Goal: Task Accomplishment & Management: Complete application form

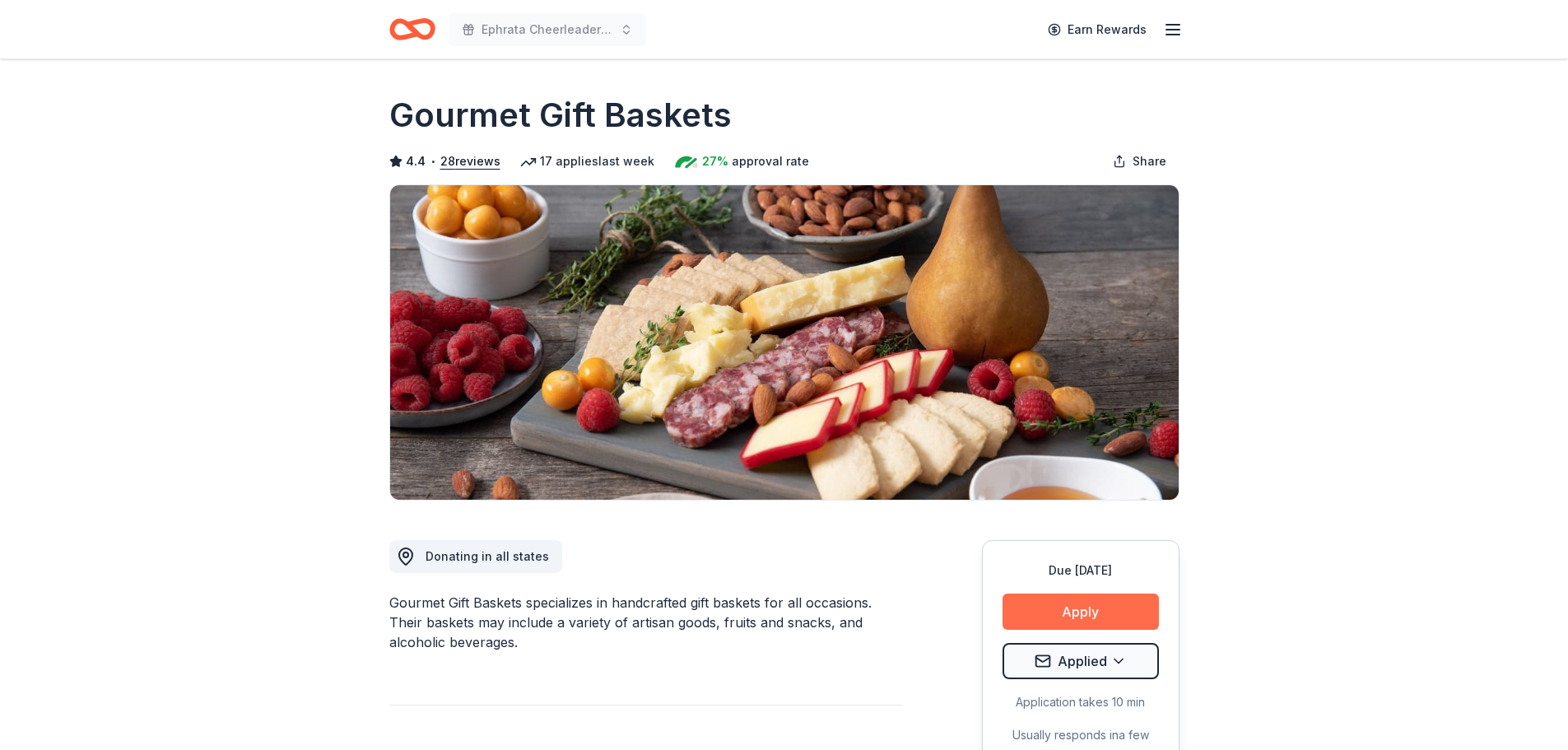
click at [1058, 608] on button "Apply" at bounding box center [1080, 611] width 156 height 36
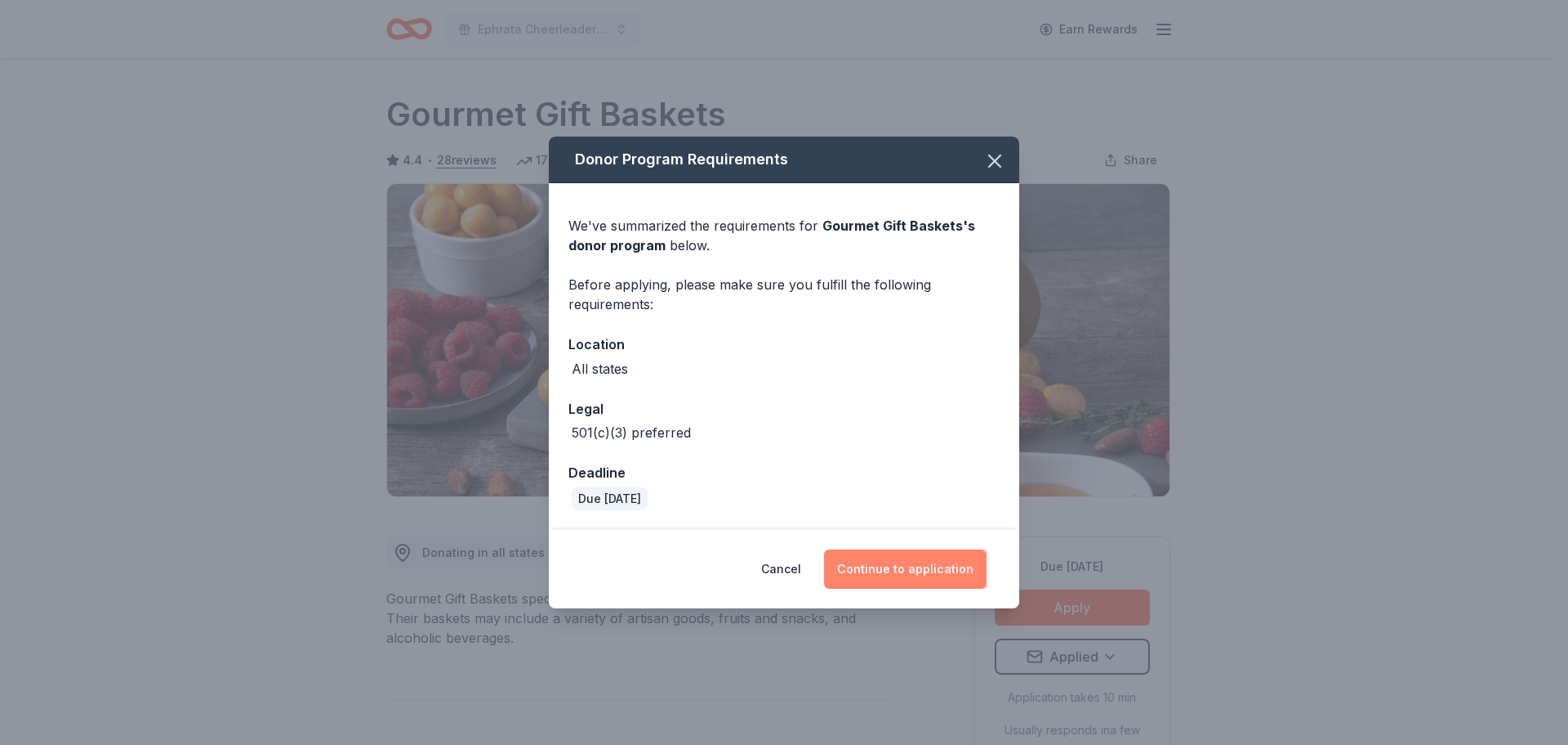
click at [872, 560] on button "Continue to application" at bounding box center [906, 569] width 163 height 39
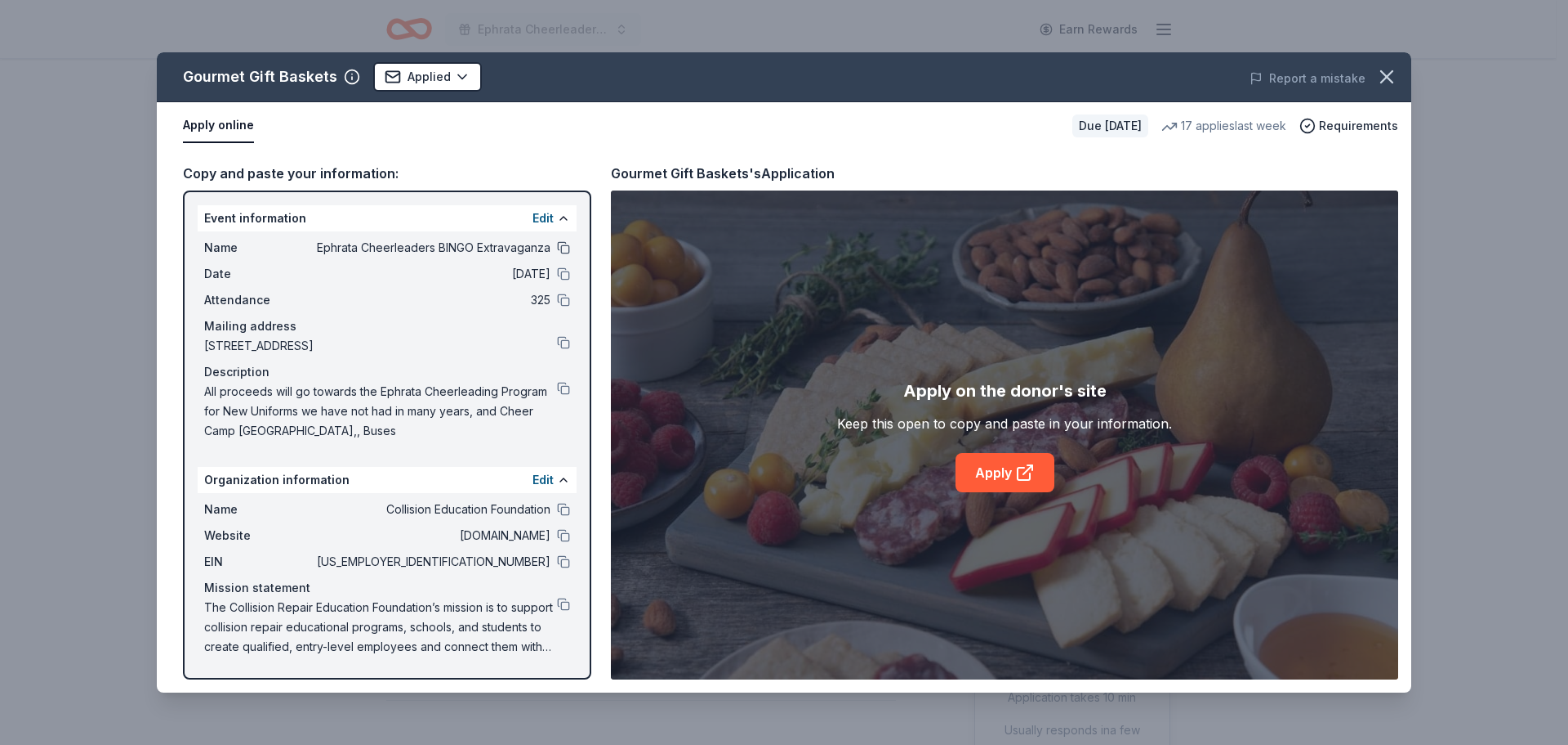
click at [564, 250] on button at bounding box center [563, 247] width 13 height 13
click at [564, 279] on button at bounding box center [563, 273] width 13 height 13
click at [564, 303] on button at bounding box center [563, 299] width 13 height 13
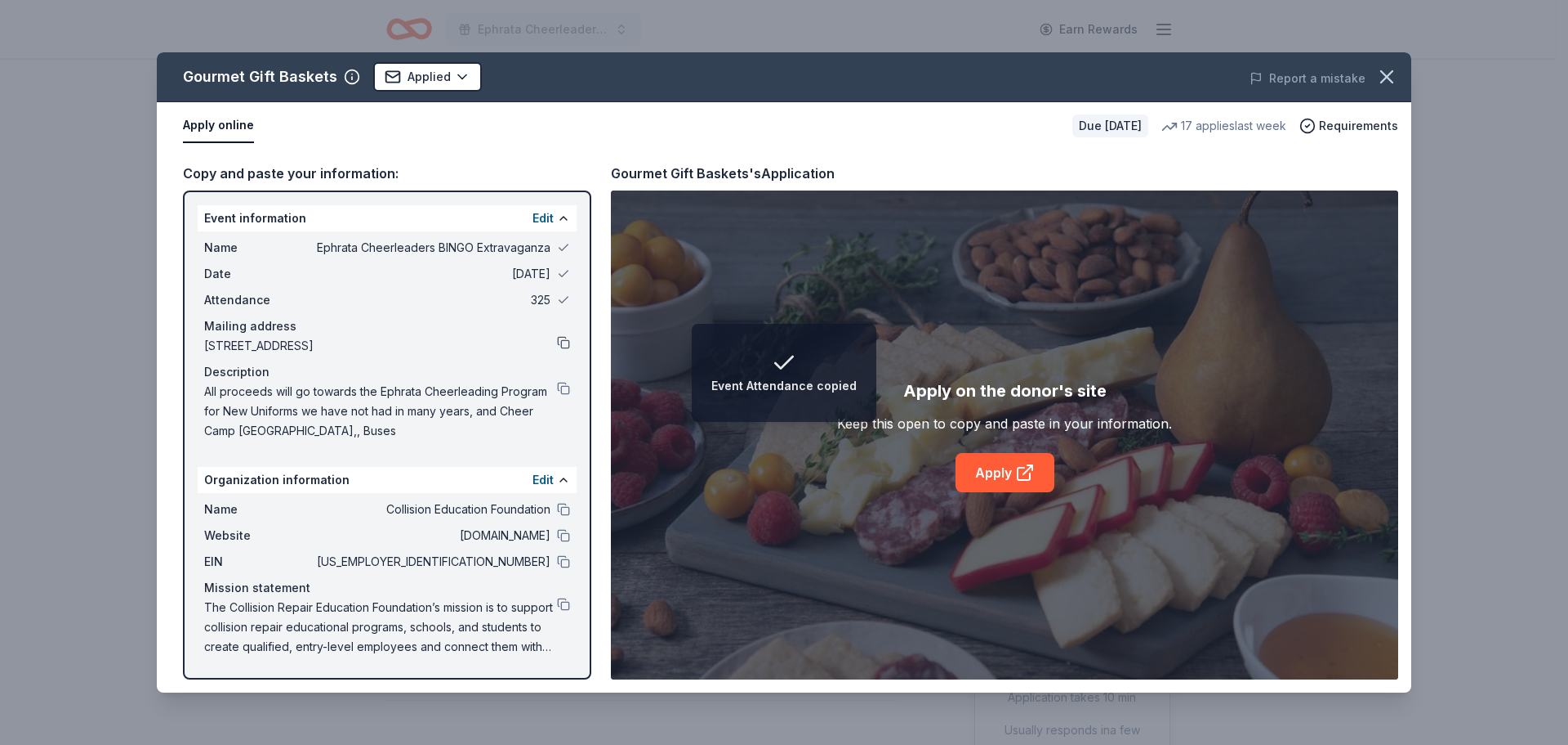
click at [564, 337] on button at bounding box center [563, 342] width 13 height 13
click at [565, 389] on button at bounding box center [563, 388] width 13 height 13
click at [996, 458] on link "Apply" at bounding box center [1004, 472] width 99 height 39
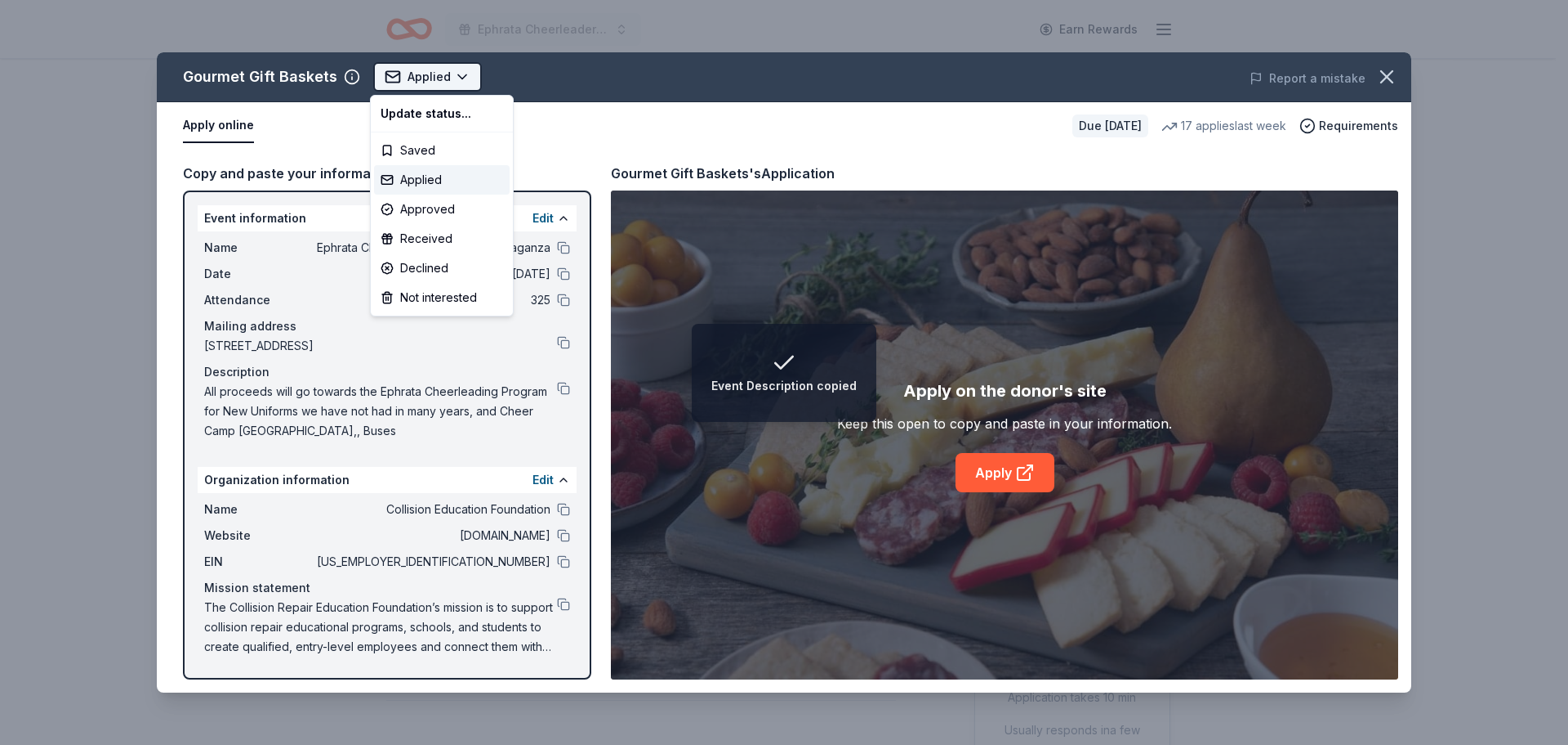
click at [414, 75] on html "Event Description copied Ephrata Cheerleaders BINGO Extravaganza Earn Rewards D…" at bounding box center [784, 372] width 1568 height 745
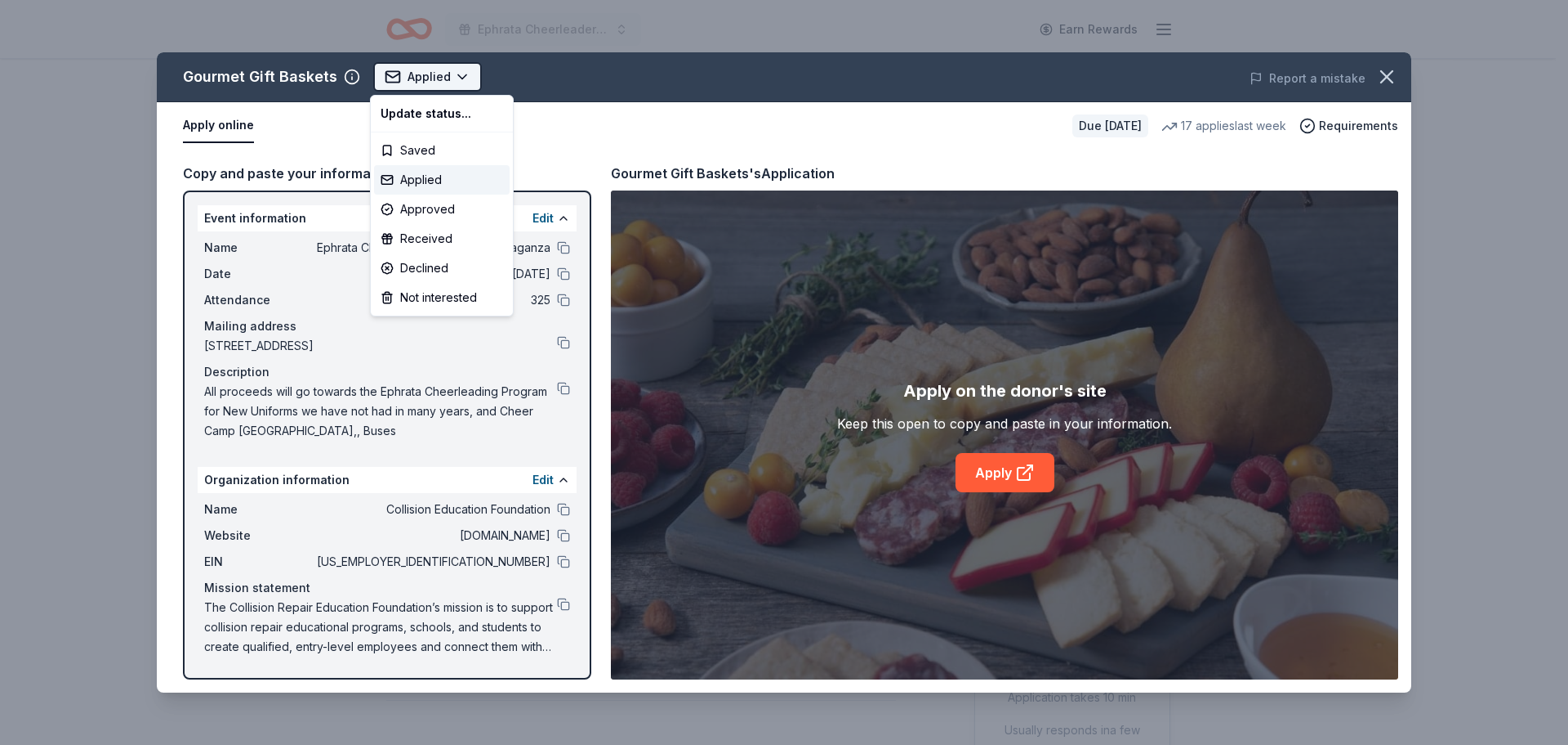
click at [414, 75] on html "Ephrata Cheerleaders BINGO Extravaganza Earn Rewards Due in 129 days Share Gour…" at bounding box center [784, 372] width 1568 height 745
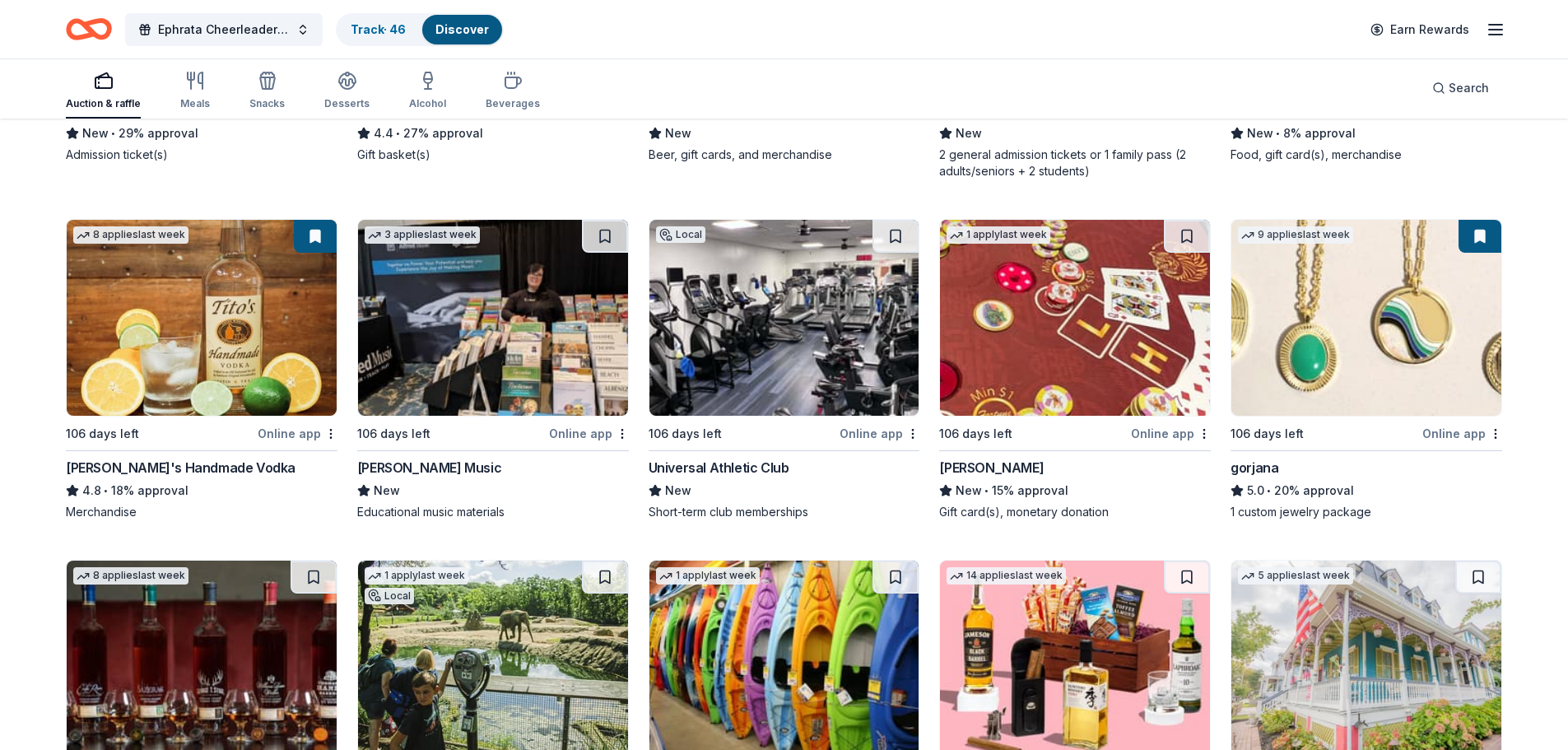
scroll to position [3664, 0]
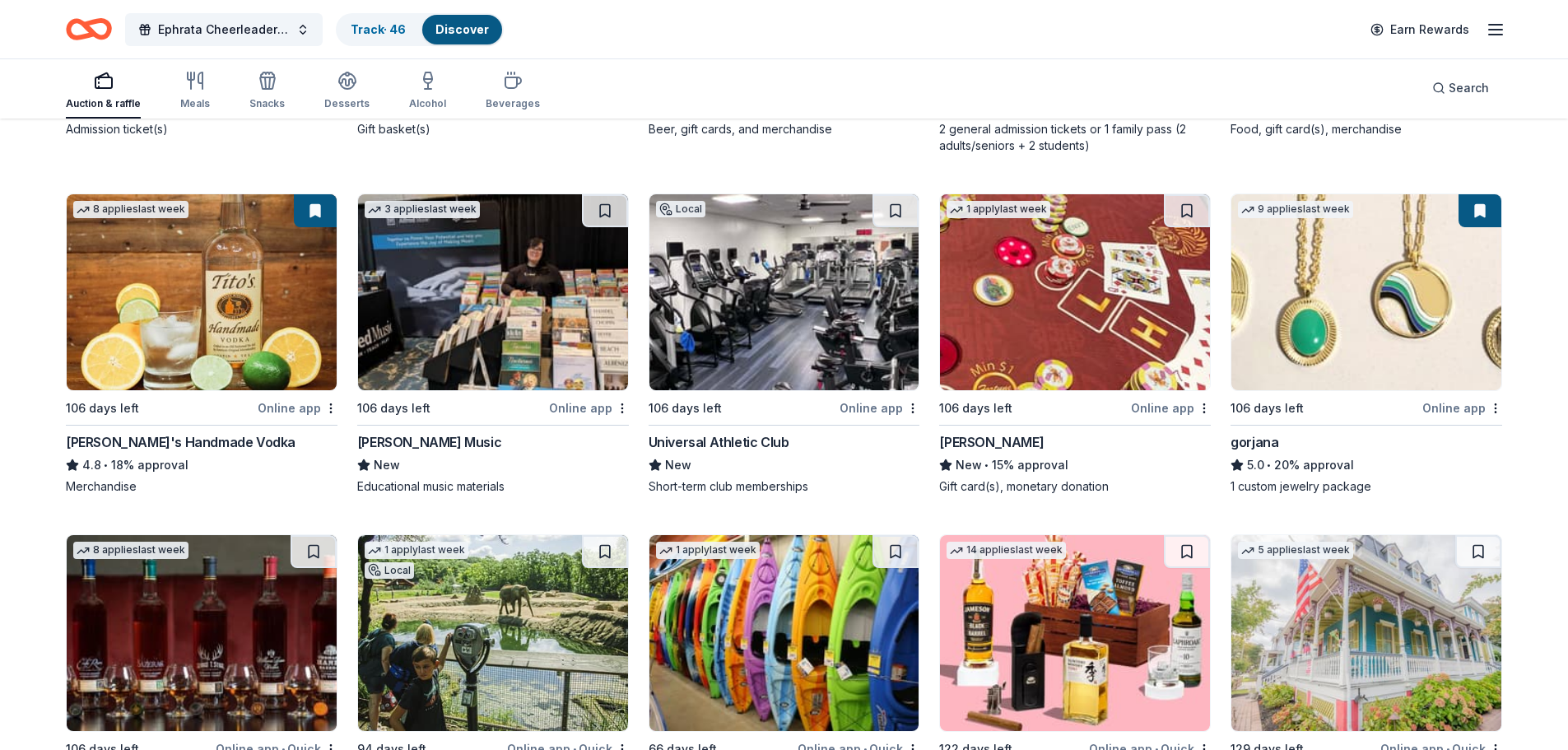
click at [1364, 262] on img at bounding box center [1366, 292] width 270 height 196
click at [837, 279] on img at bounding box center [784, 292] width 270 height 196
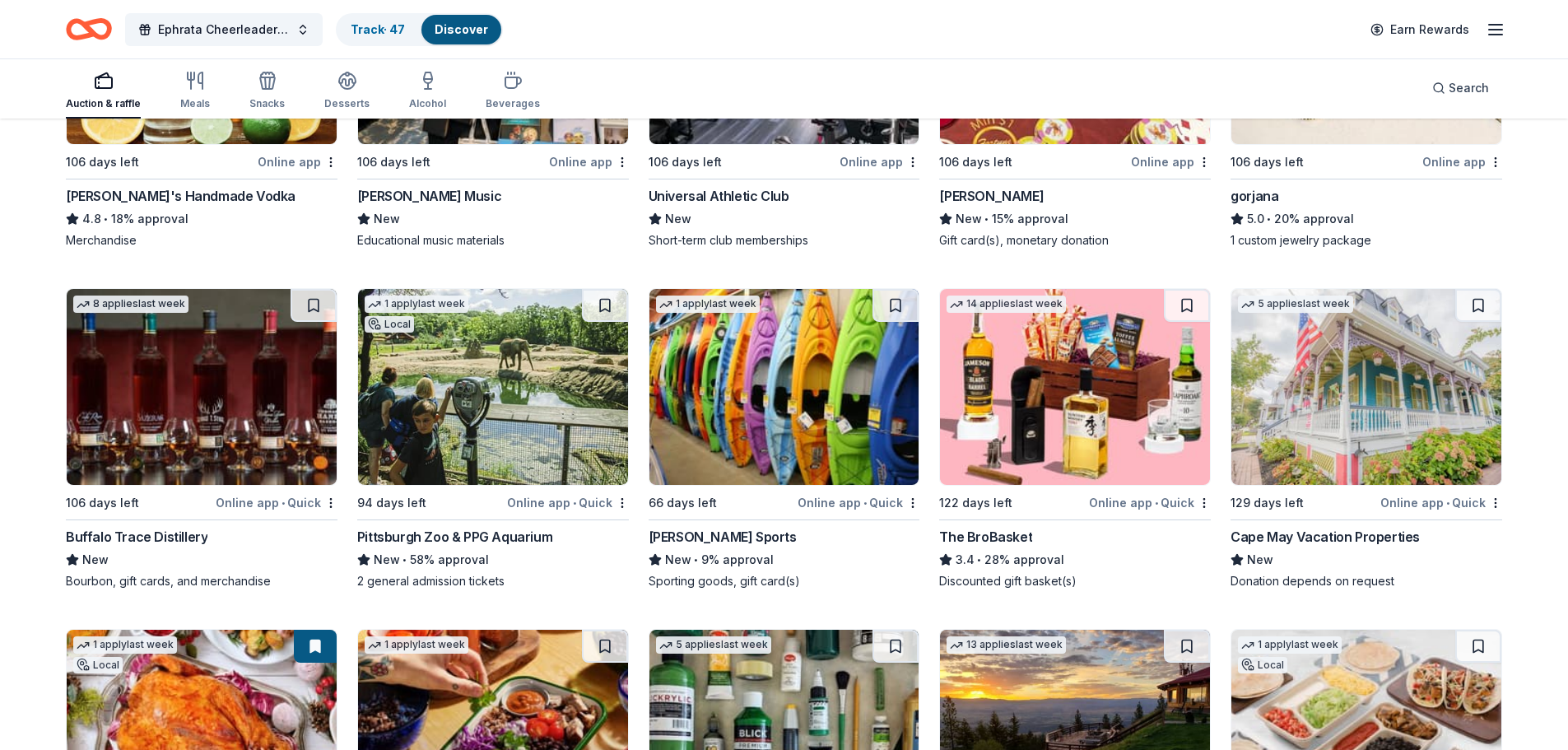
scroll to position [3911, 0]
click at [1097, 399] on img at bounding box center [1075, 386] width 270 height 196
click at [1187, 288] on button at bounding box center [1186, 305] width 46 height 33
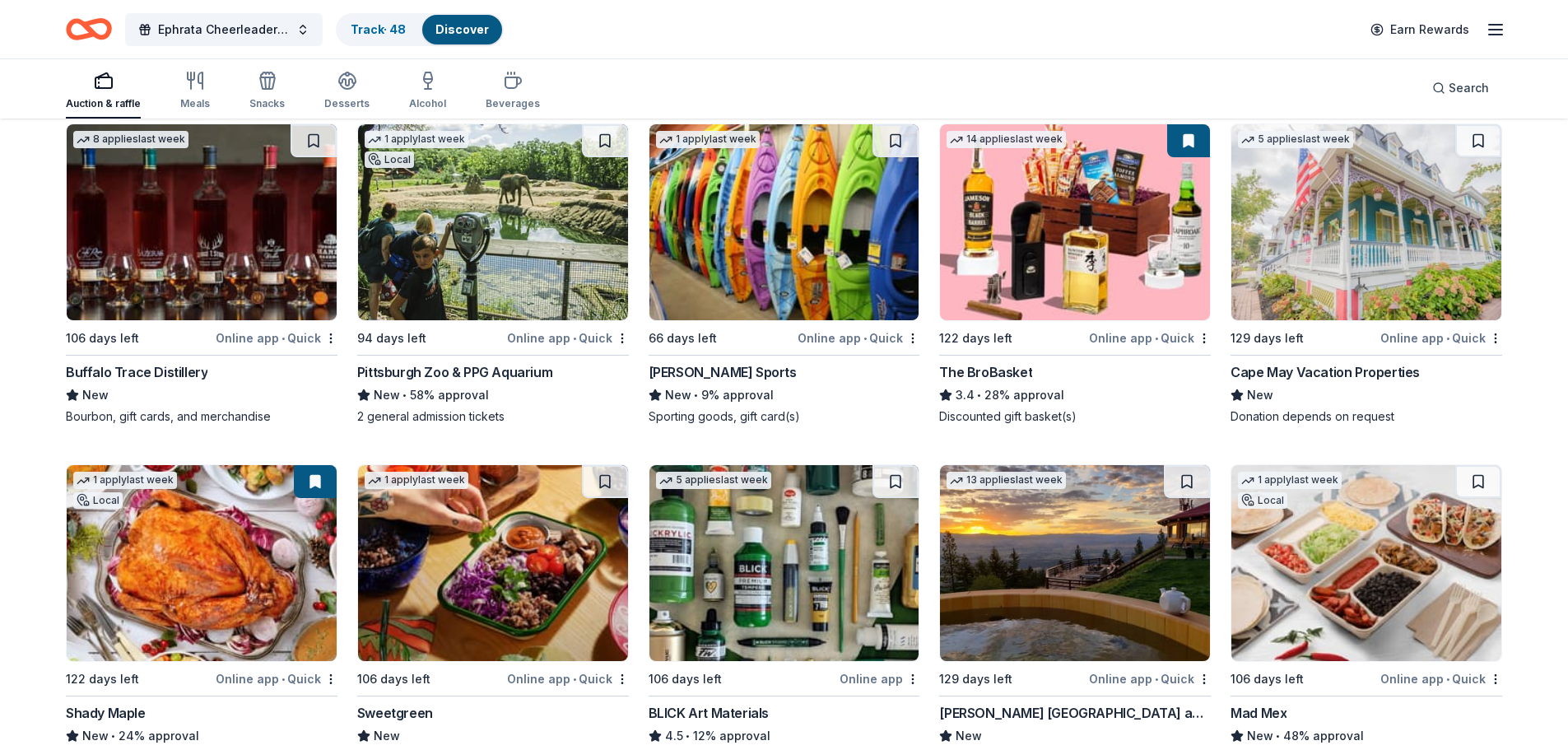
scroll to position [4075, 0]
click at [1388, 238] on img at bounding box center [1366, 221] width 270 height 196
click at [783, 221] on img at bounding box center [784, 221] width 270 height 196
click at [775, 211] on img at bounding box center [784, 221] width 270 height 196
click at [812, 211] on img at bounding box center [784, 221] width 270 height 196
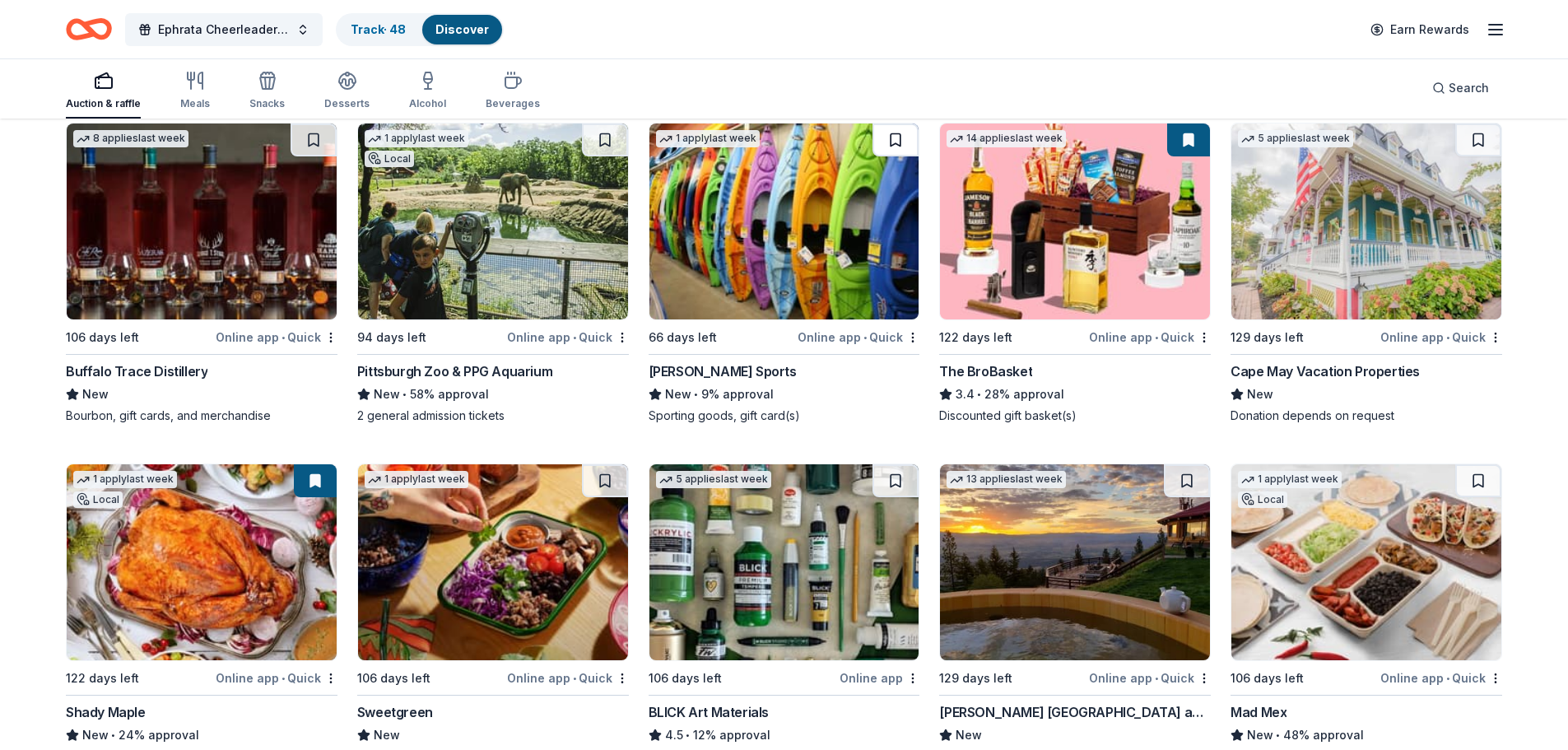
click at [888, 127] on button at bounding box center [895, 140] width 46 height 33
click at [389, 22] on link "Track · 49" at bounding box center [378, 29] width 55 height 14
click at [458, 22] on link "Discover" at bounding box center [462, 29] width 54 height 14
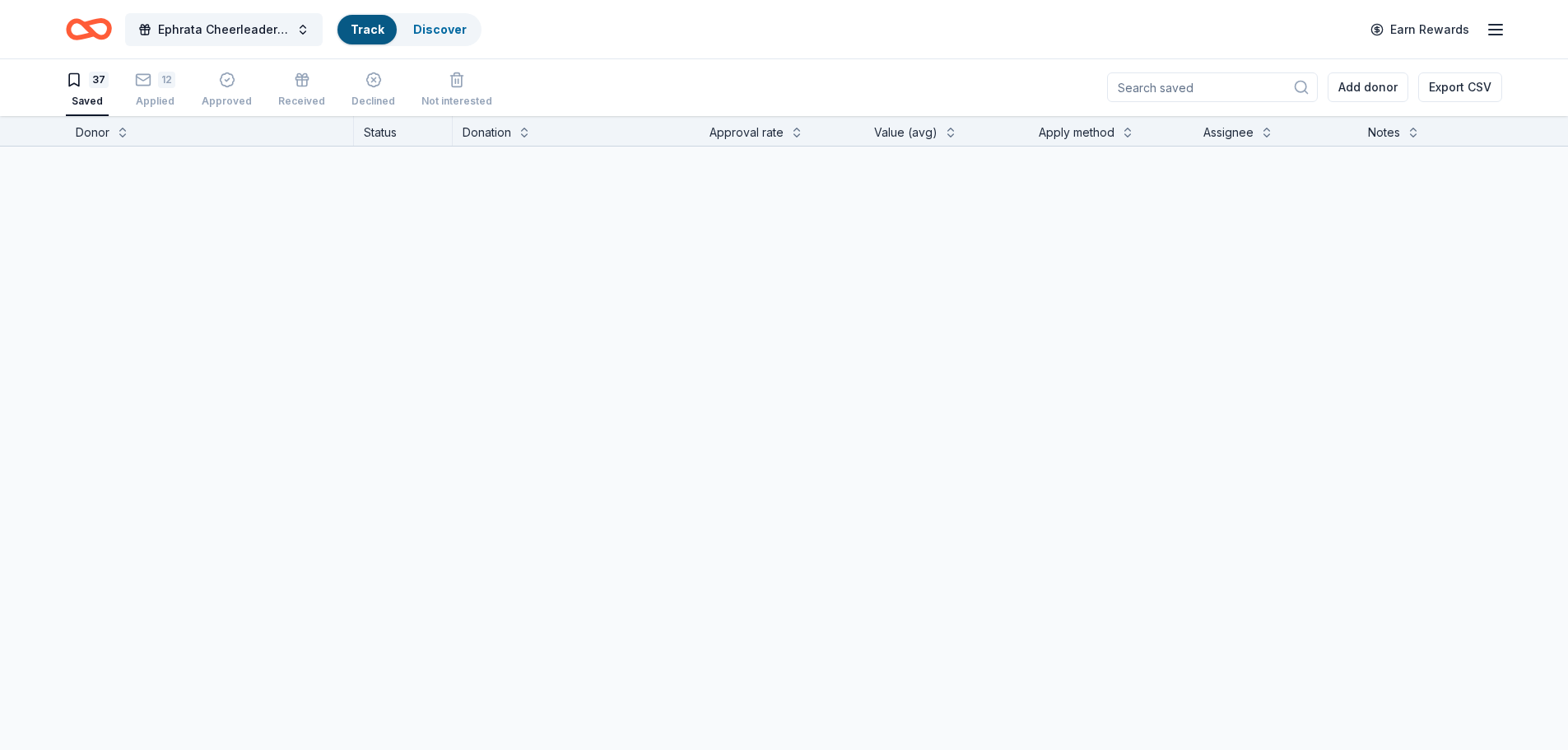
scroll to position [1, 0]
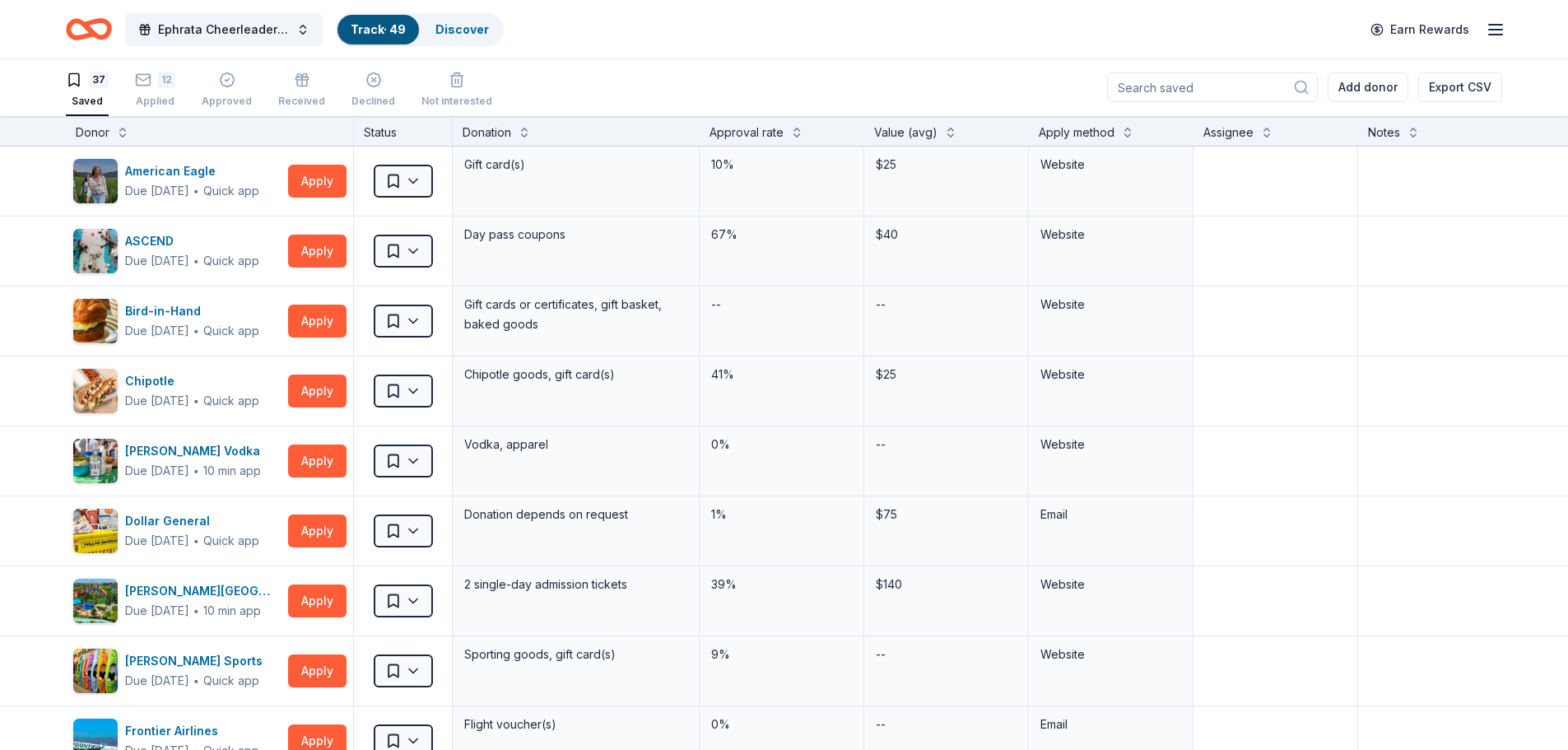
click at [364, 28] on link "Track · 49" at bounding box center [378, 29] width 55 height 14
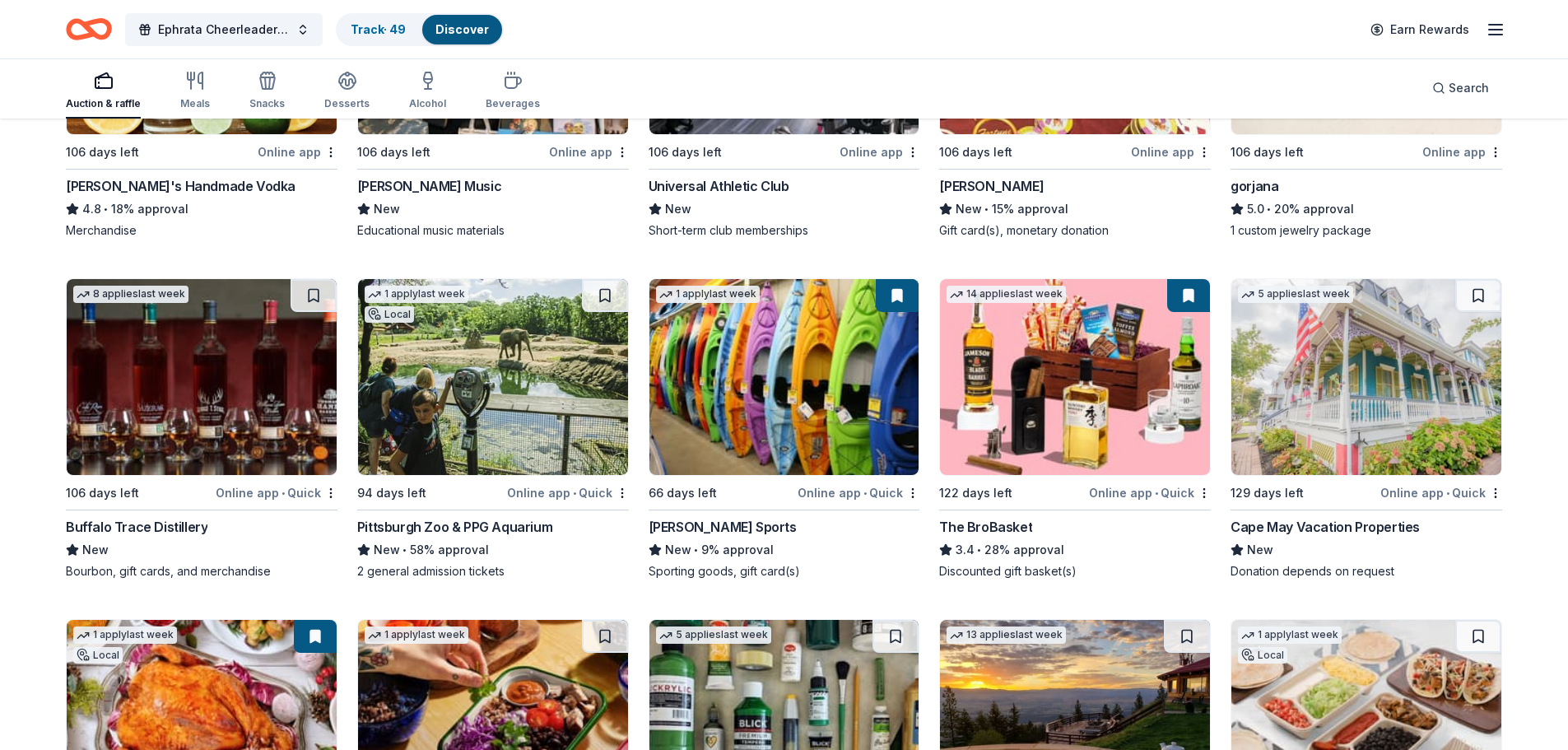
scroll to position [3949, 0]
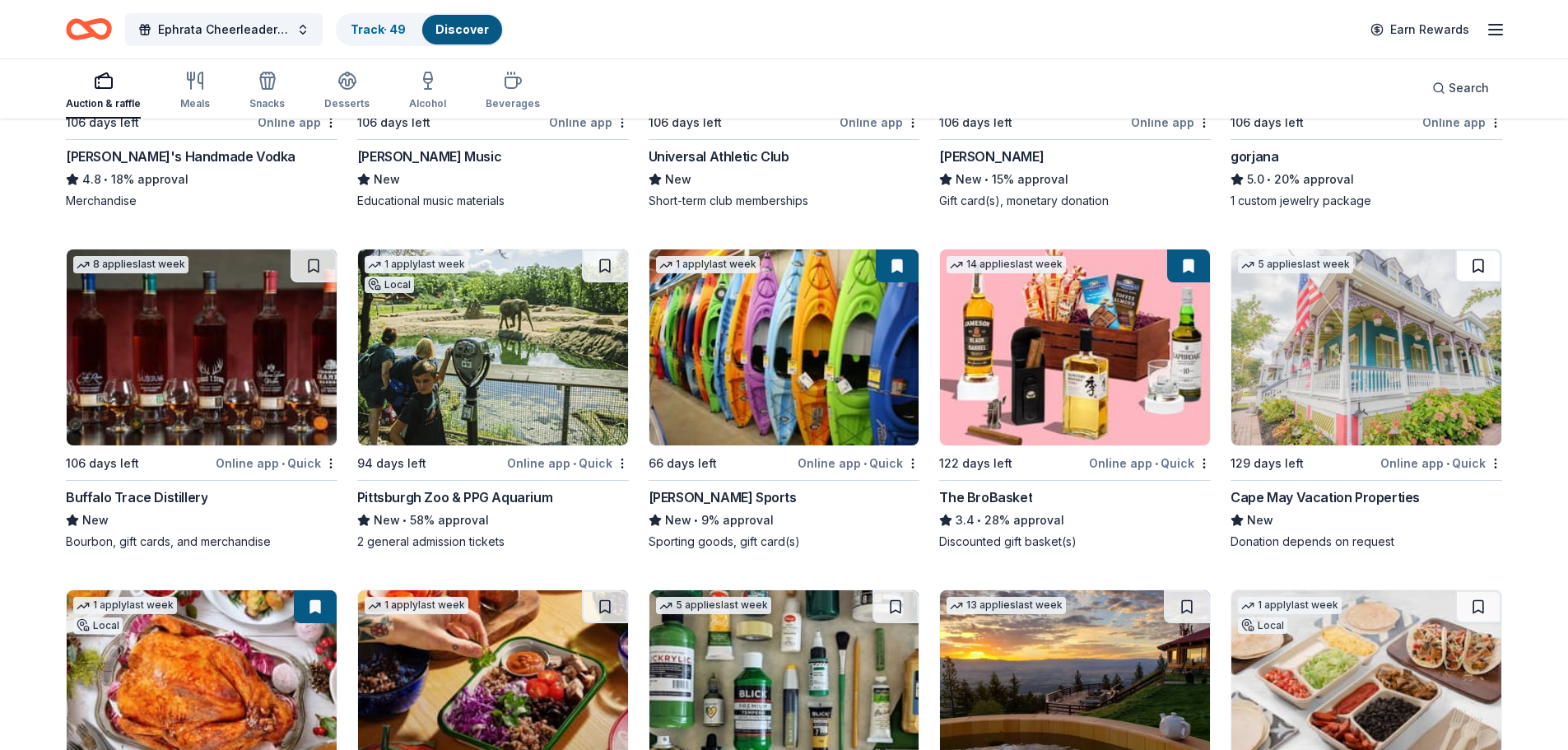
click at [1470, 249] on button at bounding box center [1478, 266] width 46 height 33
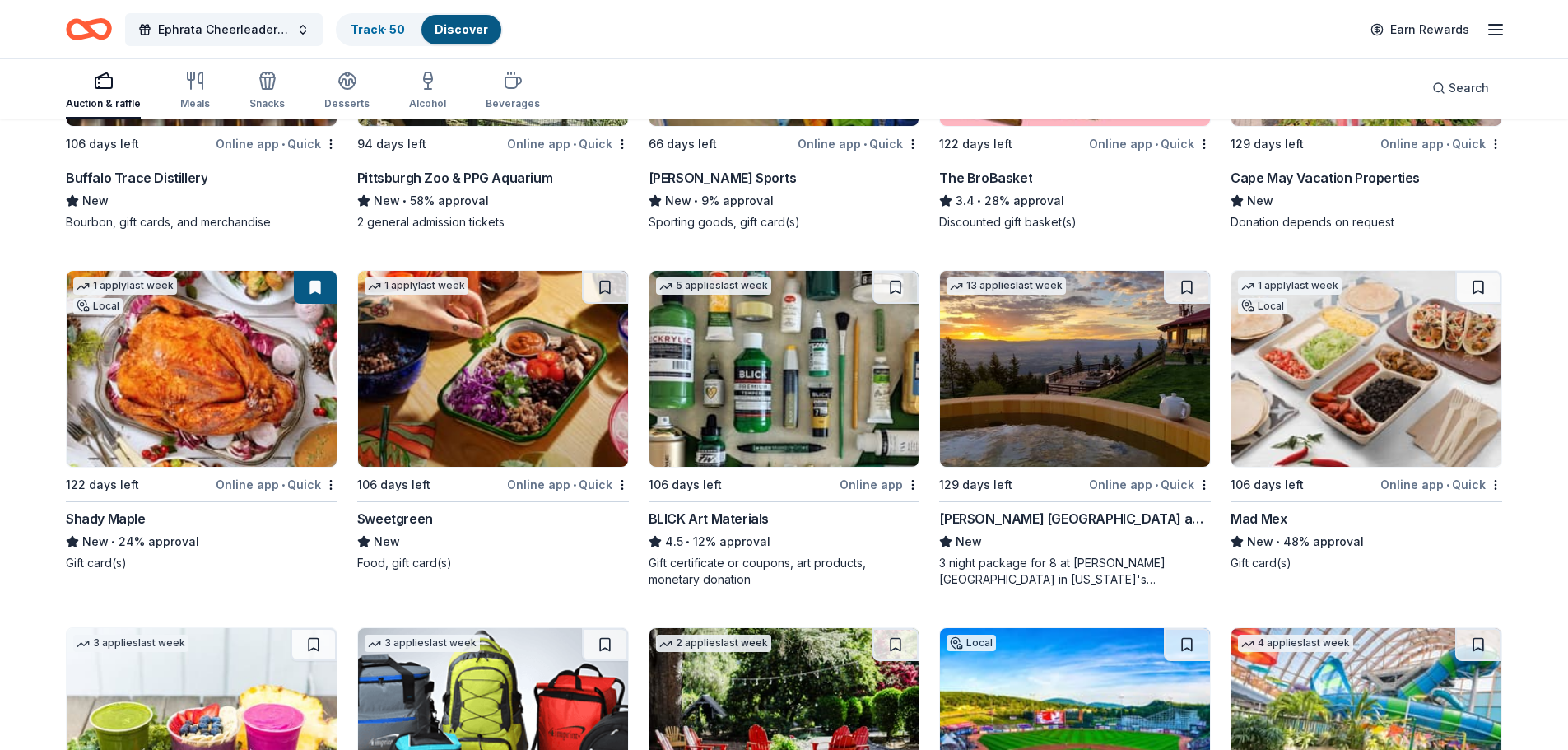
scroll to position [4279, 0]
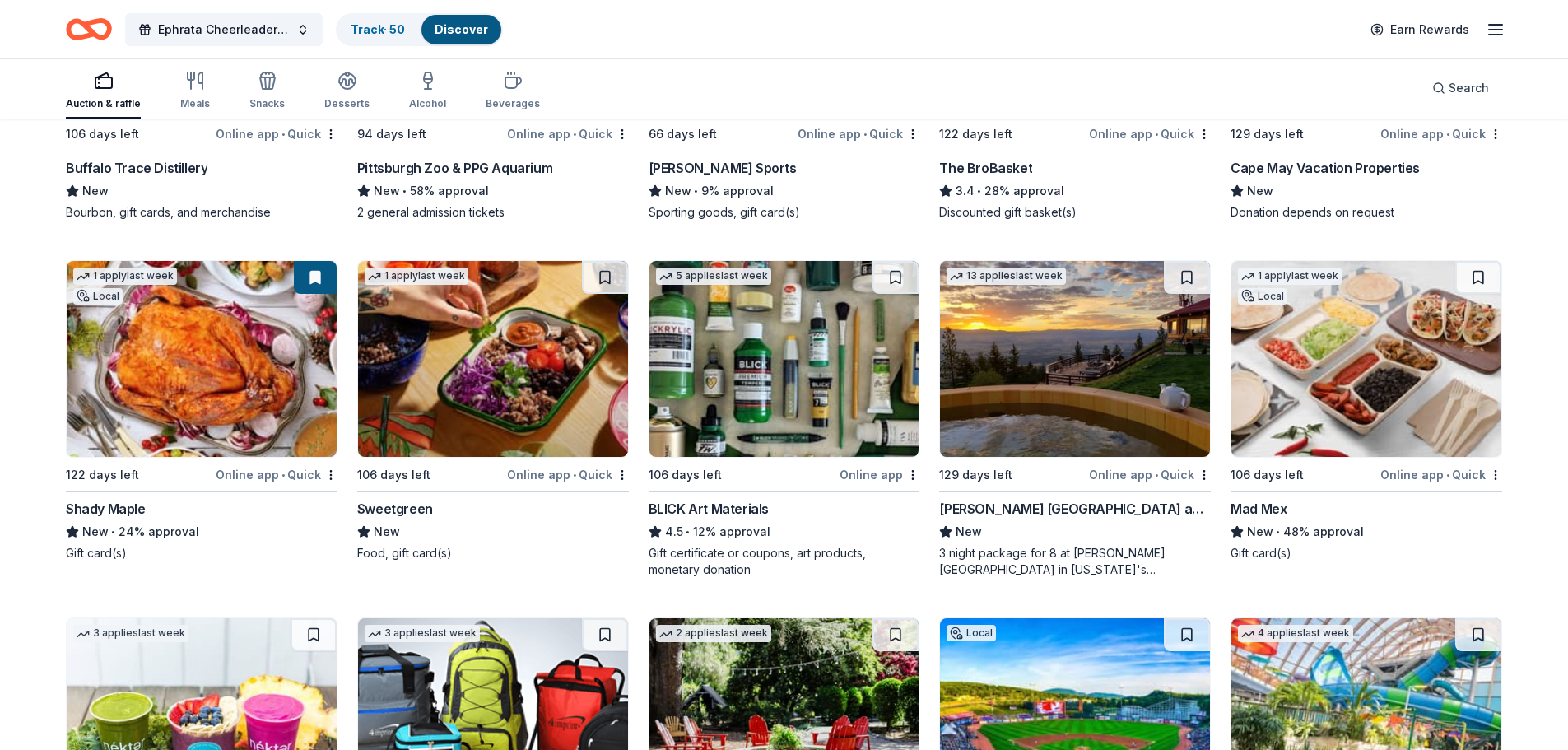
click at [193, 348] on img at bounding box center [201, 358] width 270 height 196
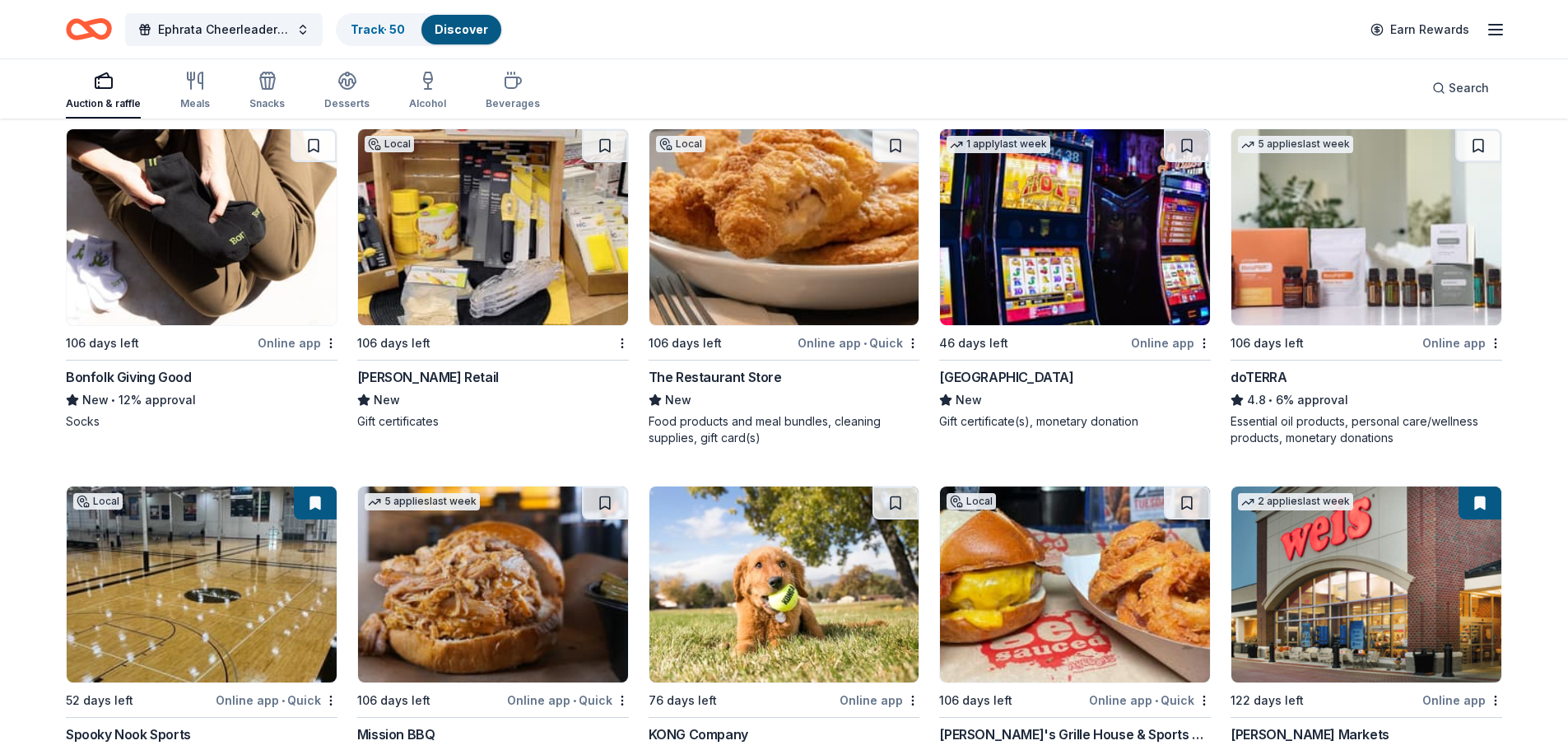
scroll to position [5260, 0]
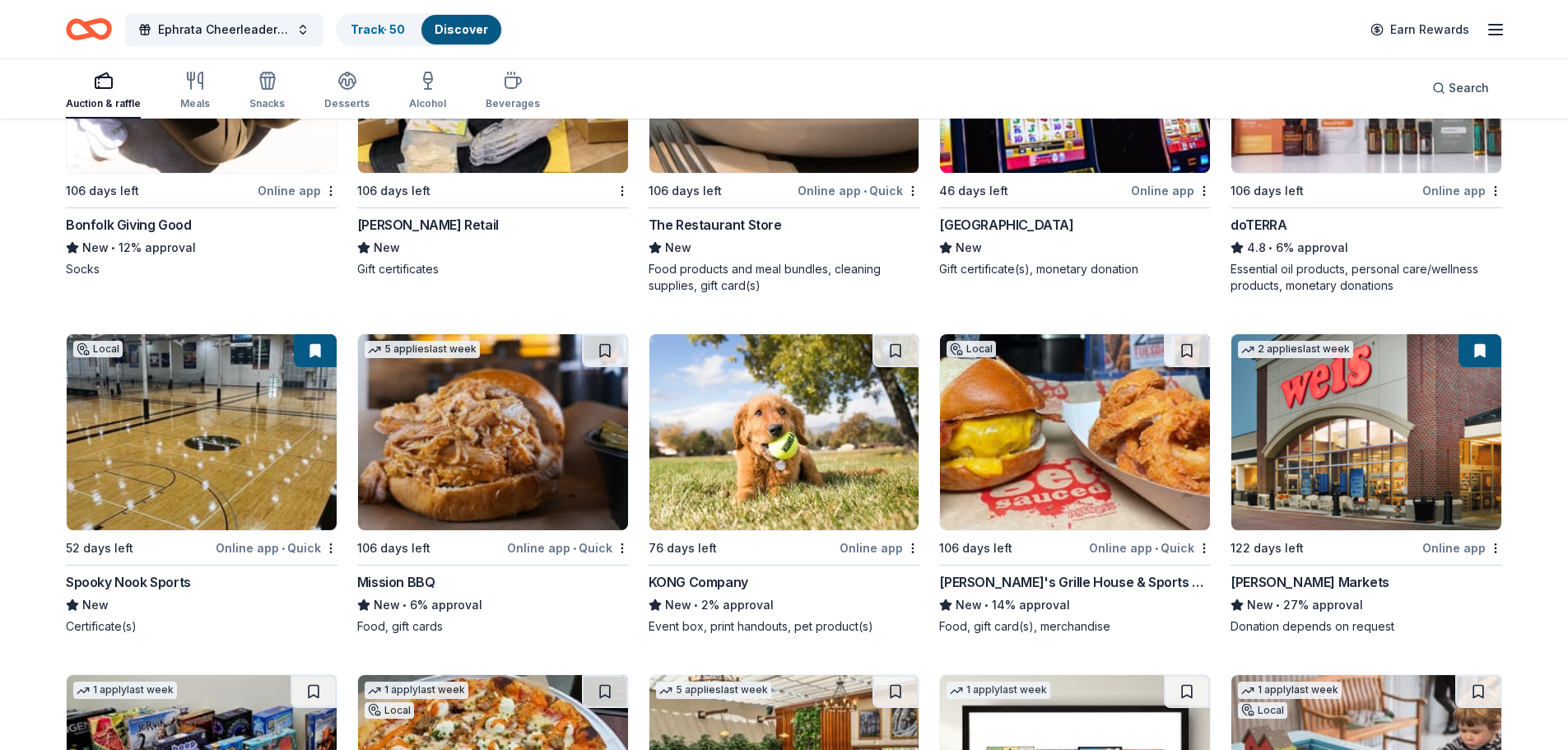
click at [1394, 396] on img at bounding box center [1366, 432] width 270 height 196
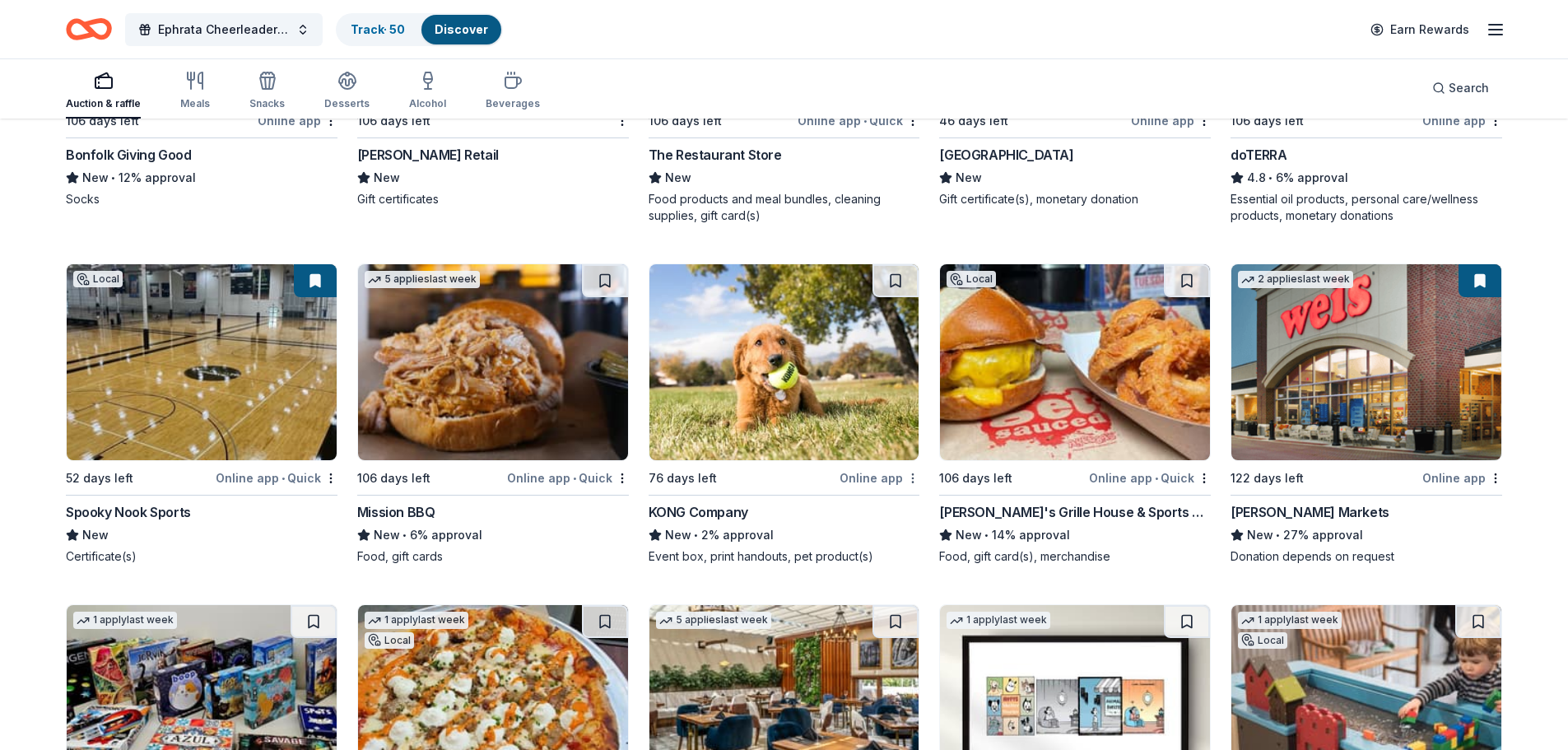
scroll to position [5425, 0]
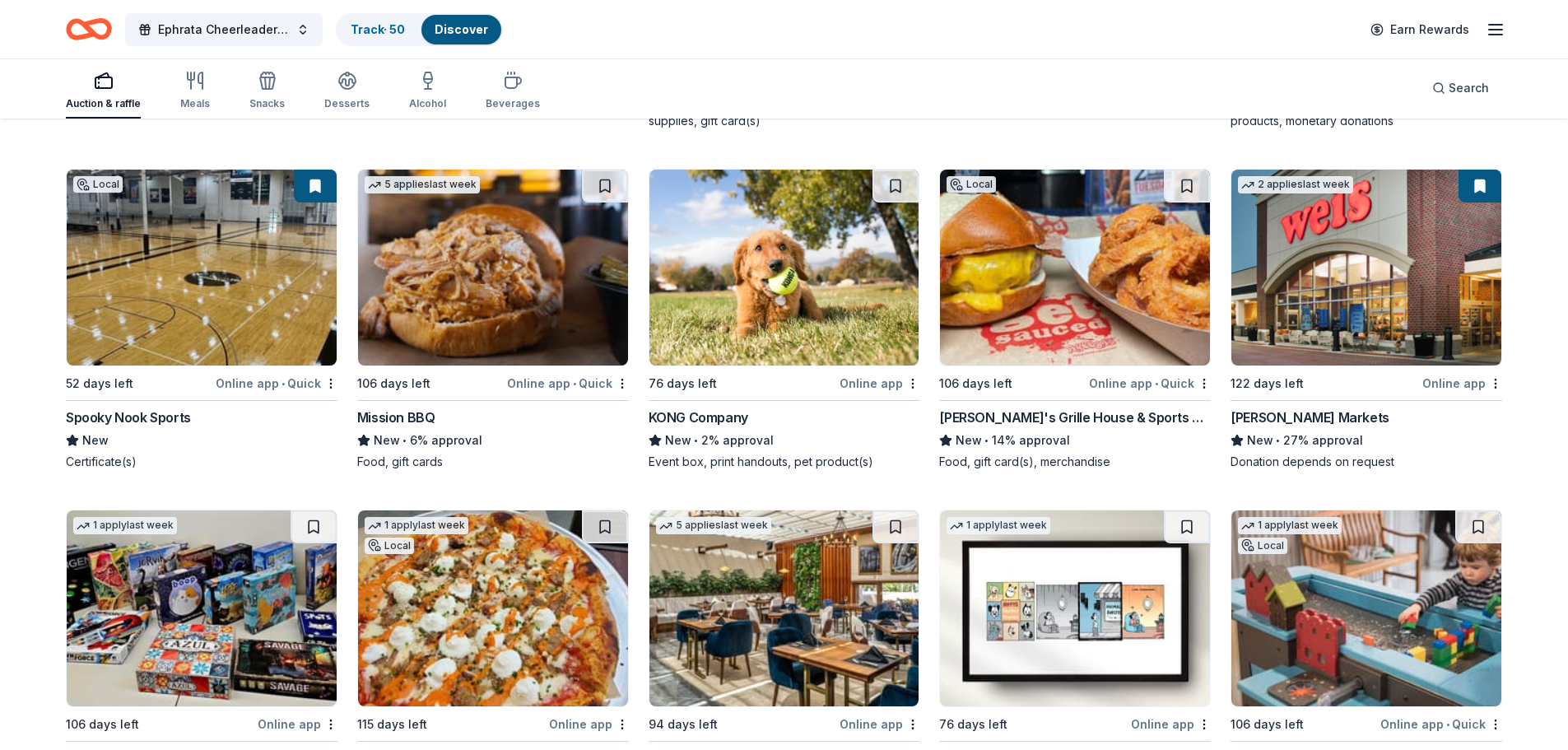
click at [490, 279] on img at bounding box center [493, 267] width 270 height 196
click at [177, 252] on img at bounding box center [201, 267] width 270 height 196
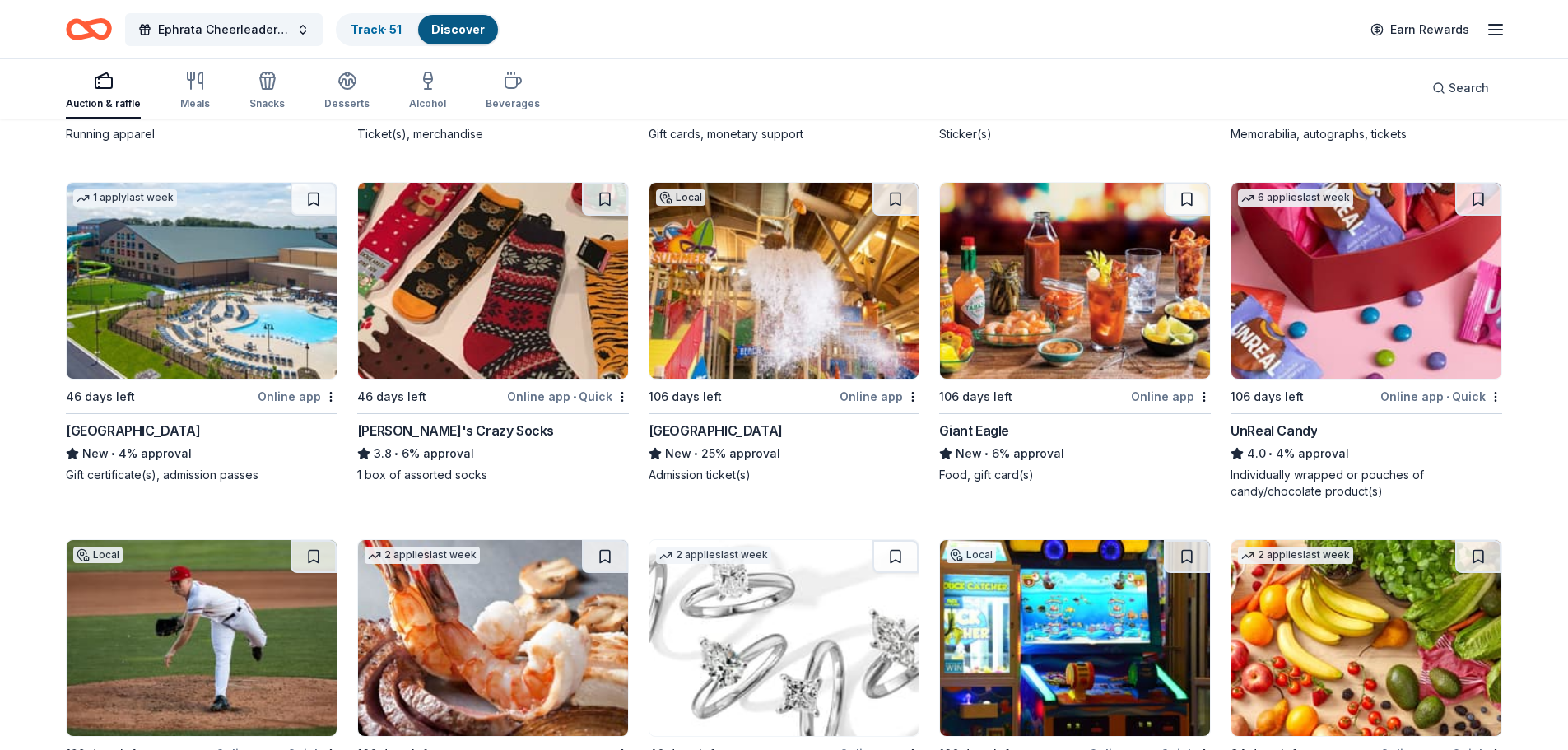
scroll to position [7133, 0]
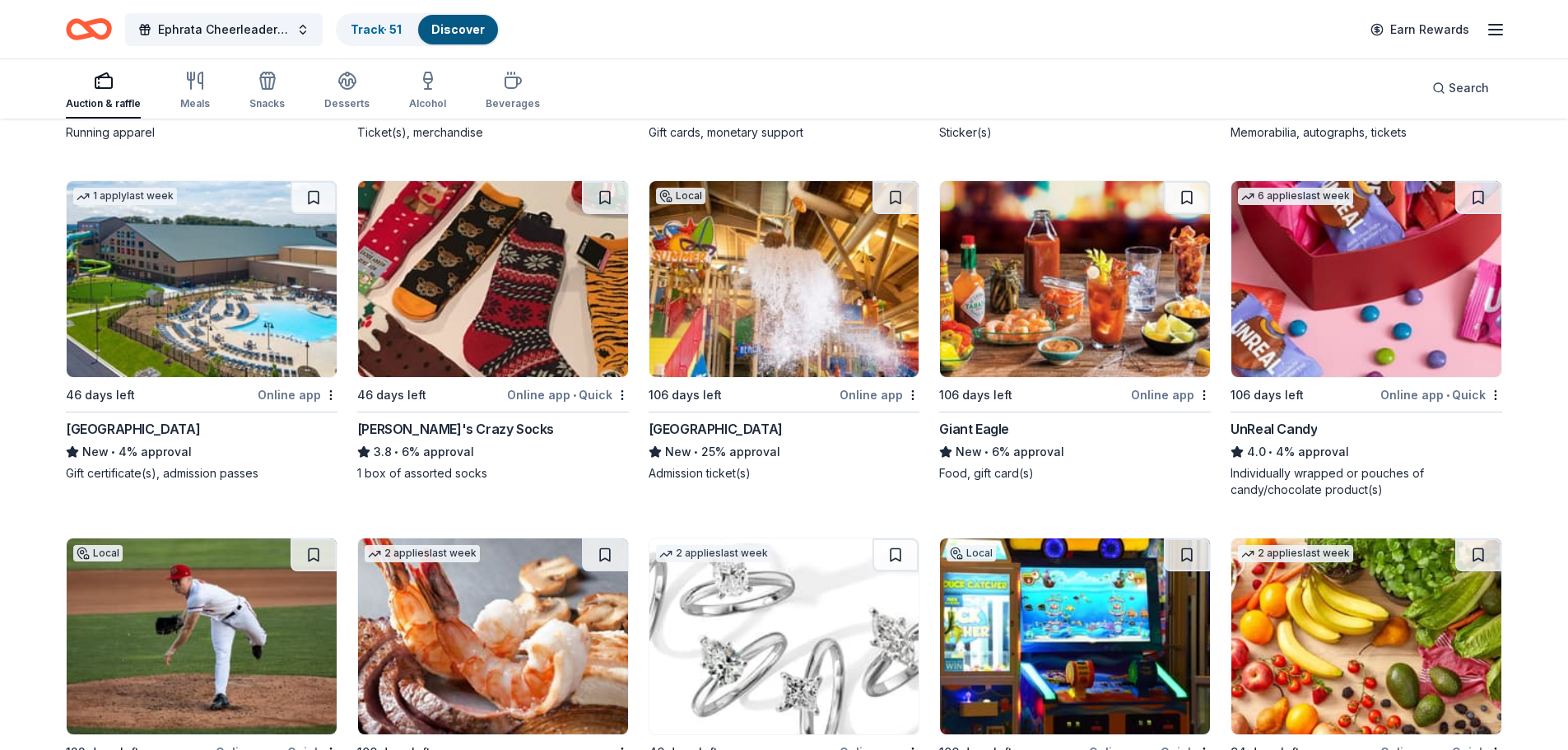
click at [798, 277] on img at bounding box center [784, 279] width 270 height 196
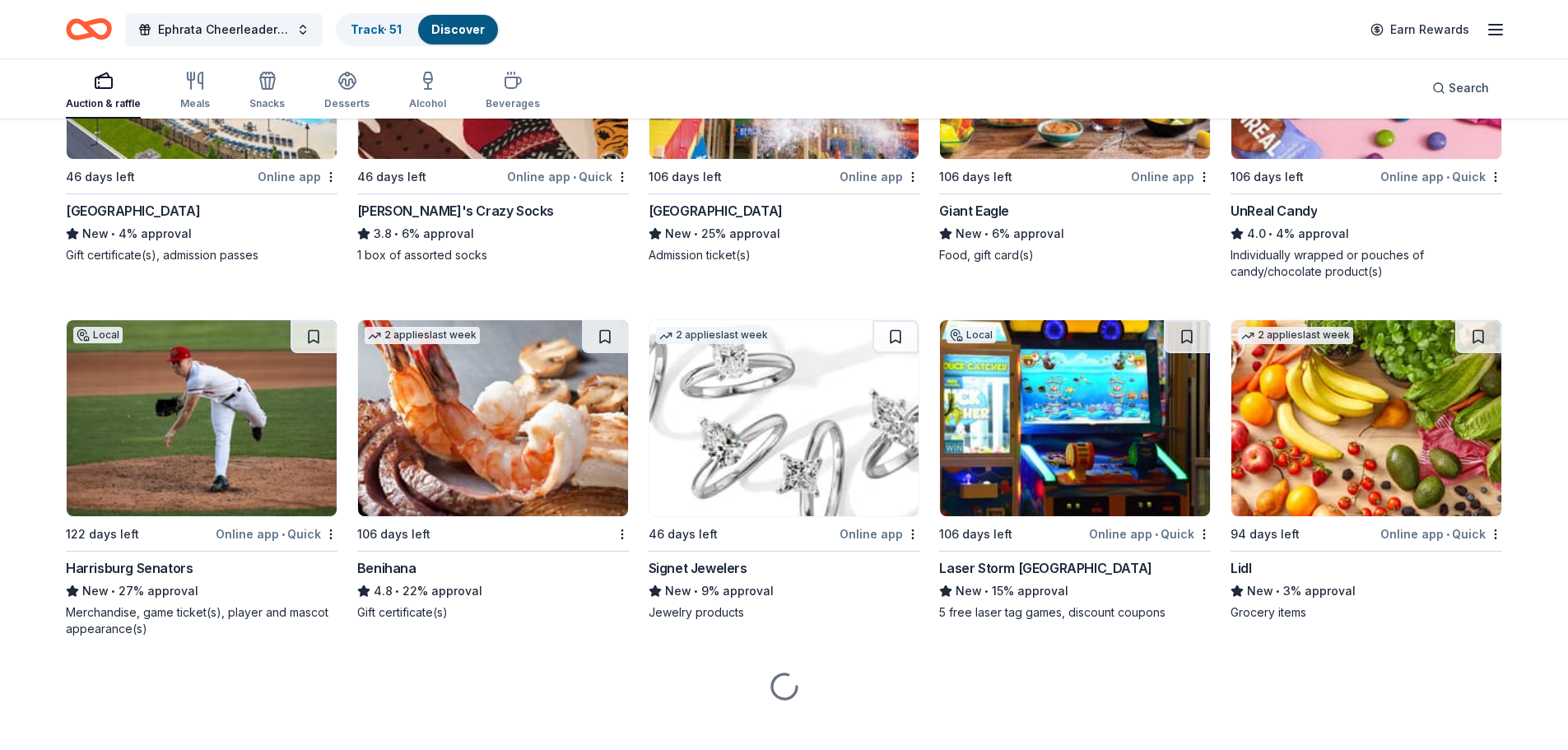
scroll to position [7353, 0]
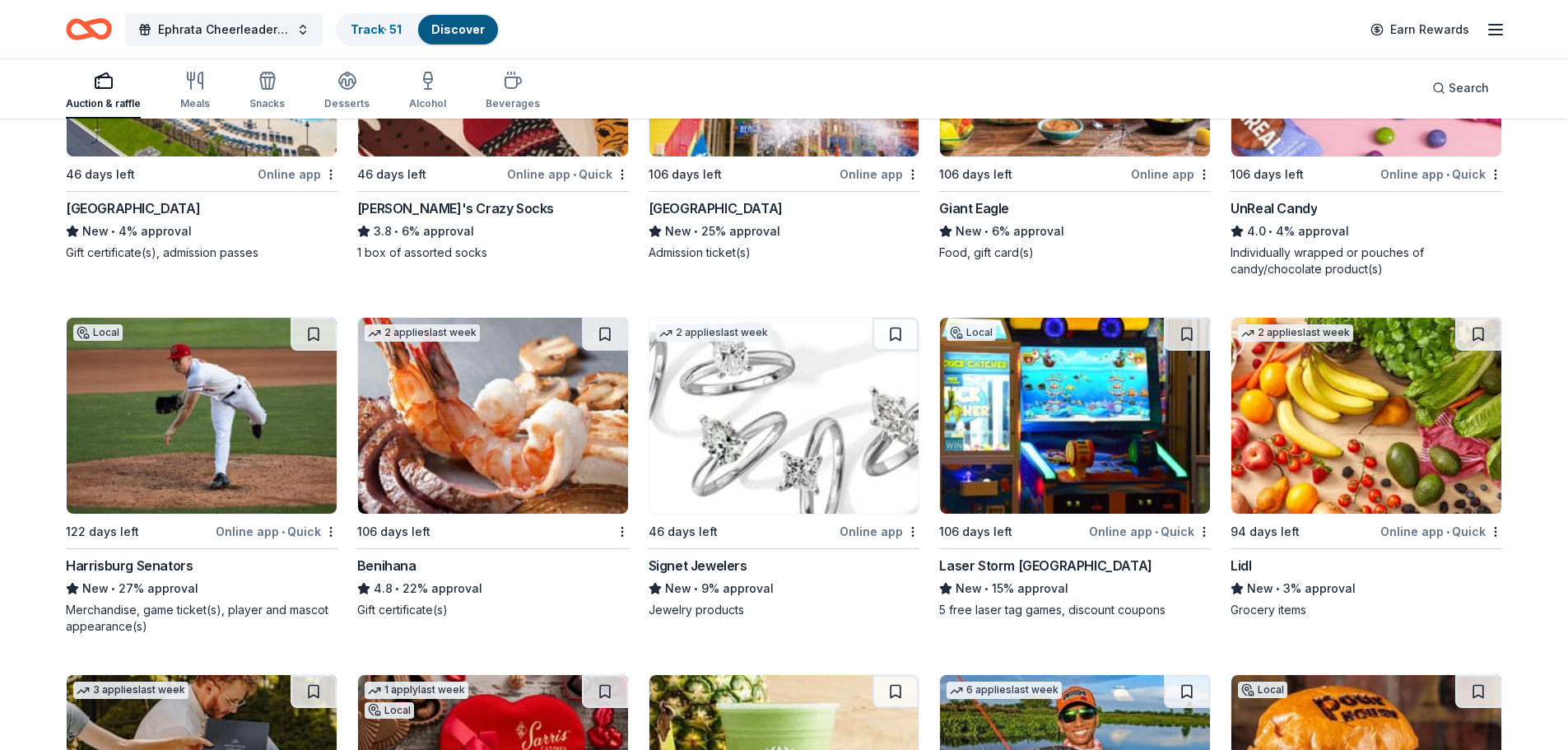
click at [215, 393] on img at bounding box center [201, 415] width 270 height 196
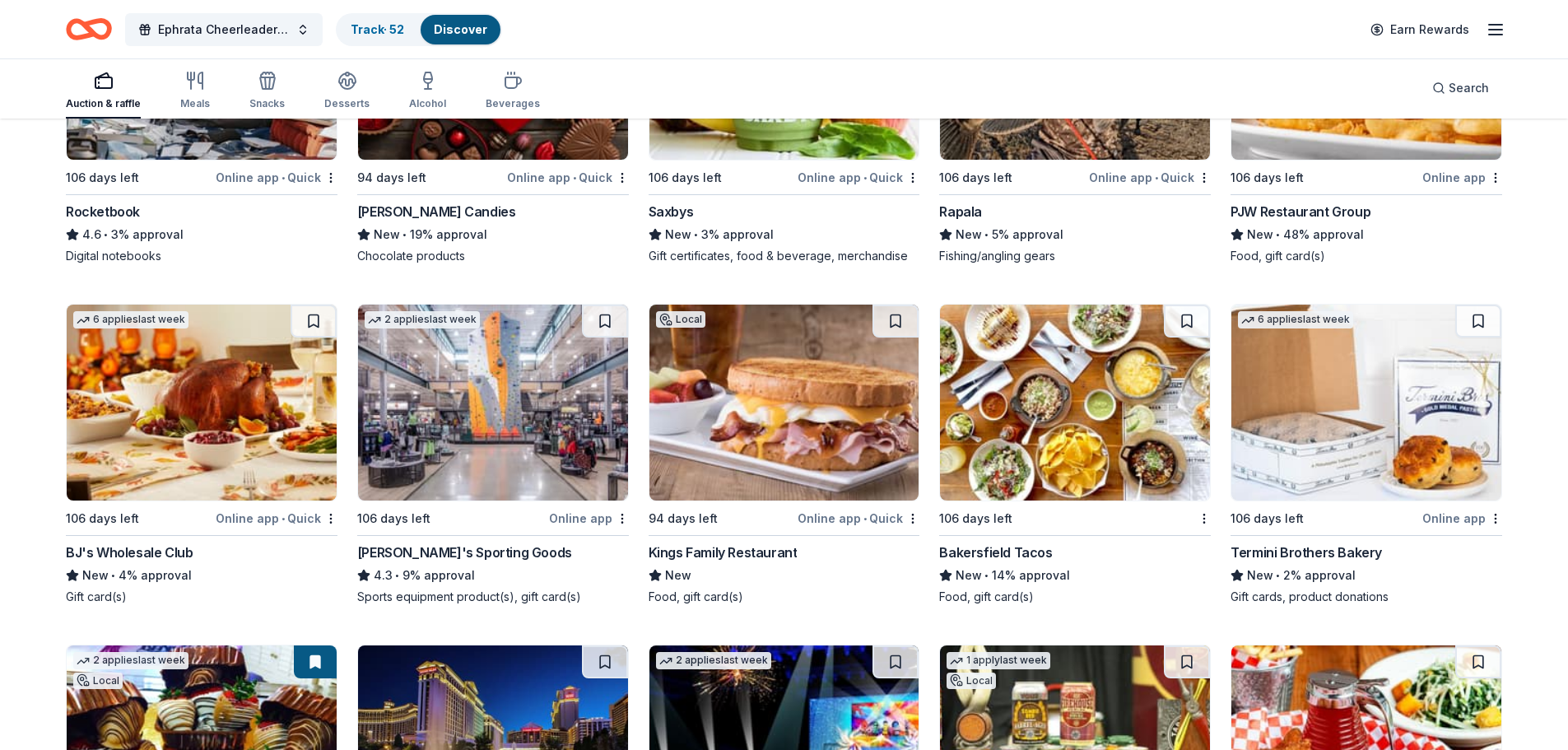
scroll to position [8094, 0]
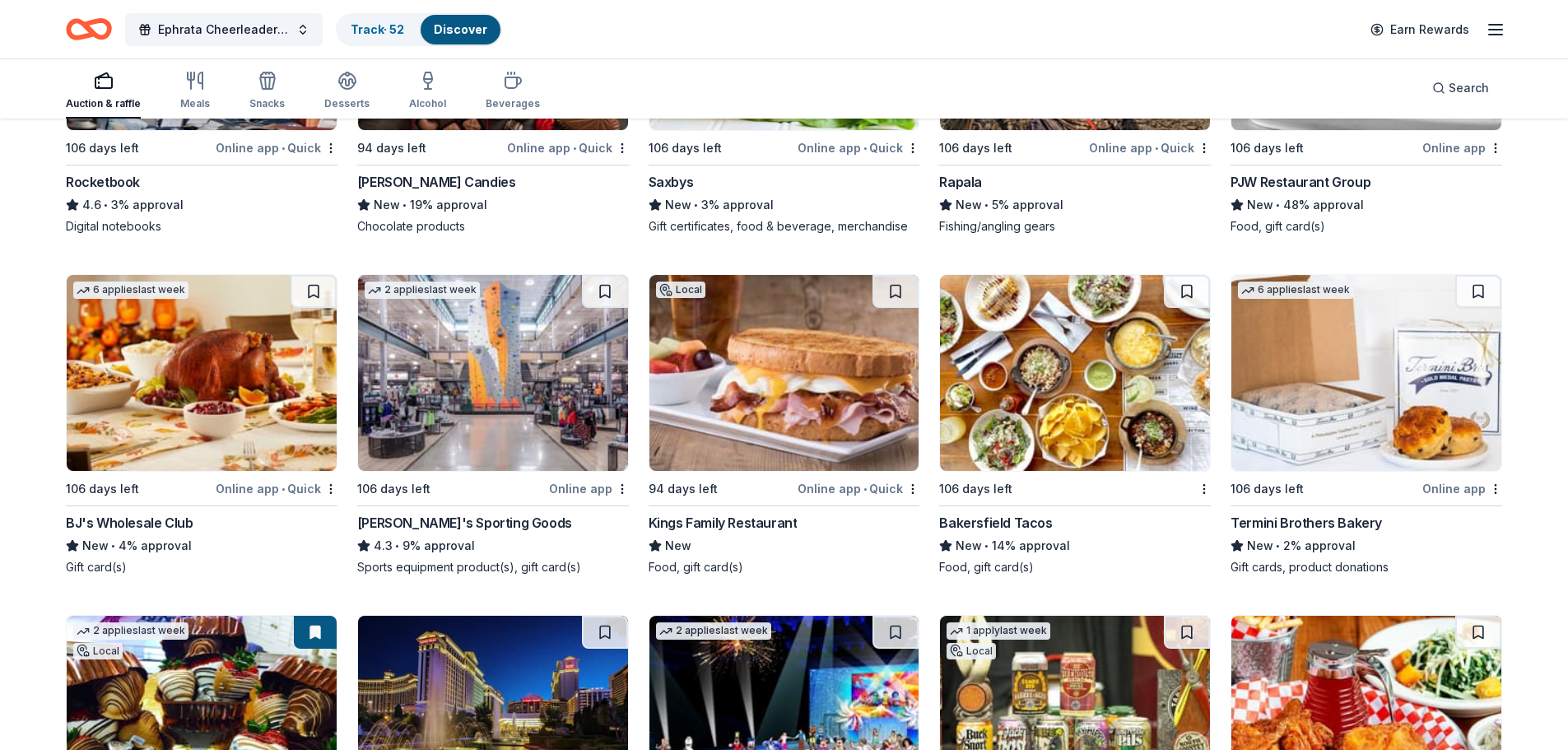
click at [496, 363] on img at bounding box center [493, 372] width 270 height 196
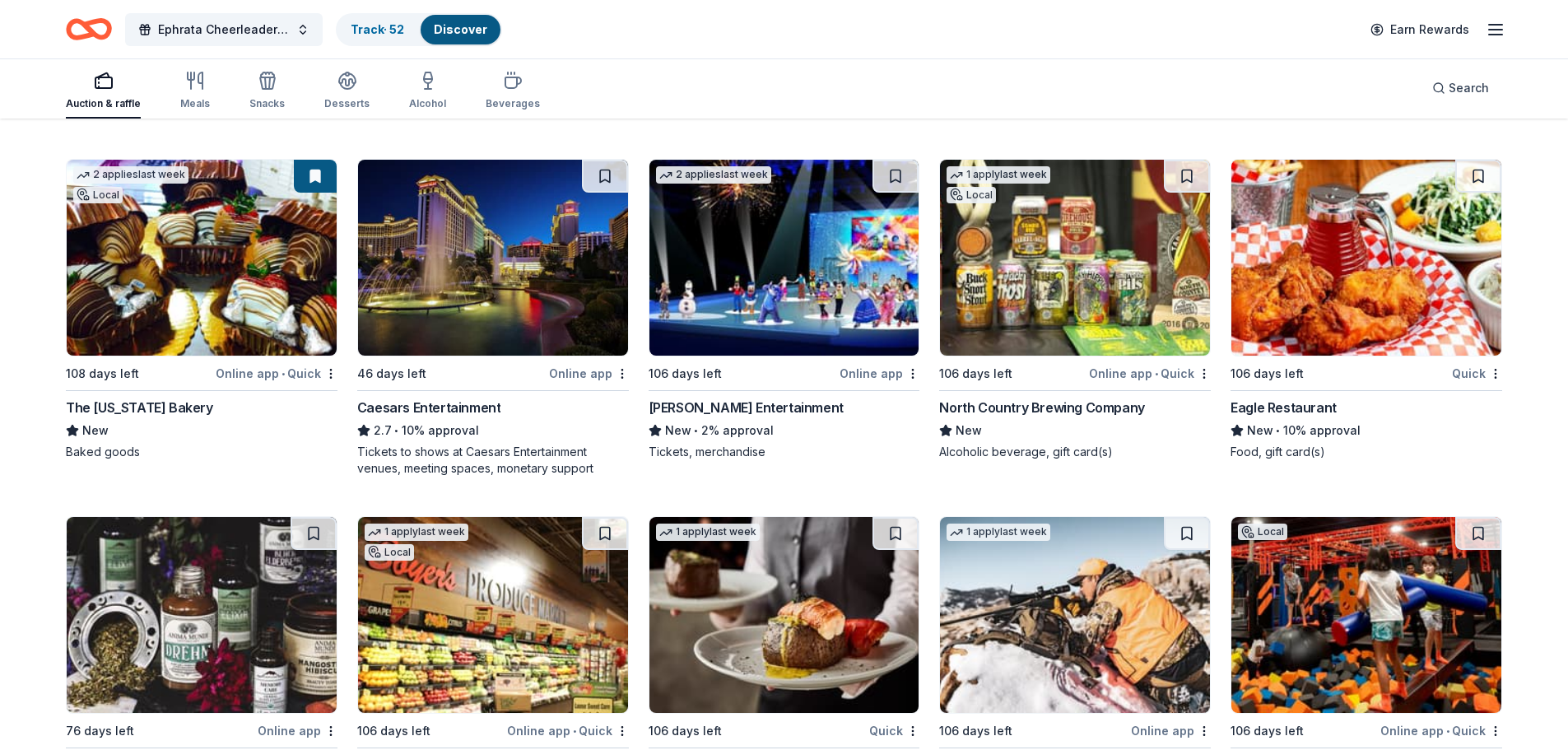
scroll to position [8670, 0]
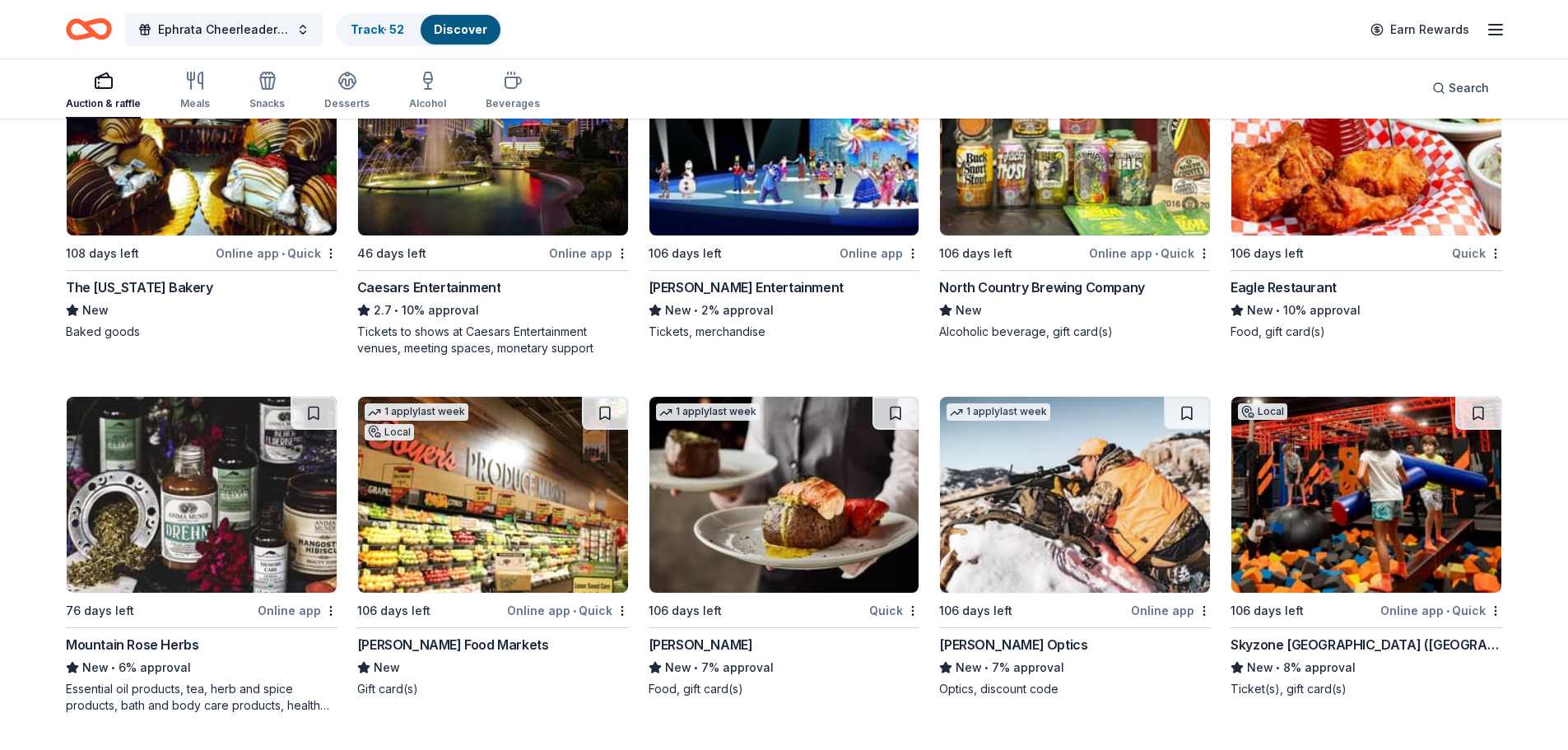
click at [1356, 483] on img at bounding box center [1366, 495] width 270 height 196
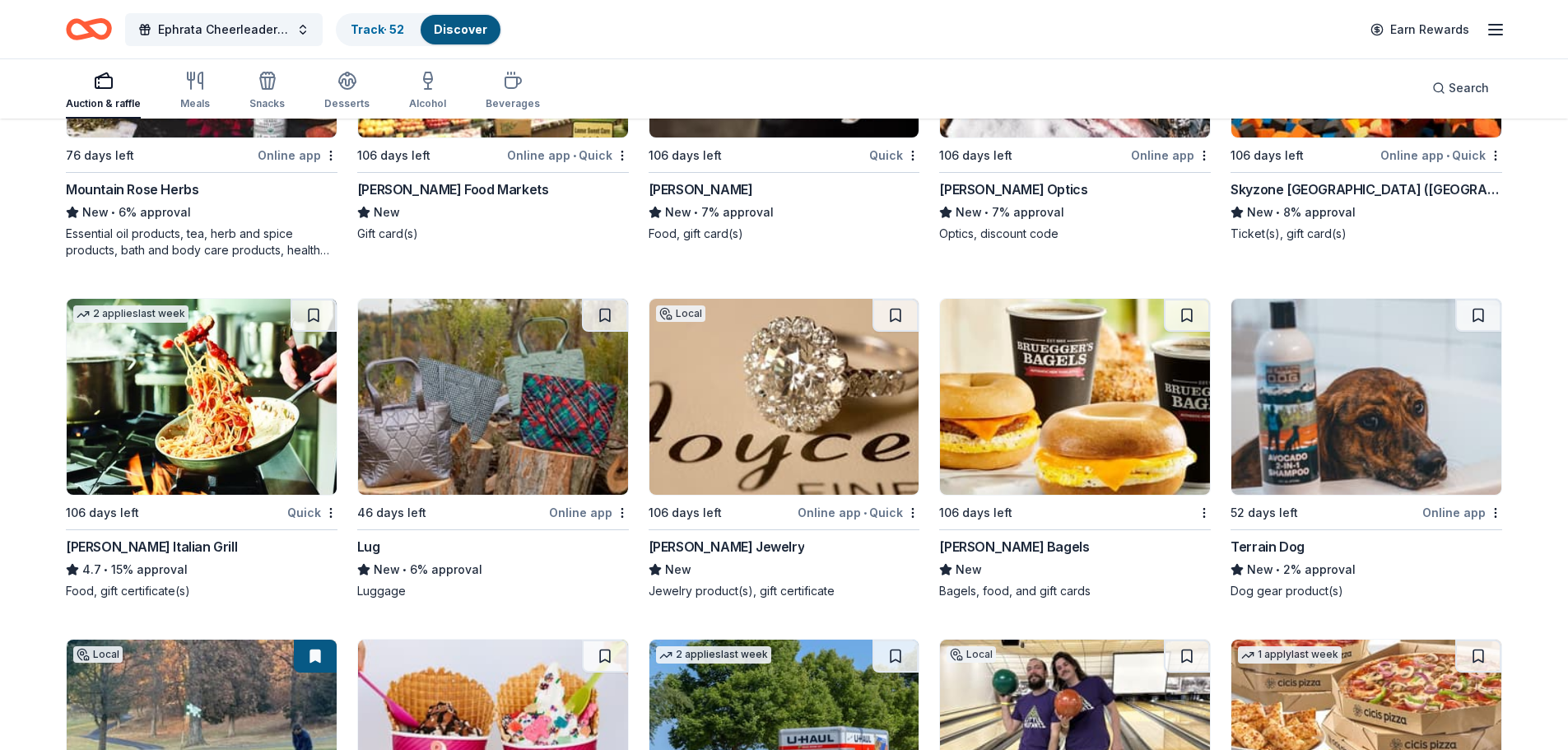
scroll to position [9101, 0]
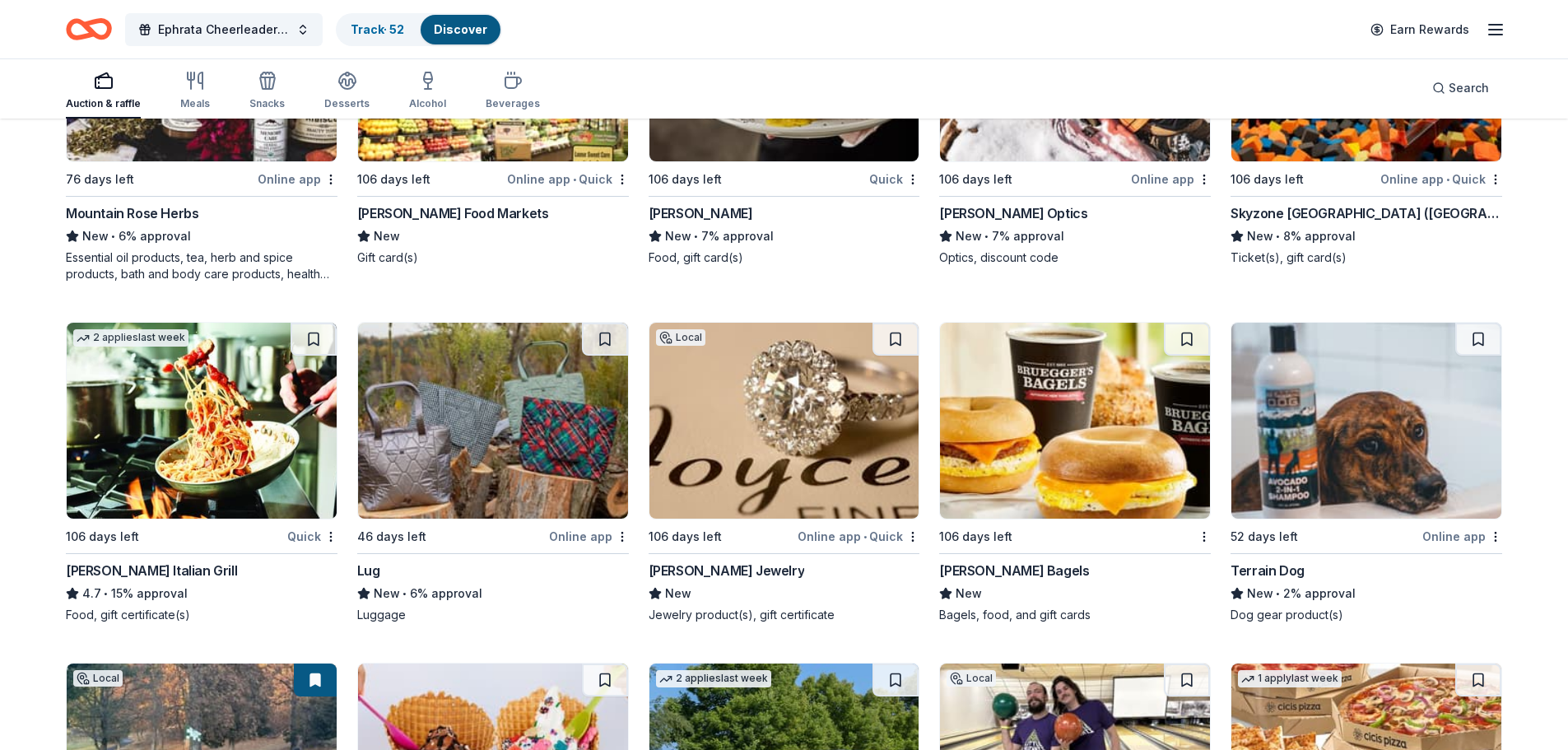
click at [203, 391] on img at bounding box center [201, 420] width 270 height 196
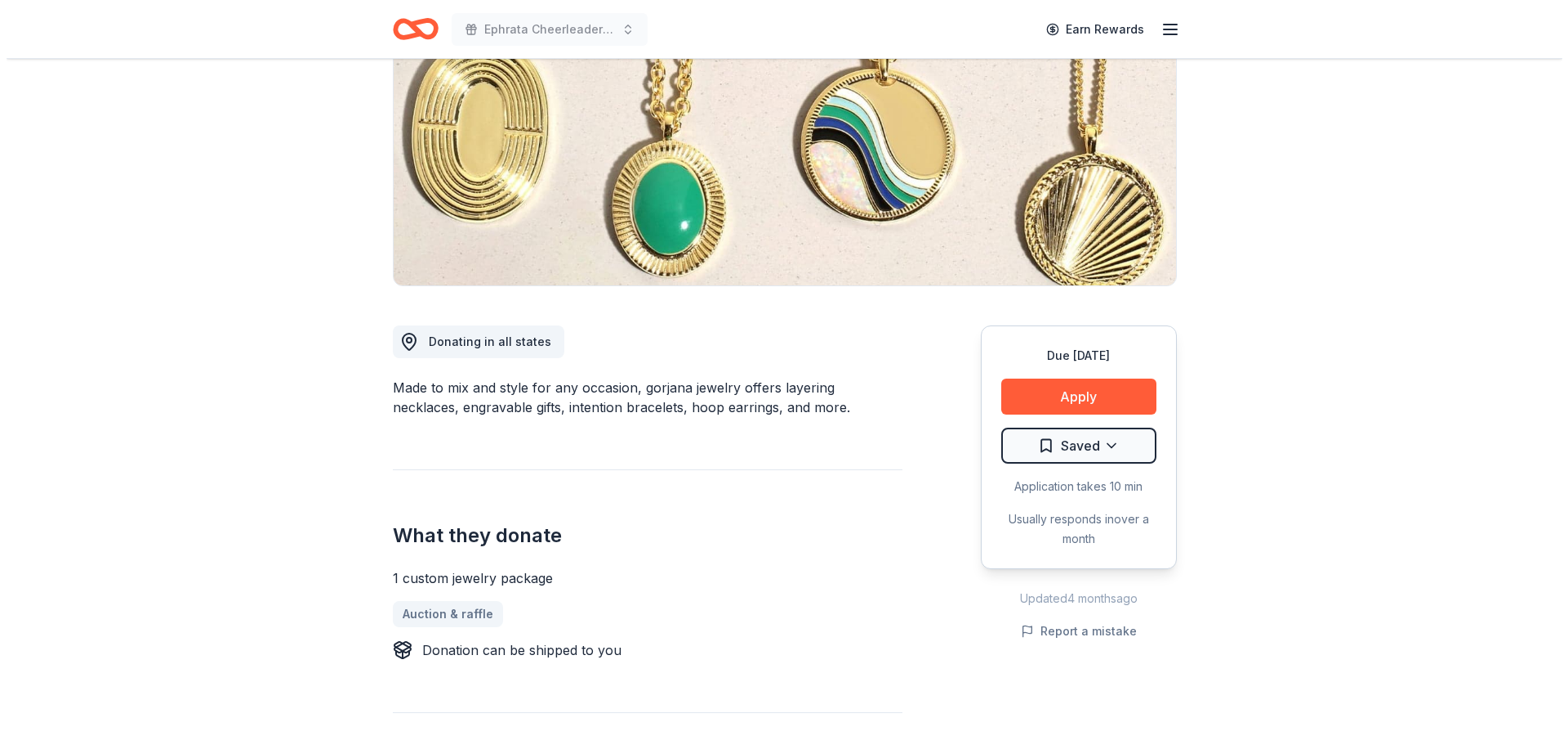
scroll to position [245, 0]
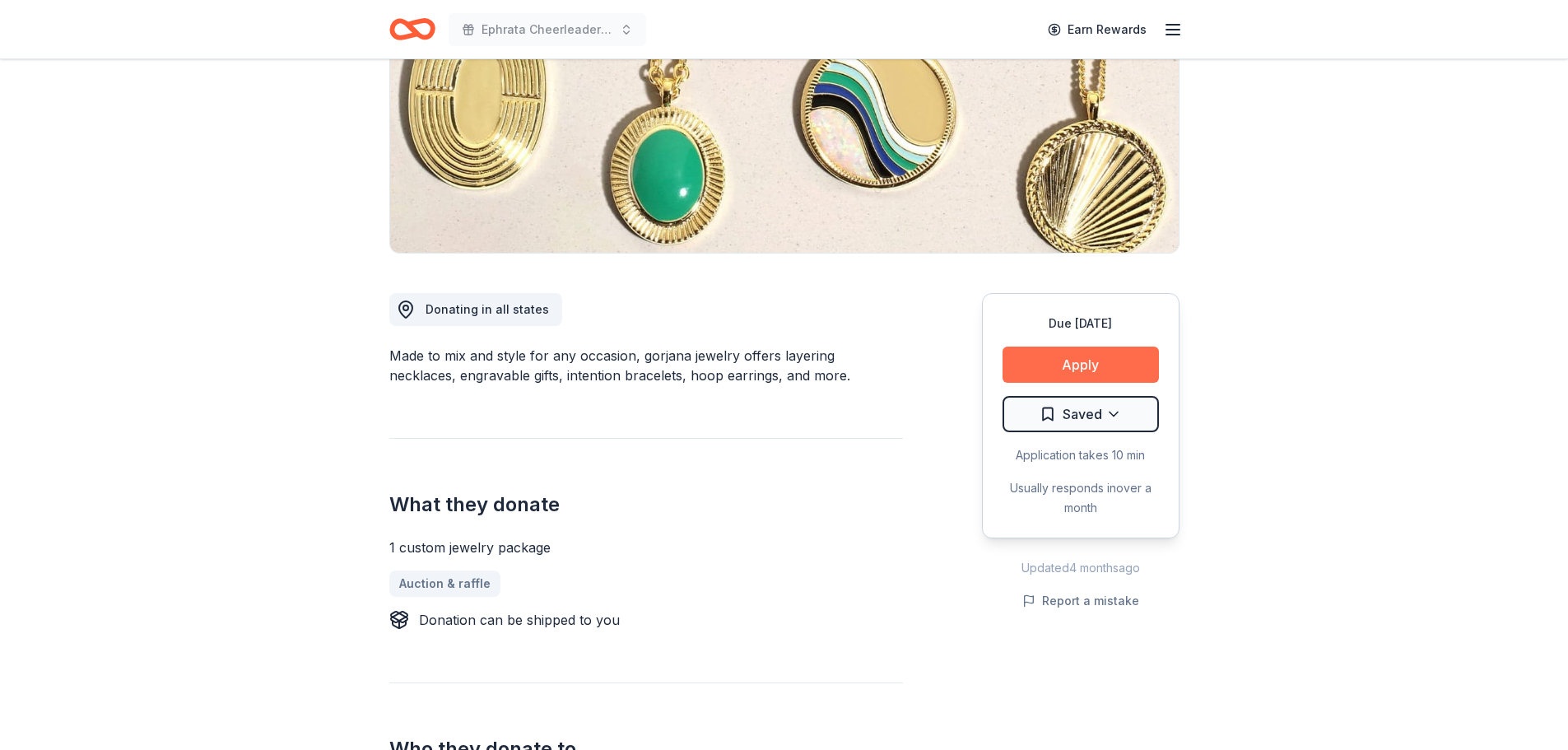
click at [1085, 353] on button "Apply" at bounding box center [1080, 364] width 156 height 36
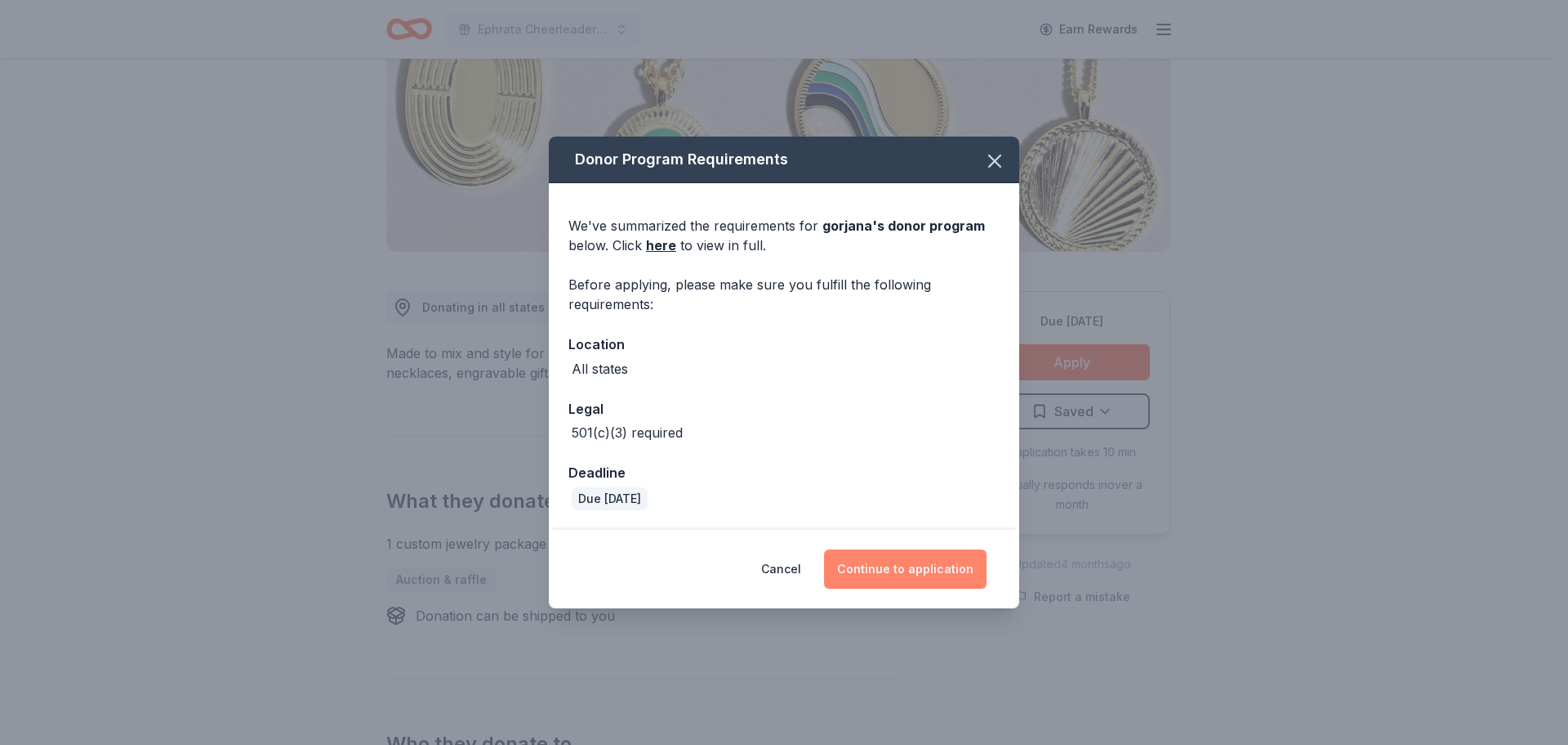
click at [931, 573] on button "Continue to application" at bounding box center [906, 569] width 163 height 39
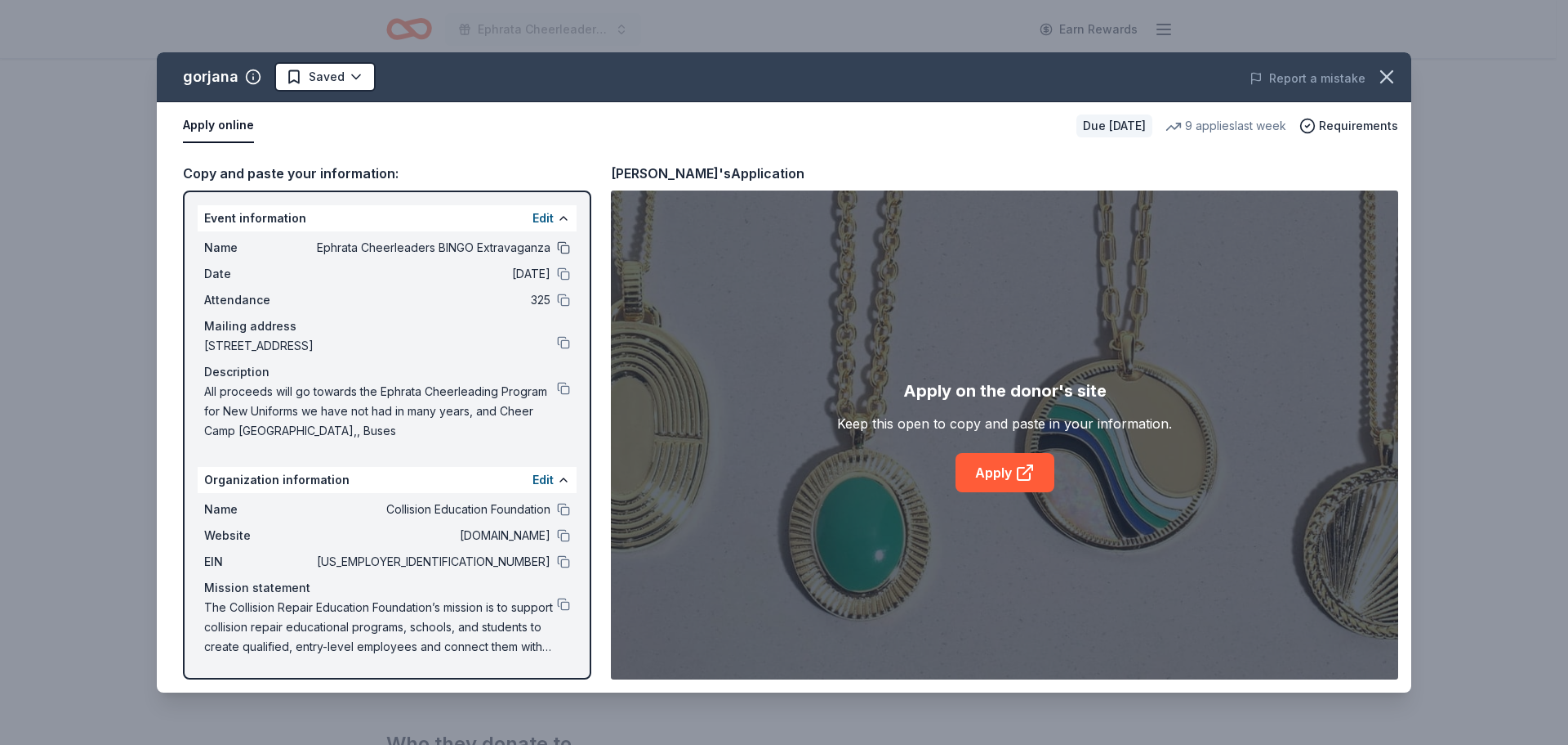
click at [568, 249] on button at bounding box center [563, 247] width 13 height 13
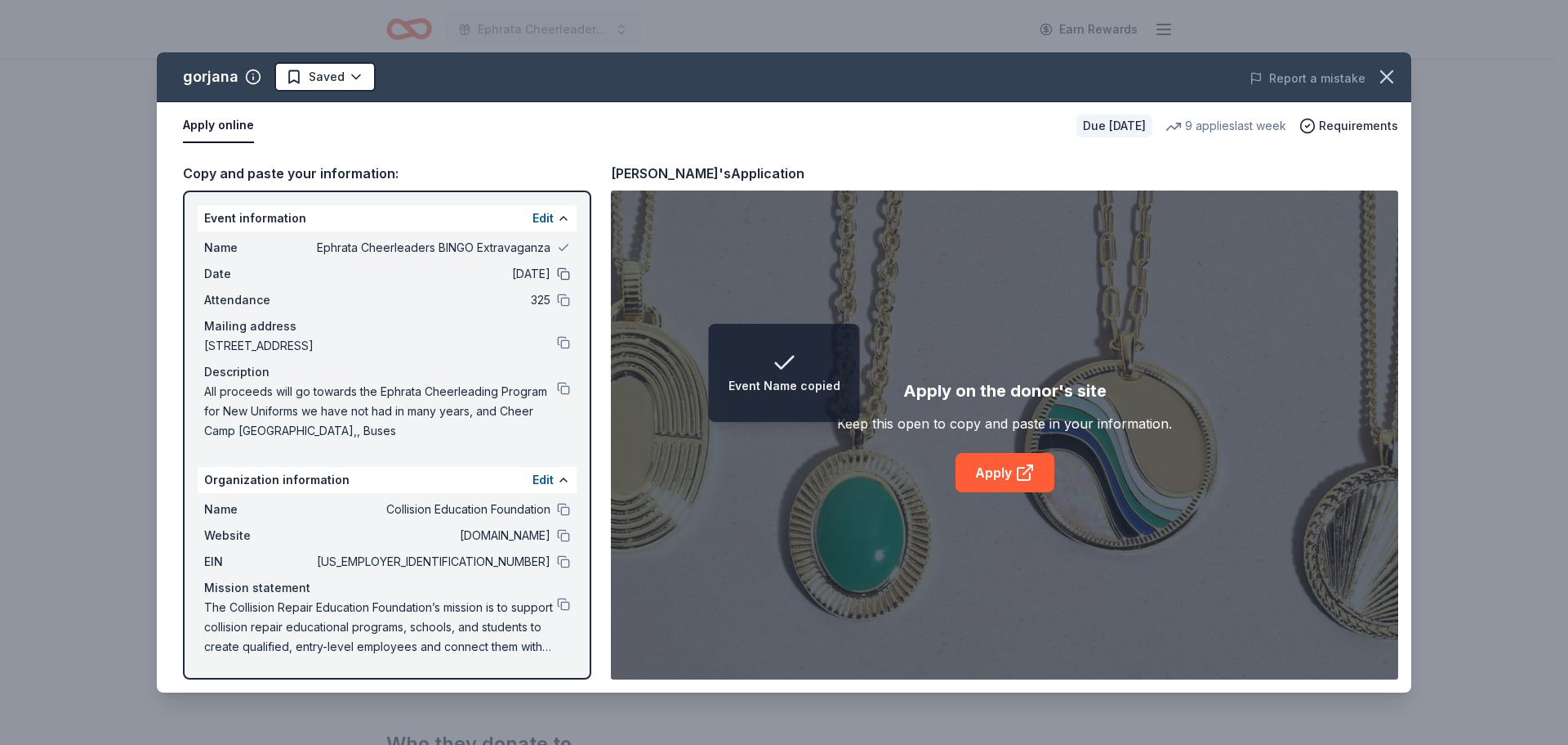
click at [561, 276] on button at bounding box center [563, 273] width 13 height 13
click at [564, 304] on button at bounding box center [563, 299] width 13 height 13
click at [563, 330] on div "Mailing address" at bounding box center [386, 326] width 366 height 20
click at [566, 345] on button at bounding box center [563, 342] width 13 height 13
click at [570, 392] on button at bounding box center [563, 388] width 13 height 13
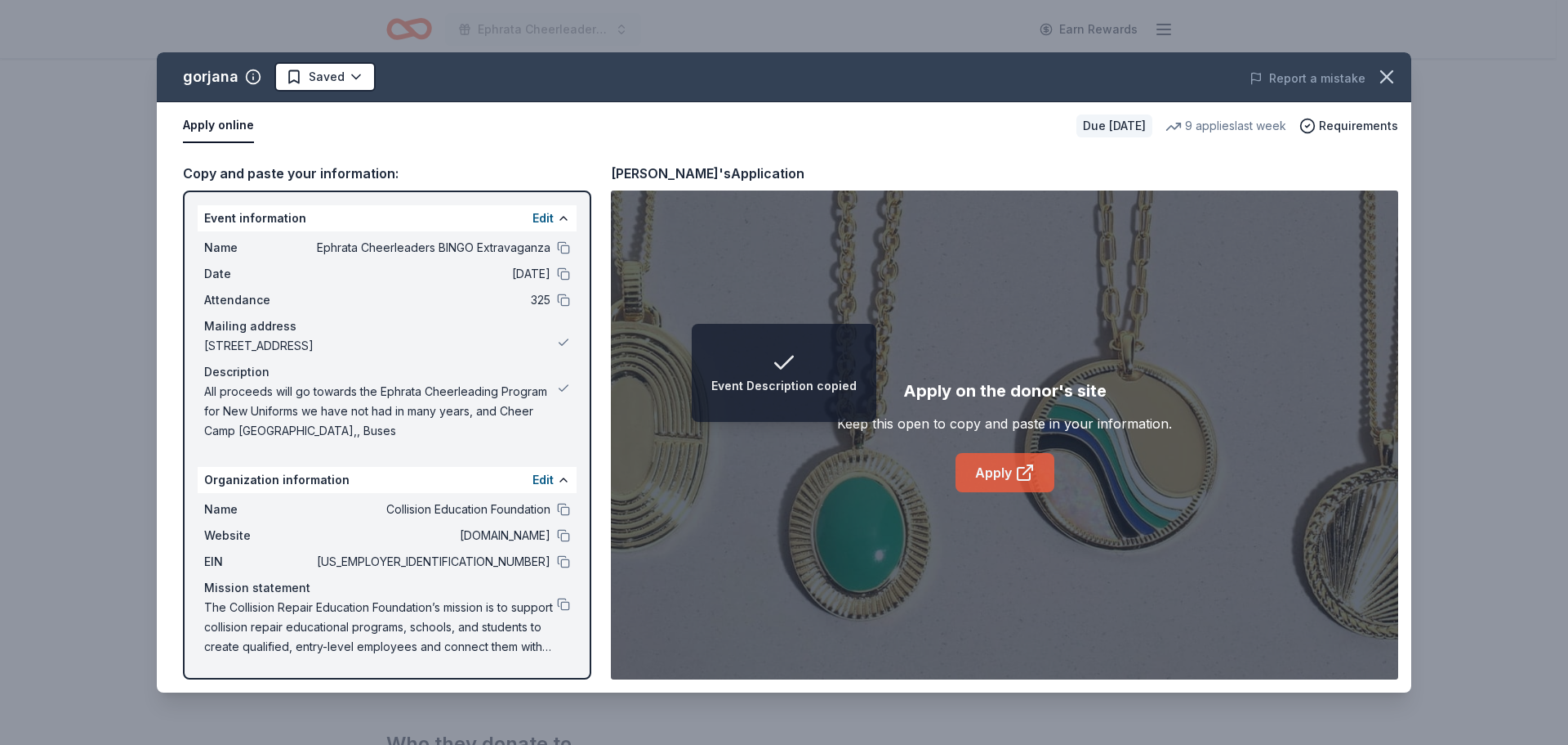
click at [1015, 465] on icon at bounding box center [1025, 472] width 20 height 20
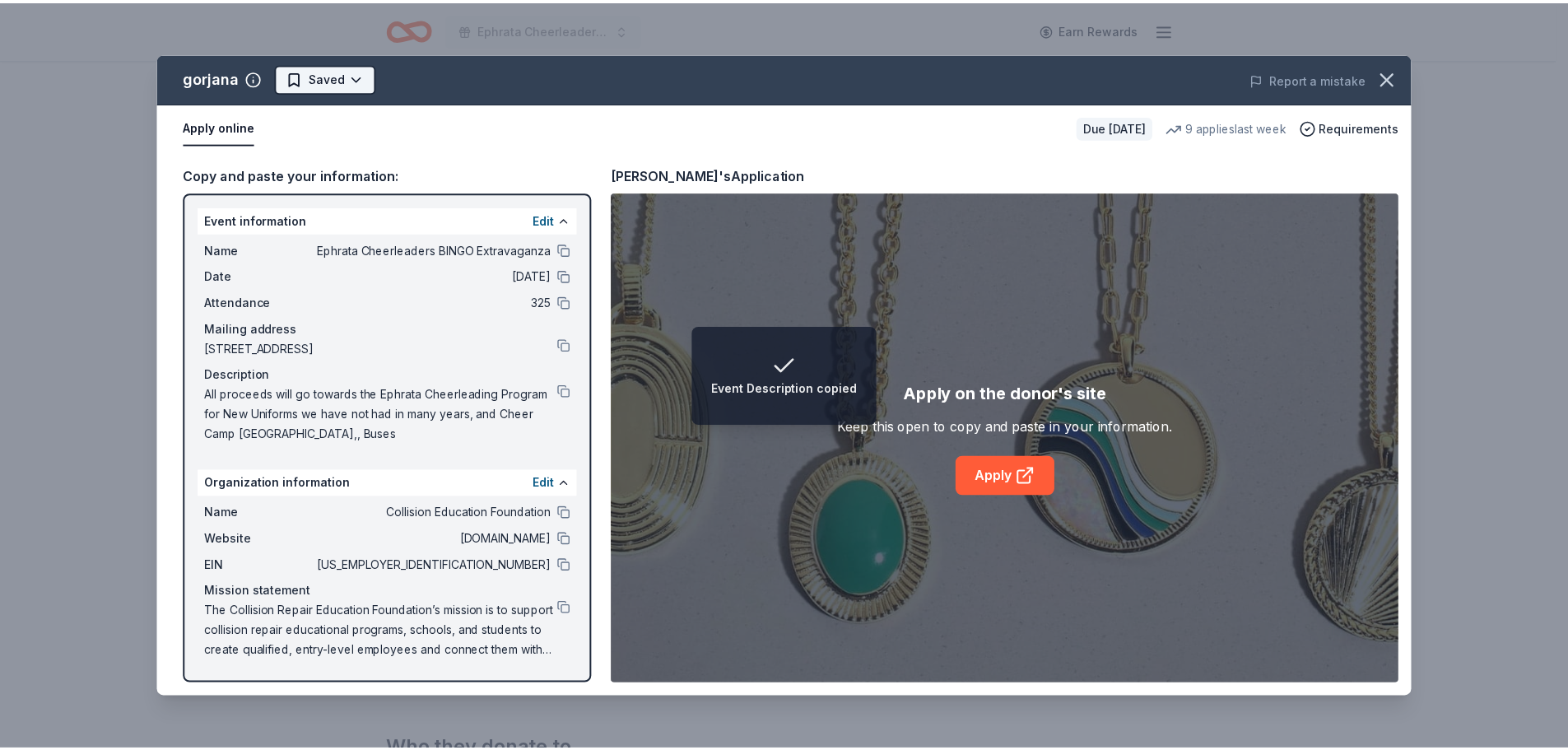
scroll to position [0, 0]
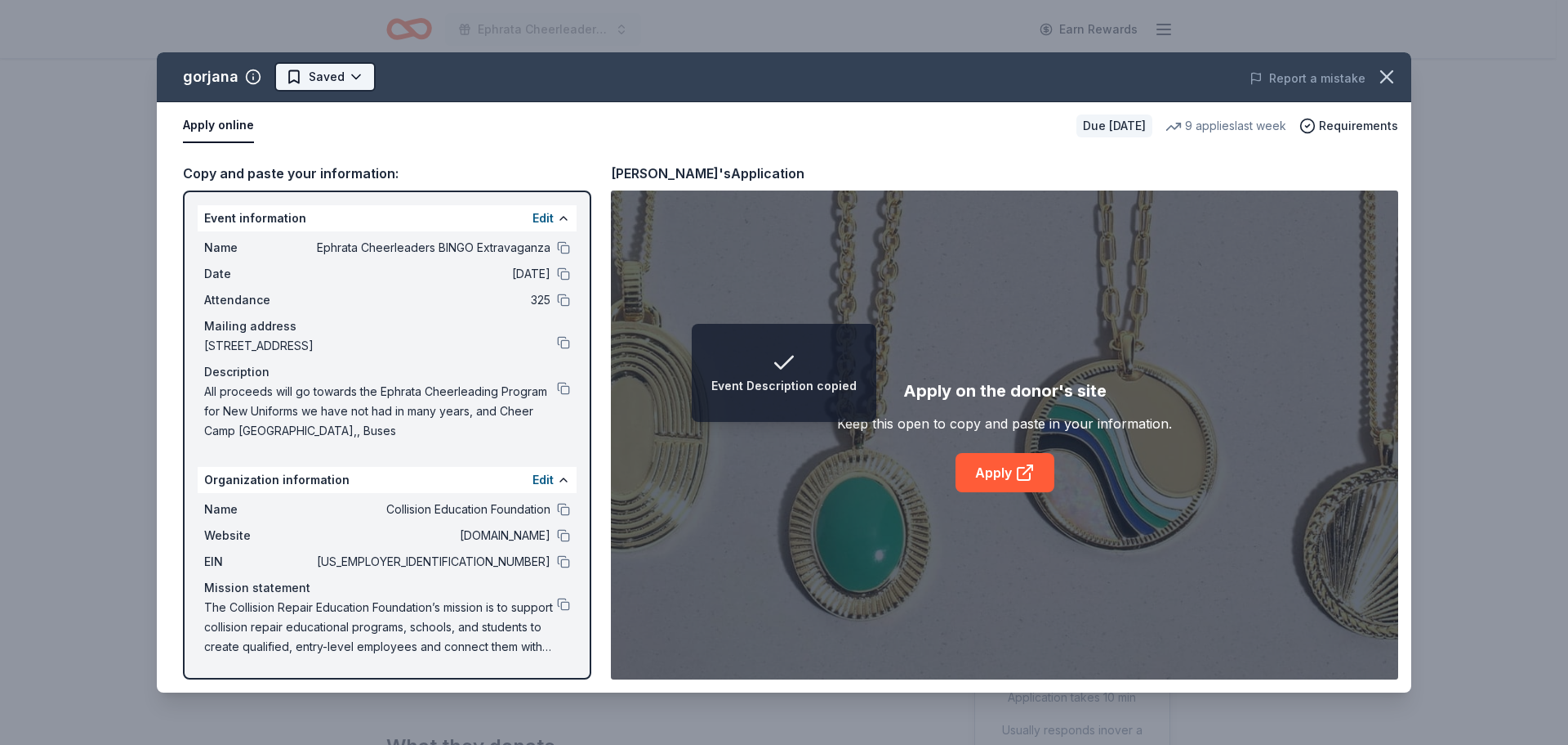
click at [330, 76] on html "Event Description copied Ephrata Cheerleaders BINGO Extravaganza Earn Rewards D…" at bounding box center [784, 372] width 1568 height 745
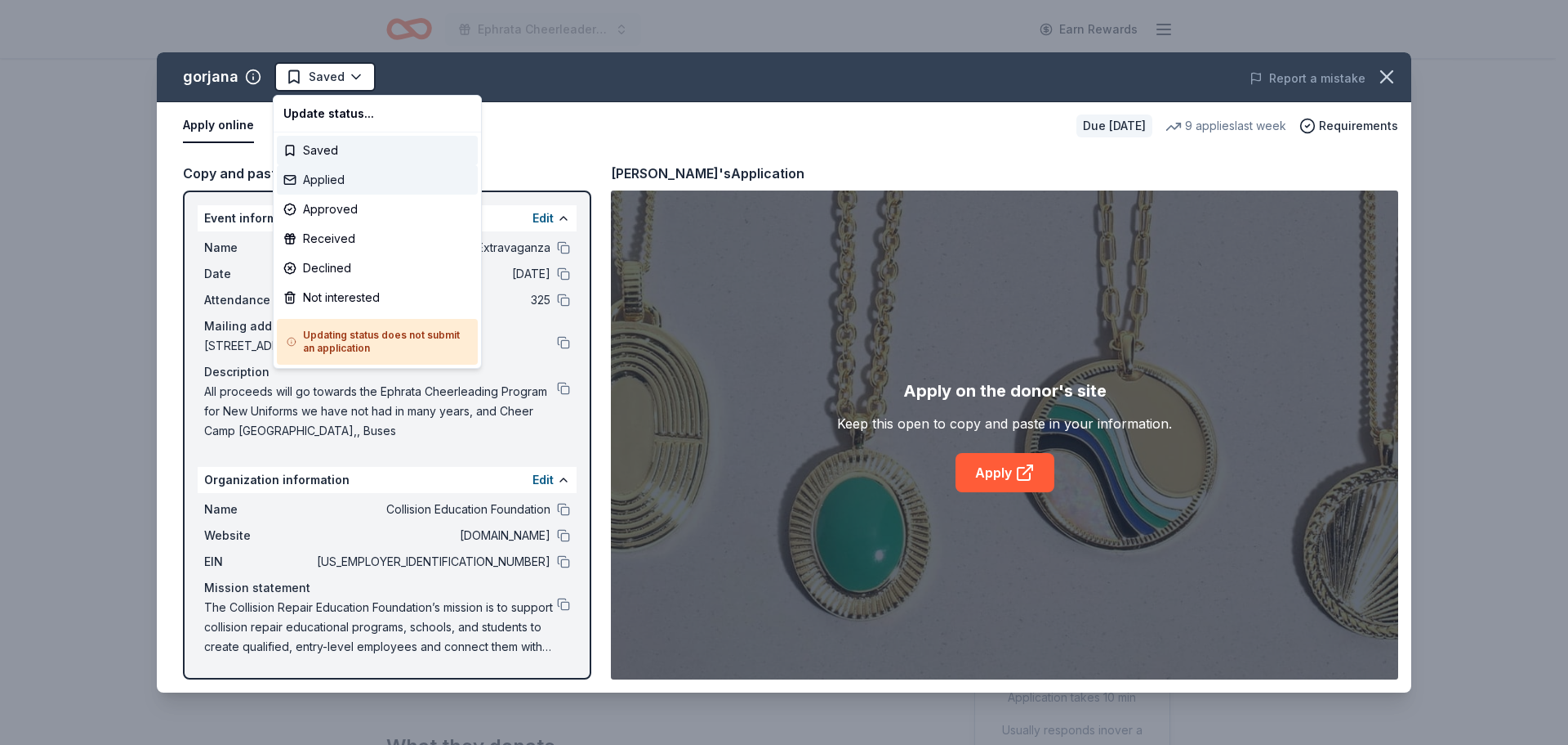
click at [359, 175] on div "Applied" at bounding box center [377, 180] width 201 height 29
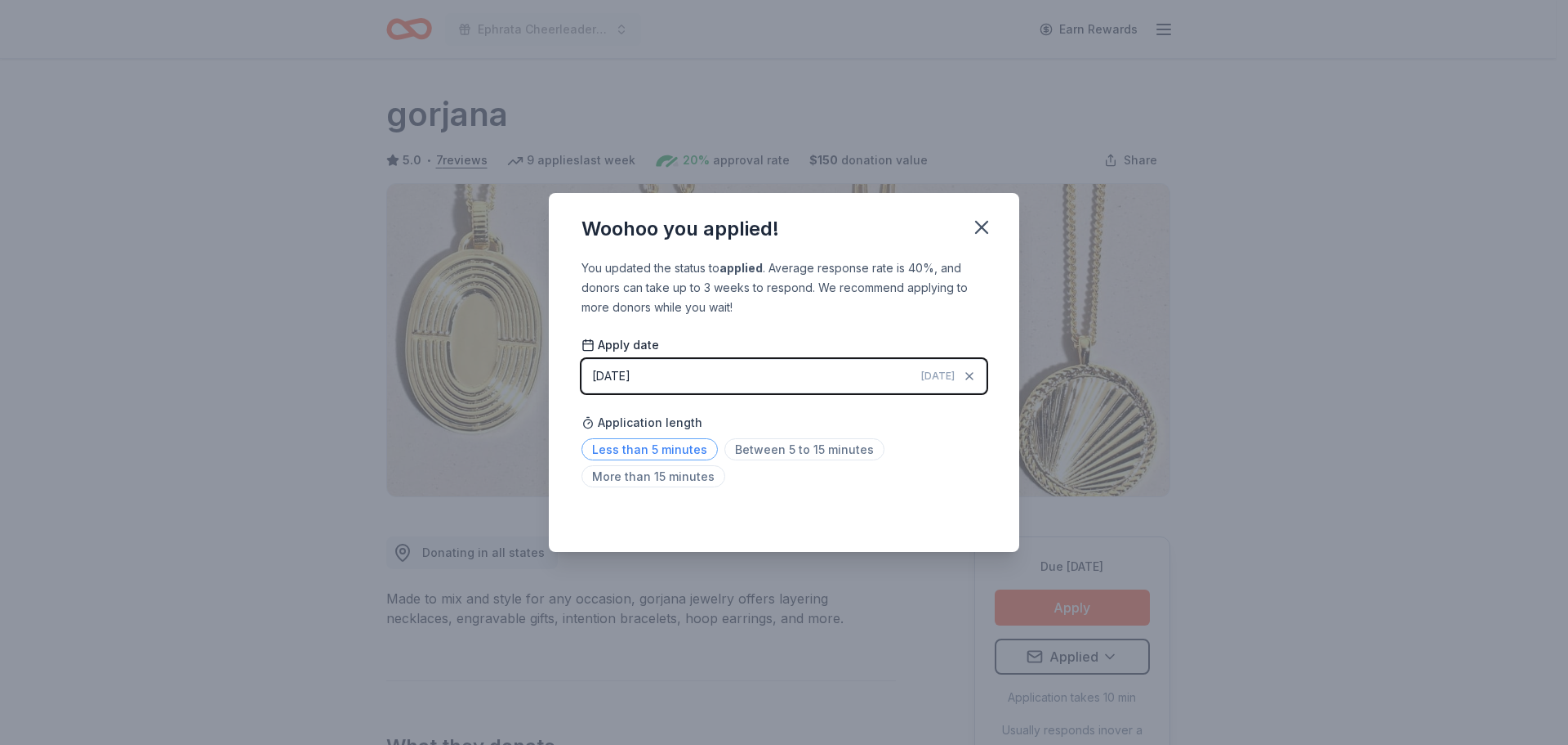
click at [629, 449] on span "Less than 5 minutes" at bounding box center [649, 449] width 136 height 22
click at [984, 229] on icon "button" at bounding box center [981, 226] width 11 height 11
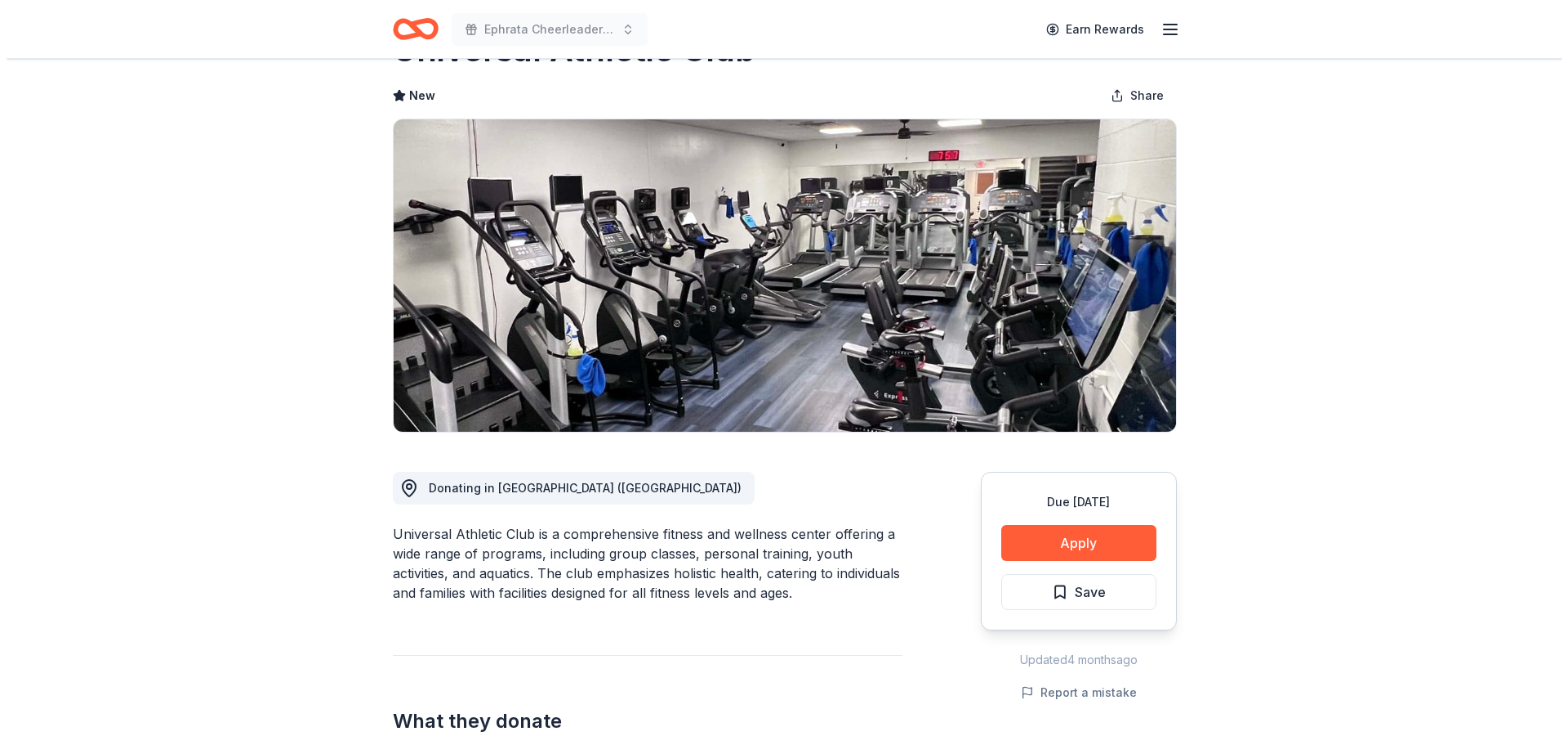
scroll to position [164, 0]
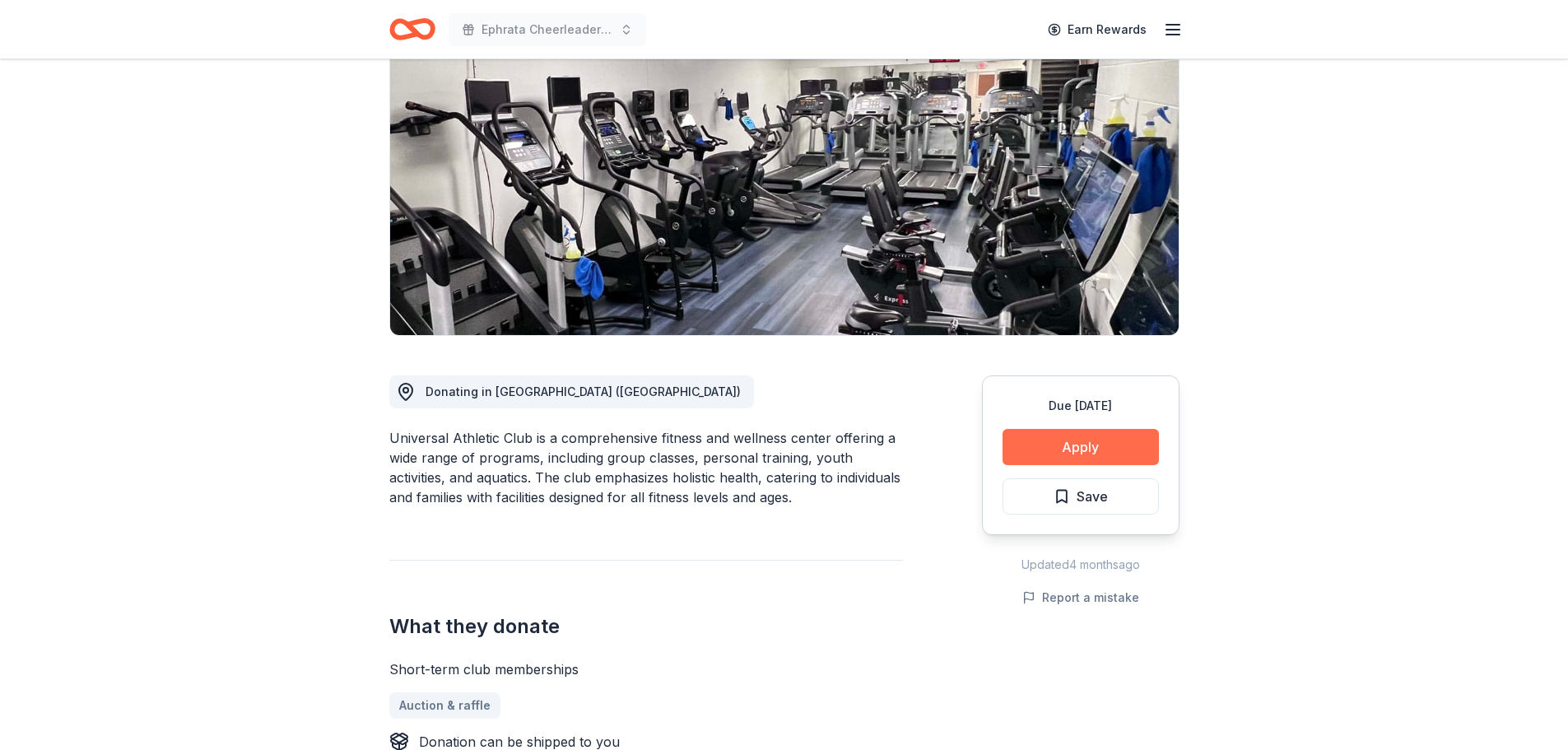
click at [1053, 440] on button "Apply" at bounding box center [1080, 447] width 156 height 36
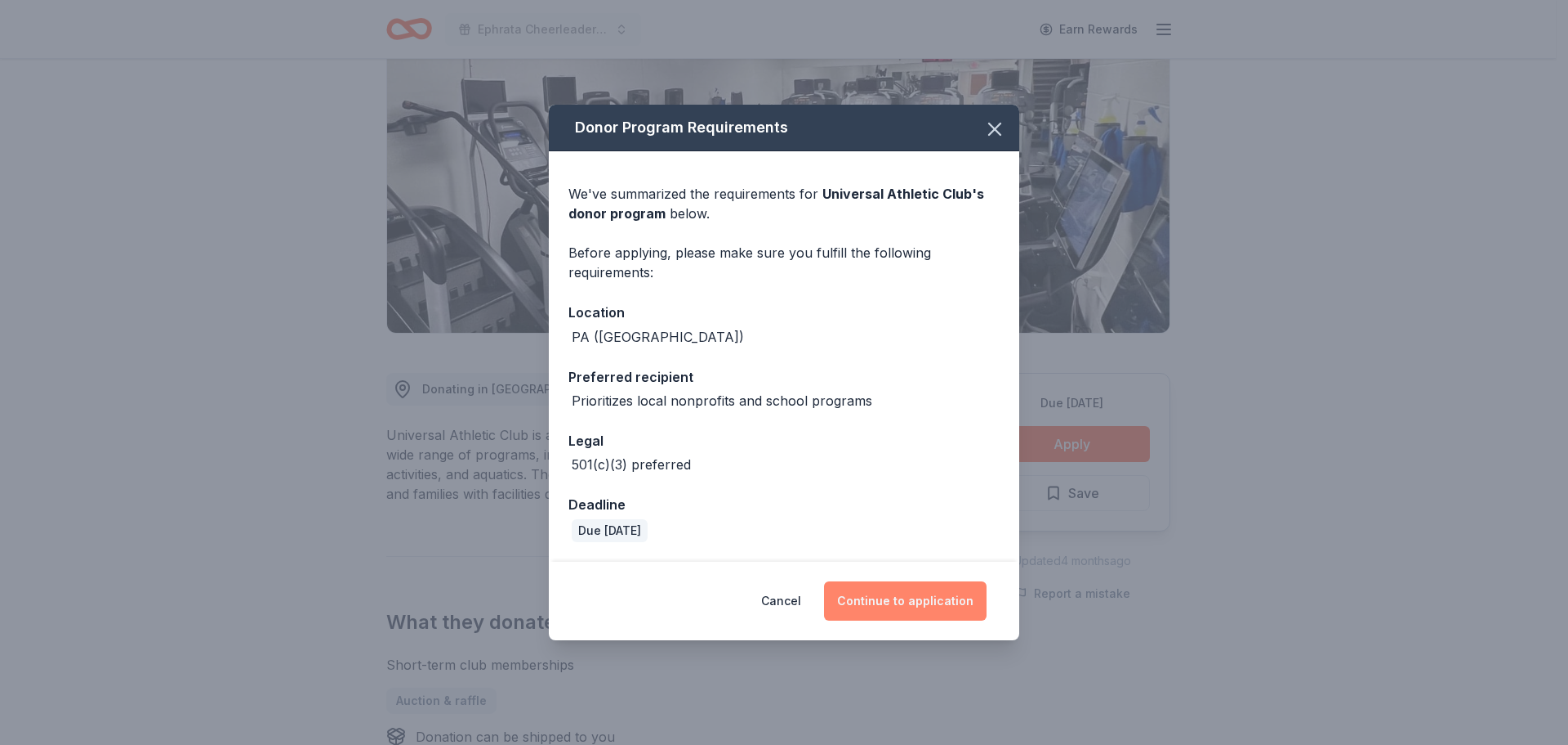
click at [852, 589] on button "Continue to application" at bounding box center [906, 601] width 163 height 39
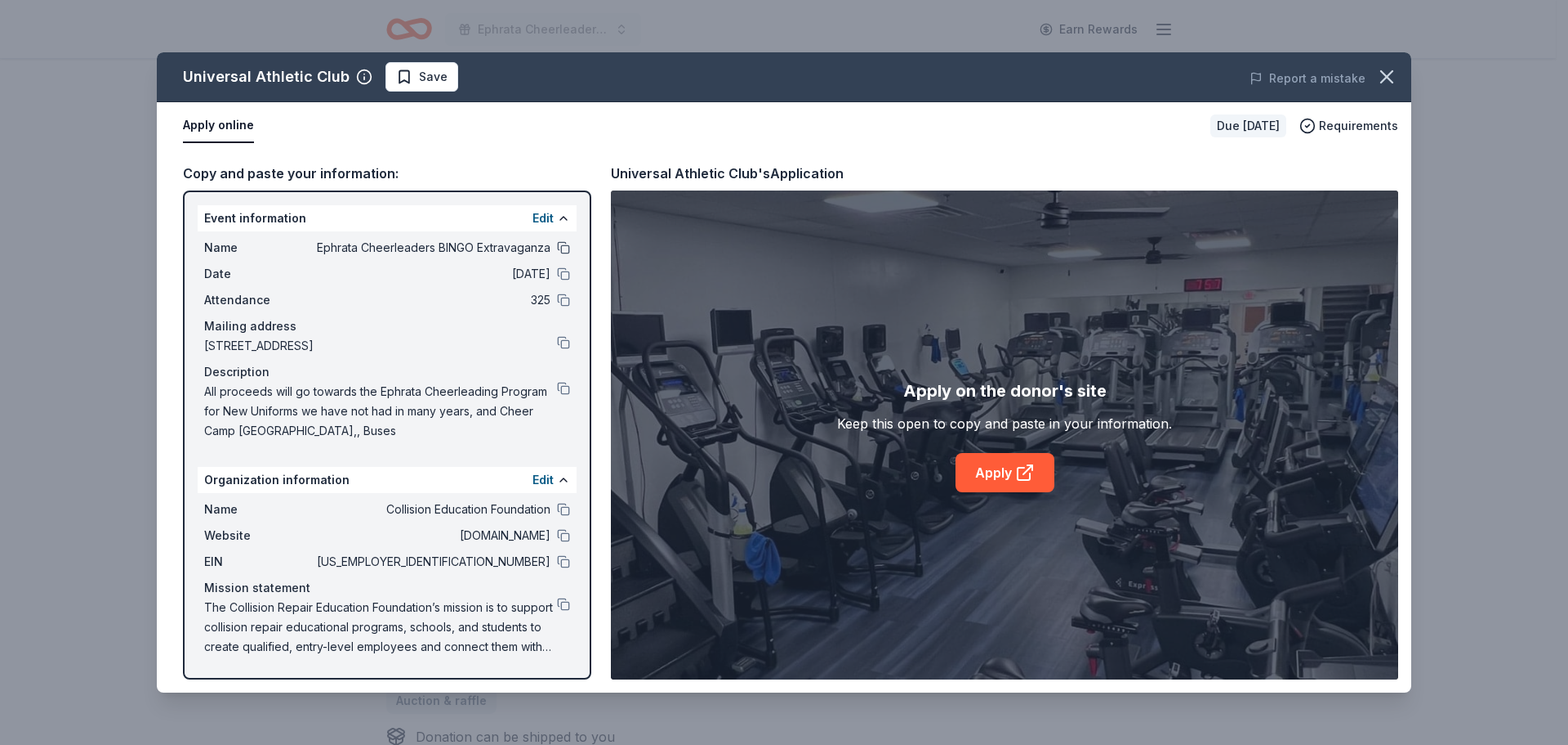
click at [561, 245] on button at bounding box center [563, 247] width 13 height 13
click at [564, 276] on button at bounding box center [563, 273] width 13 height 13
click at [561, 306] on button at bounding box center [563, 299] width 13 height 13
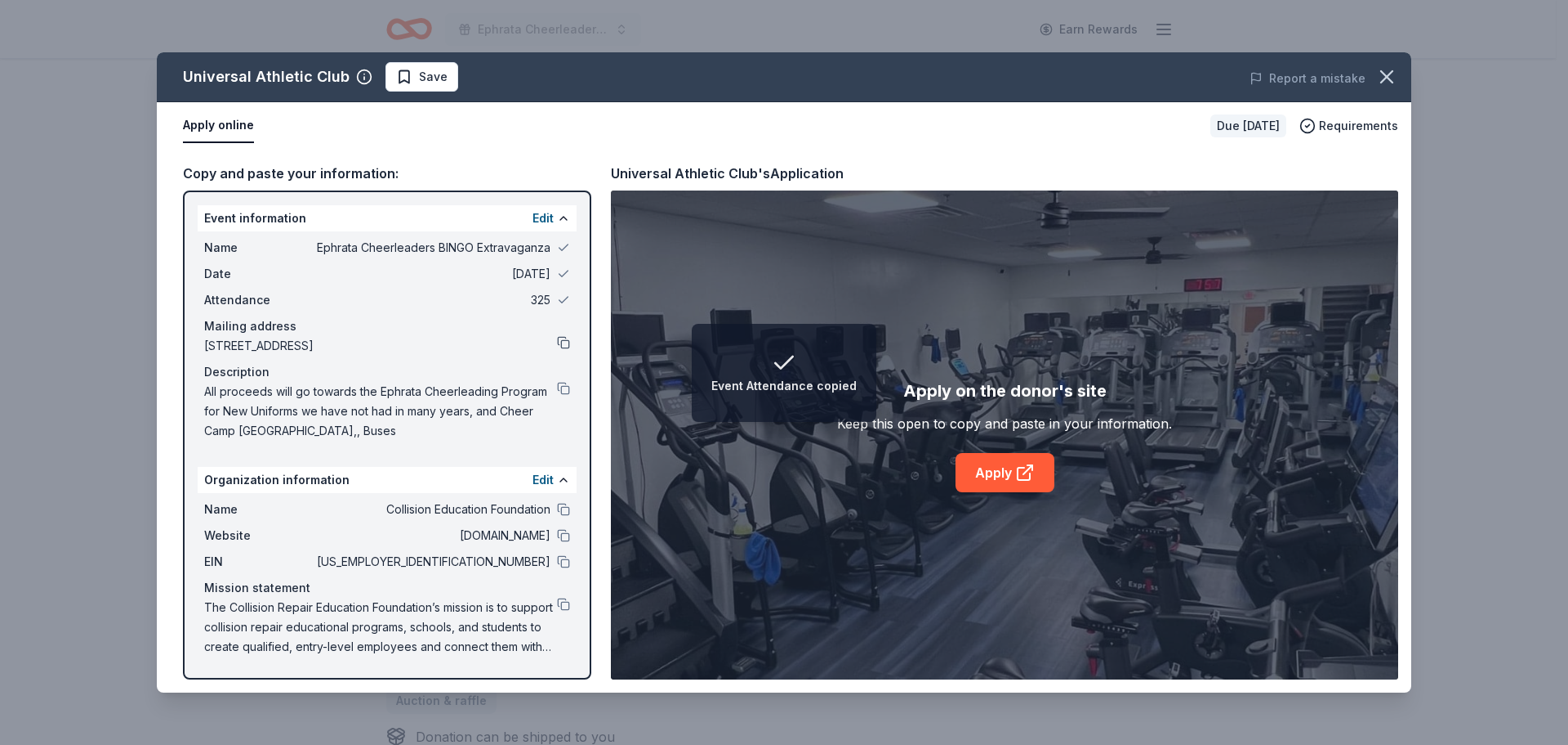
click at [560, 338] on button at bounding box center [563, 342] width 13 height 13
click at [565, 387] on button at bounding box center [563, 388] width 13 height 13
click at [1008, 467] on link "Apply" at bounding box center [1004, 472] width 99 height 39
click at [429, 72] on span "Save" at bounding box center [433, 76] width 28 height 20
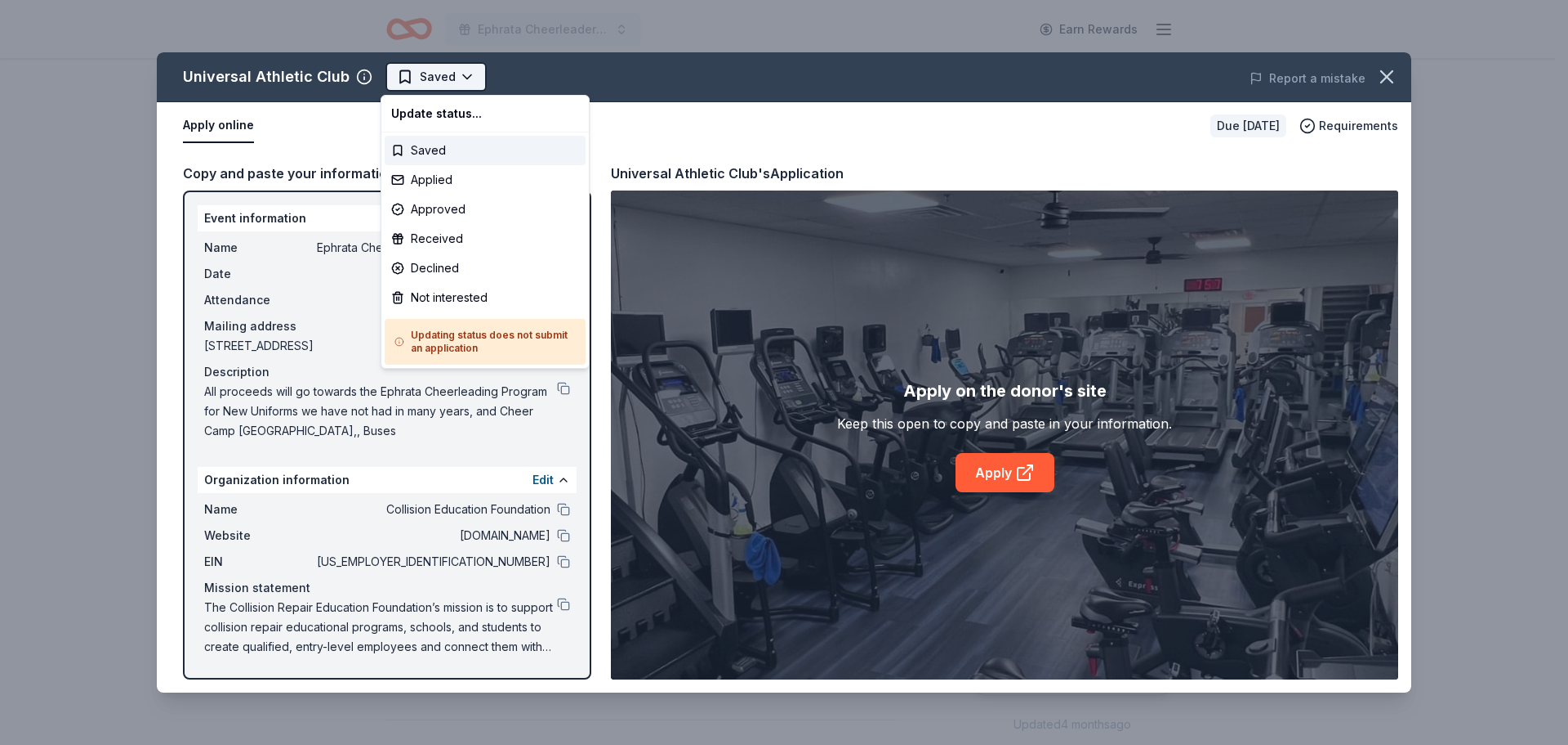
click at [446, 83] on html "Ephrata Cheerleaders BINGO Extravaganza Earn Rewards Due in 106 days Share Univ…" at bounding box center [784, 372] width 1568 height 745
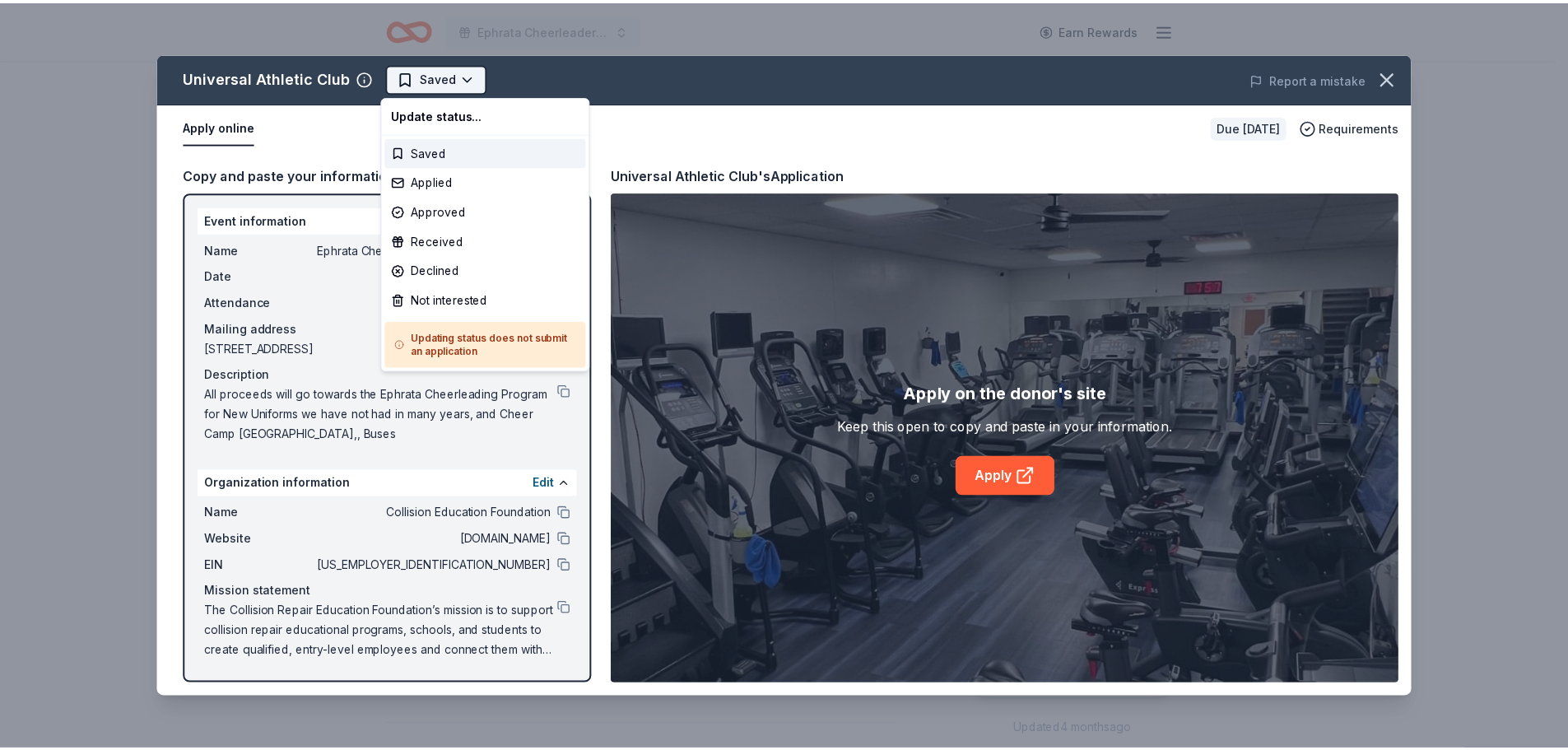
scroll to position [0, 0]
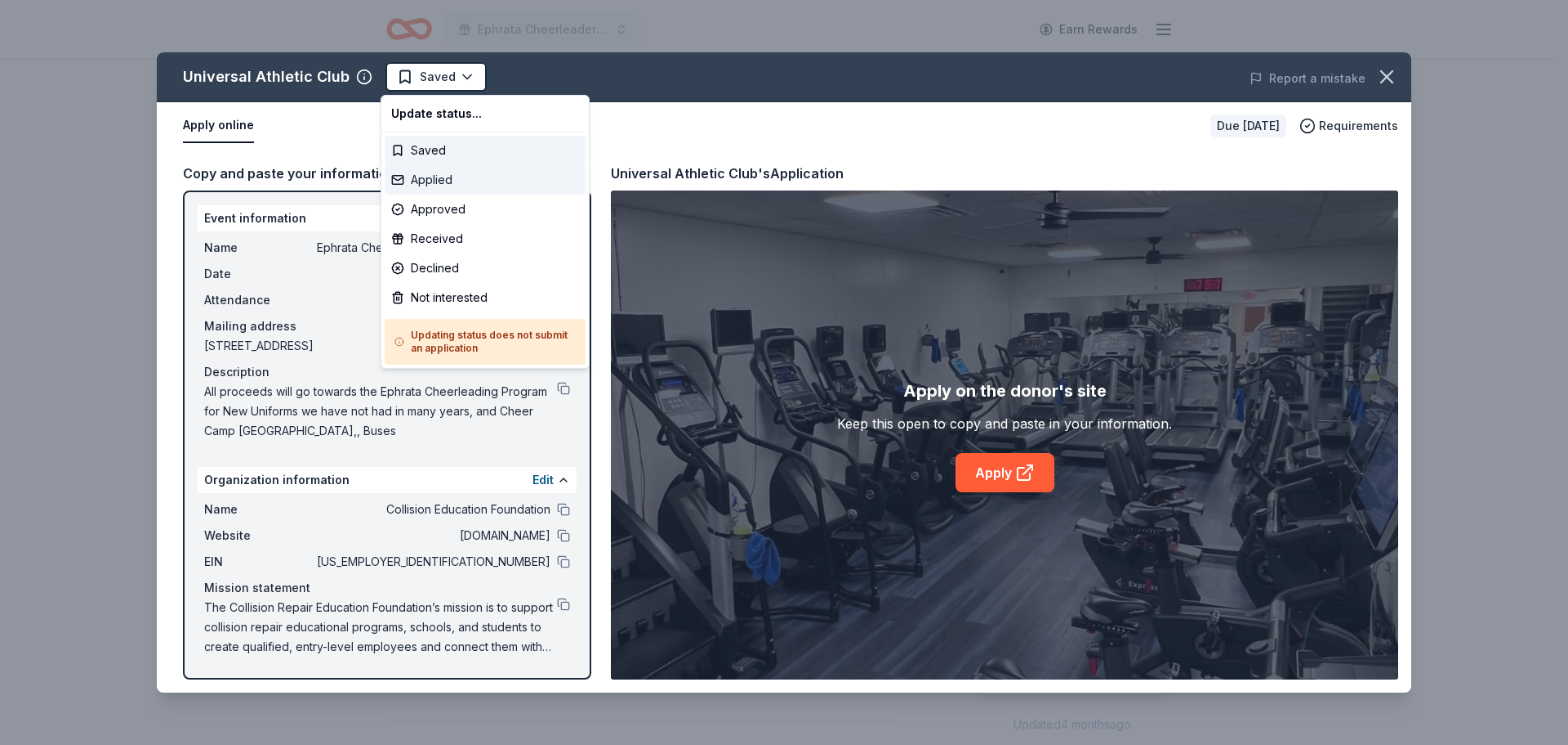
click at [438, 174] on div "Applied" at bounding box center [485, 180] width 201 height 29
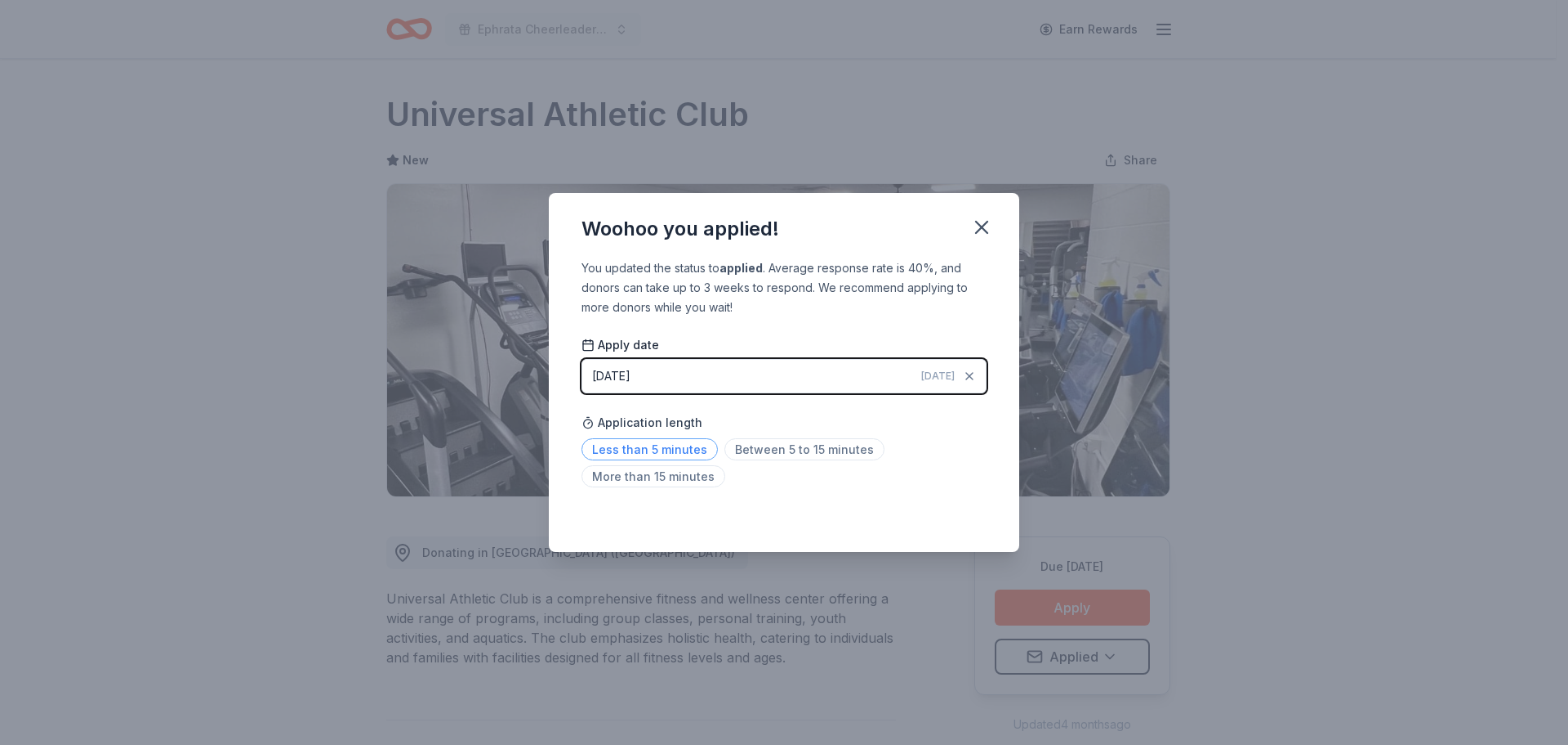
click at [649, 447] on span "Less than 5 minutes" at bounding box center [649, 449] width 136 height 22
click at [976, 225] on icon "button" at bounding box center [982, 227] width 23 height 23
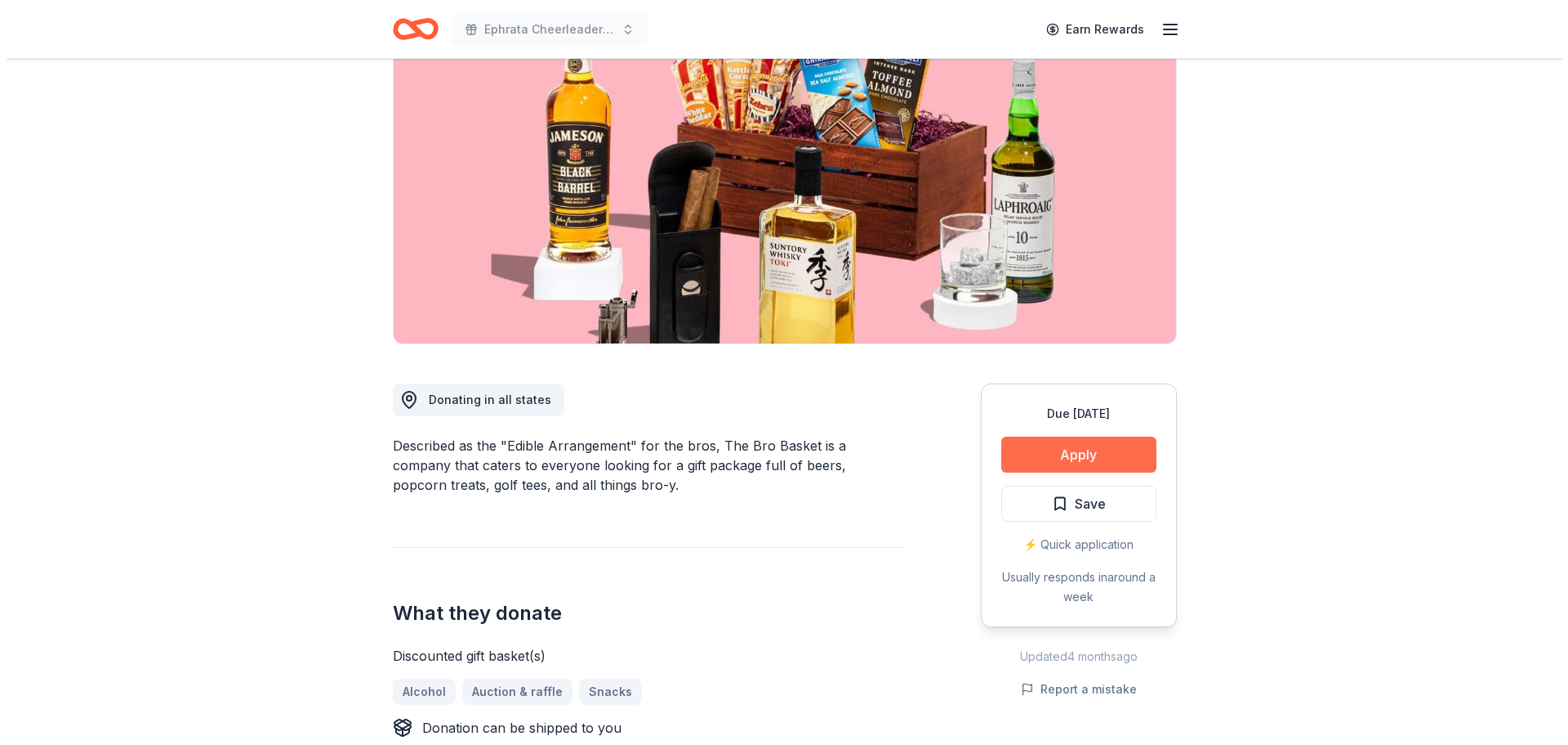
scroll to position [164, 0]
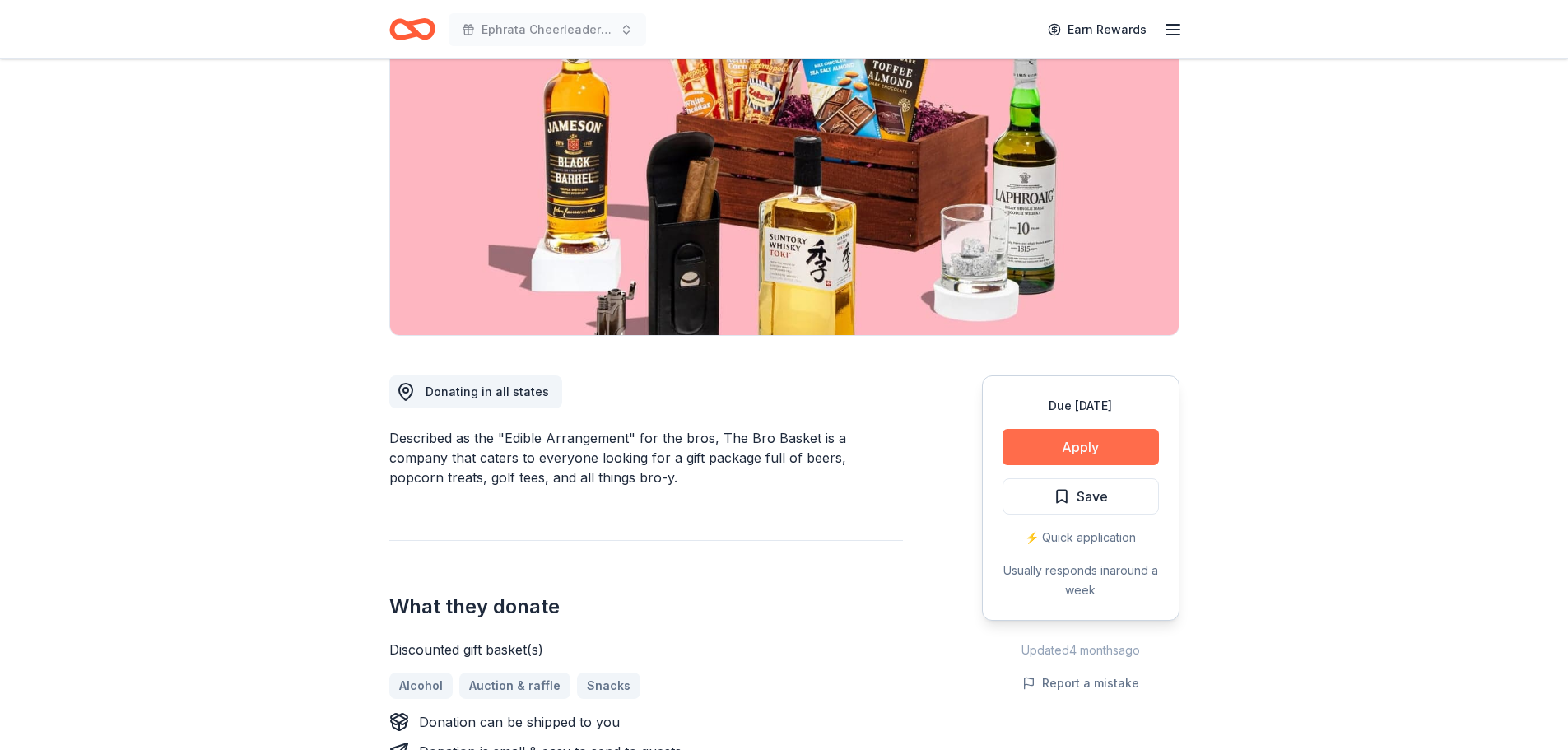
click at [1057, 452] on button "Apply" at bounding box center [1080, 447] width 156 height 36
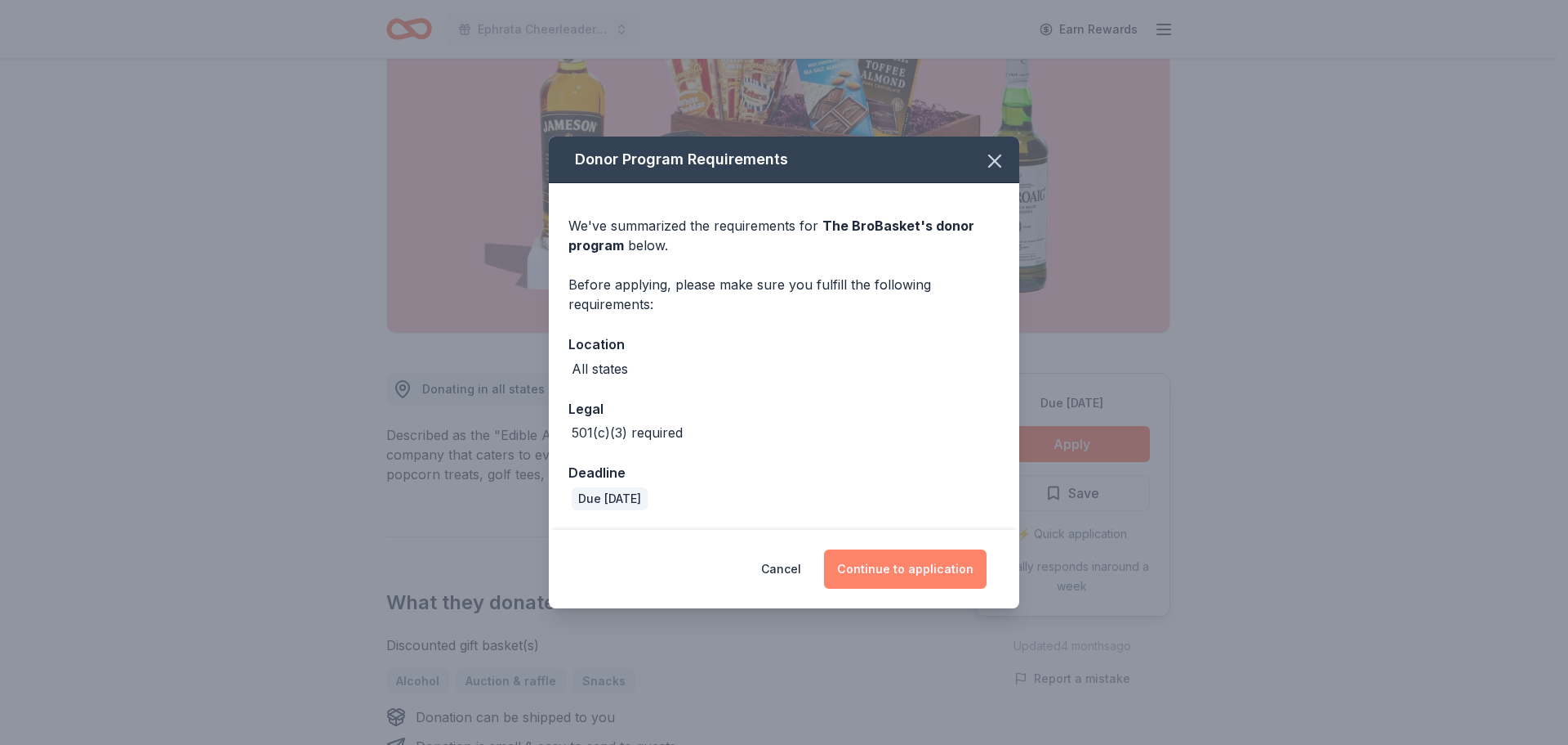
click at [868, 562] on button "Continue to application" at bounding box center [906, 569] width 163 height 39
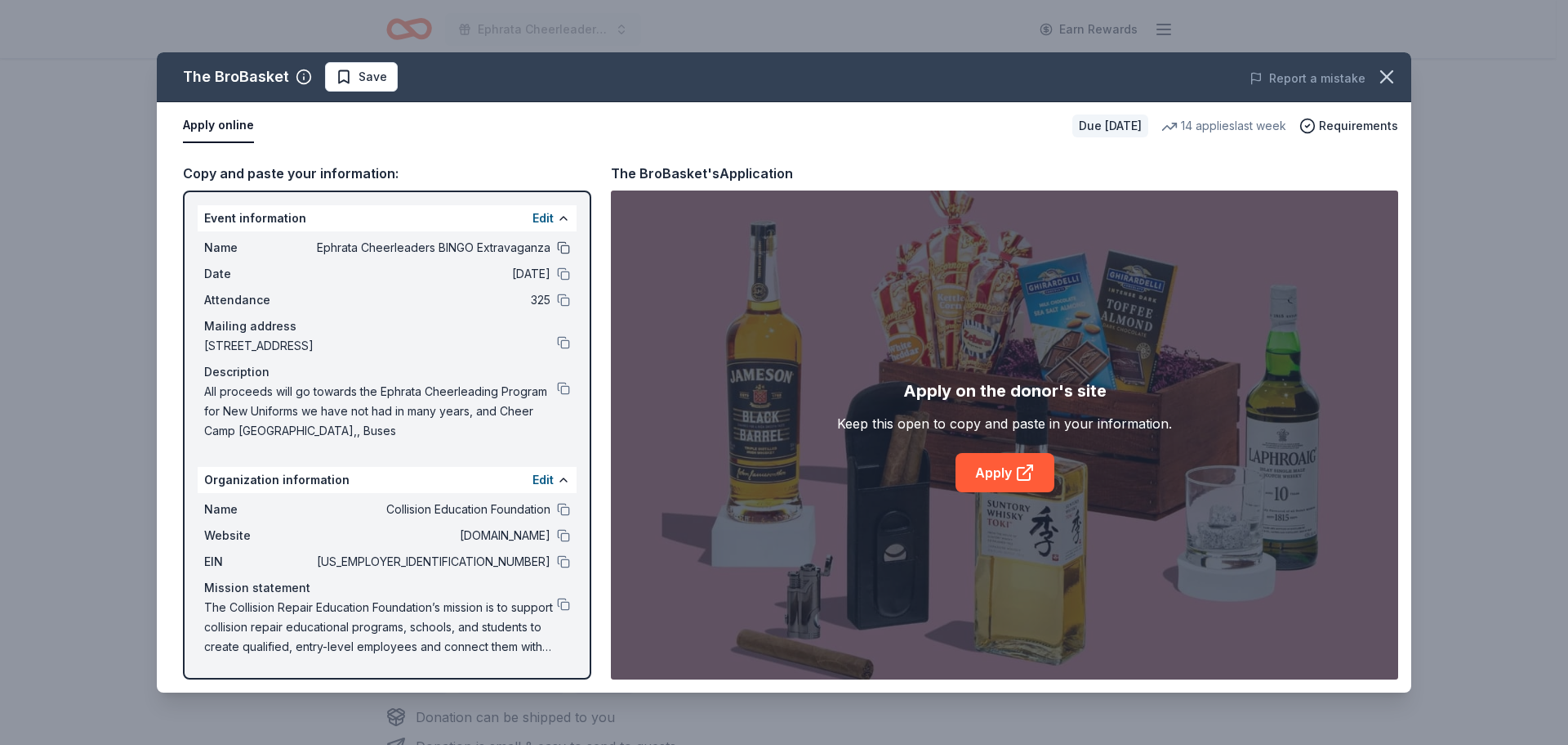
click at [562, 251] on button at bounding box center [563, 247] width 13 height 13
click at [564, 267] on button at bounding box center [563, 273] width 13 height 13
click at [562, 294] on button at bounding box center [563, 299] width 13 height 13
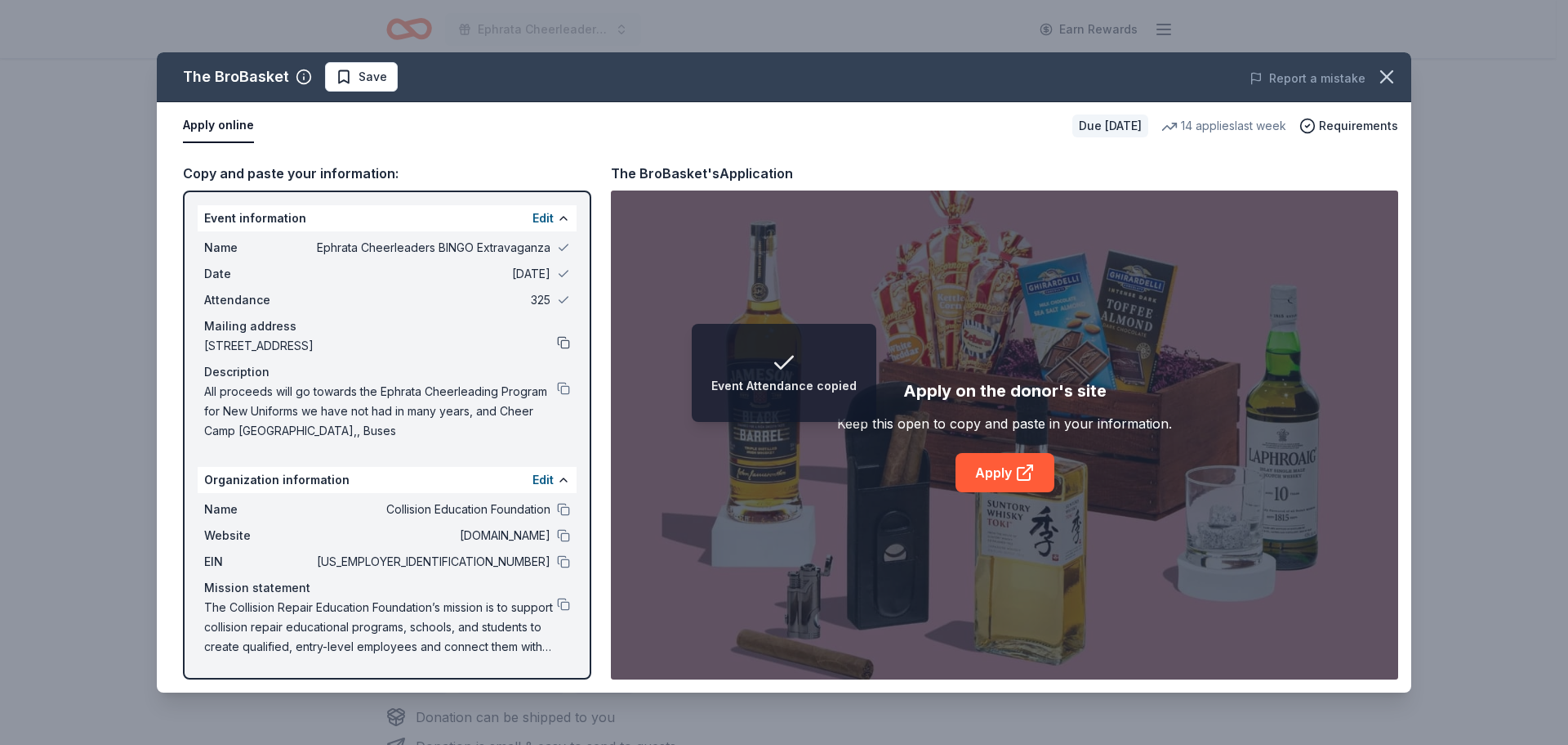
click at [568, 342] on button at bounding box center [563, 342] width 13 height 13
click at [563, 384] on button at bounding box center [563, 388] width 13 height 13
click at [1030, 472] on icon at bounding box center [1025, 472] width 20 height 20
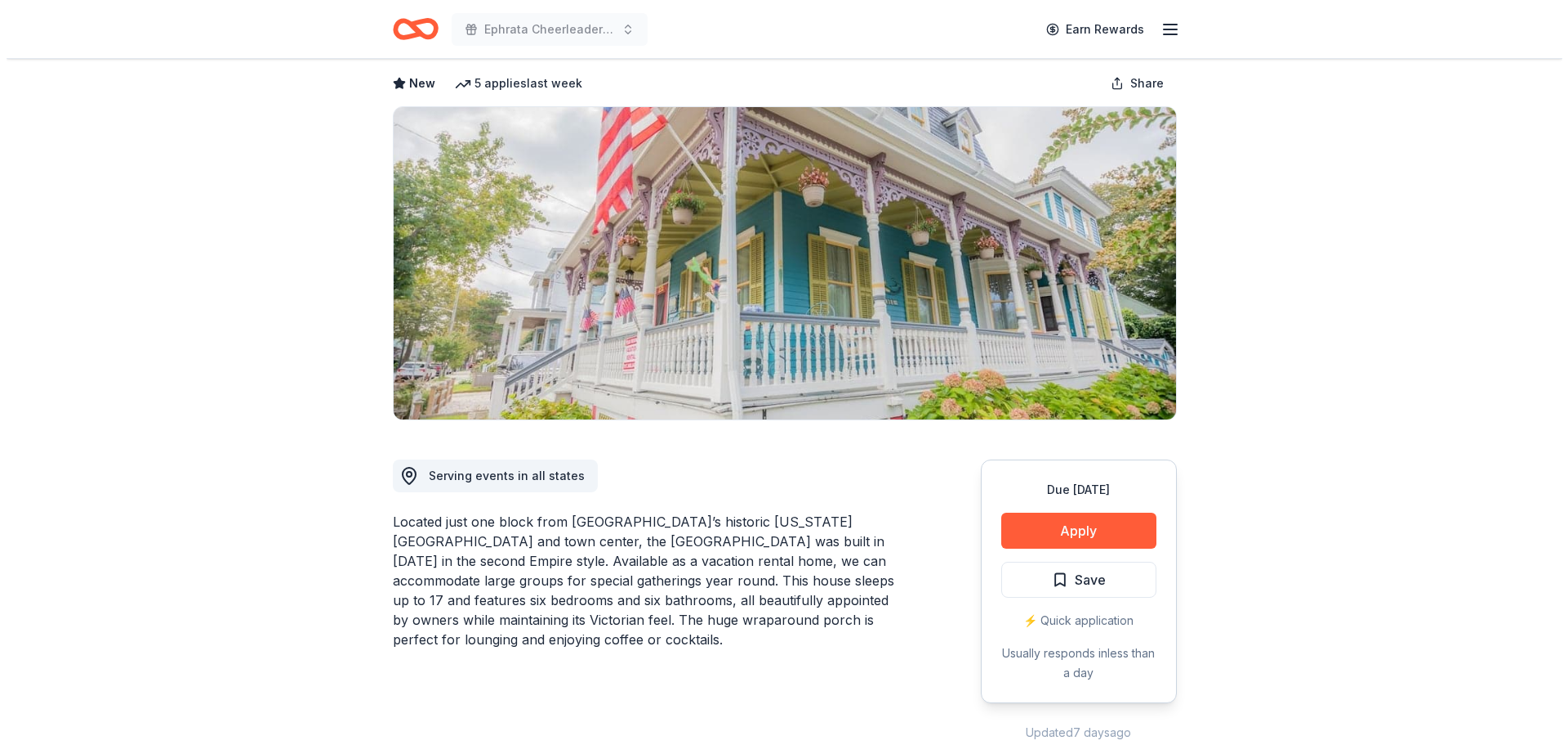
scroll to position [164, 0]
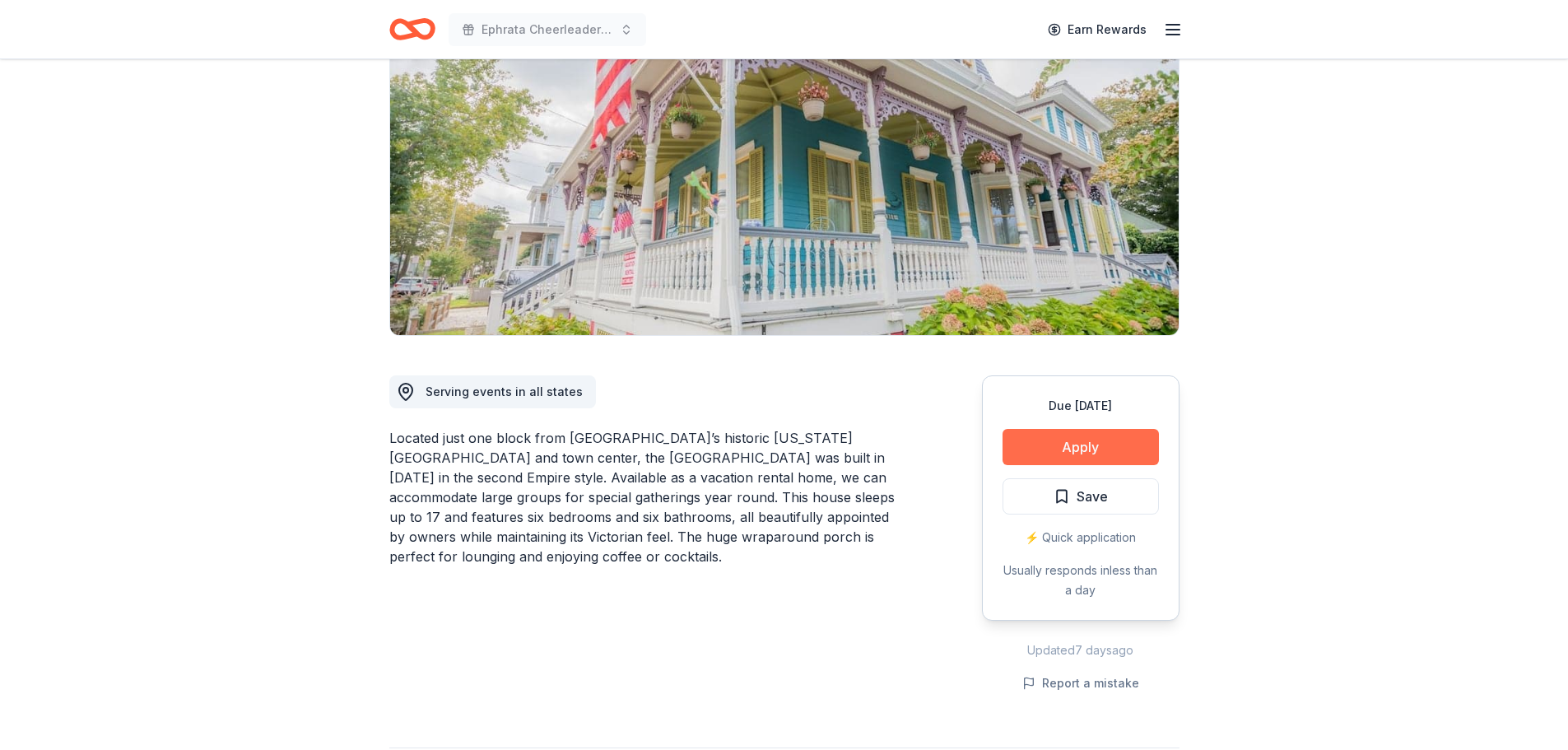
click at [1036, 444] on button "Apply" at bounding box center [1080, 447] width 156 height 36
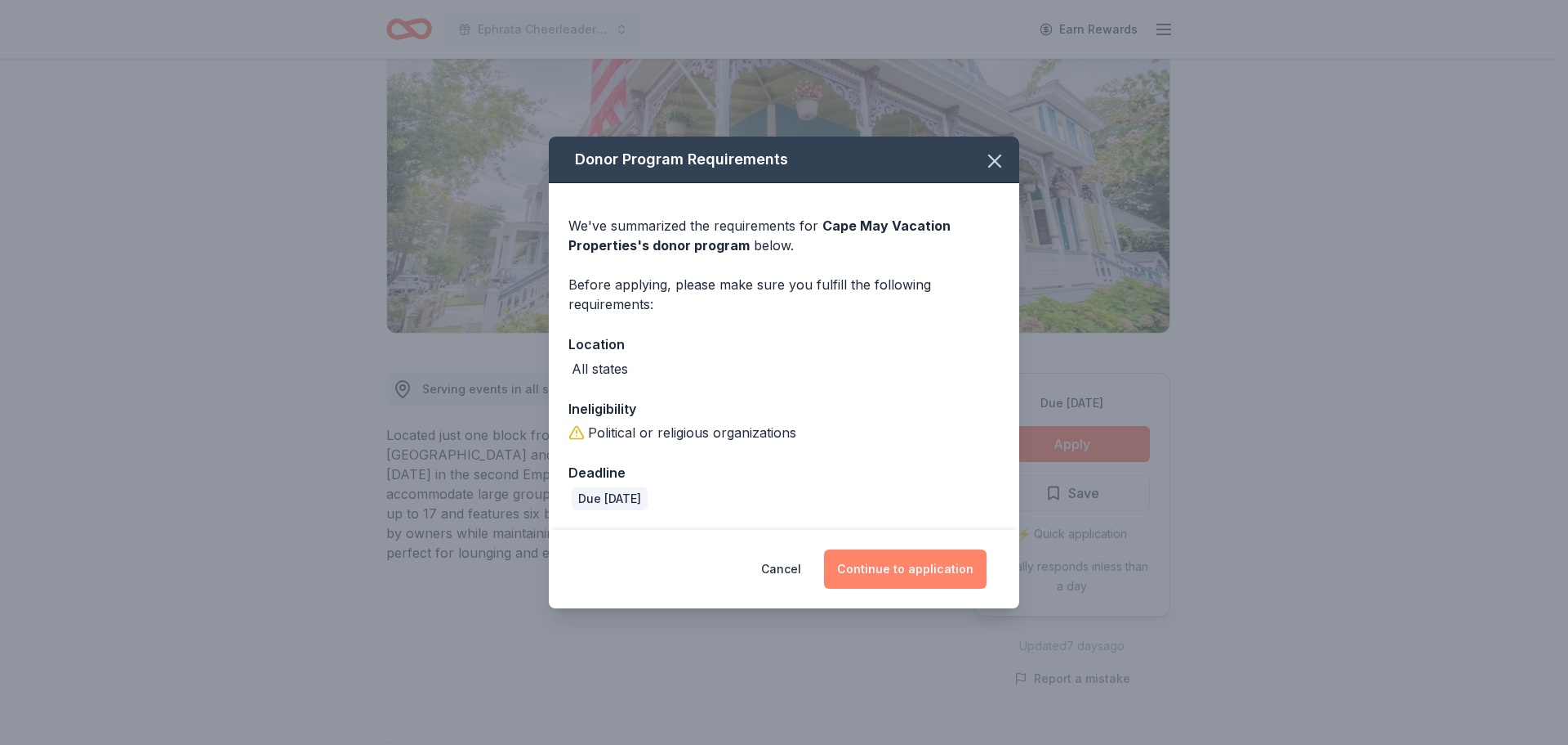
click at [912, 566] on button "Continue to application" at bounding box center [906, 569] width 163 height 39
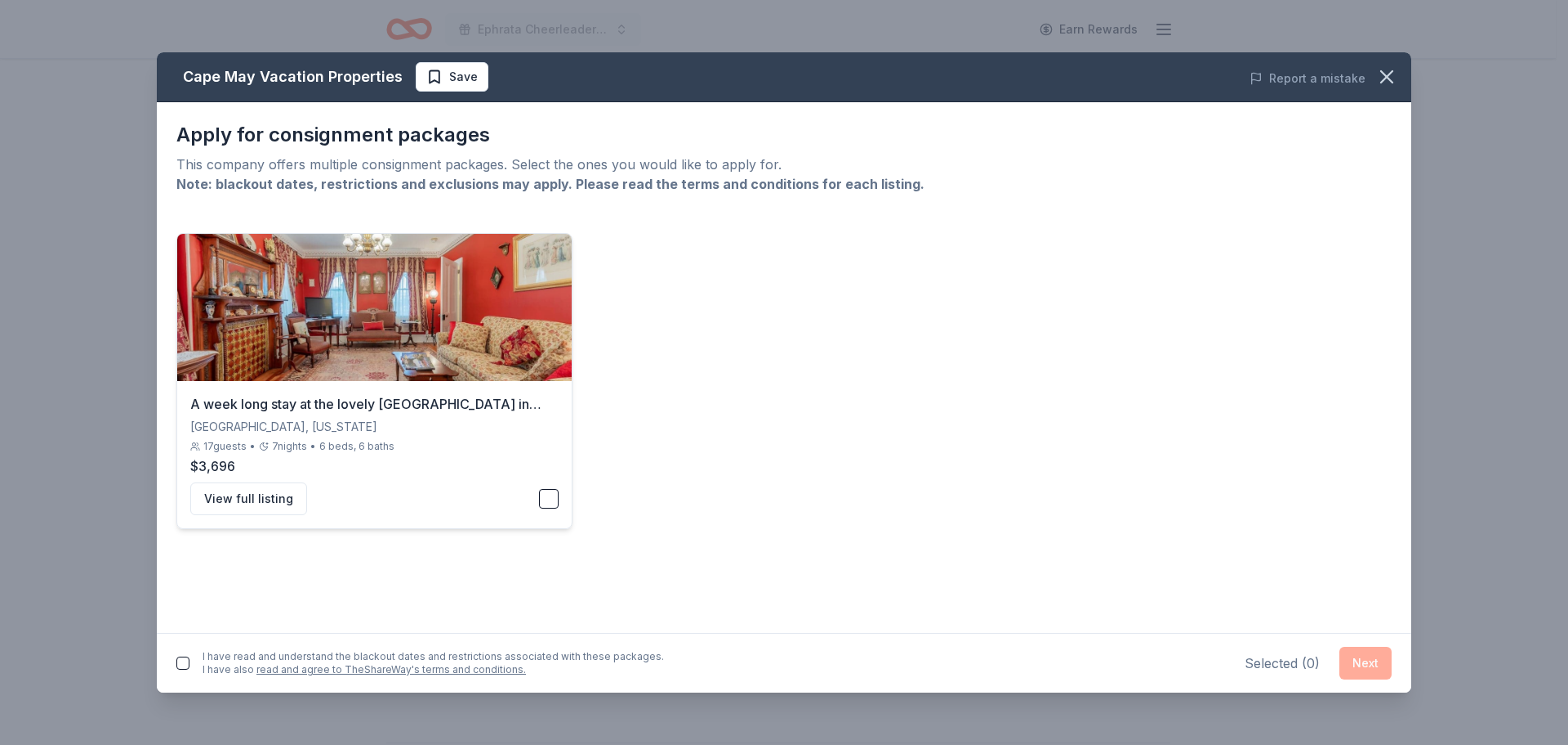
click at [549, 495] on button "button" at bounding box center [548, 498] width 20 height 20
click at [1352, 656] on button "Next" at bounding box center [1366, 663] width 52 height 33
click at [177, 661] on button "button" at bounding box center [183, 659] width 13 height 13
click at [1351, 662] on button "Next" at bounding box center [1366, 659] width 52 height 33
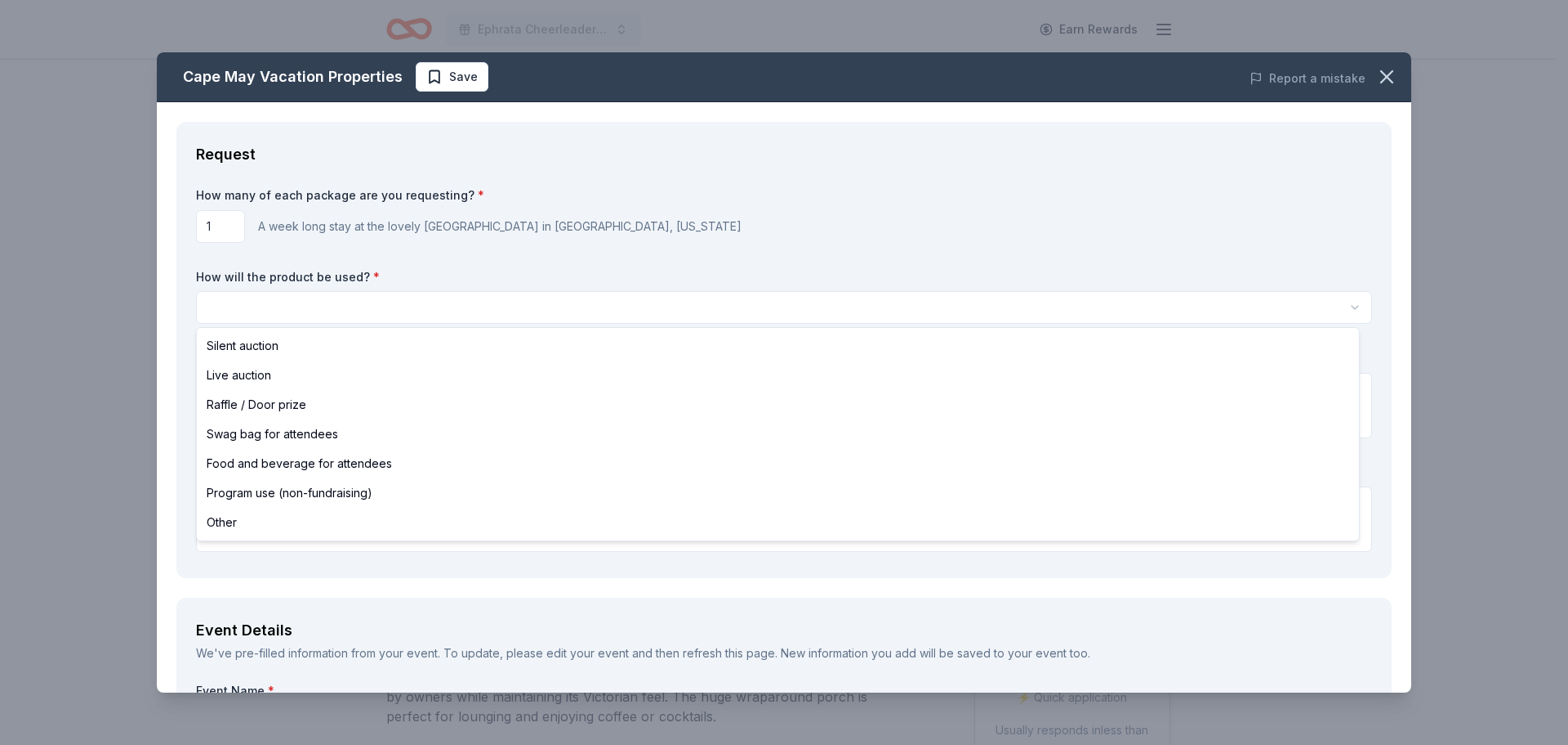
scroll to position [0, 0]
click at [299, 307] on html "Ephrata Cheerleaders BINGO Extravaganza Earn Rewards Due in 129 days Share Cape…" at bounding box center [784, 372] width 1568 height 745
select select "raffleDoorPrize"
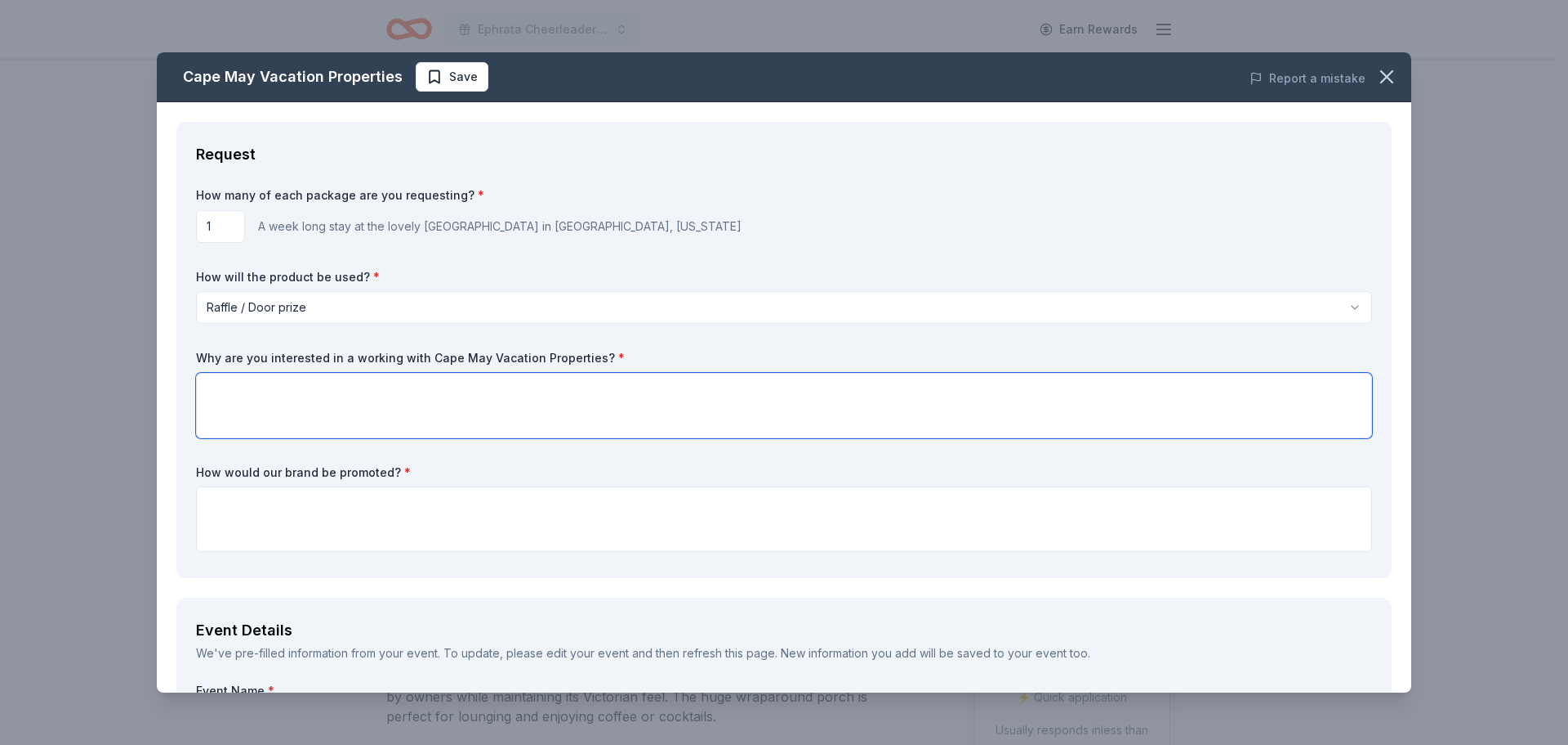
click at [321, 398] on textarea at bounding box center [784, 406] width 1176 height 65
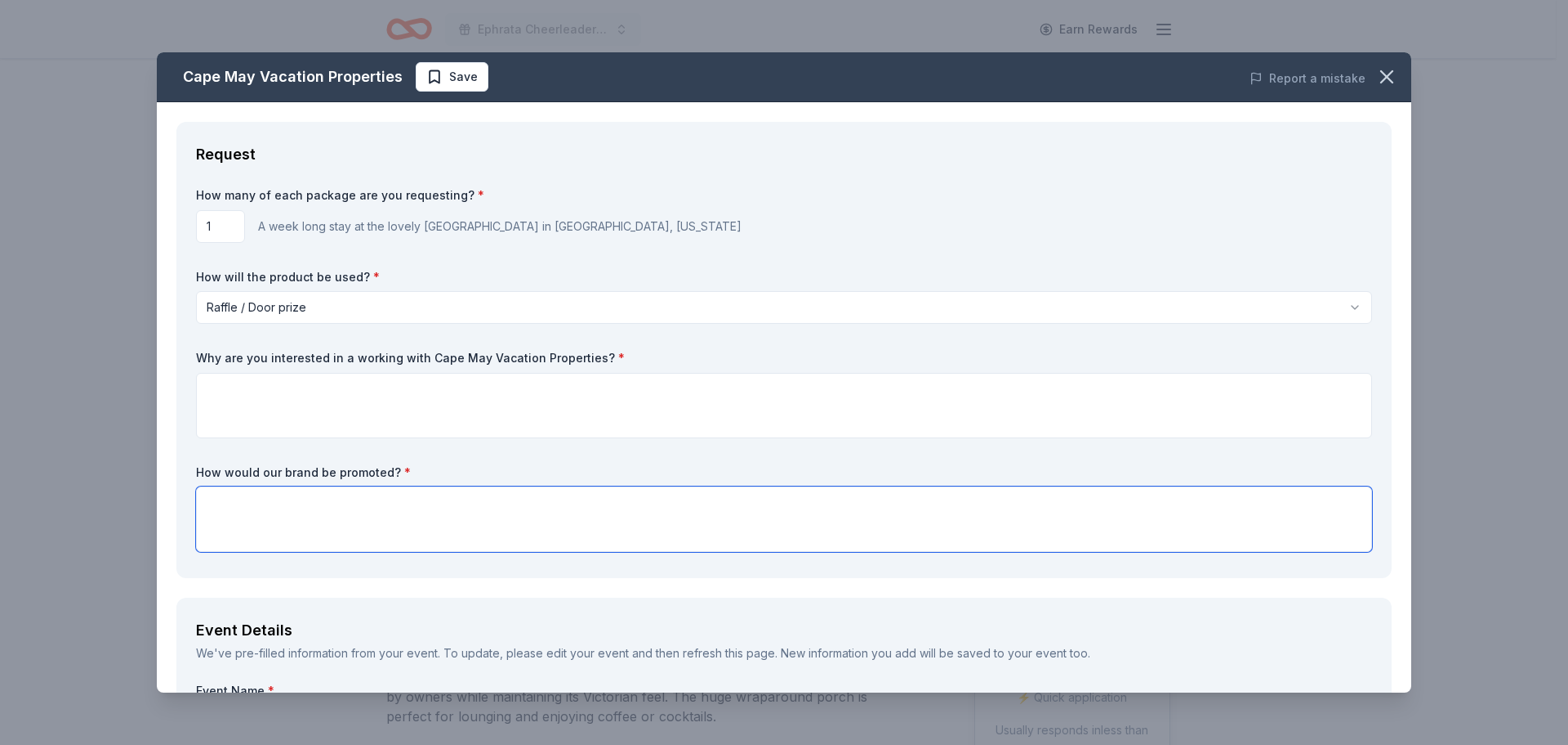
click at [369, 503] on textarea at bounding box center [784, 519] width 1176 height 65
type textarea "s"
type textarea "Social Media, Banners, TV, Newspaper"
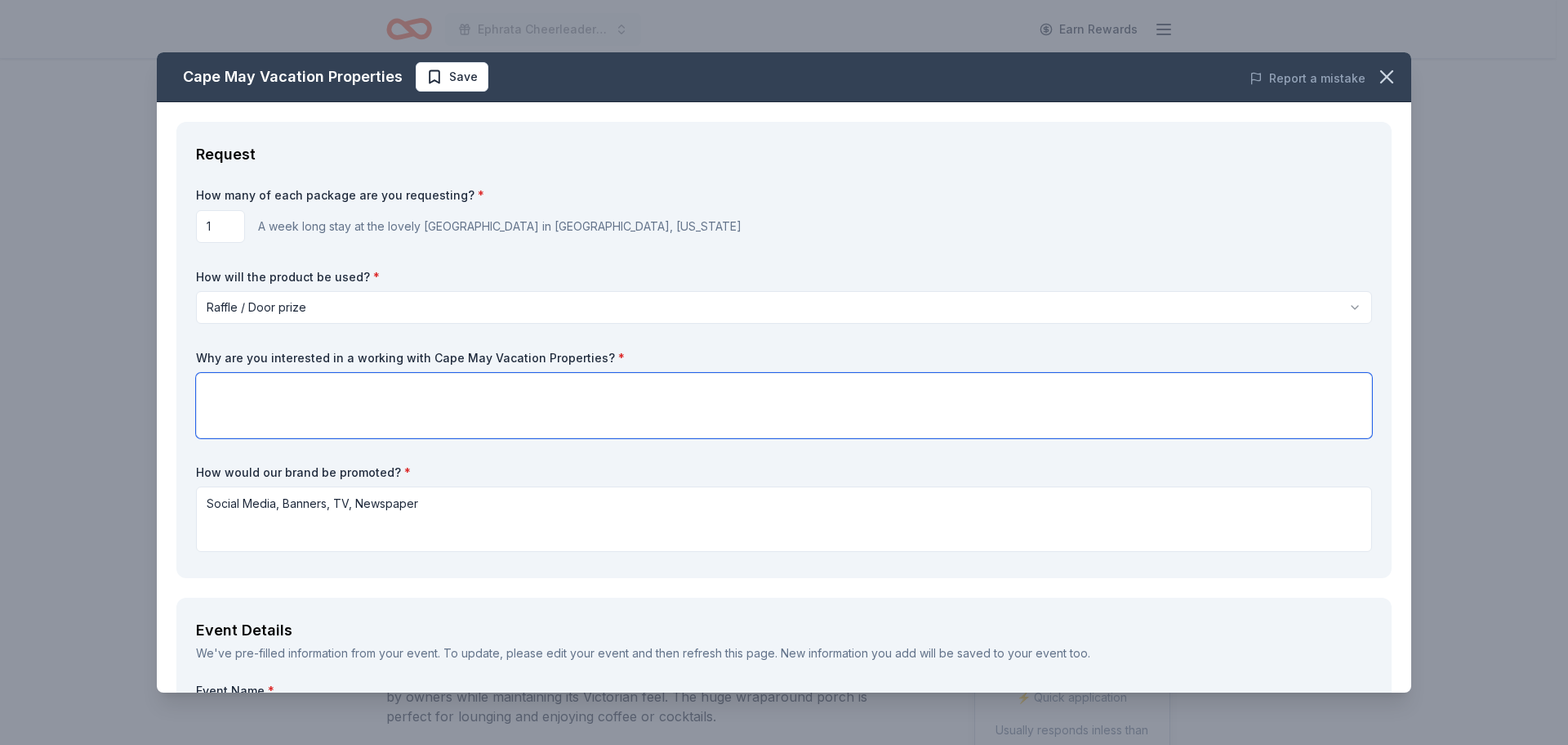
click at [356, 388] on textarea at bounding box center [784, 406] width 1176 height 65
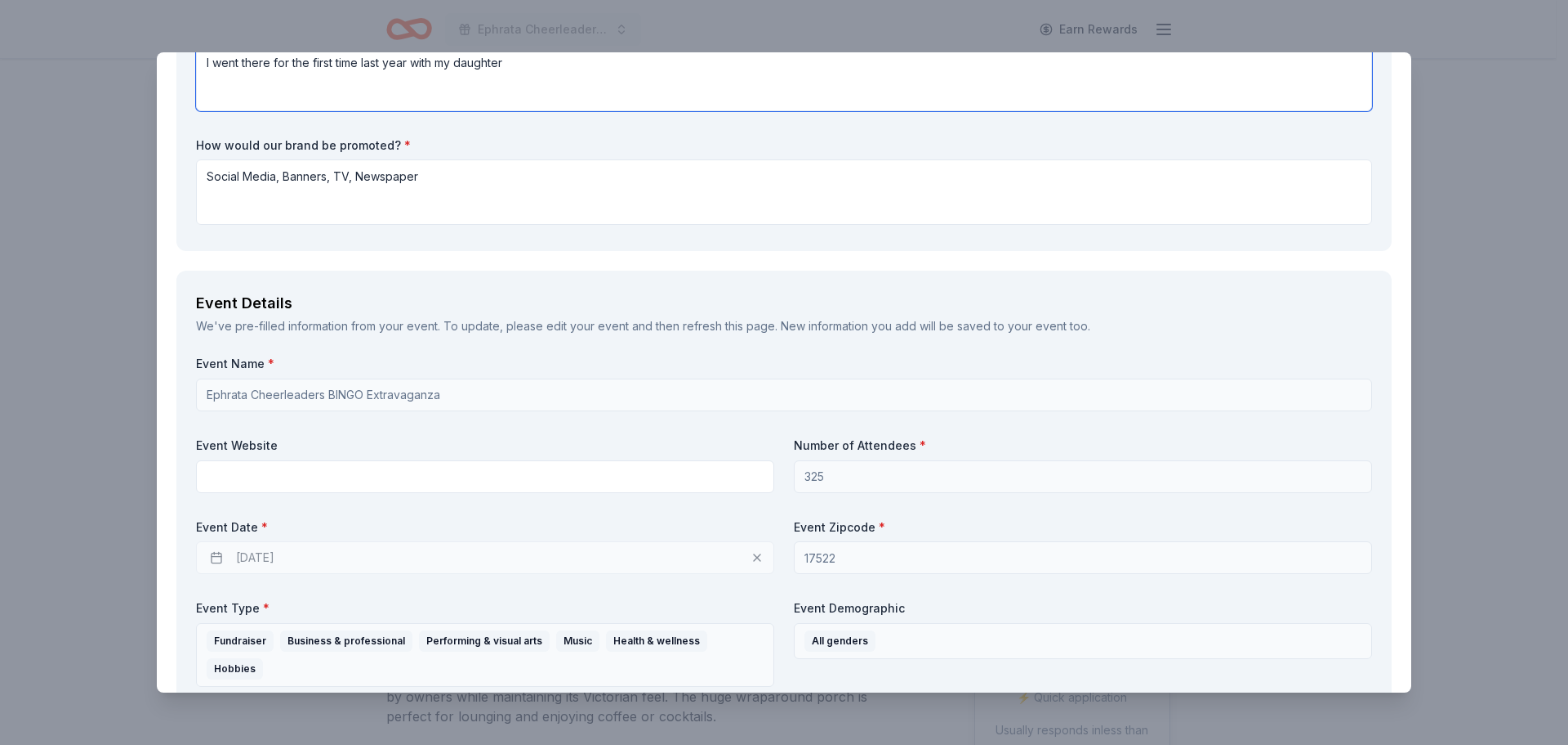
scroll to position [409, 0]
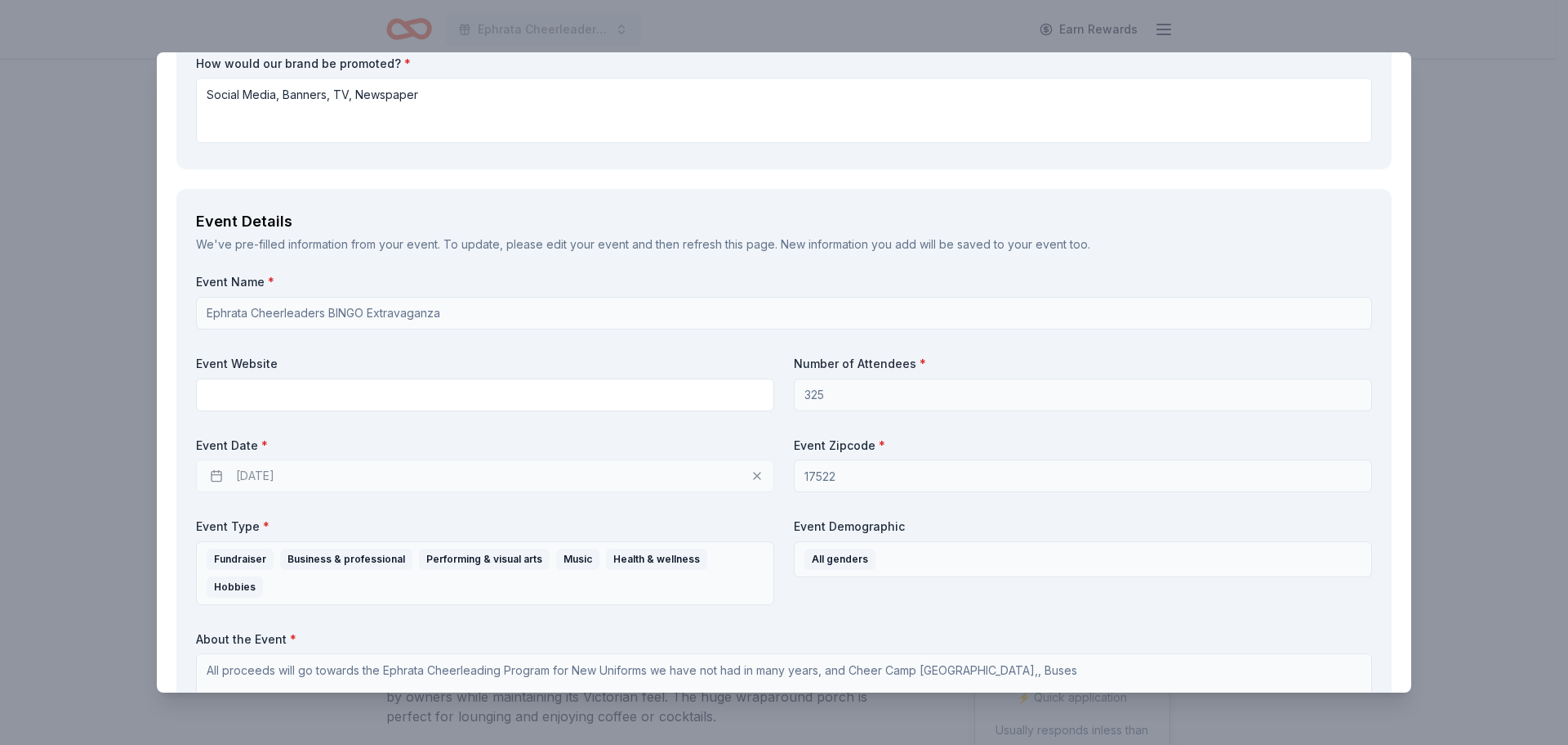
type textarea "I went there for the first time last year with my daughter"
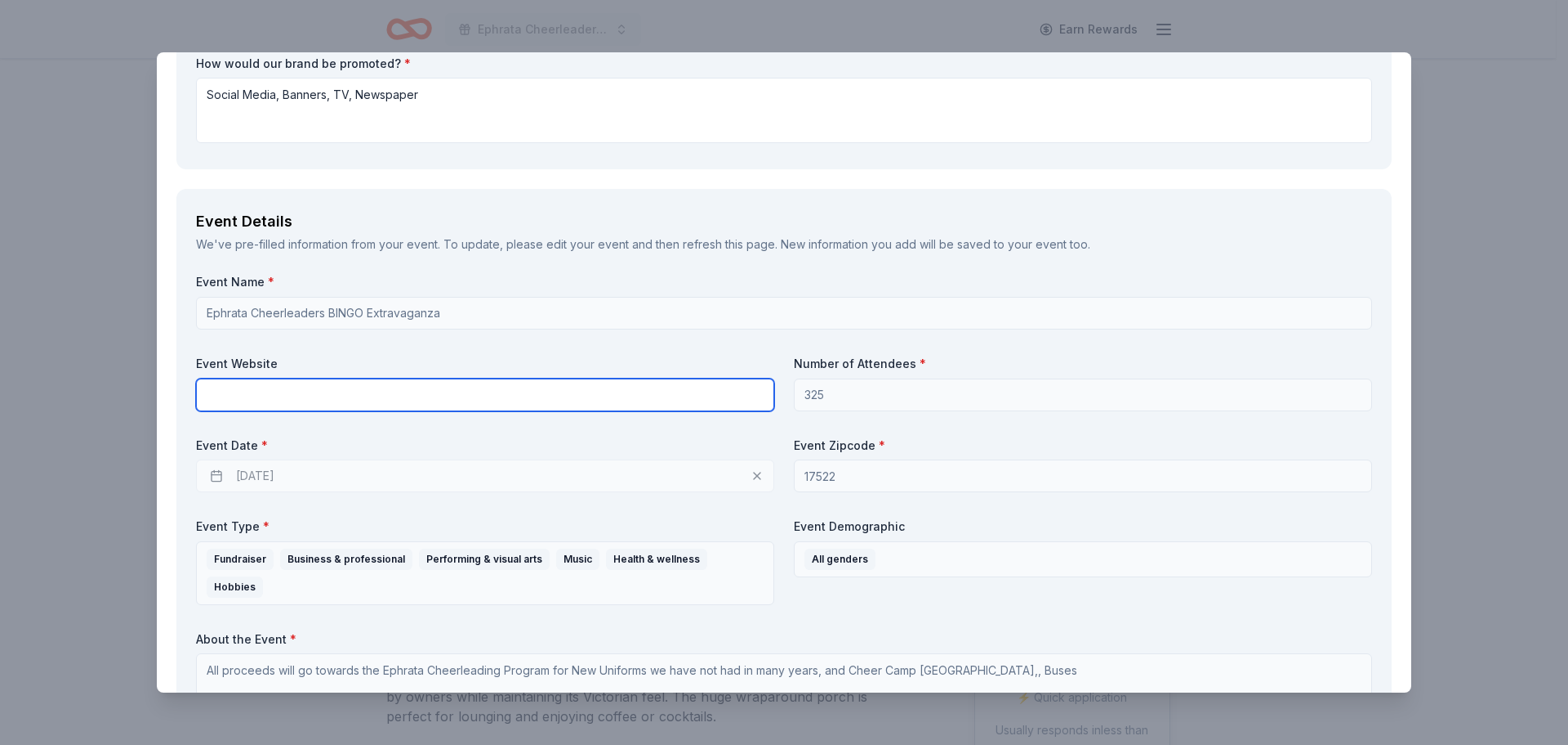
click at [364, 389] on input "text" at bounding box center [485, 394] width 578 height 33
paste input "https://www.easdpa.org/schools/ephrata-high-school/"
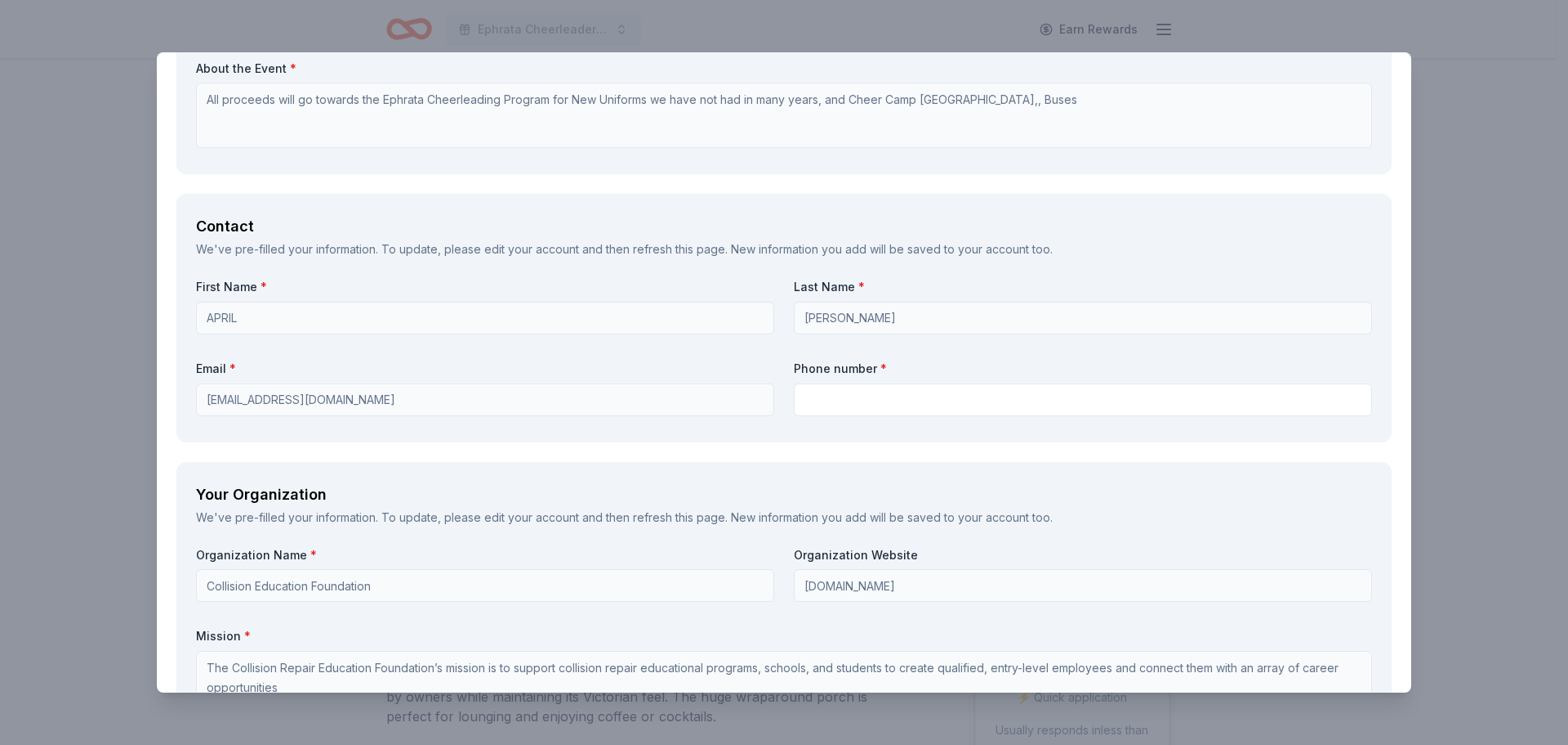
scroll to position [981, 0]
type input "https://www.easdpa.org/schools/ephrata-high-school/"
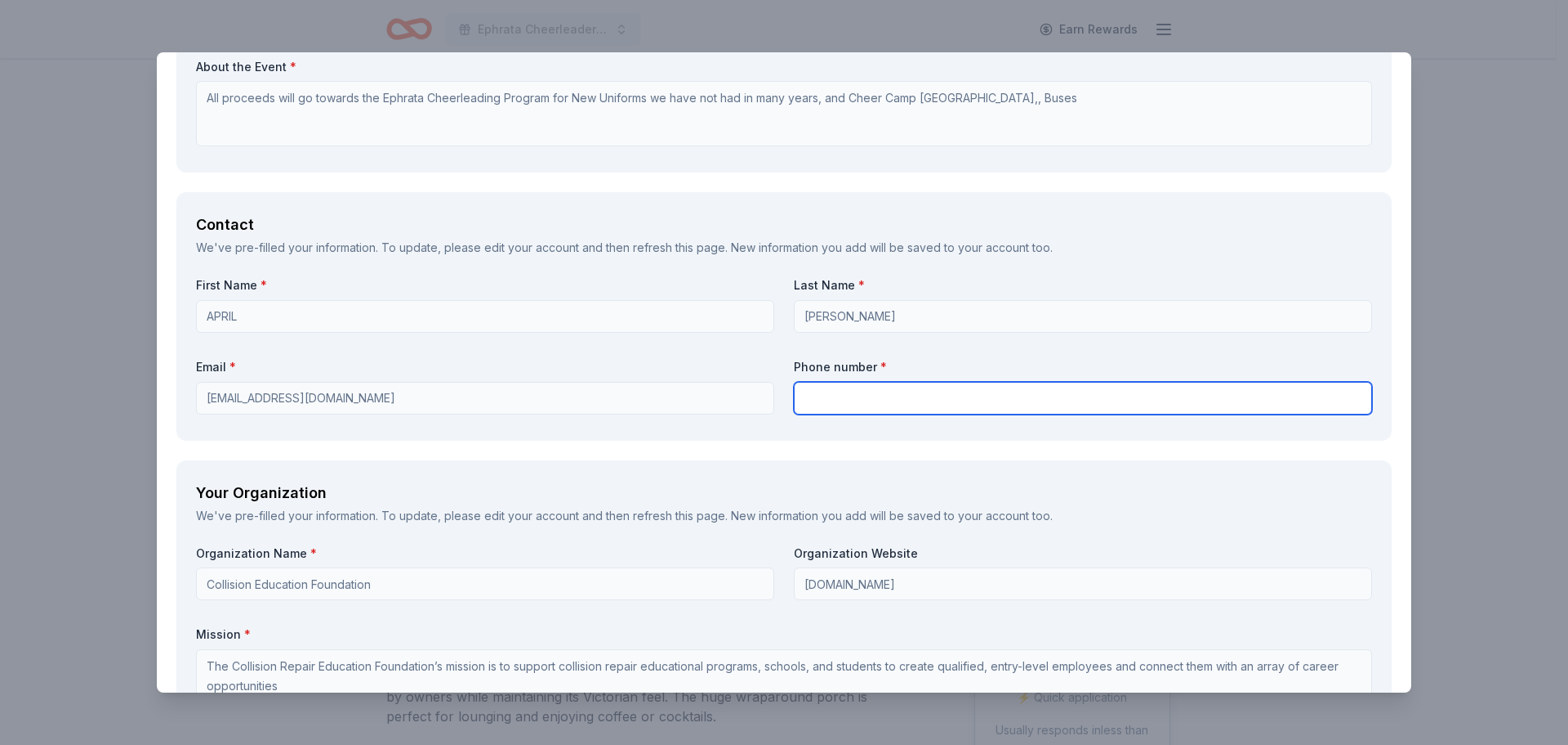
click at [865, 406] on input "text" at bounding box center [1083, 398] width 578 height 33
type input "7173302009"
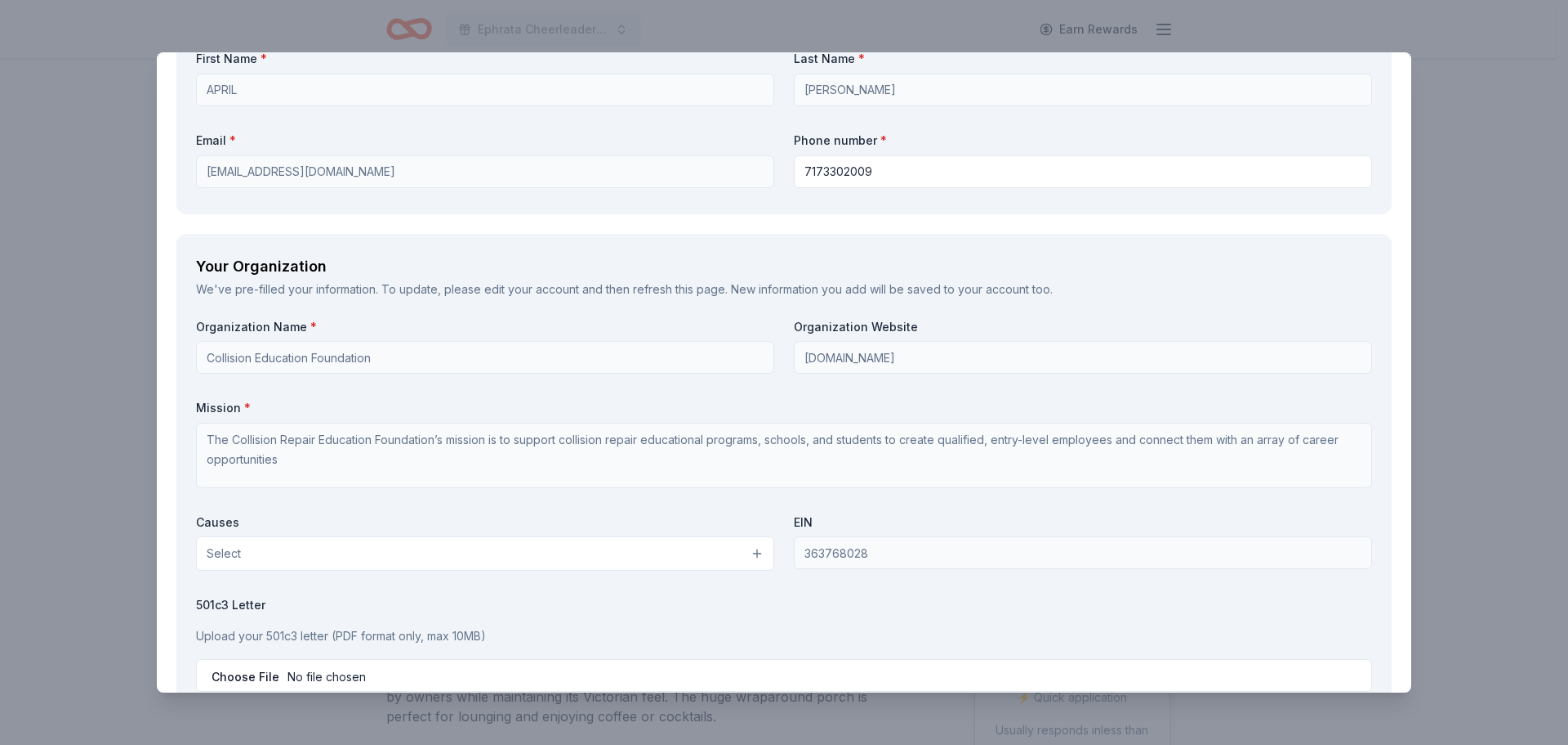
scroll to position [1212, 0]
click at [557, 271] on div "Your Organization" at bounding box center [784, 261] width 1176 height 27
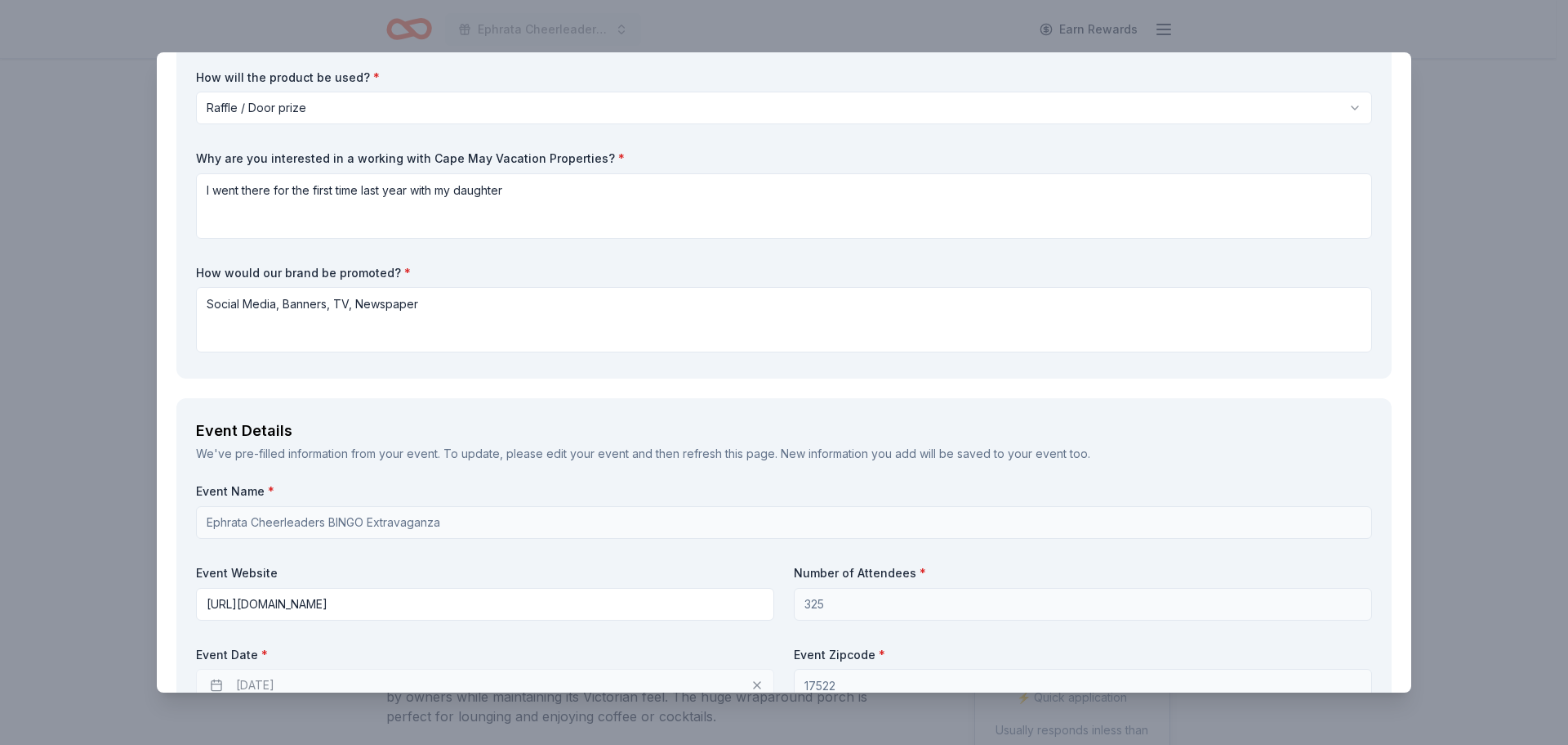
scroll to position [0, 0]
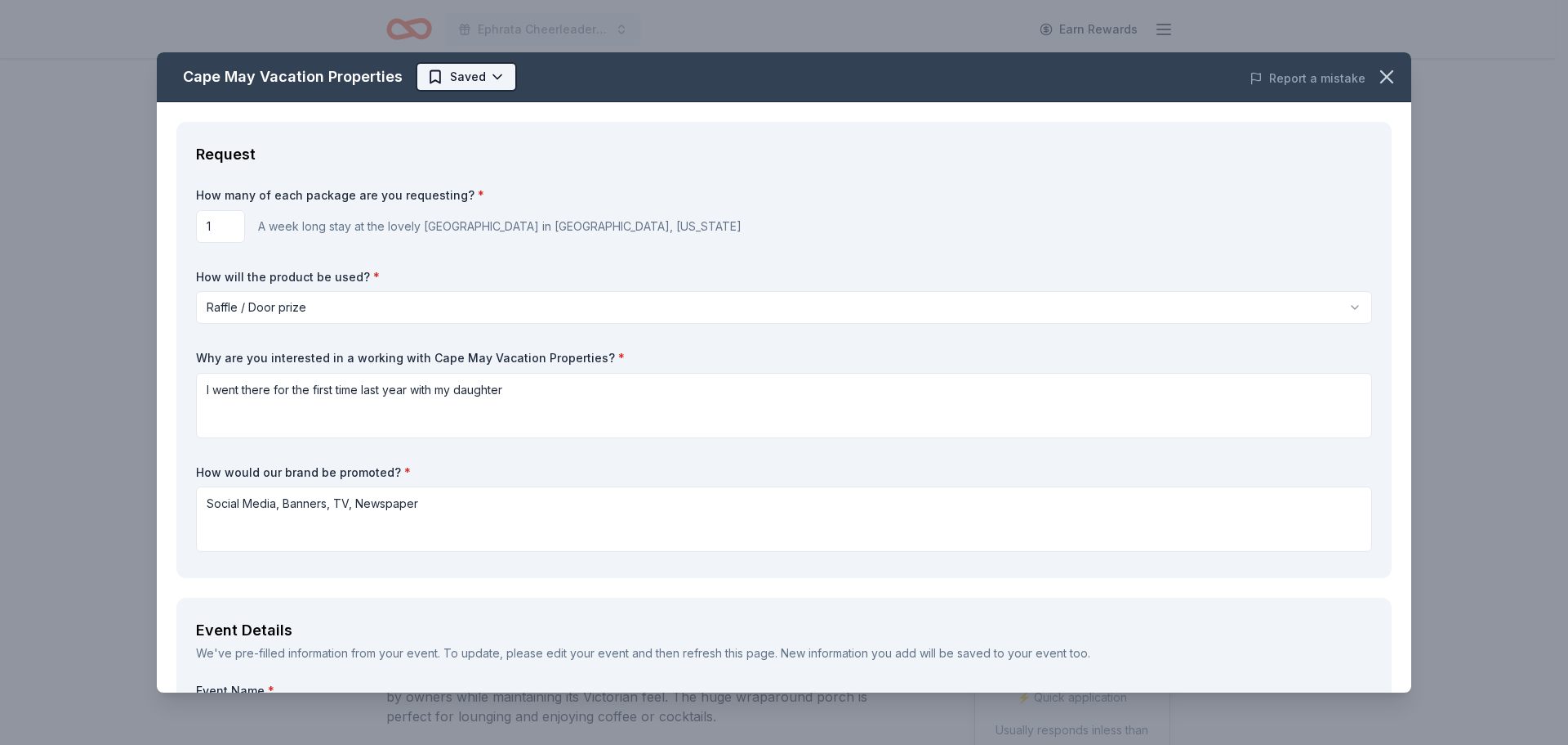
click at [463, 81] on html "Ephrata Cheerleaders BINGO Extravaganza Earn Rewards Due in 129 days Share Cape…" at bounding box center [784, 372] width 1568 height 745
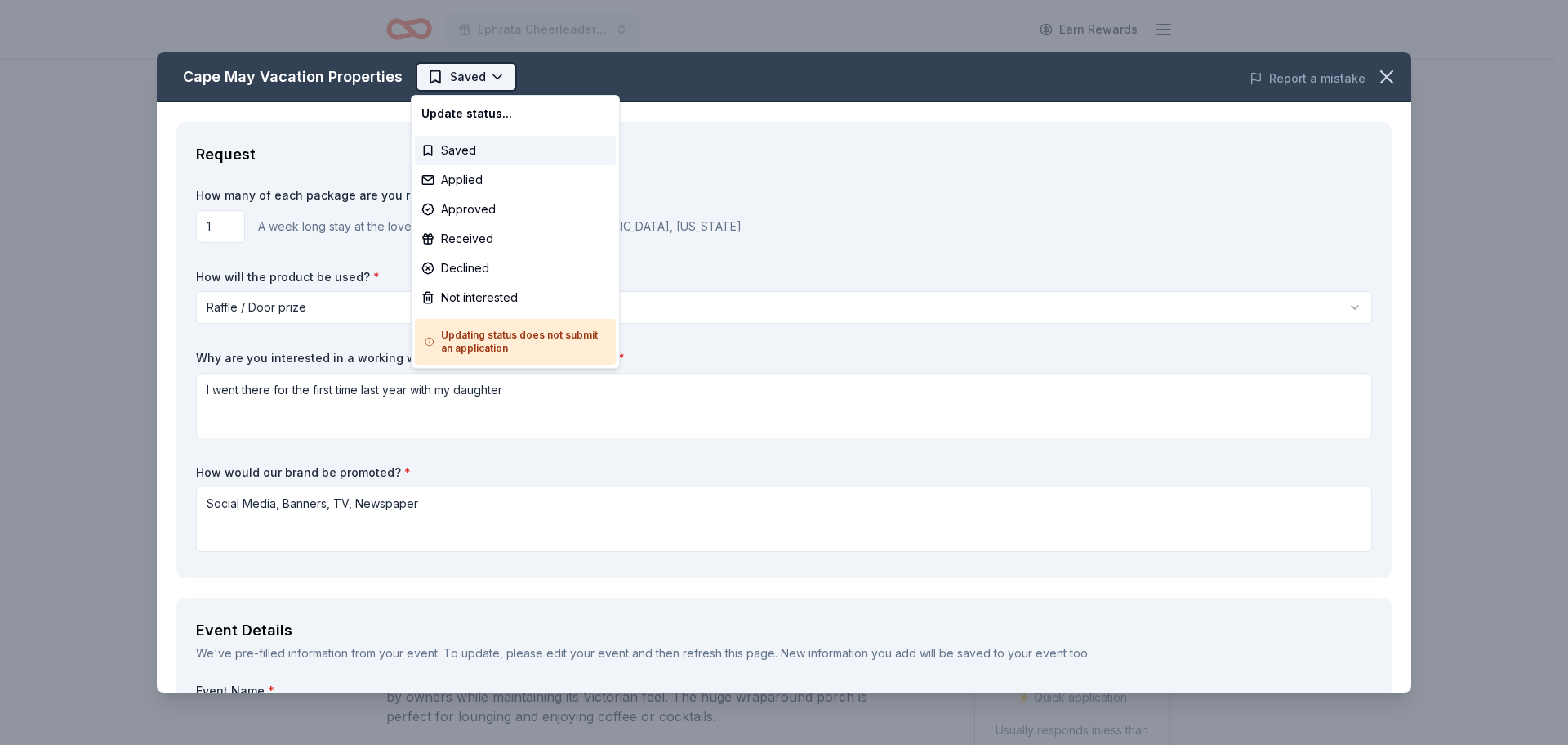
click at [463, 81] on html "Ephrata Cheerleaders BINGO Extravaganza Earn Rewards Due in 129 days Share Cape…" at bounding box center [784, 372] width 1568 height 745
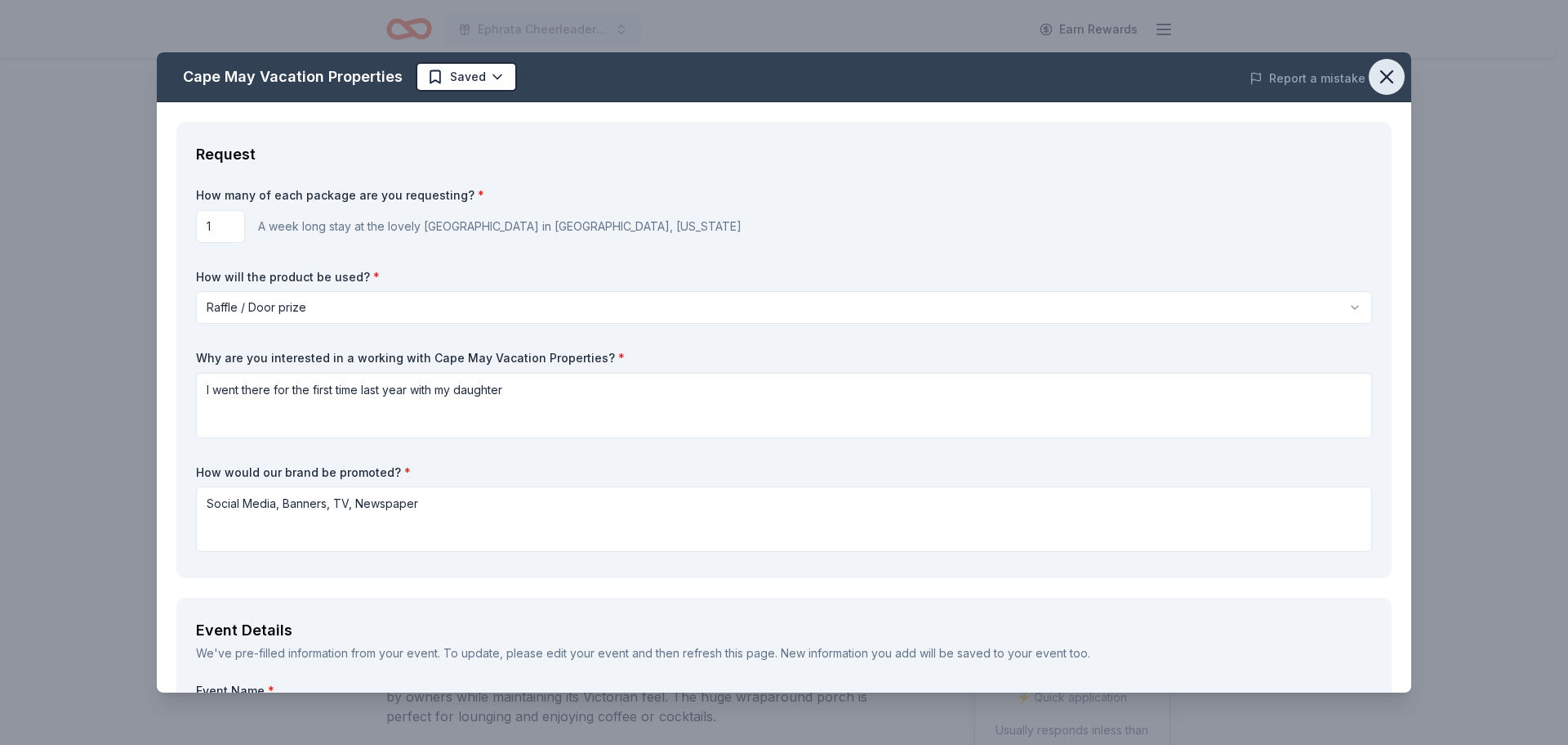
click at [1375, 74] on icon "button" at bounding box center [1386, 76] width 23 height 23
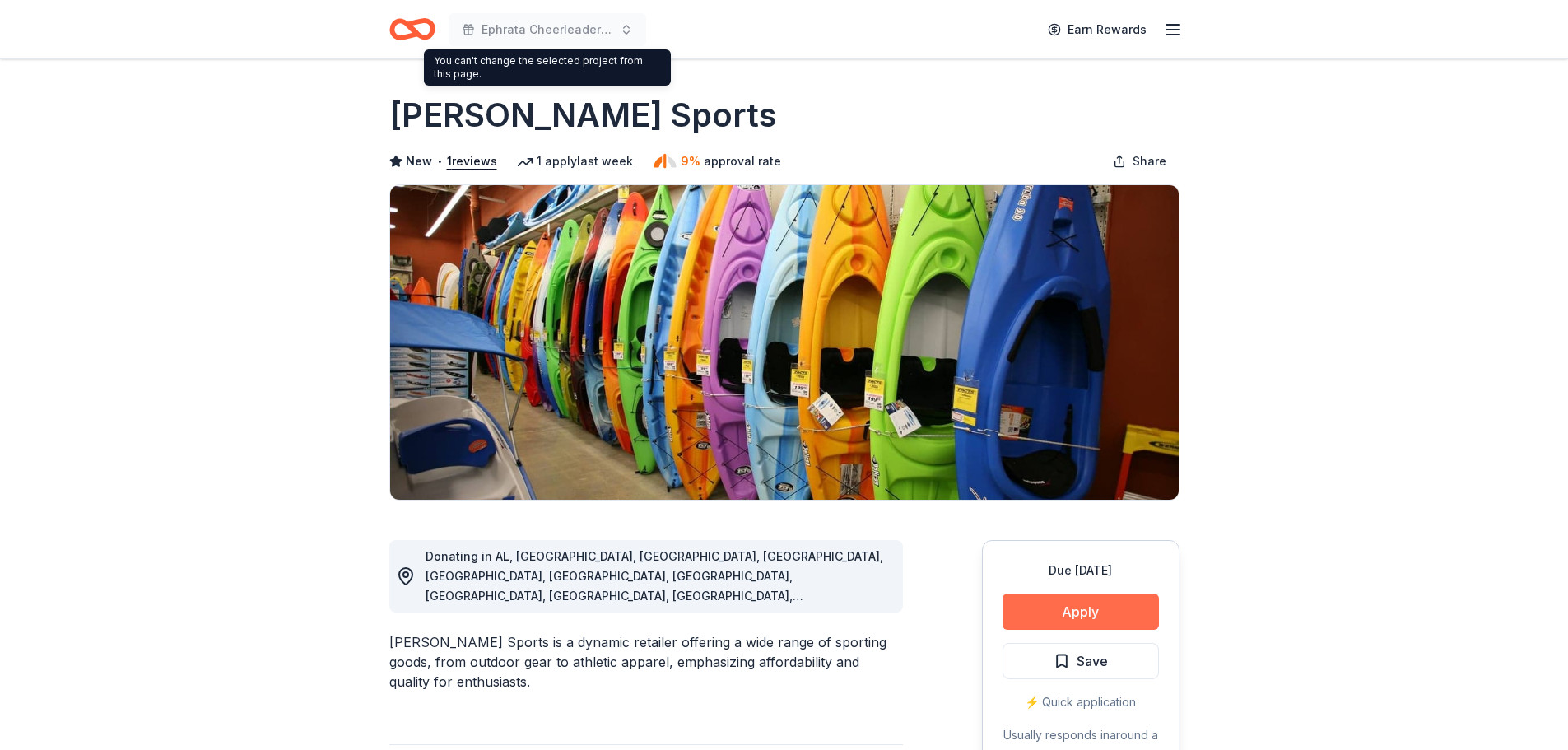
click at [1086, 612] on button "Apply" at bounding box center [1080, 611] width 156 height 36
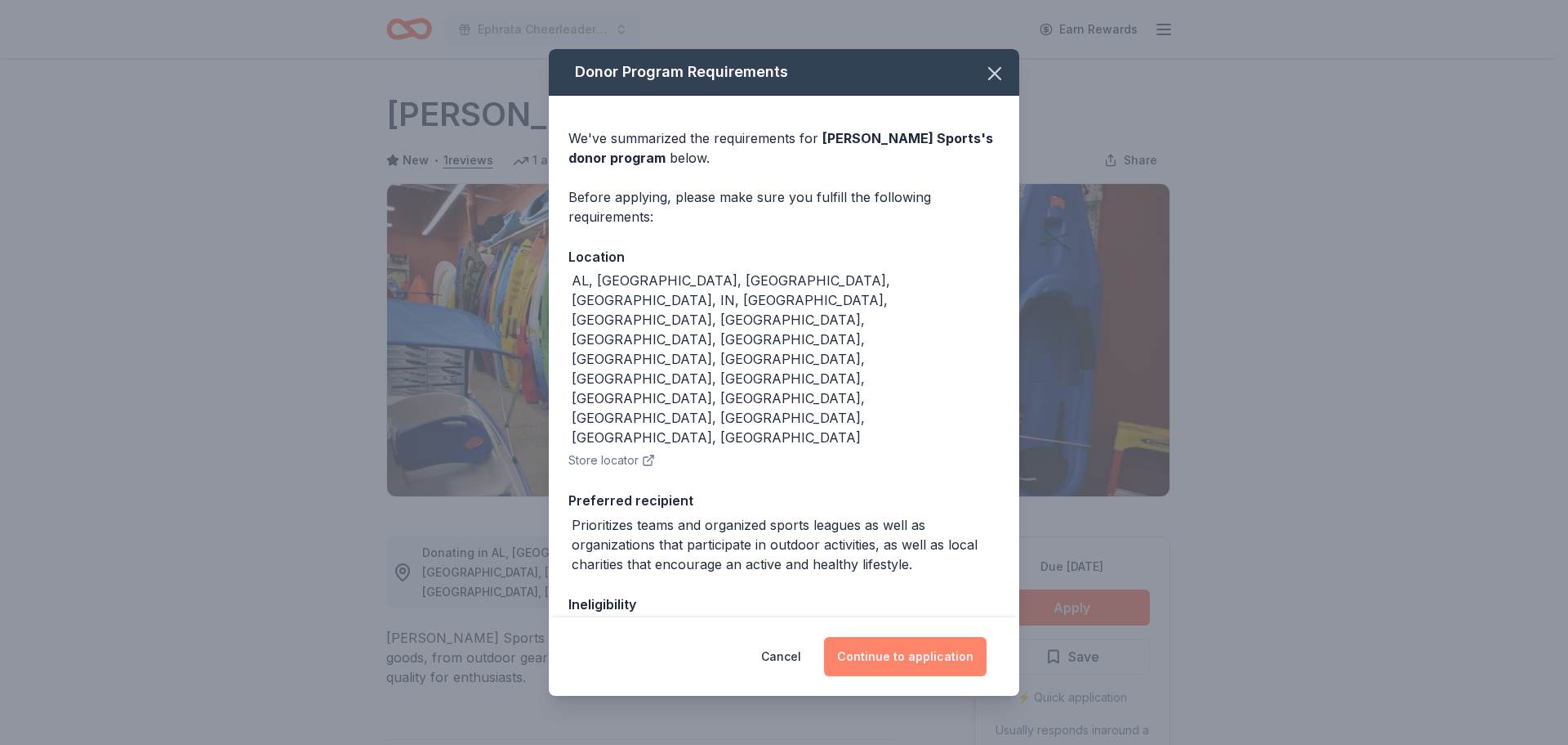
click at [883, 657] on button "Continue to application" at bounding box center [906, 657] width 163 height 39
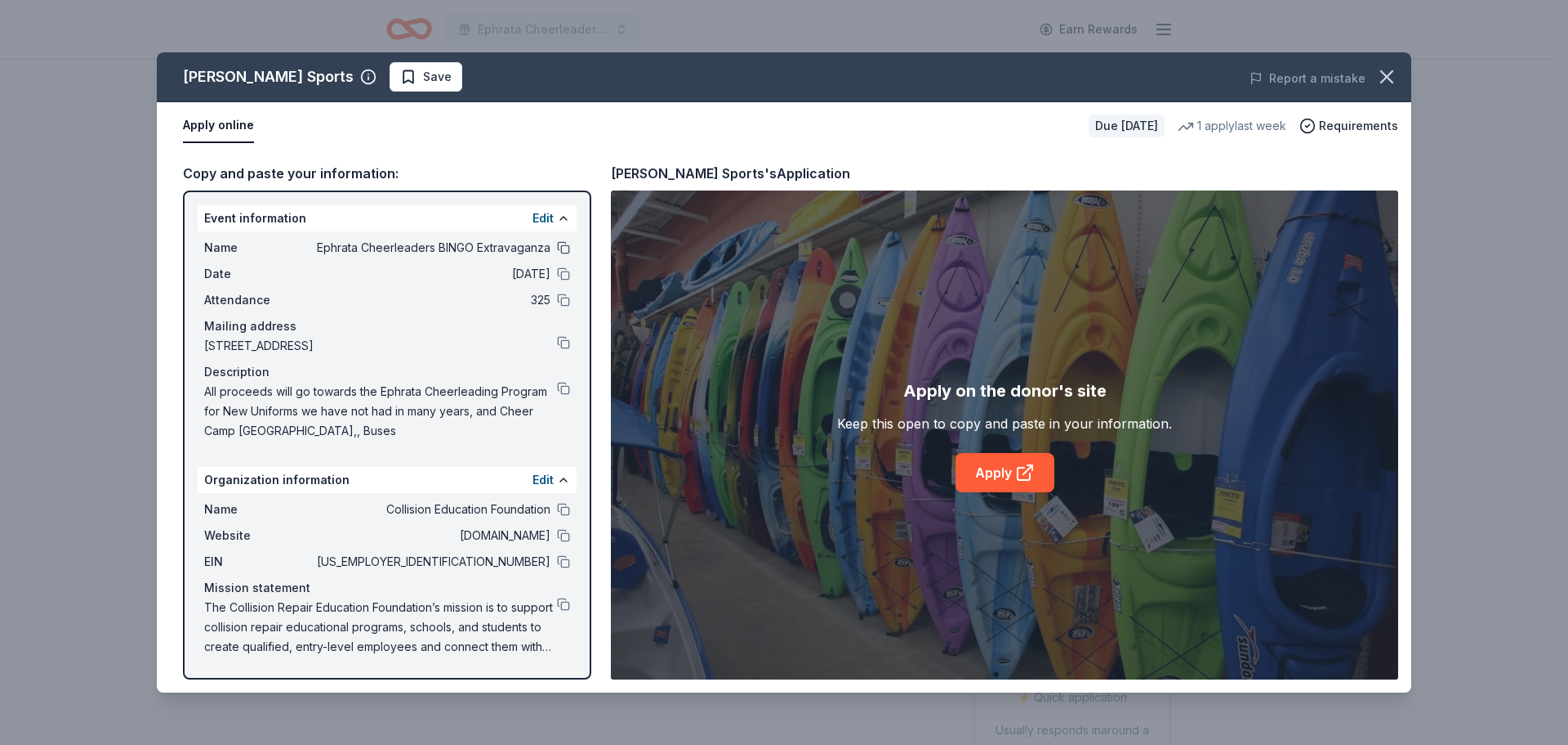
click at [569, 251] on button at bounding box center [563, 247] width 13 height 13
click at [565, 267] on div "Date 02/21/26" at bounding box center [386, 273] width 366 height 20
click at [560, 276] on button at bounding box center [563, 273] width 13 height 13
click at [564, 303] on button at bounding box center [563, 299] width 13 height 13
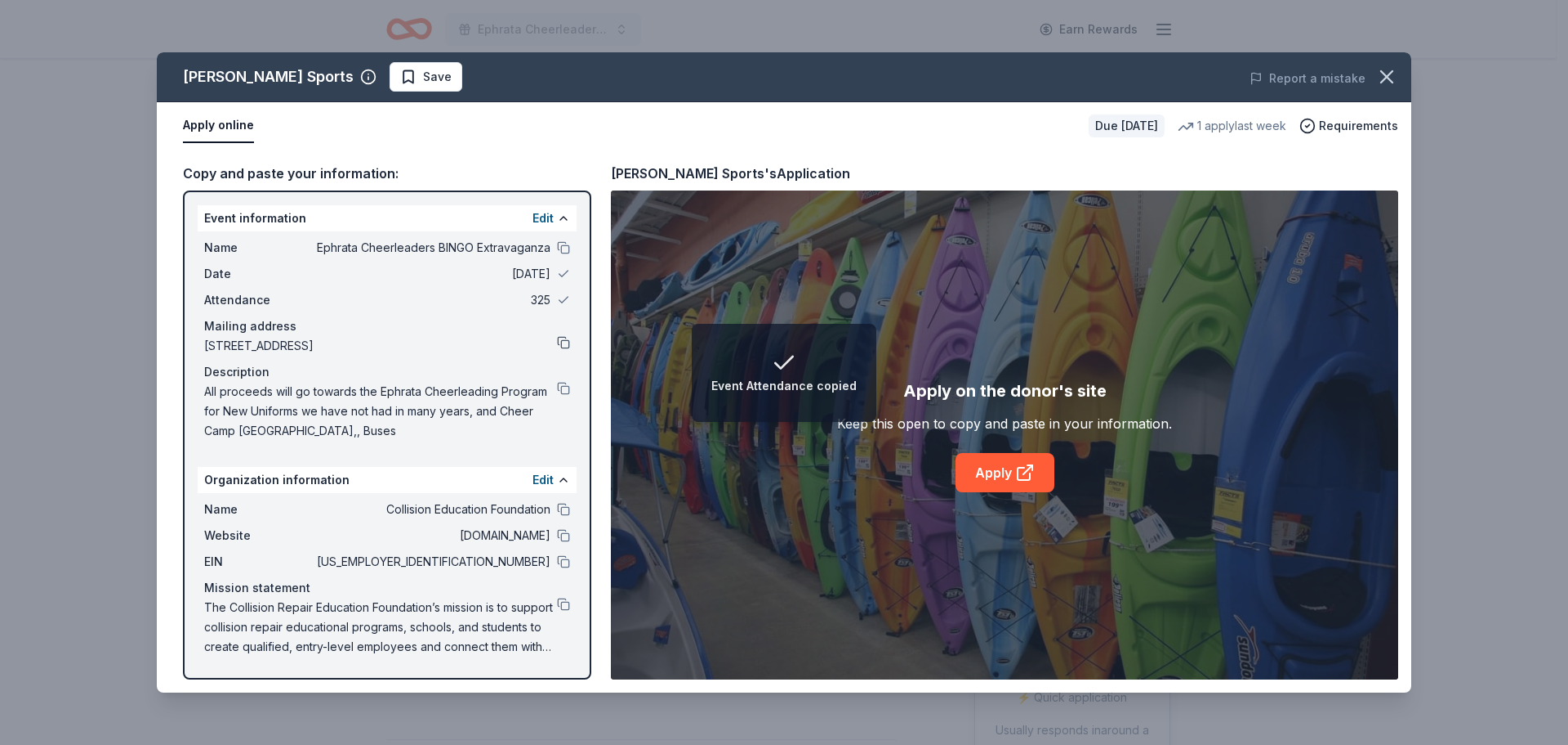
click at [568, 341] on button at bounding box center [563, 342] width 13 height 13
click at [563, 384] on button at bounding box center [563, 388] width 13 height 13
click at [995, 466] on link "Apply" at bounding box center [1004, 472] width 99 height 39
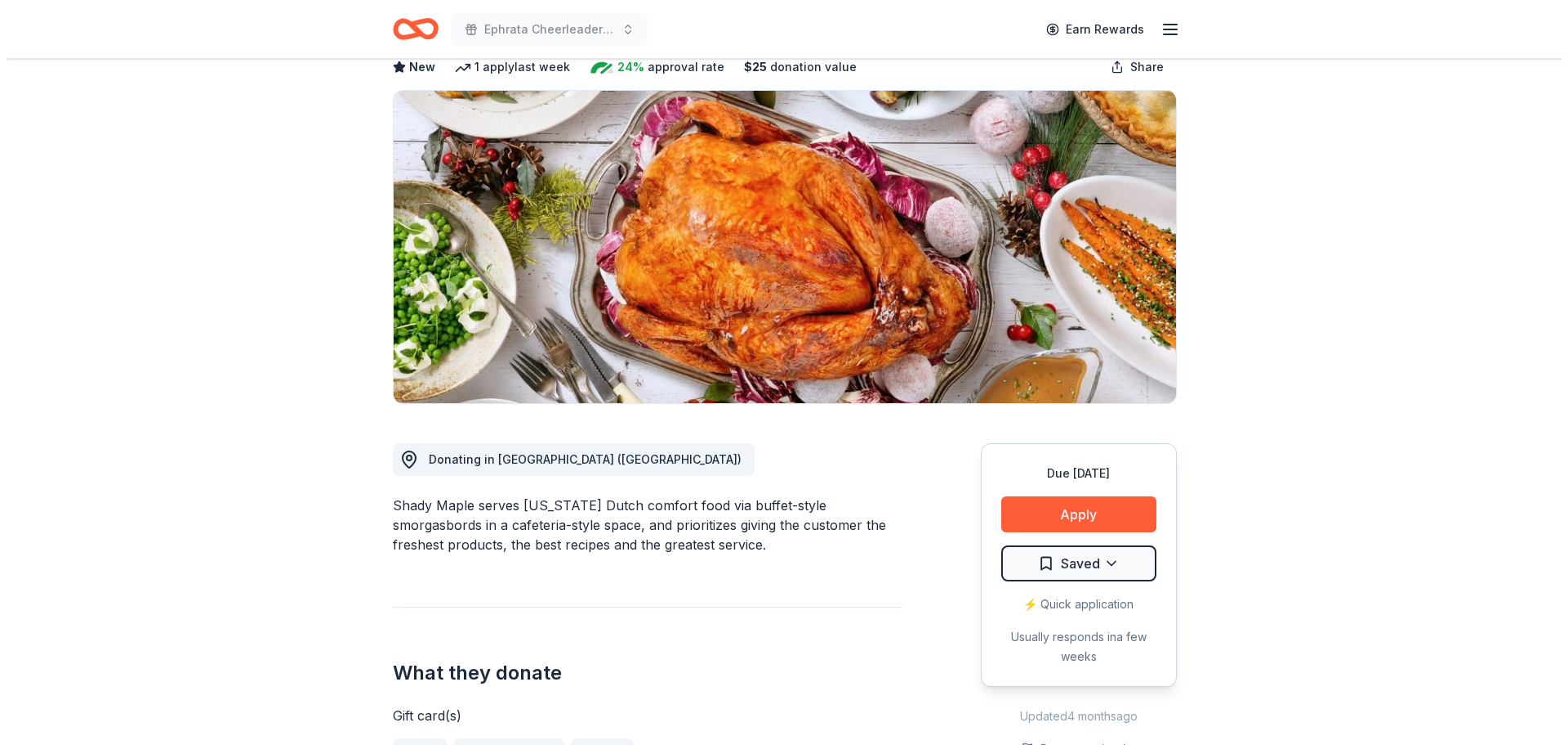
scroll to position [327, 0]
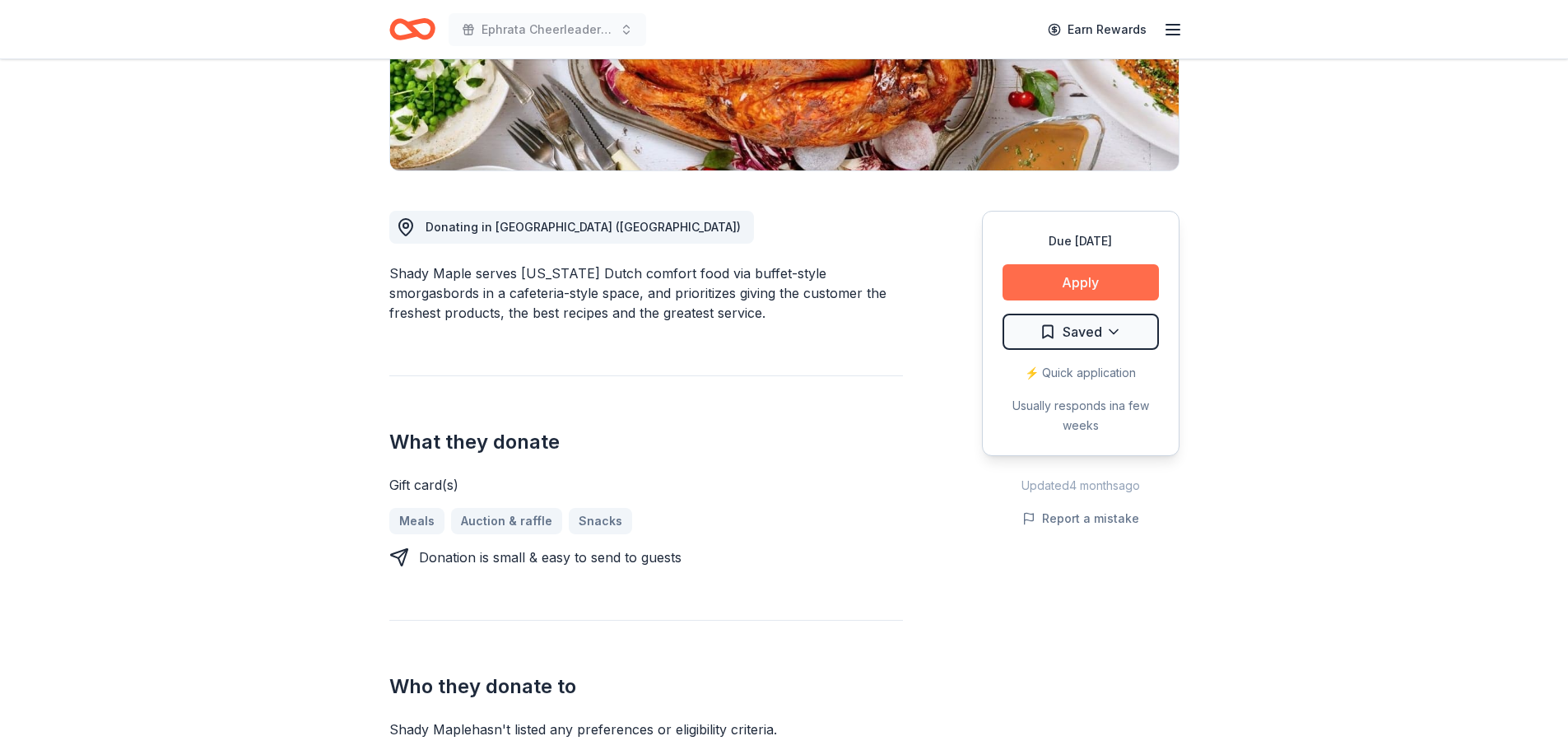
click at [1070, 280] on button "Apply" at bounding box center [1080, 282] width 156 height 36
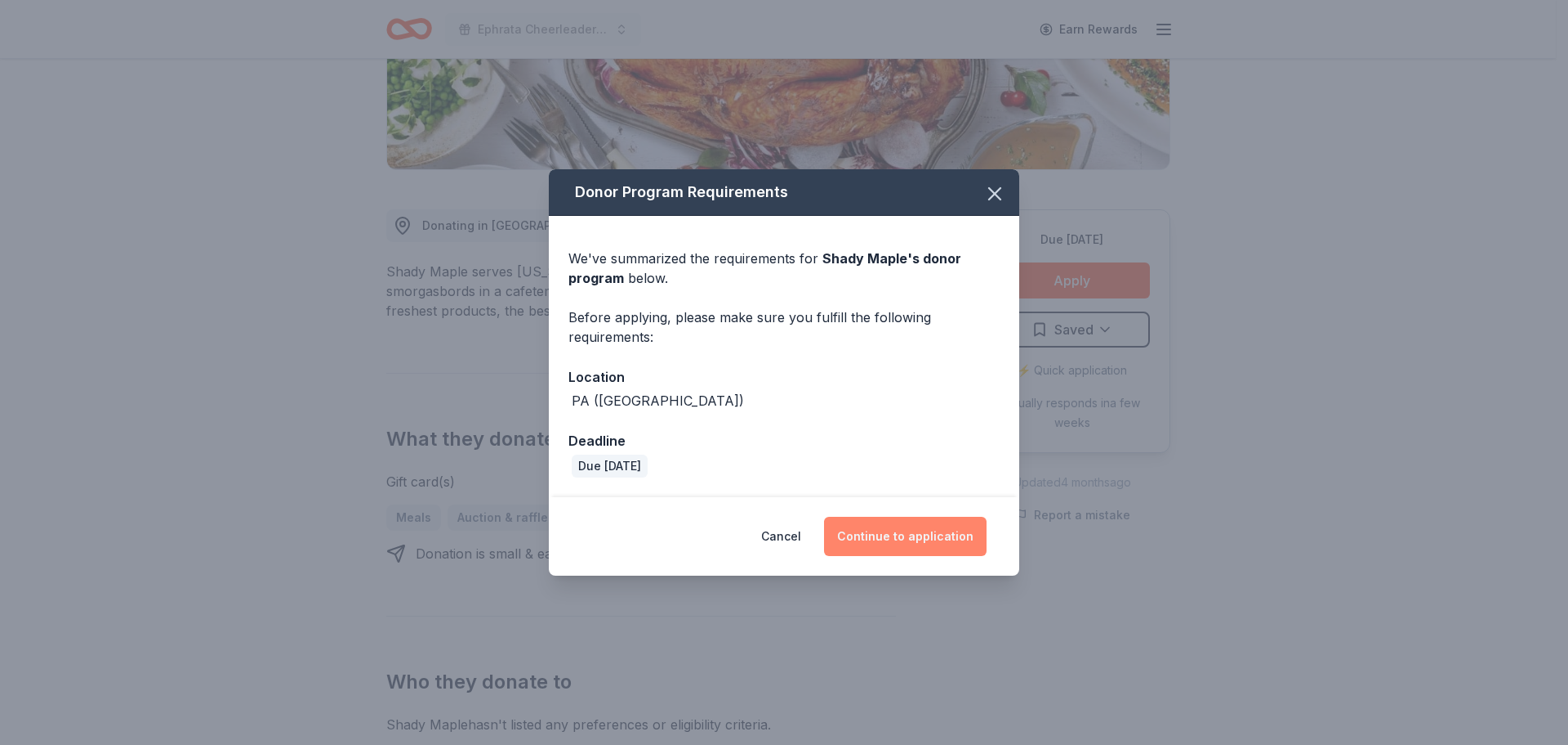
click at [869, 520] on button "Continue to application" at bounding box center [906, 537] width 163 height 39
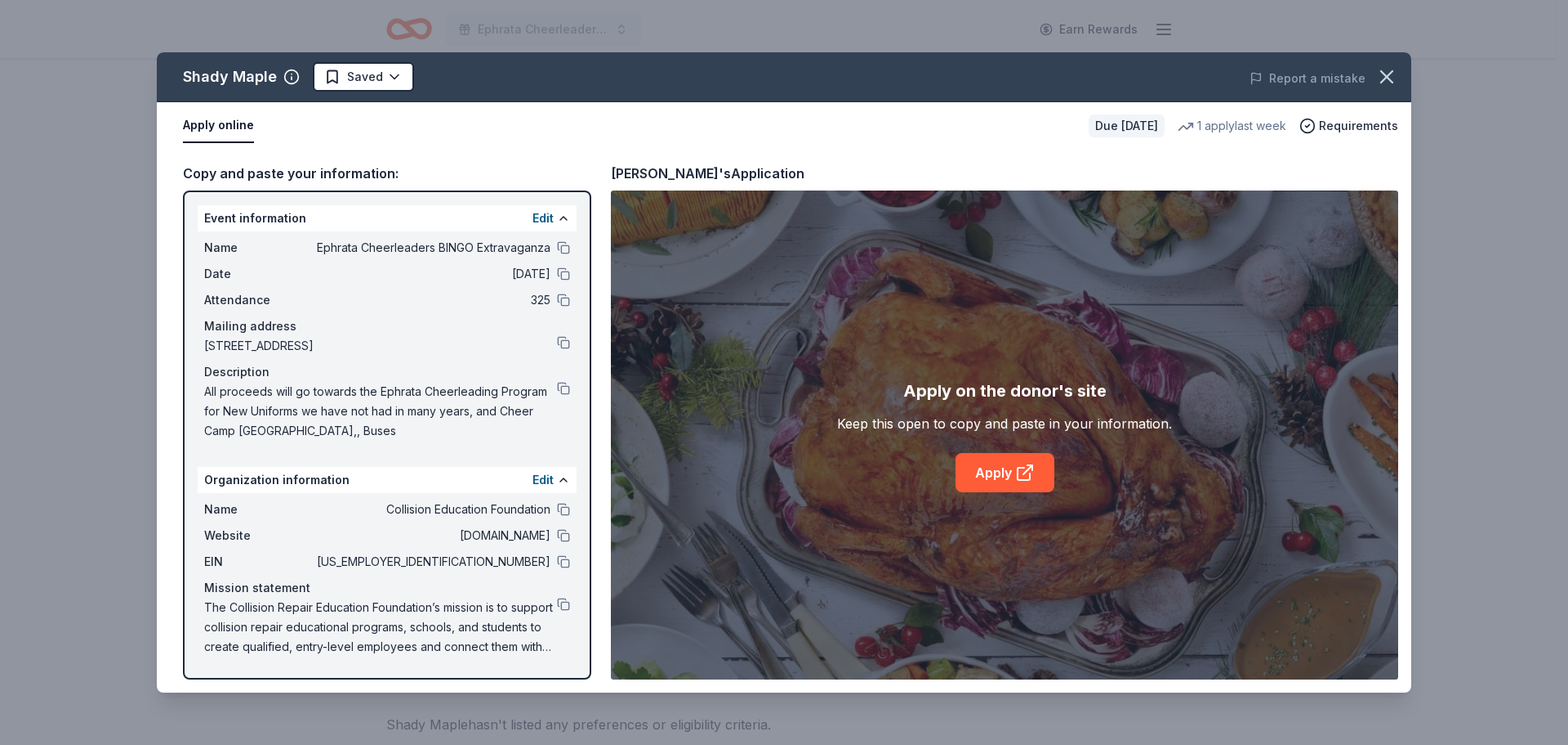
click at [554, 221] on div "Edit" at bounding box center [552, 218] width 38 height 20
click at [560, 244] on button at bounding box center [563, 247] width 13 height 13
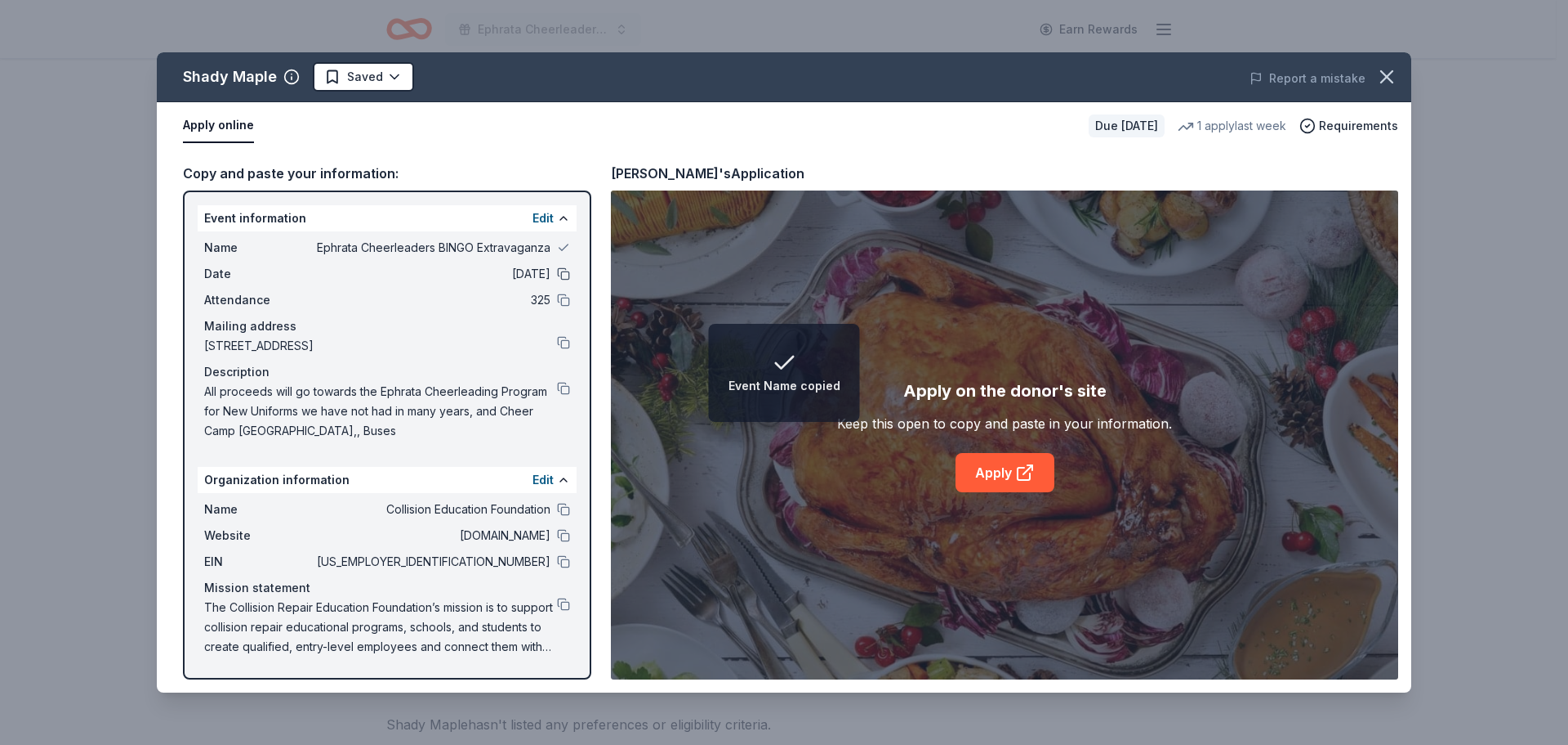
click at [567, 273] on button at bounding box center [563, 273] width 13 height 13
click at [564, 302] on button at bounding box center [563, 299] width 13 height 13
click at [566, 343] on button at bounding box center [563, 342] width 13 height 13
click at [563, 386] on button at bounding box center [563, 388] width 13 height 13
click at [1003, 468] on link "Apply" at bounding box center [1004, 472] width 99 height 39
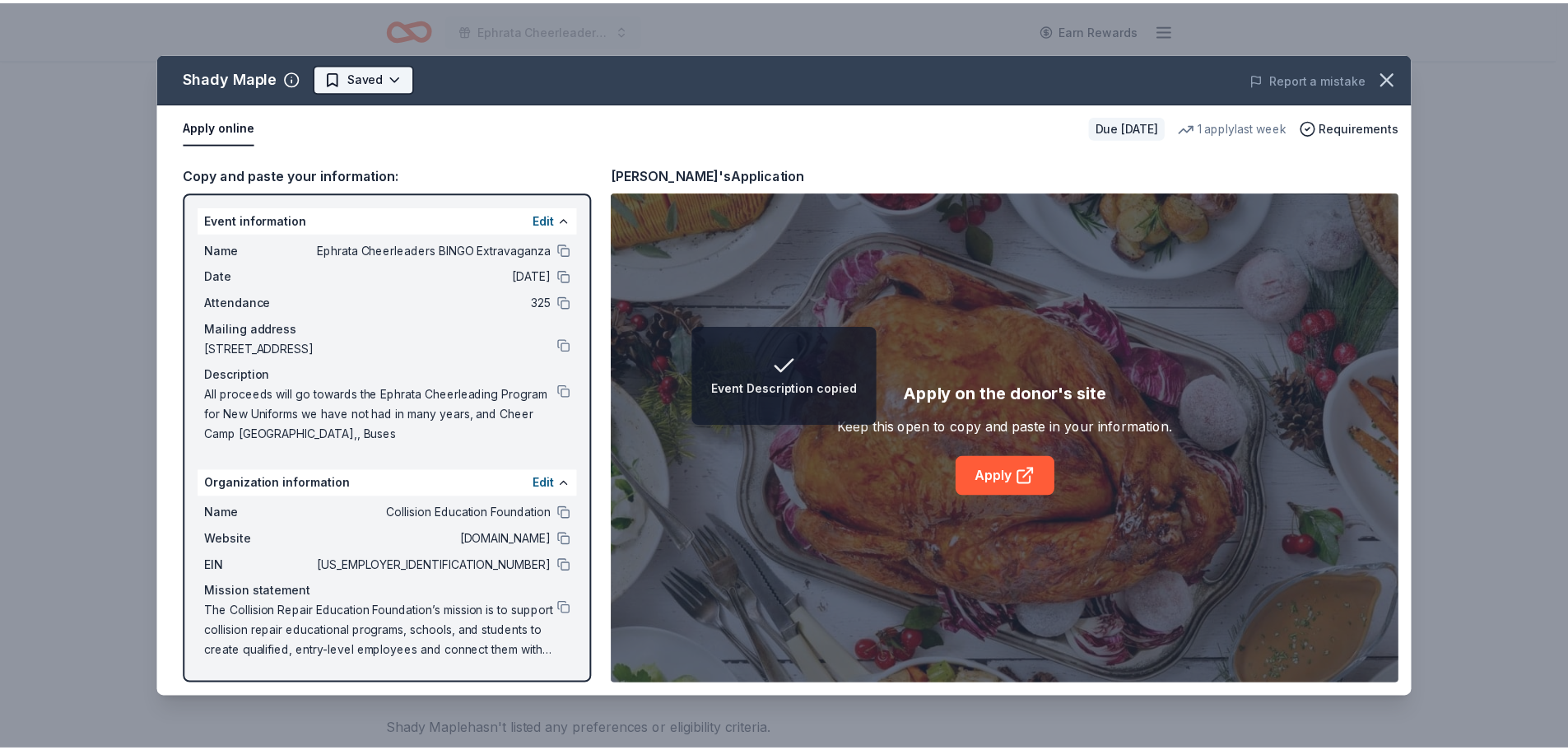
scroll to position [0, 0]
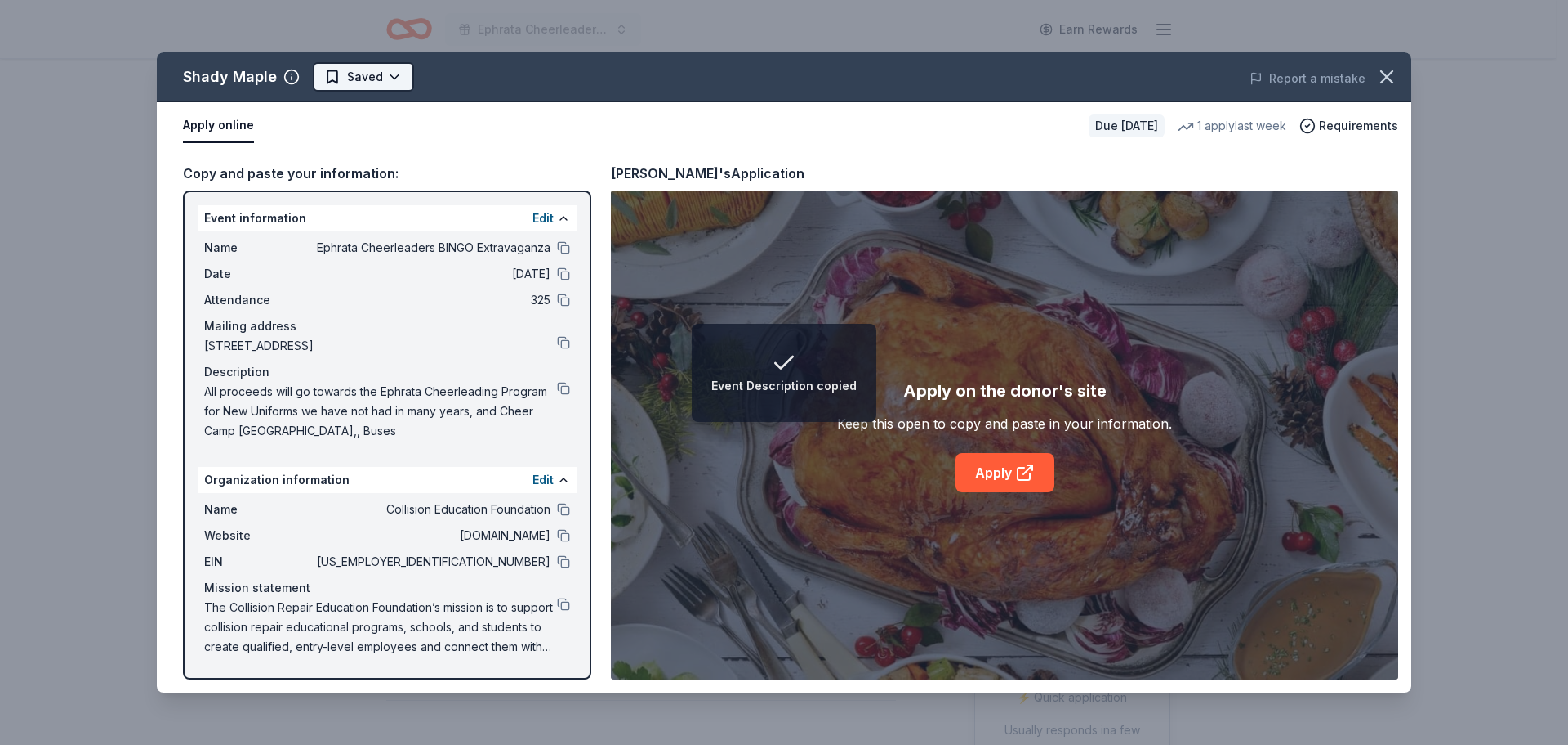
click at [352, 74] on html "Event Description copied Ephrata Cheerleaders BINGO Extravaganza Earn Rewards D…" at bounding box center [784, 372] width 1568 height 745
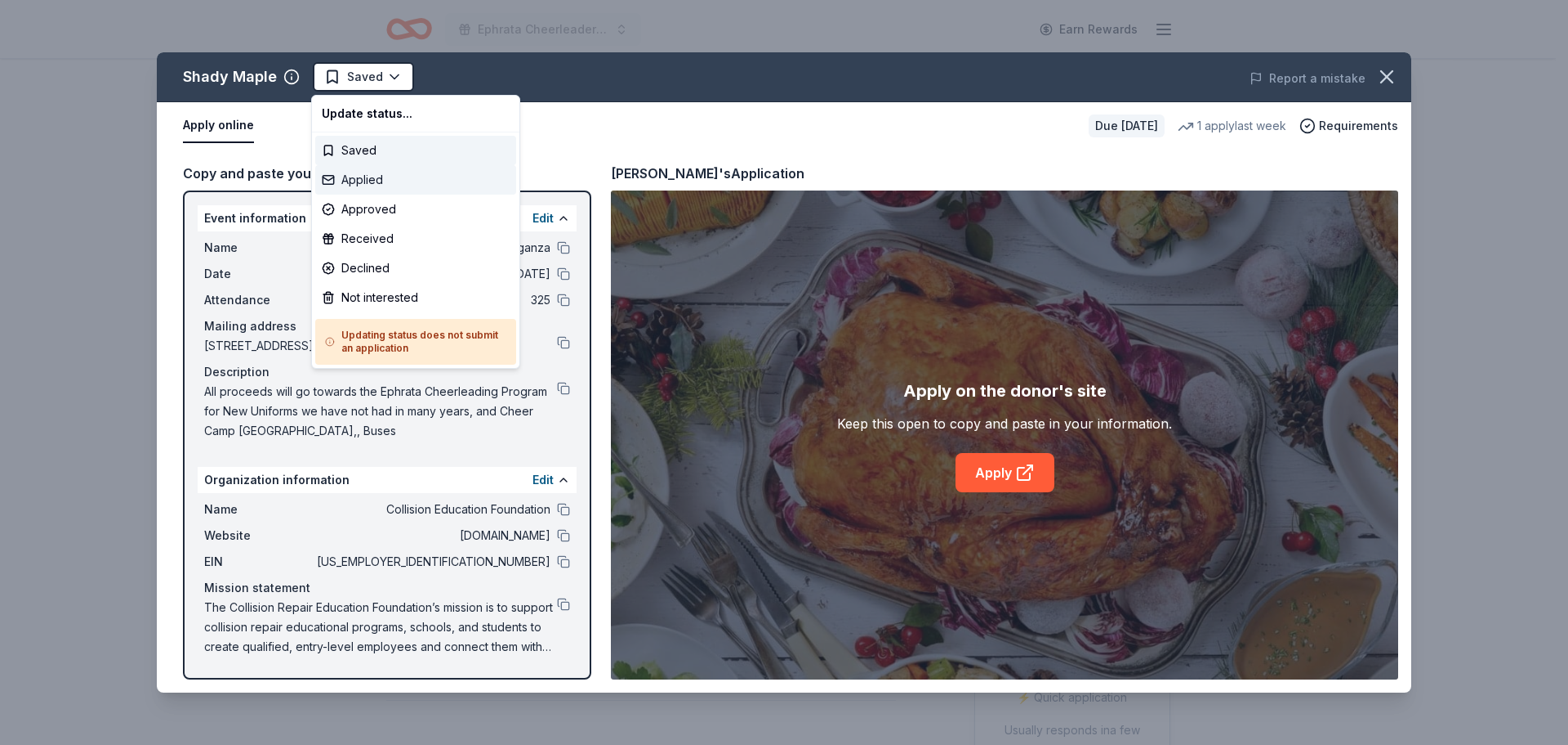
click at [357, 183] on div "Applied" at bounding box center [416, 180] width 201 height 29
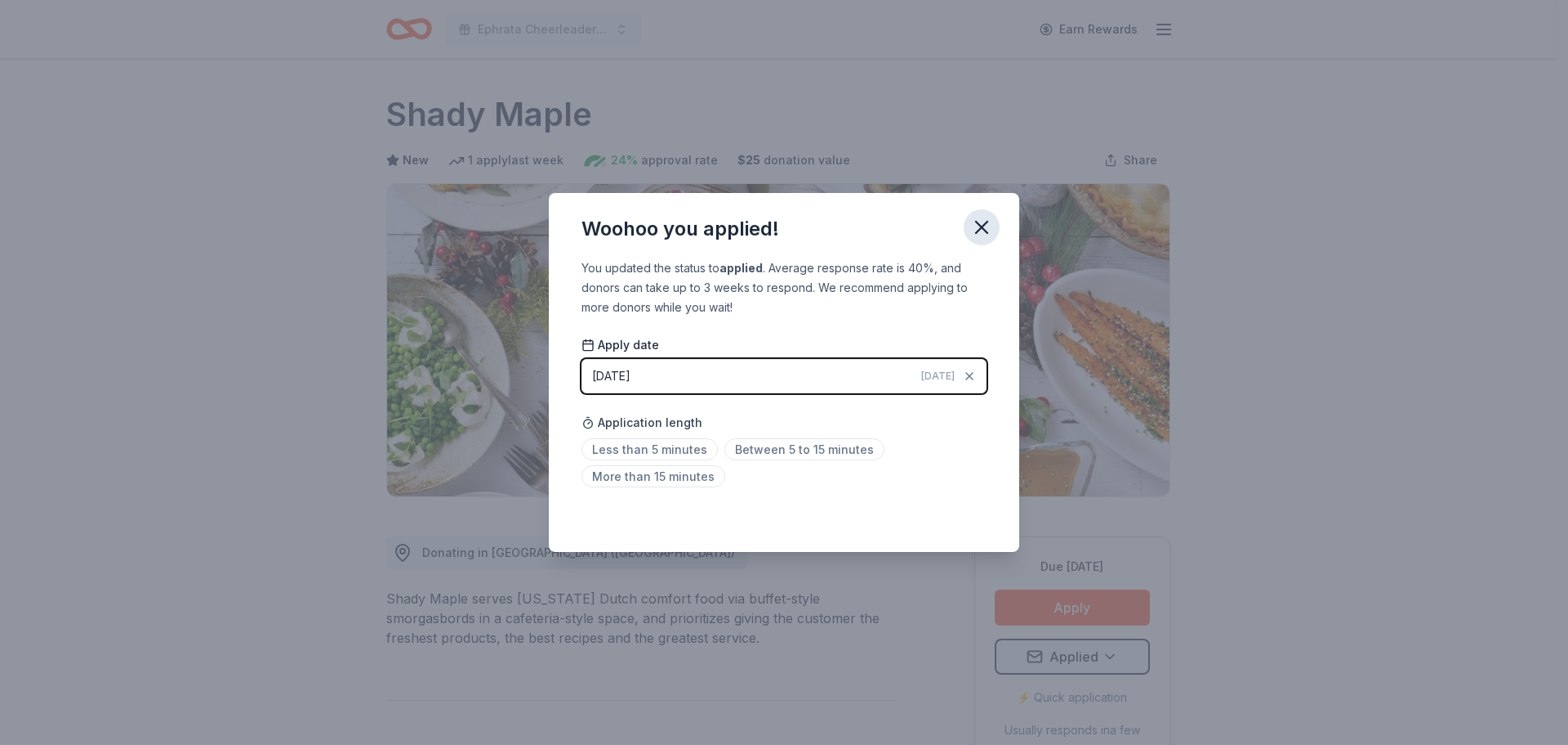
click at [975, 225] on icon "button" at bounding box center [982, 227] width 23 height 23
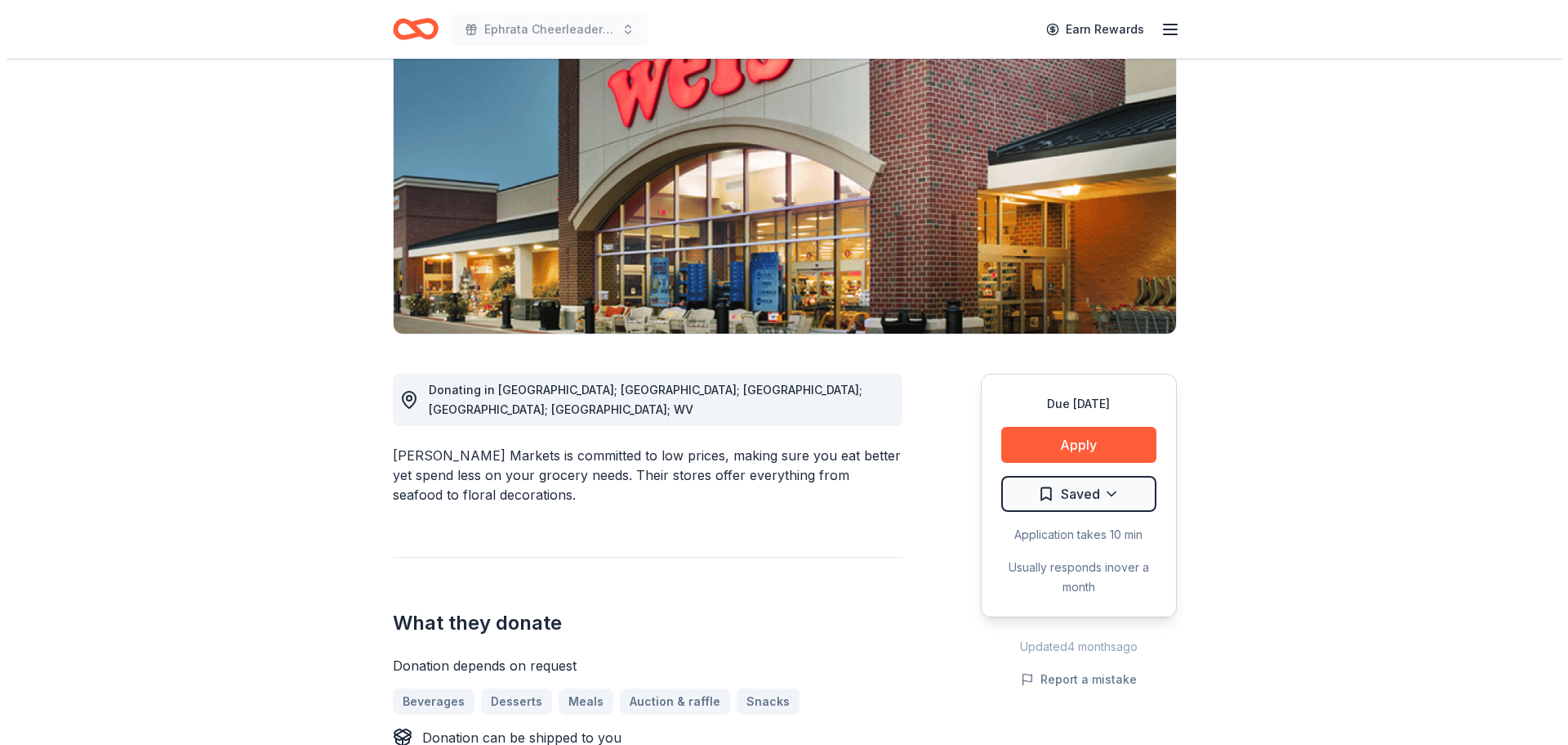
scroll to position [164, 0]
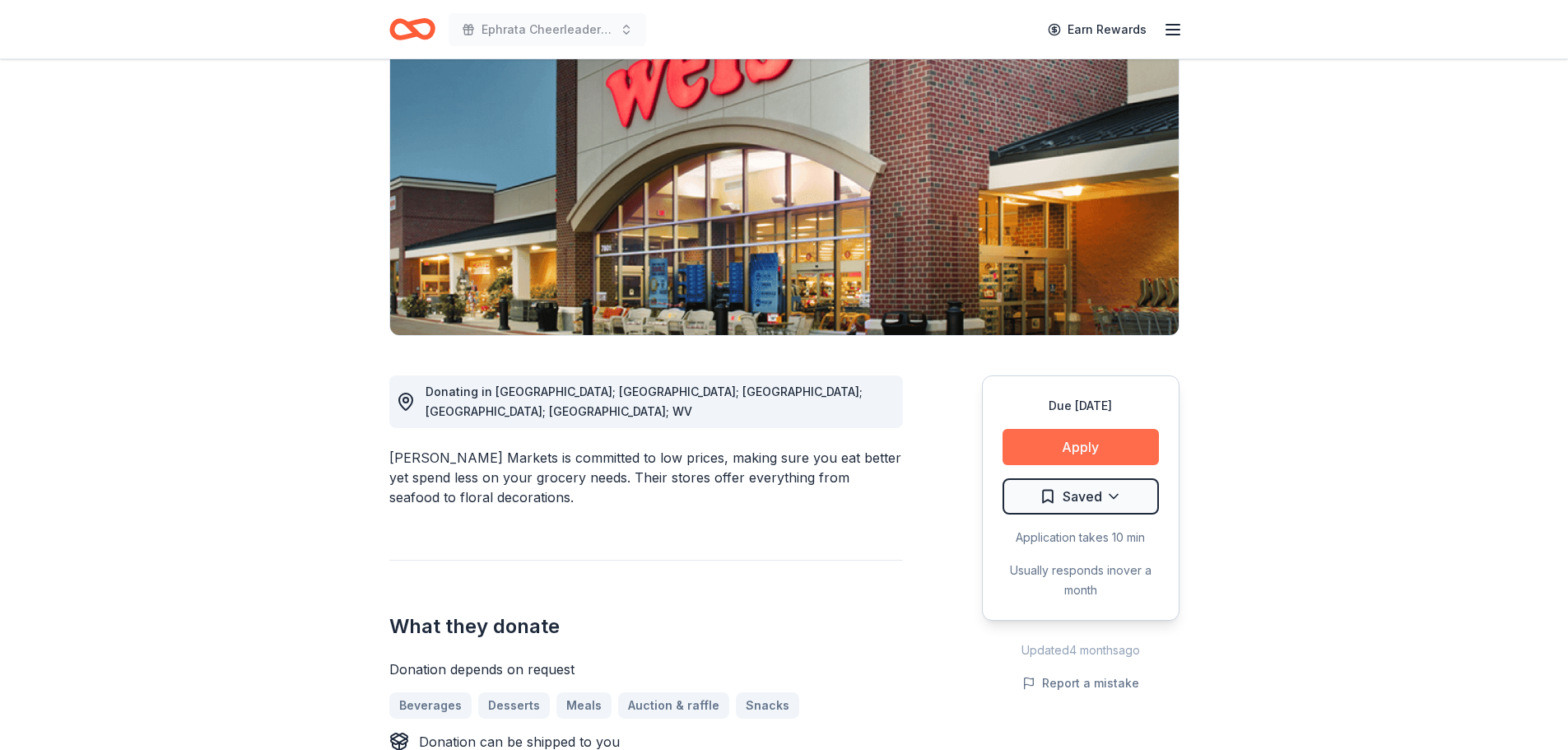
click at [1059, 450] on button "Apply" at bounding box center [1080, 447] width 156 height 36
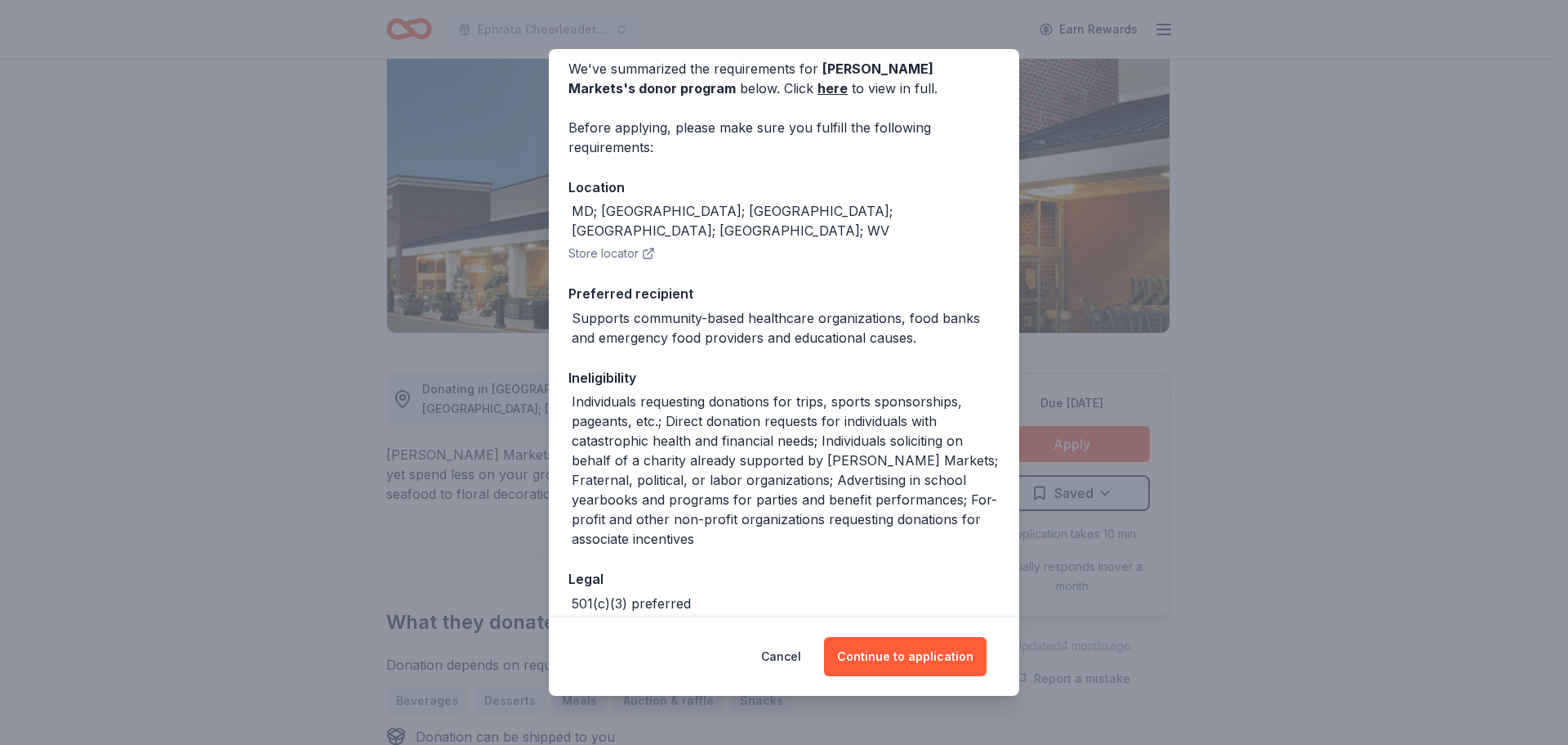
scroll to position [132, 0]
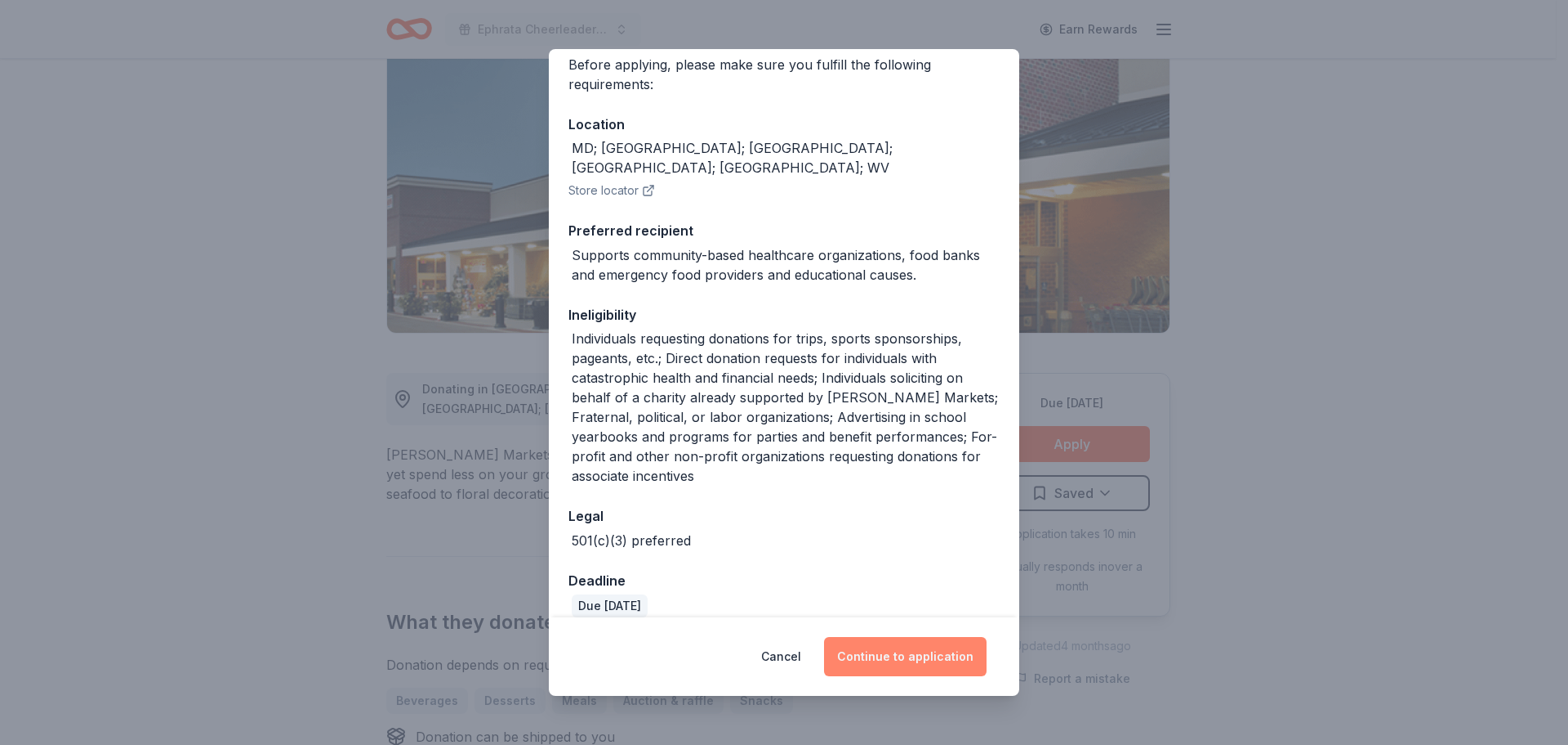
click at [893, 648] on button "Continue to application" at bounding box center [906, 657] width 163 height 39
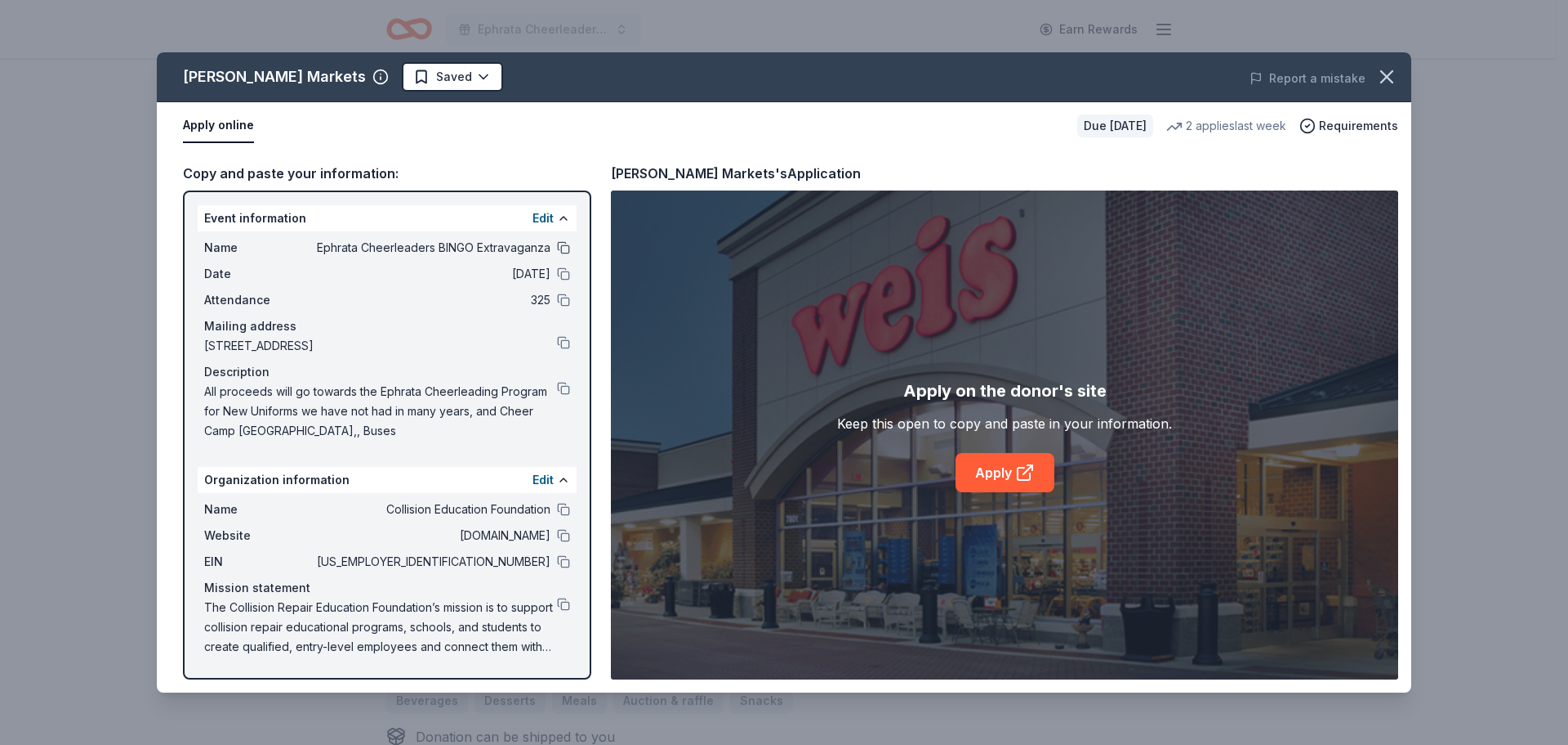
click at [569, 249] on button at bounding box center [563, 247] width 13 height 13
click at [567, 269] on button at bounding box center [563, 273] width 13 height 13
click at [564, 300] on button at bounding box center [563, 299] width 13 height 13
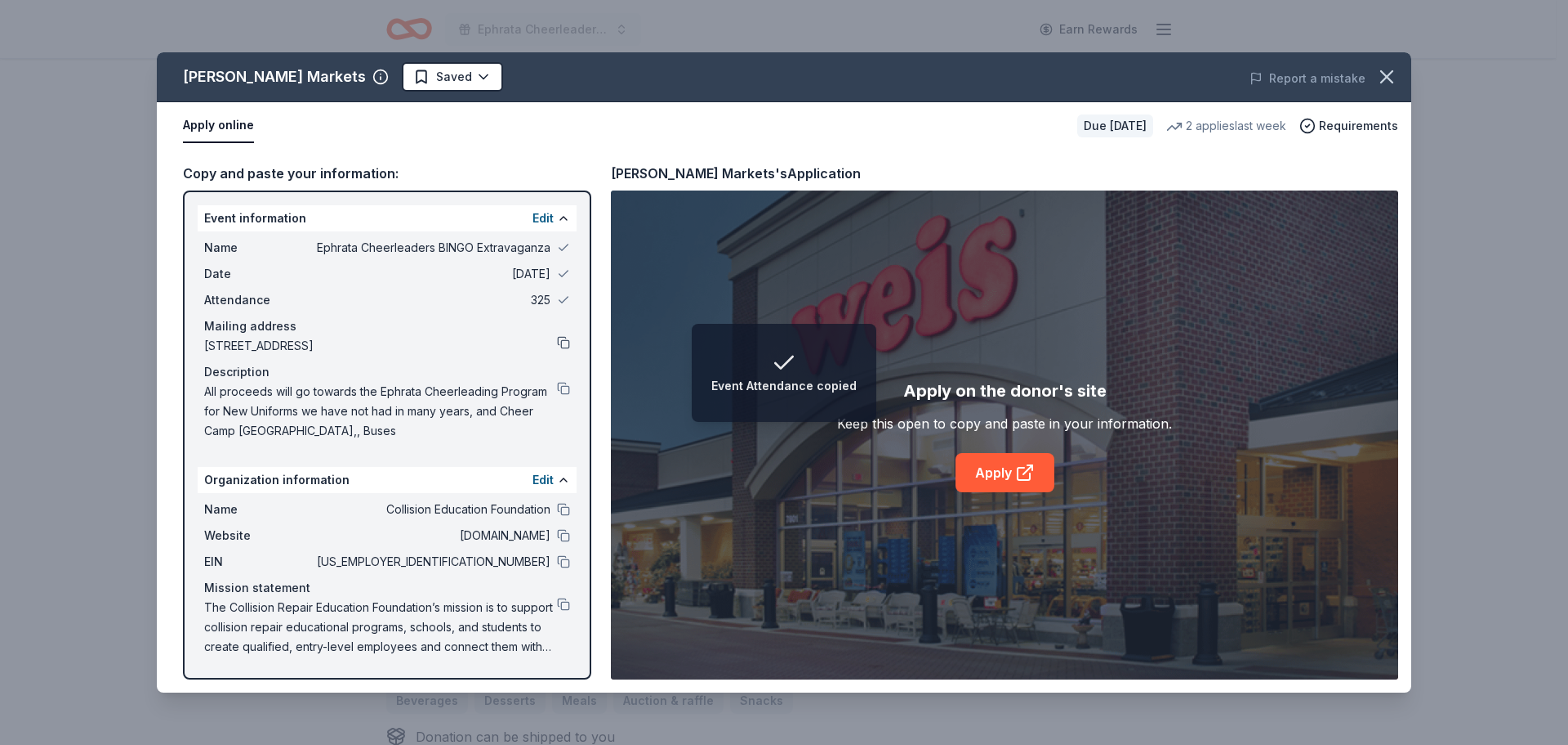
click at [561, 340] on button at bounding box center [563, 342] width 13 height 13
click at [561, 385] on button at bounding box center [563, 388] width 13 height 13
click at [990, 469] on link "Apply" at bounding box center [1004, 472] width 99 height 39
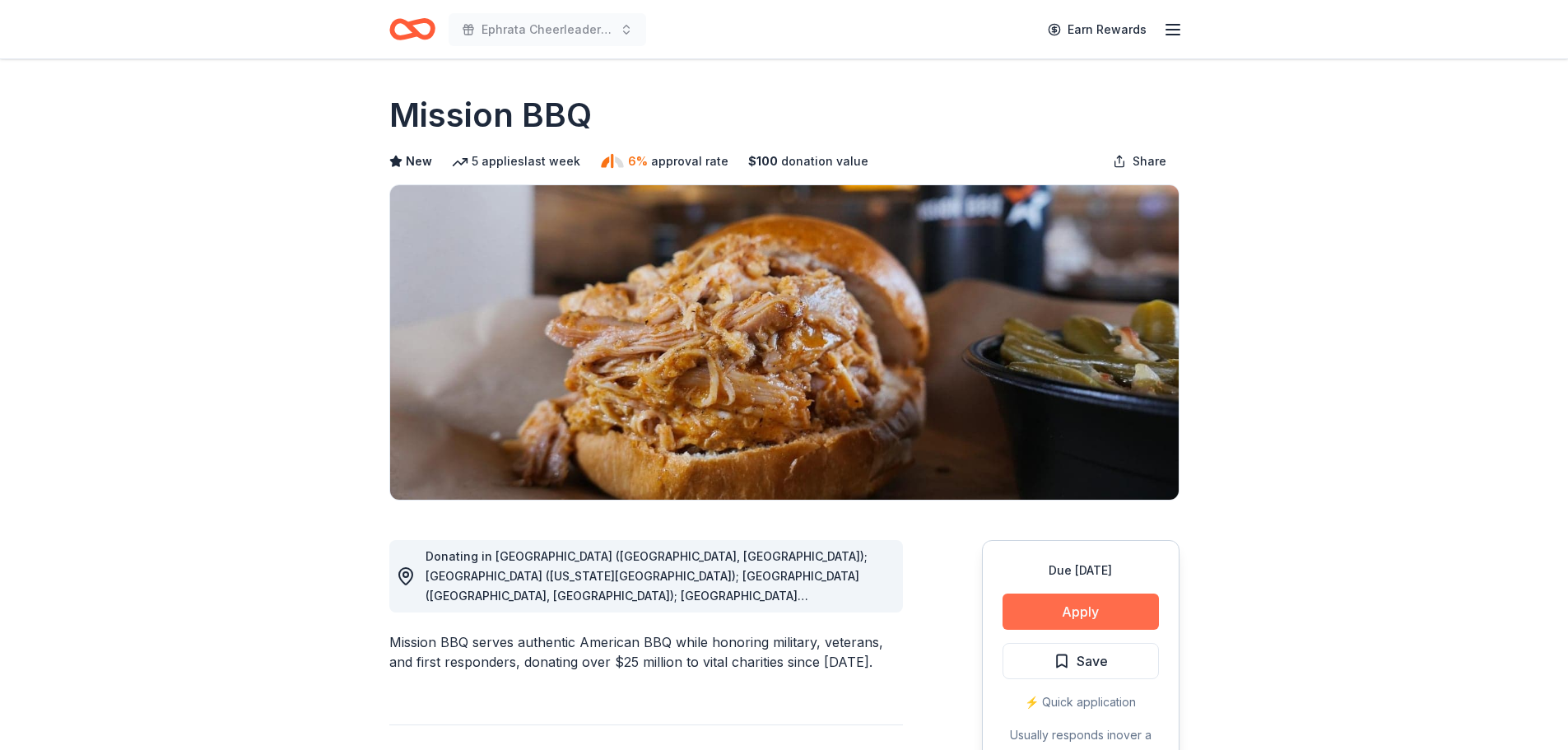
click at [1095, 621] on button "Apply" at bounding box center [1080, 611] width 156 height 36
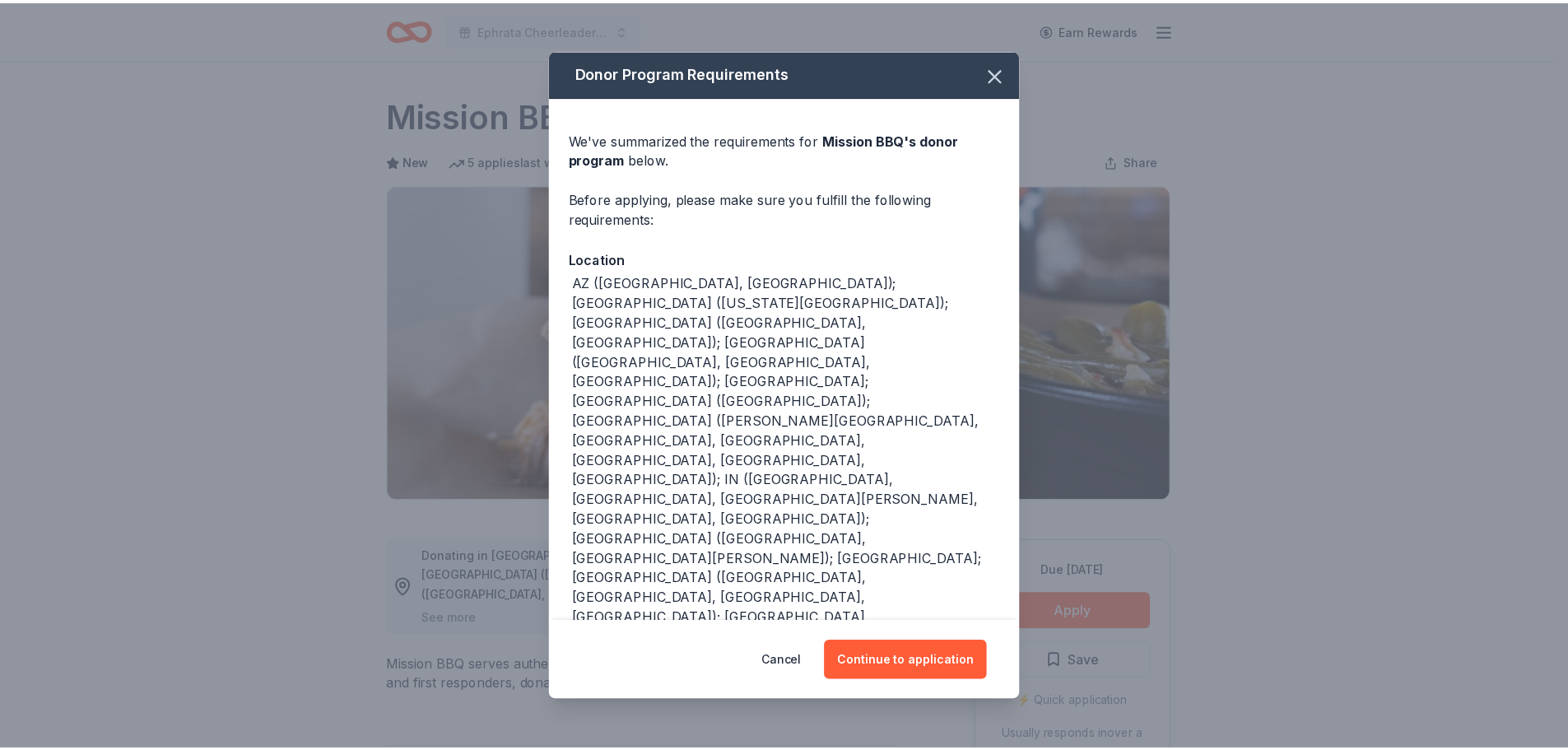
scroll to position [60, 0]
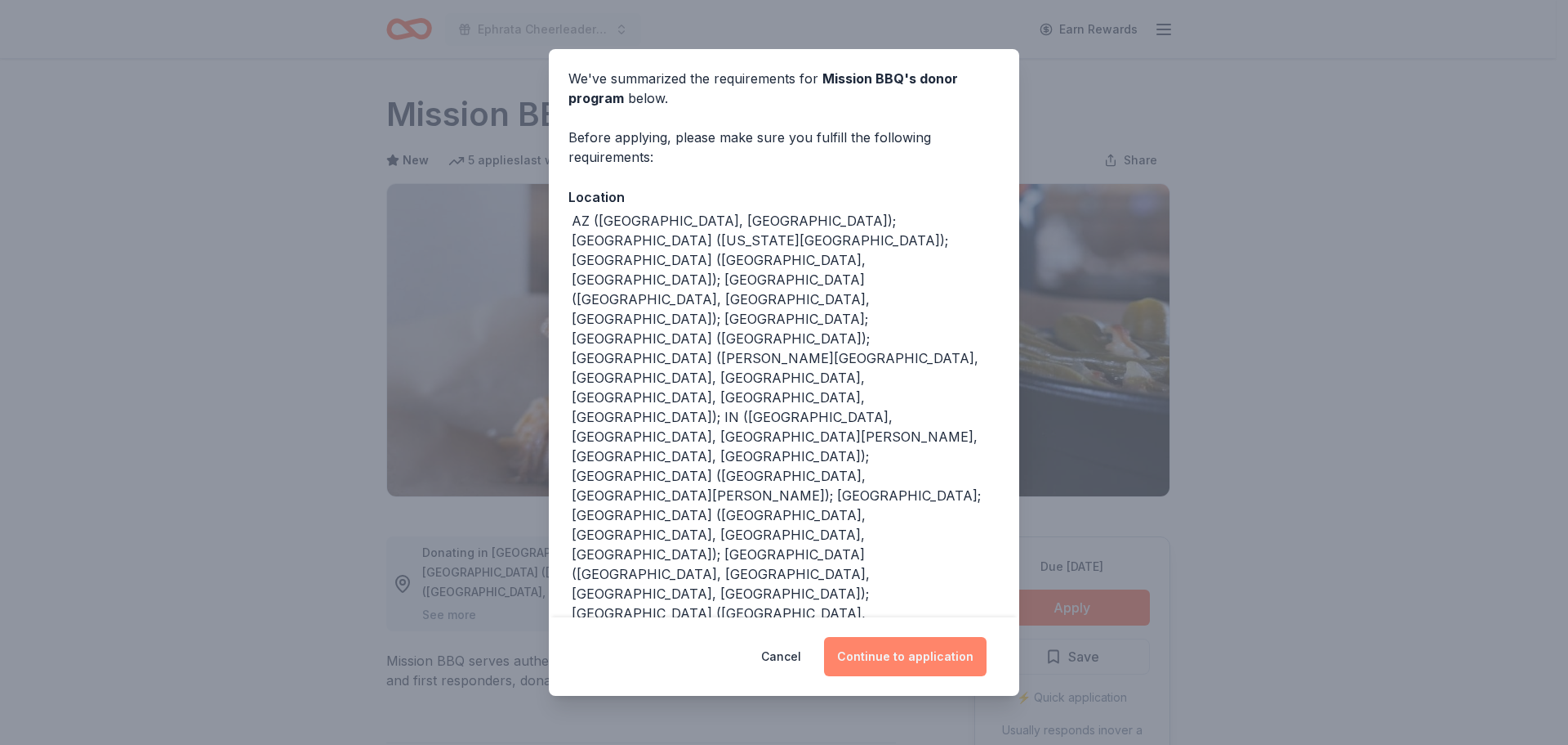
click at [909, 665] on button "Continue to application" at bounding box center [906, 657] width 163 height 39
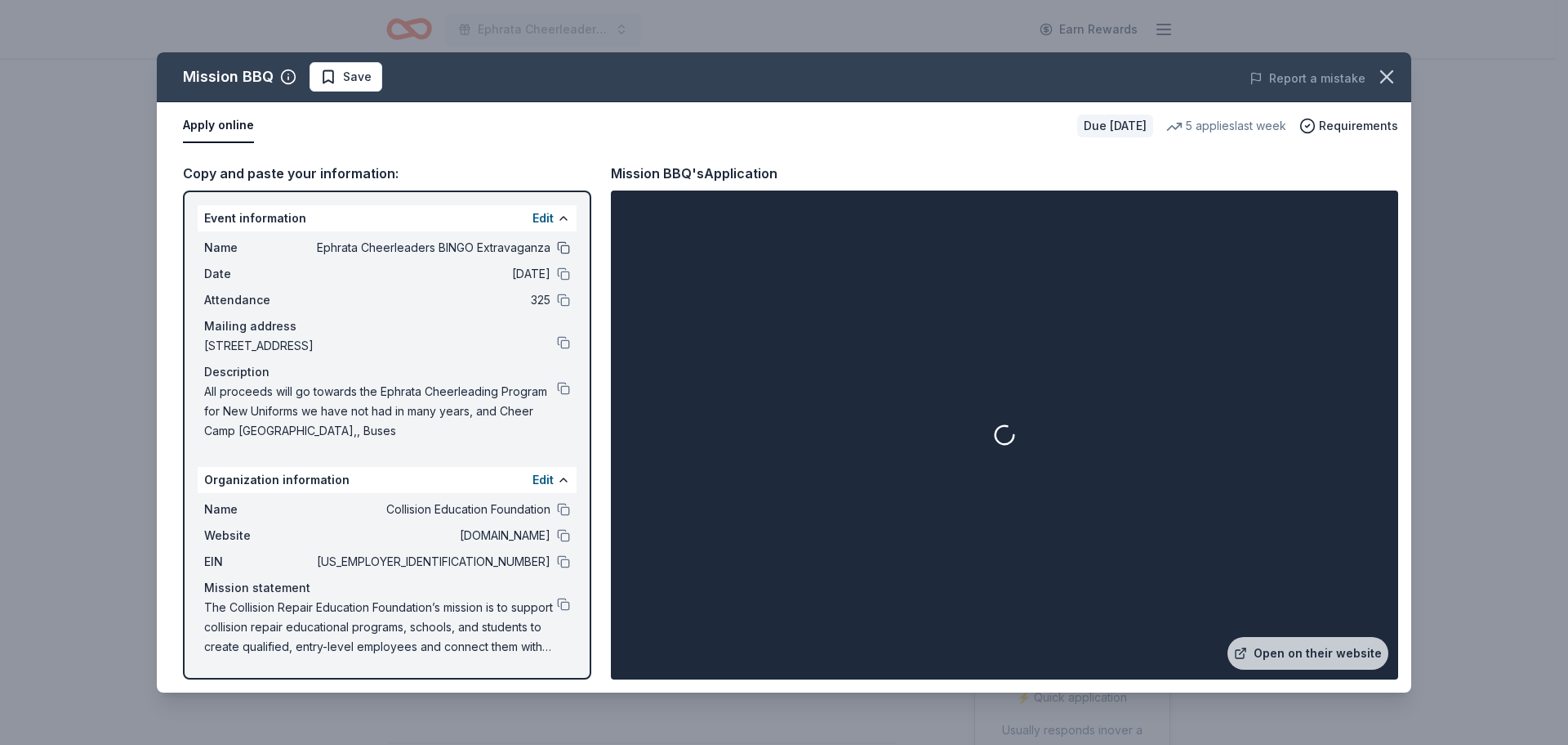
click at [562, 247] on button at bounding box center [563, 247] width 13 height 13
click at [562, 268] on button at bounding box center [563, 273] width 13 height 13
click at [560, 297] on button at bounding box center [563, 299] width 13 height 13
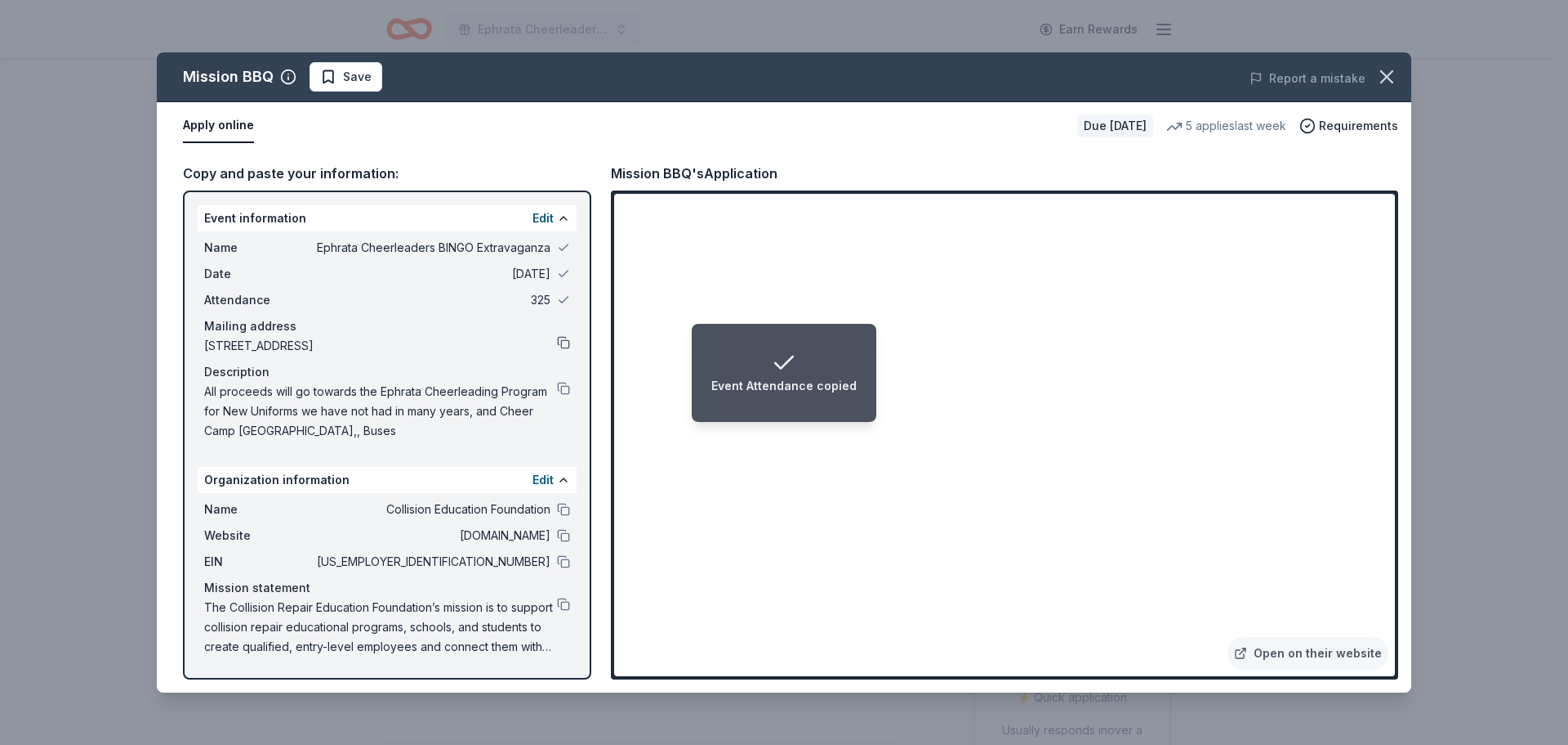
click at [561, 342] on button at bounding box center [563, 342] width 13 height 13
click at [560, 388] on button at bounding box center [563, 388] width 13 height 13
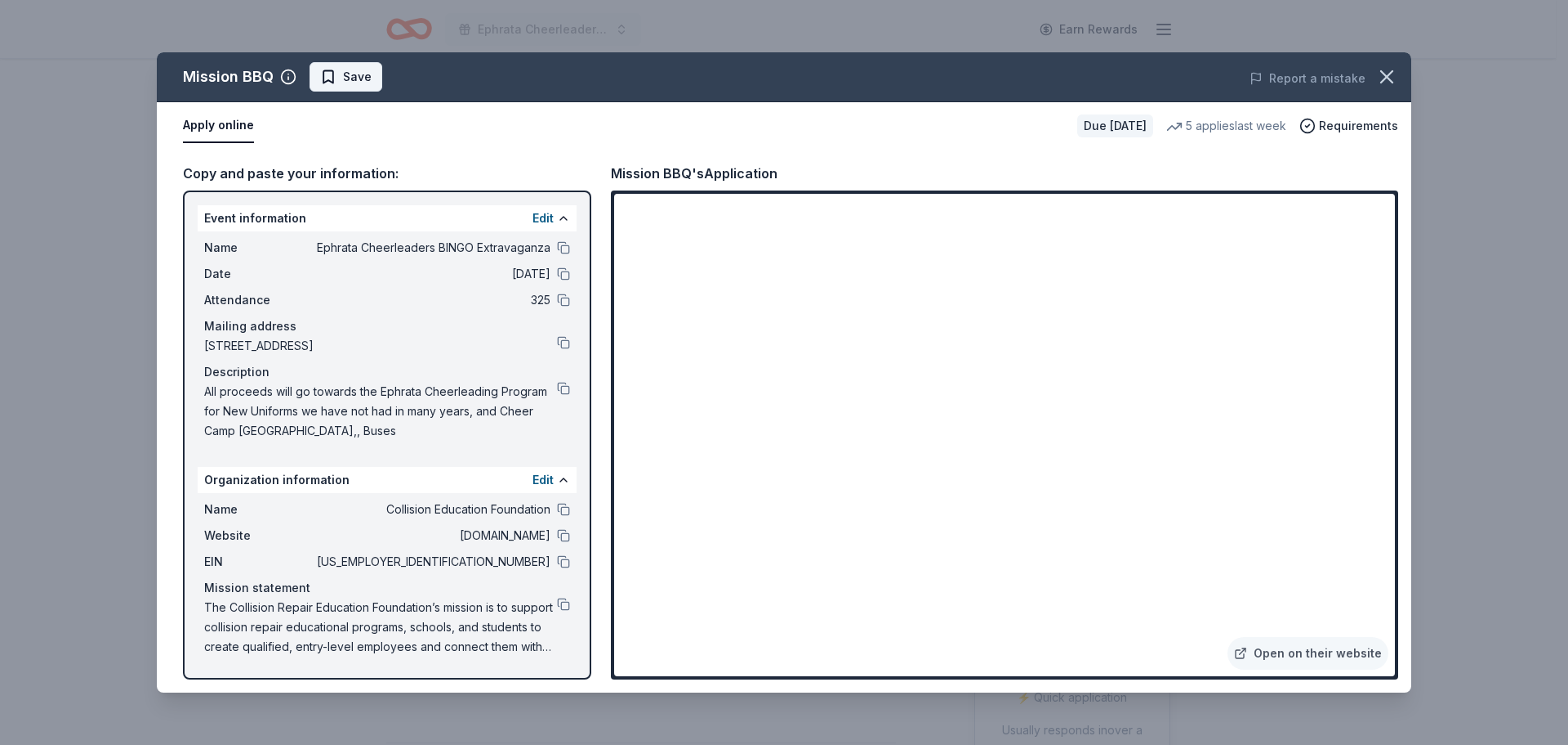
click at [362, 78] on span "Save" at bounding box center [356, 76] width 28 height 20
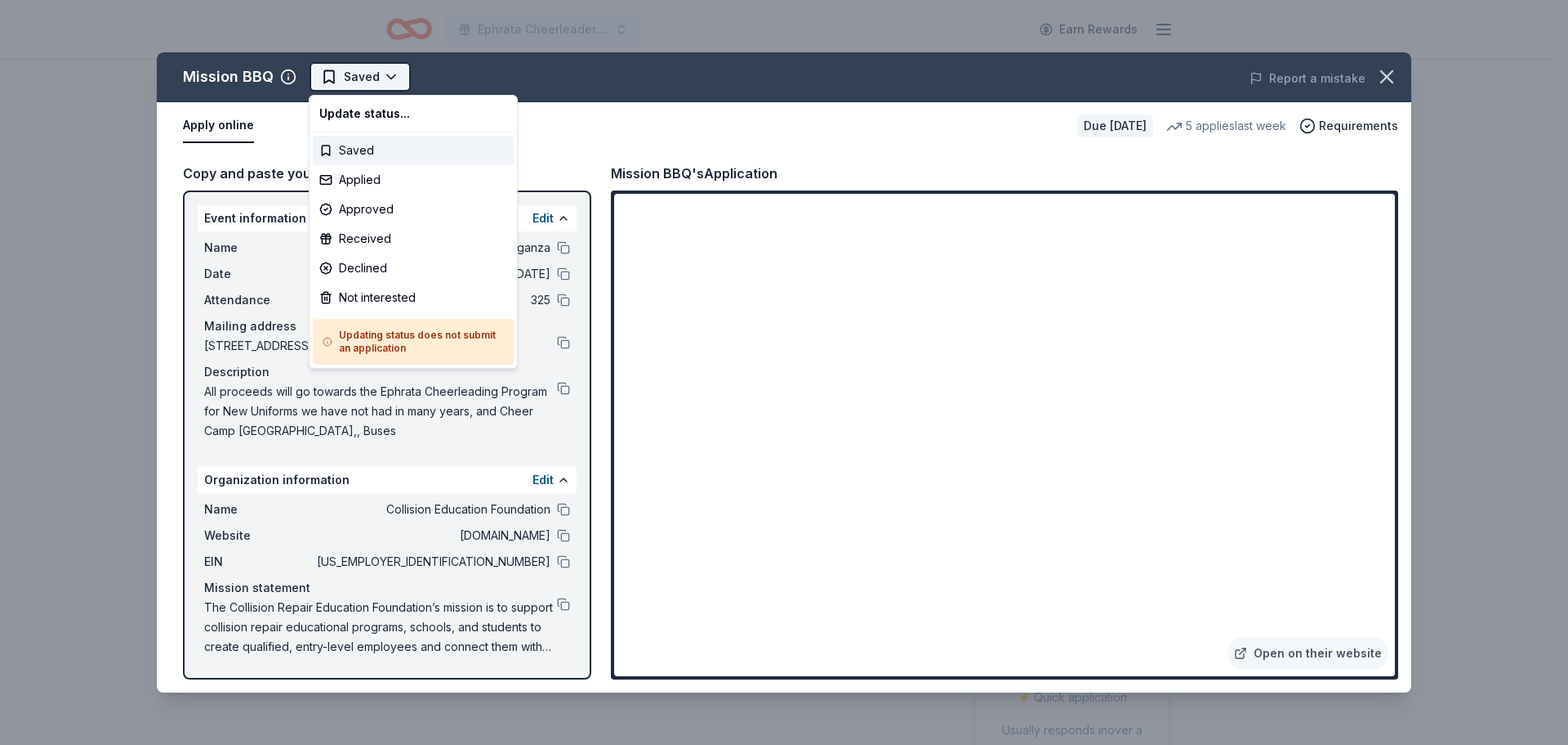
click at [369, 84] on html "Ephrata Cheerleaders BINGO Extravaganza Earn Rewards Due [DATE] Share Mission B…" at bounding box center [784, 372] width 1568 height 745
click at [375, 185] on div "Applied" at bounding box center [413, 180] width 201 height 29
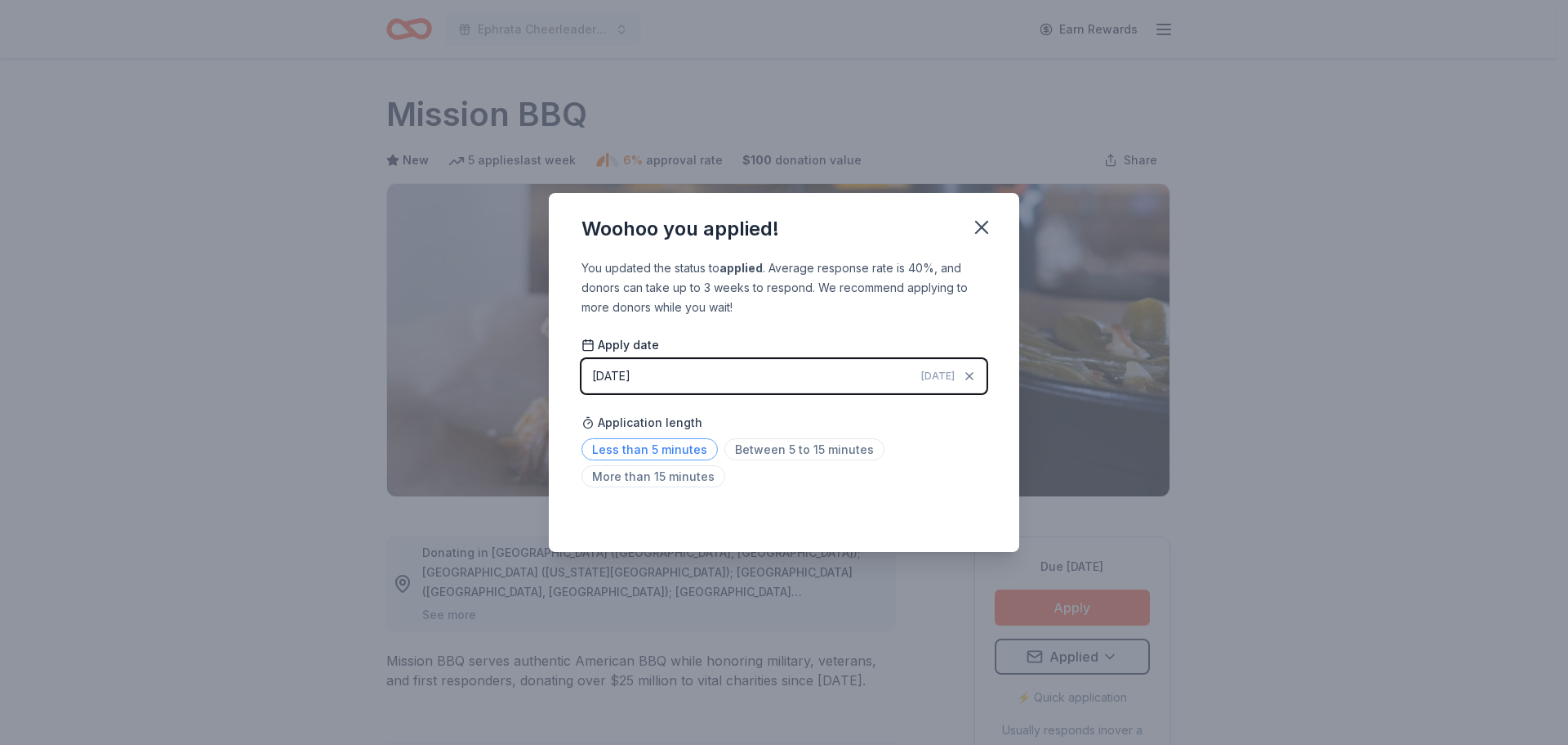
click at [615, 449] on span "Less than 5 minutes" at bounding box center [649, 449] width 136 height 22
click at [978, 222] on icon "button" at bounding box center [981, 226] width 11 height 11
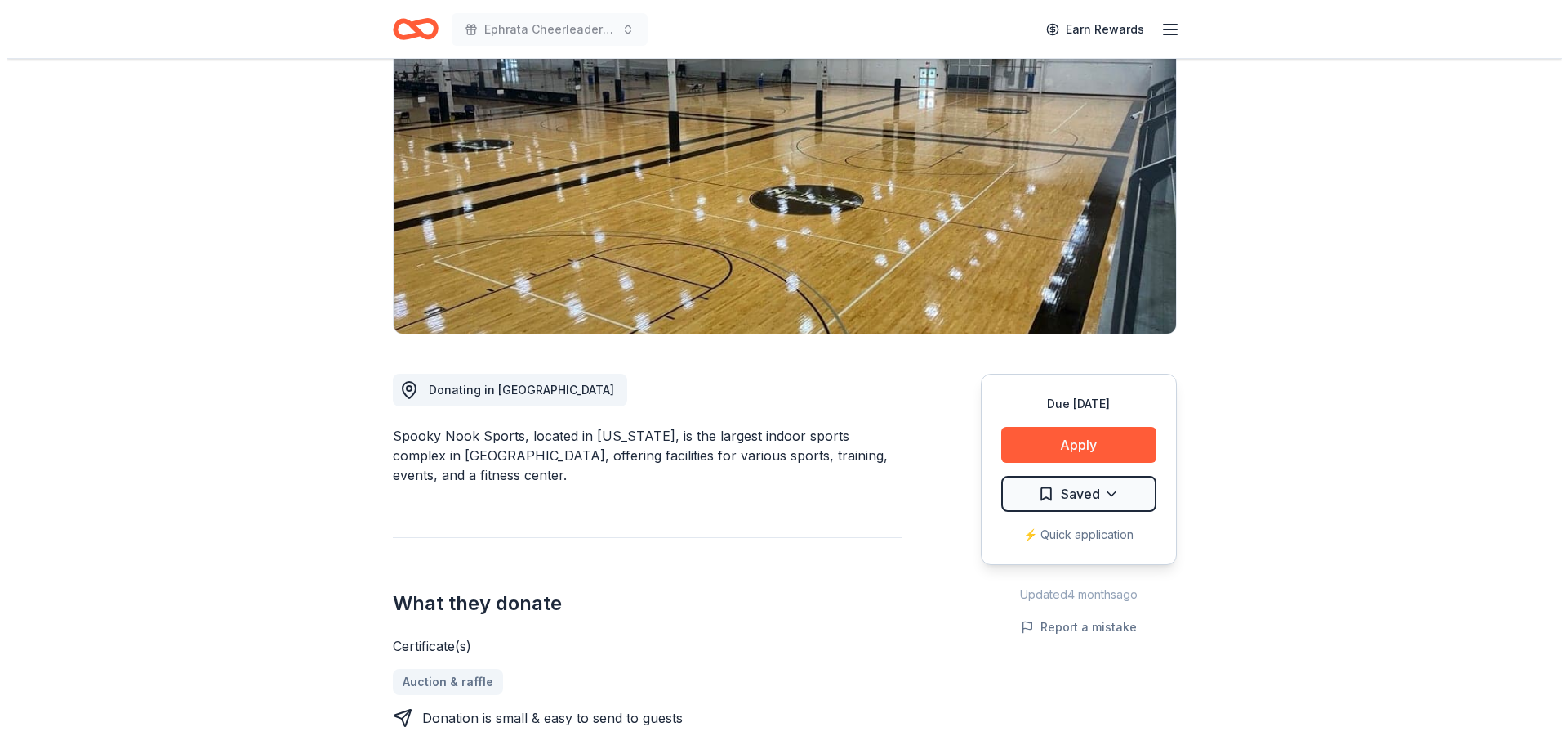
scroll to position [164, 0]
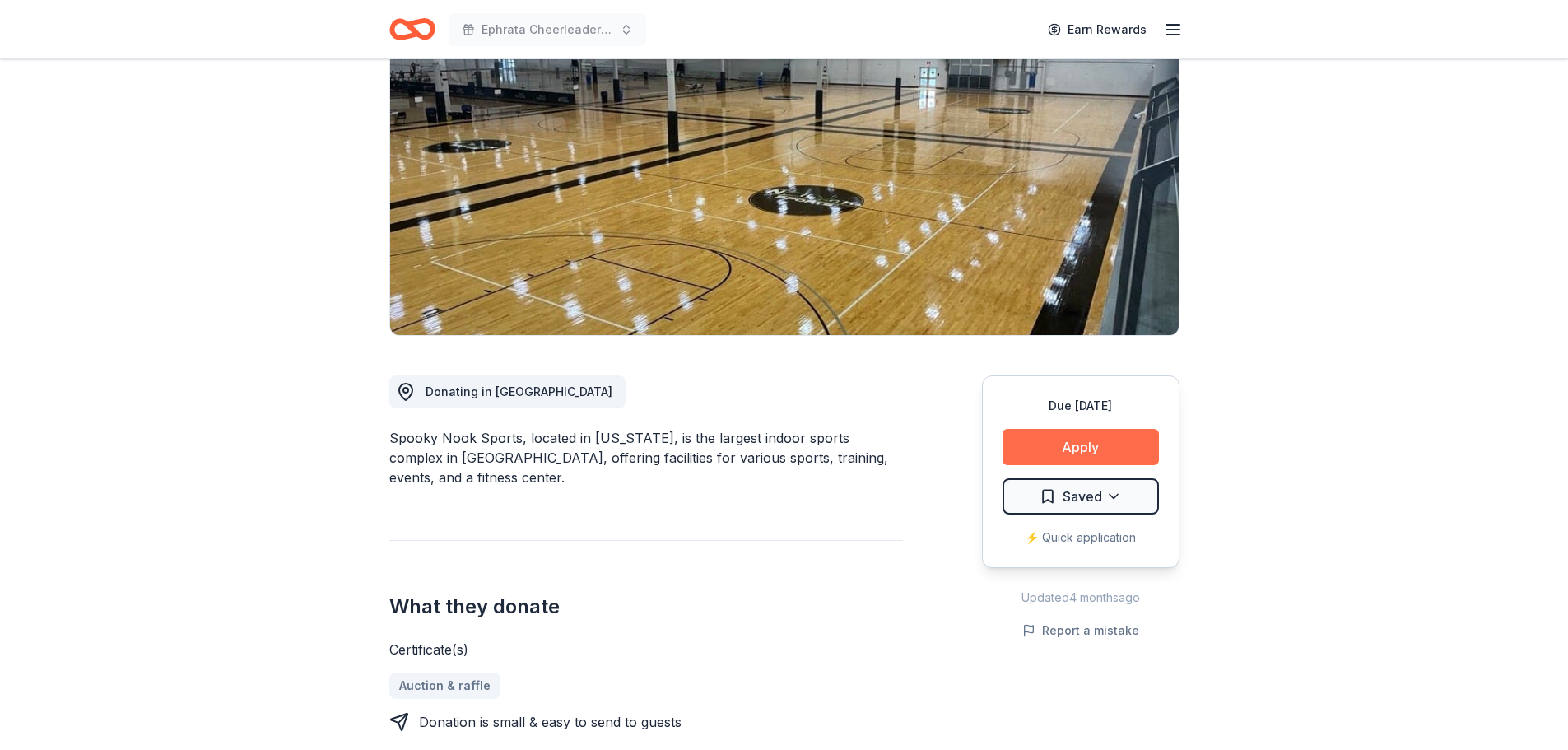
click at [1062, 457] on button "Apply" at bounding box center [1080, 447] width 156 height 36
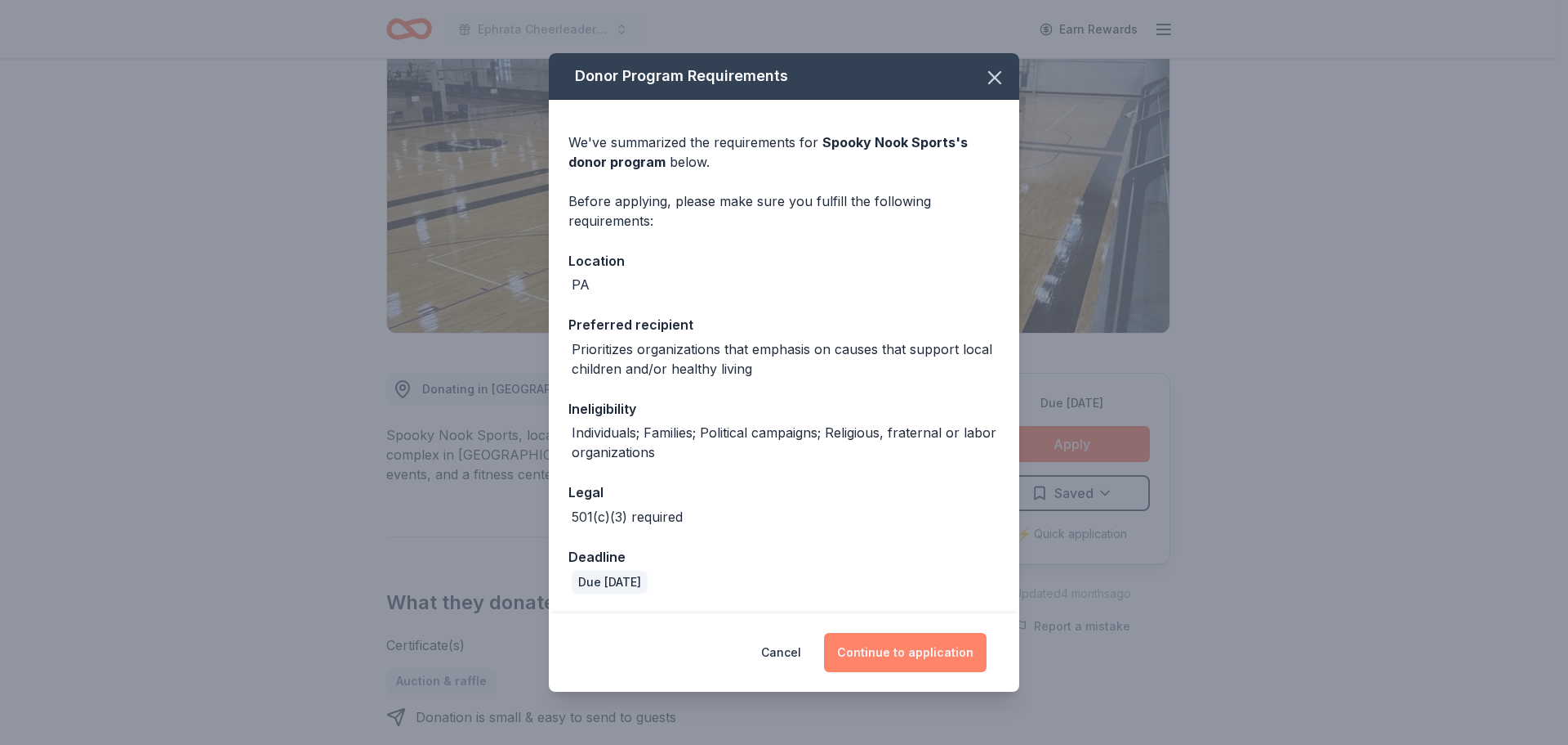
click at [867, 635] on button "Continue to application" at bounding box center [906, 652] width 163 height 39
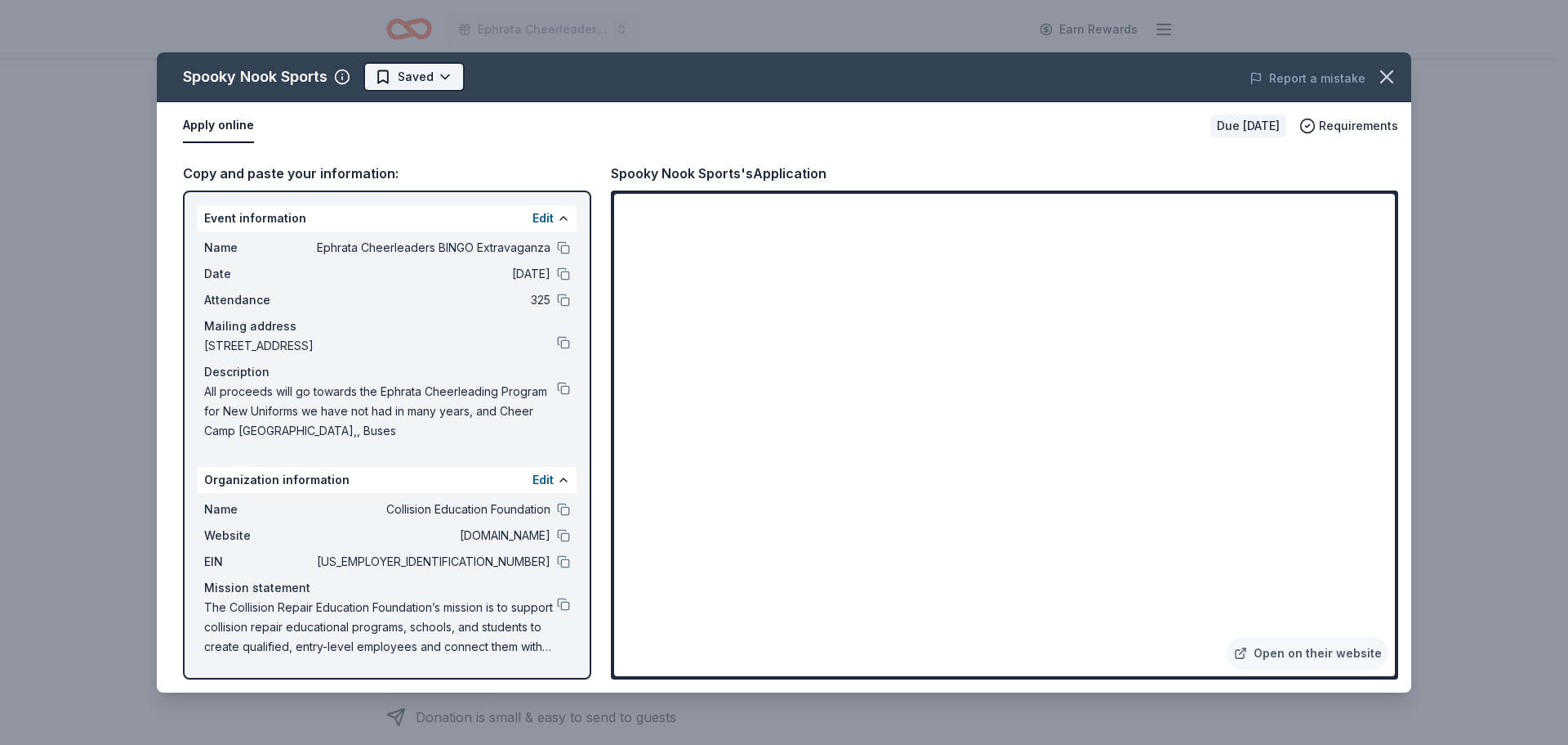
click at [416, 76] on html "Ephrata Cheerleaders BINGO Extravaganza Earn Rewards Due in 52 days Share Spook…" at bounding box center [784, 208] width 1568 height 745
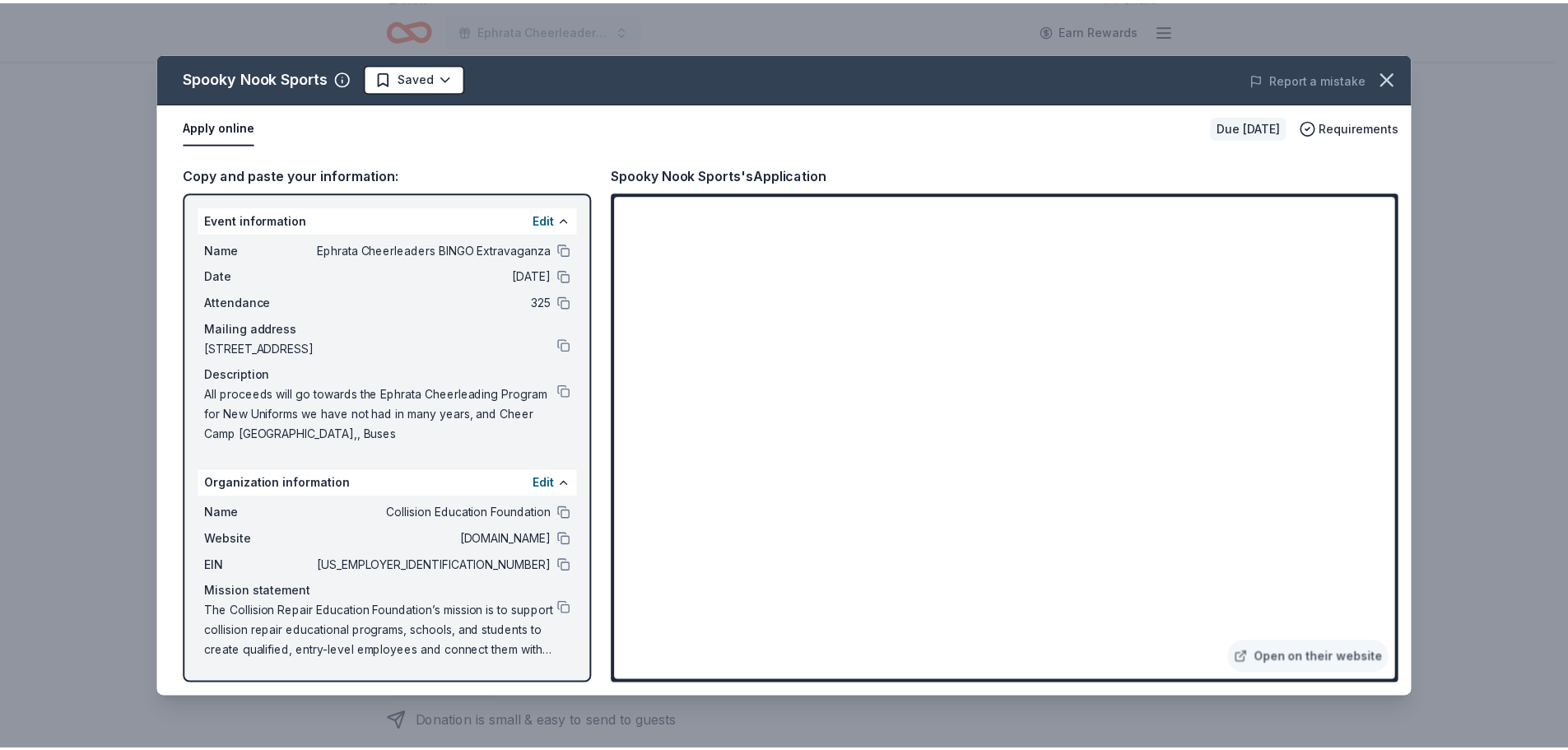
scroll to position [0, 0]
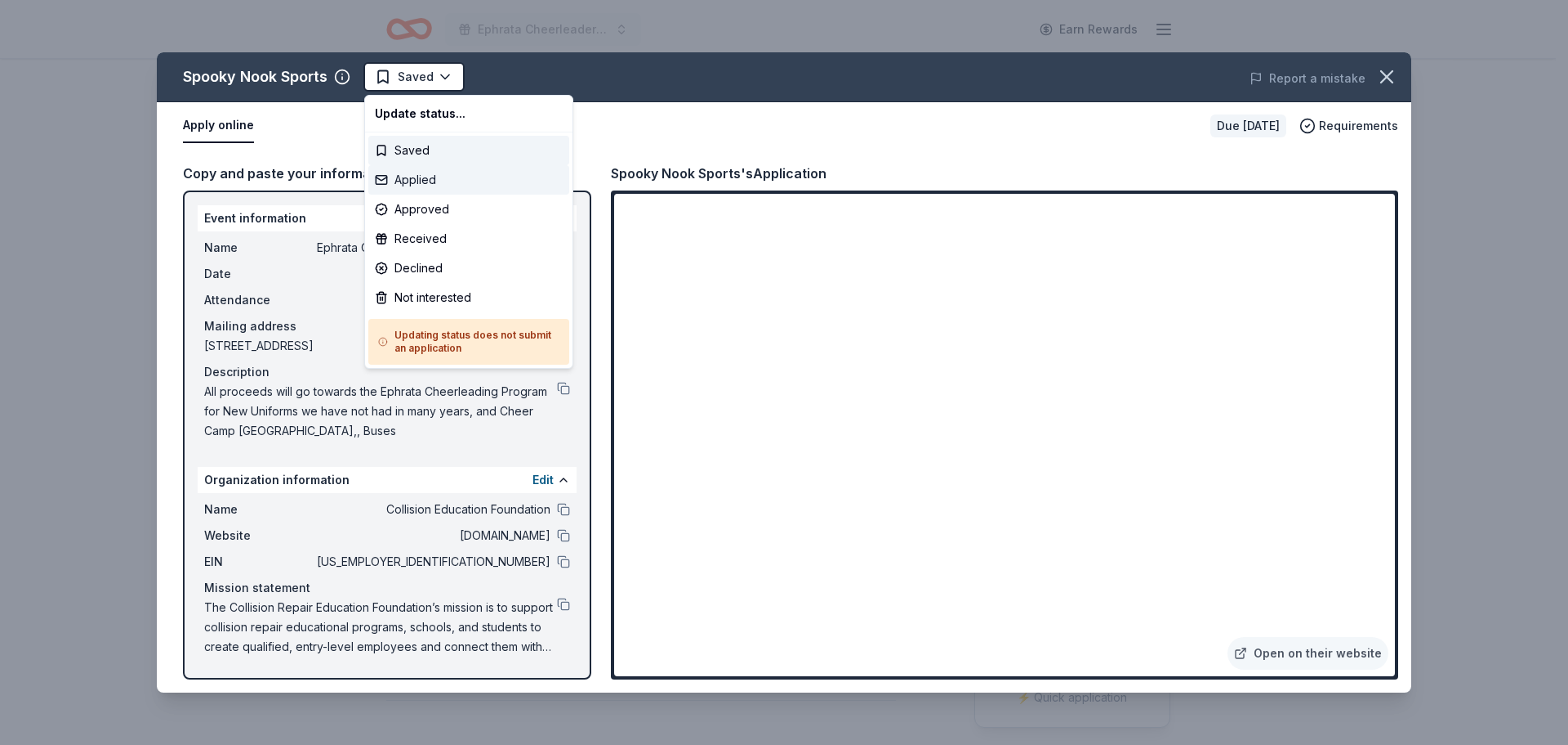
click at [422, 174] on div "Applied" at bounding box center [469, 180] width 201 height 29
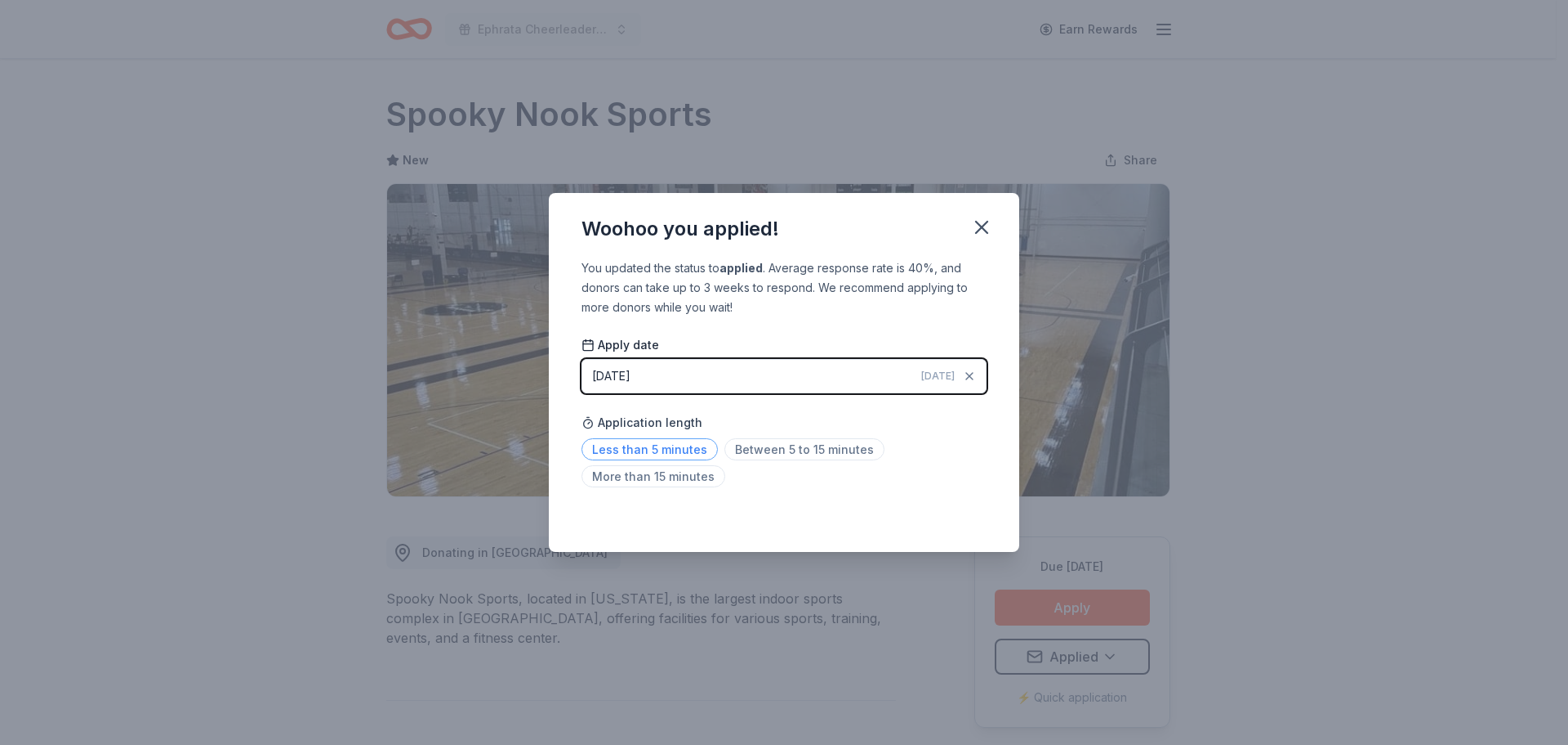
click at [652, 444] on span "Less than 5 minutes" at bounding box center [649, 449] width 136 height 22
click at [986, 222] on icon "button" at bounding box center [981, 226] width 11 height 11
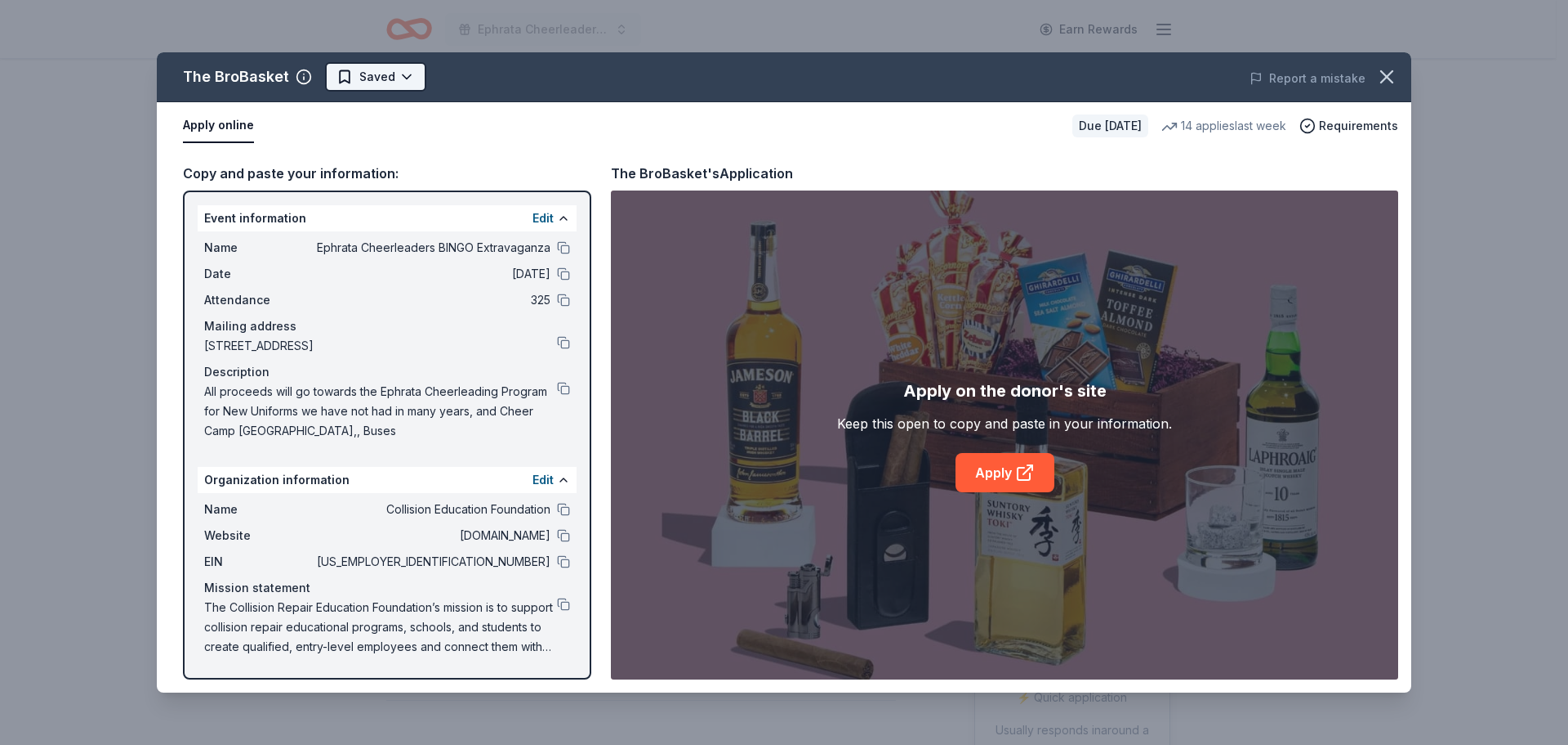
scroll to position [164, 0]
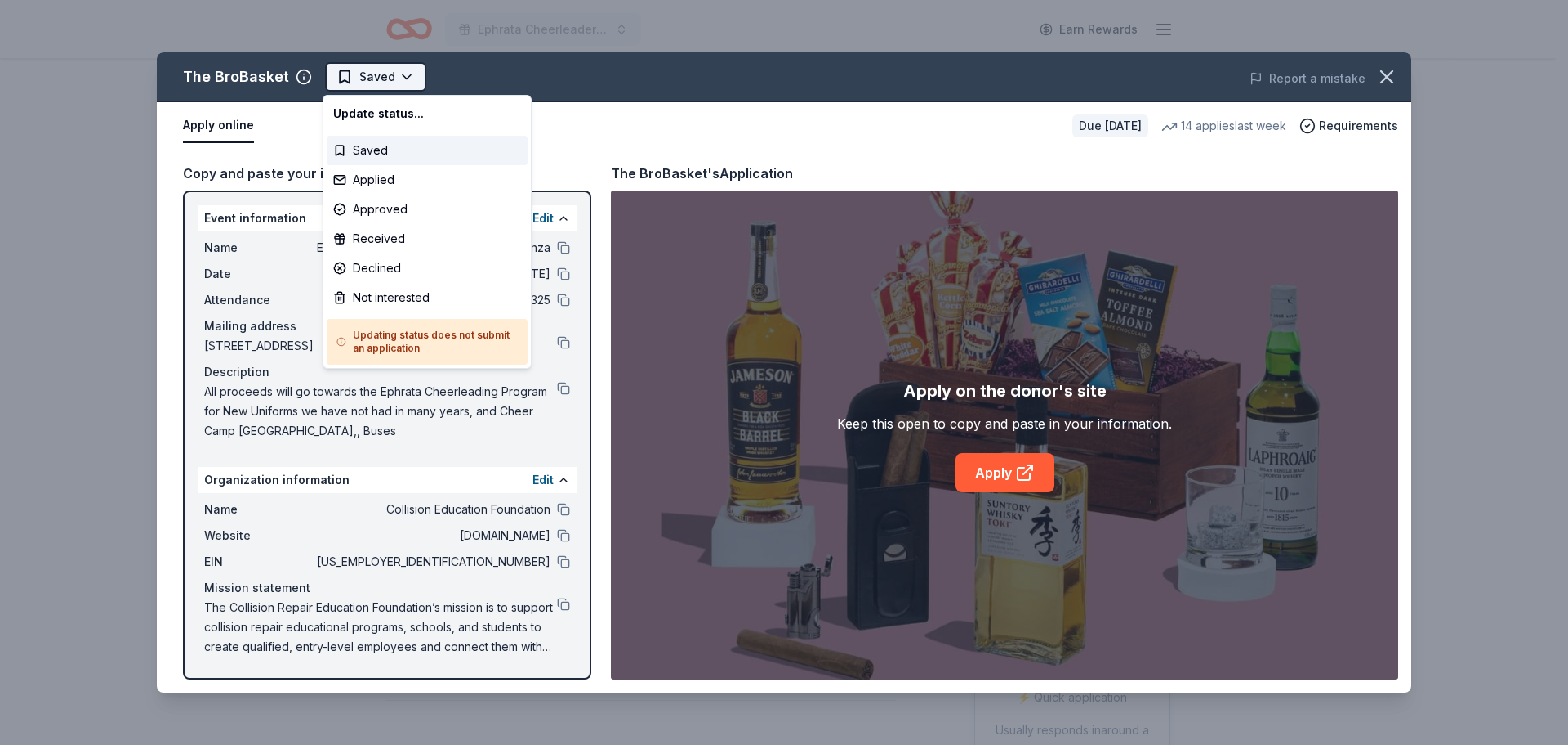
click at [362, 81] on html "Ephrata Cheerleaders BINGO Extravaganza Earn Rewards Due [DATE] Share The BroBa…" at bounding box center [784, 372] width 1568 height 745
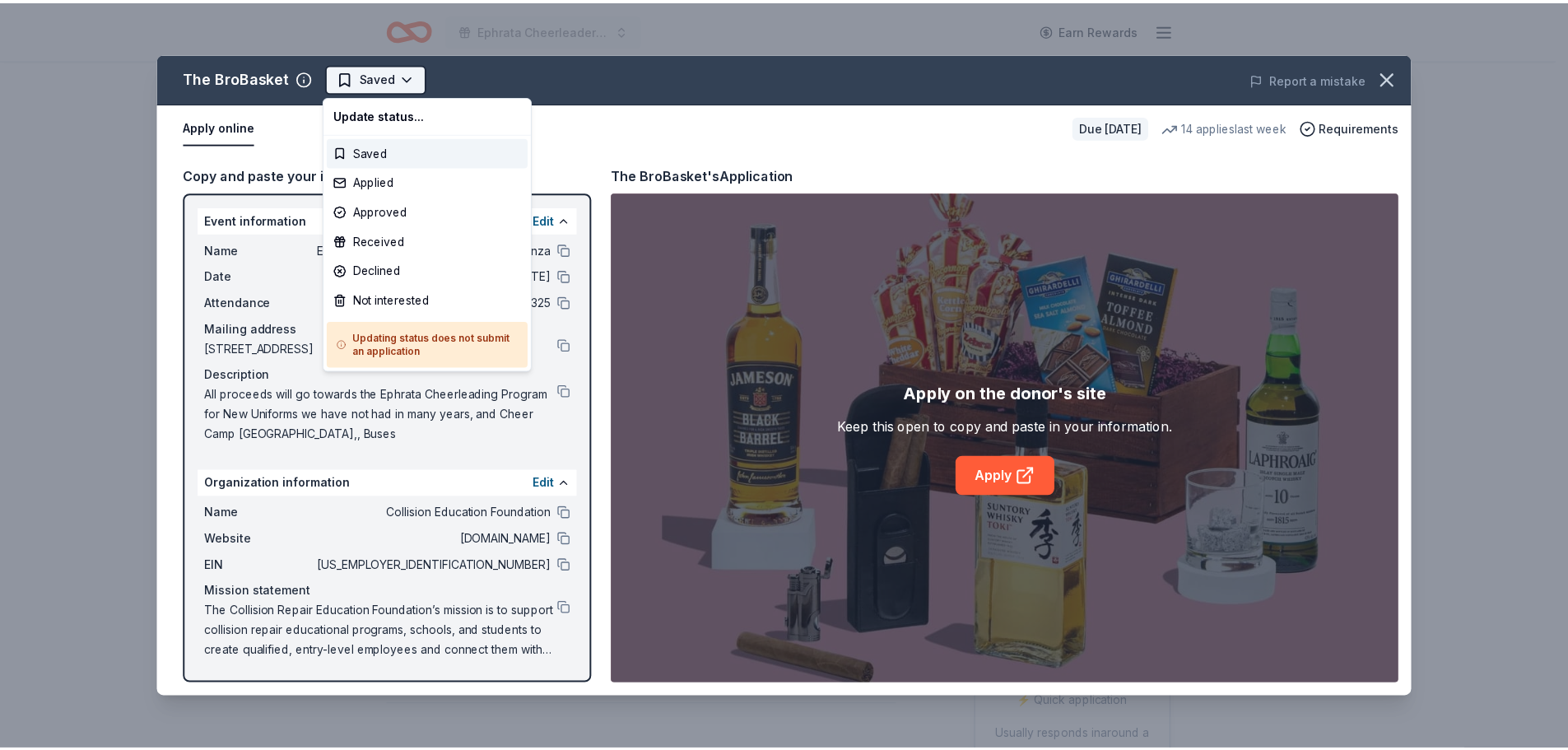
scroll to position [0, 0]
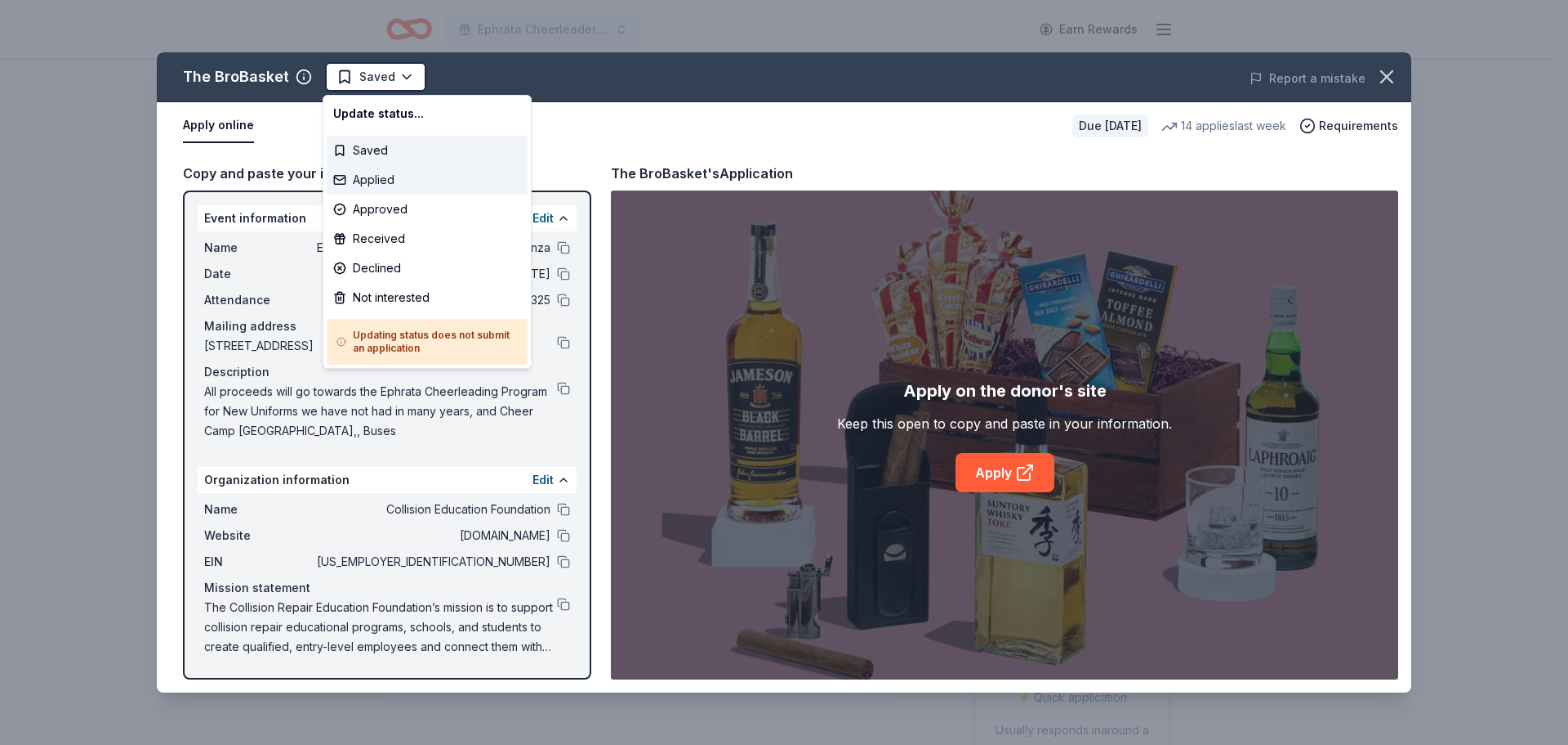
click at [360, 174] on div "Applied" at bounding box center [427, 180] width 201 height 29
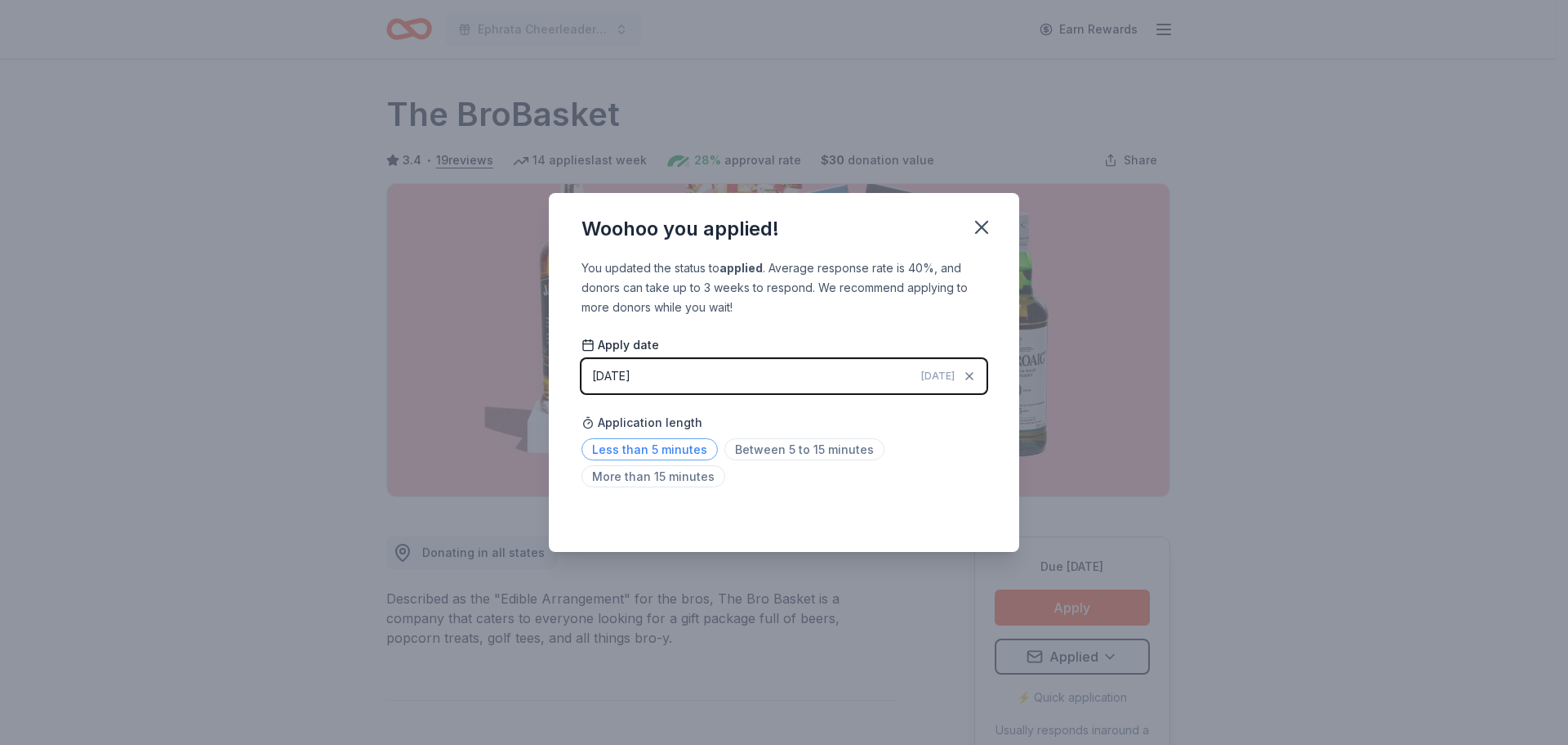
click at [625, 446] on span "Less than 5 minutes" at bounding box center [649, 449] width 136 height 22
click at [984, 223] on icon "button" at bounding box center [982, 227] width 23 height 23
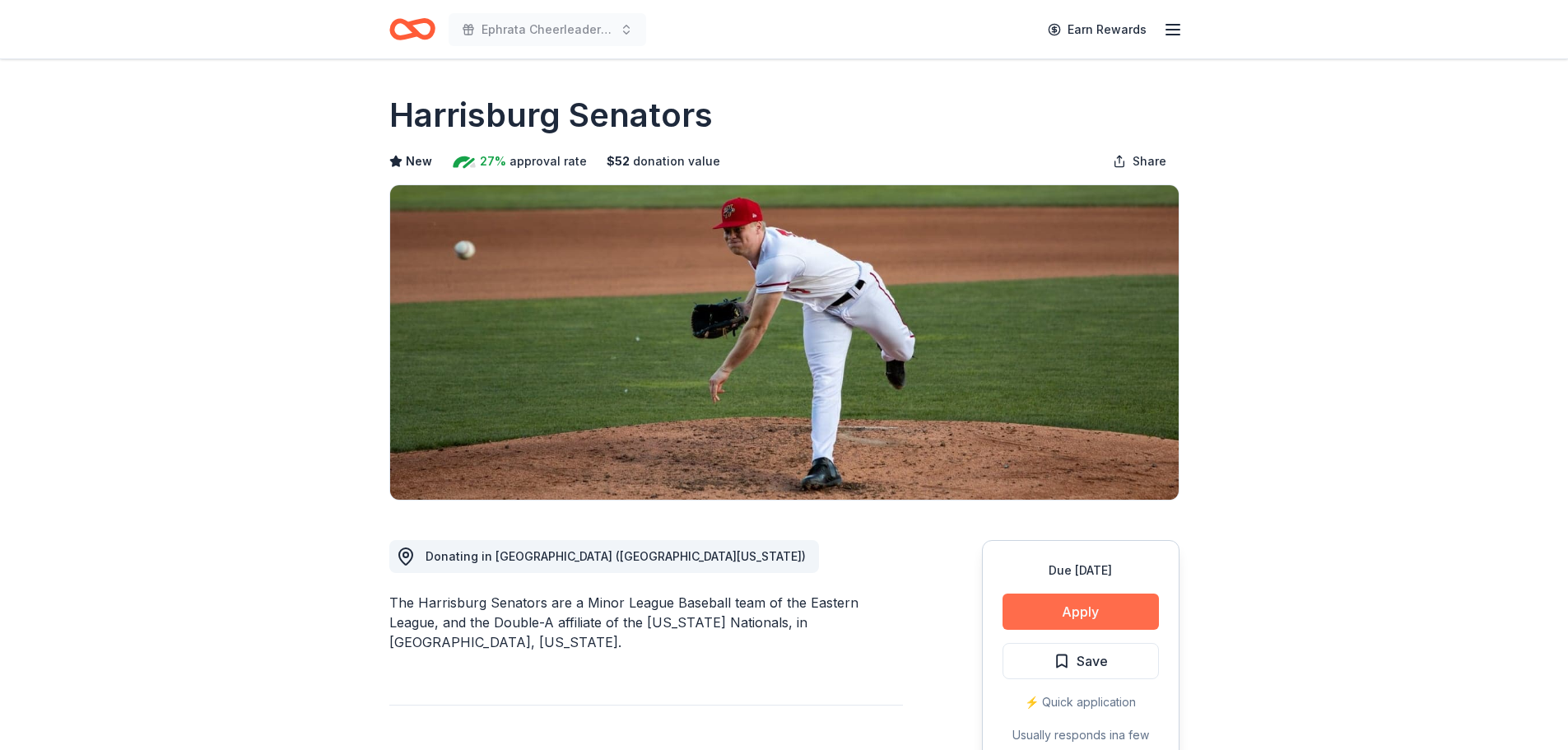
click at [1046, 601] on button "Apply" at bounding box center [1080, 611] width 156 height 36
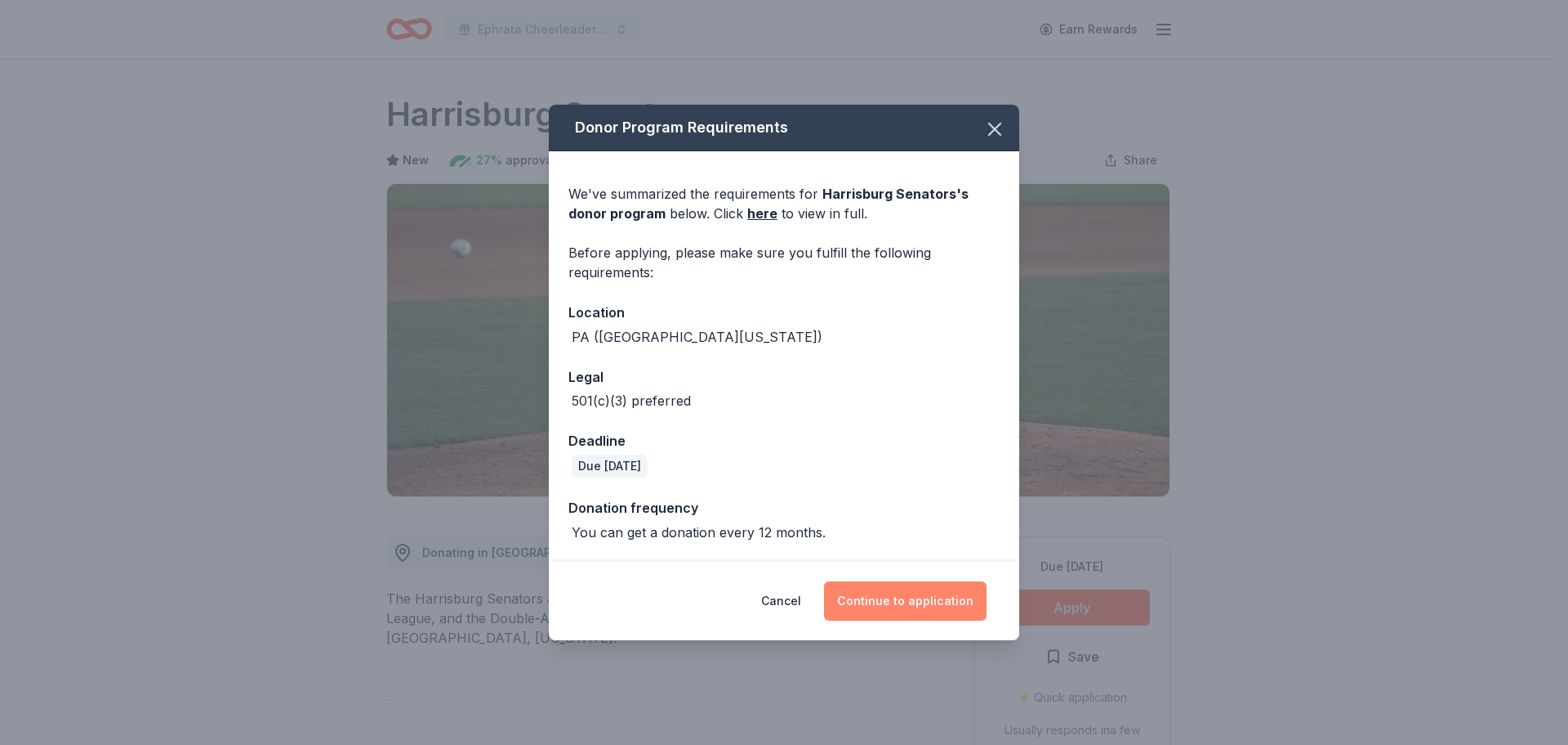
click at [878, 598] on button "Continue to application" at bounding box center [906, 601] width 163 height 39
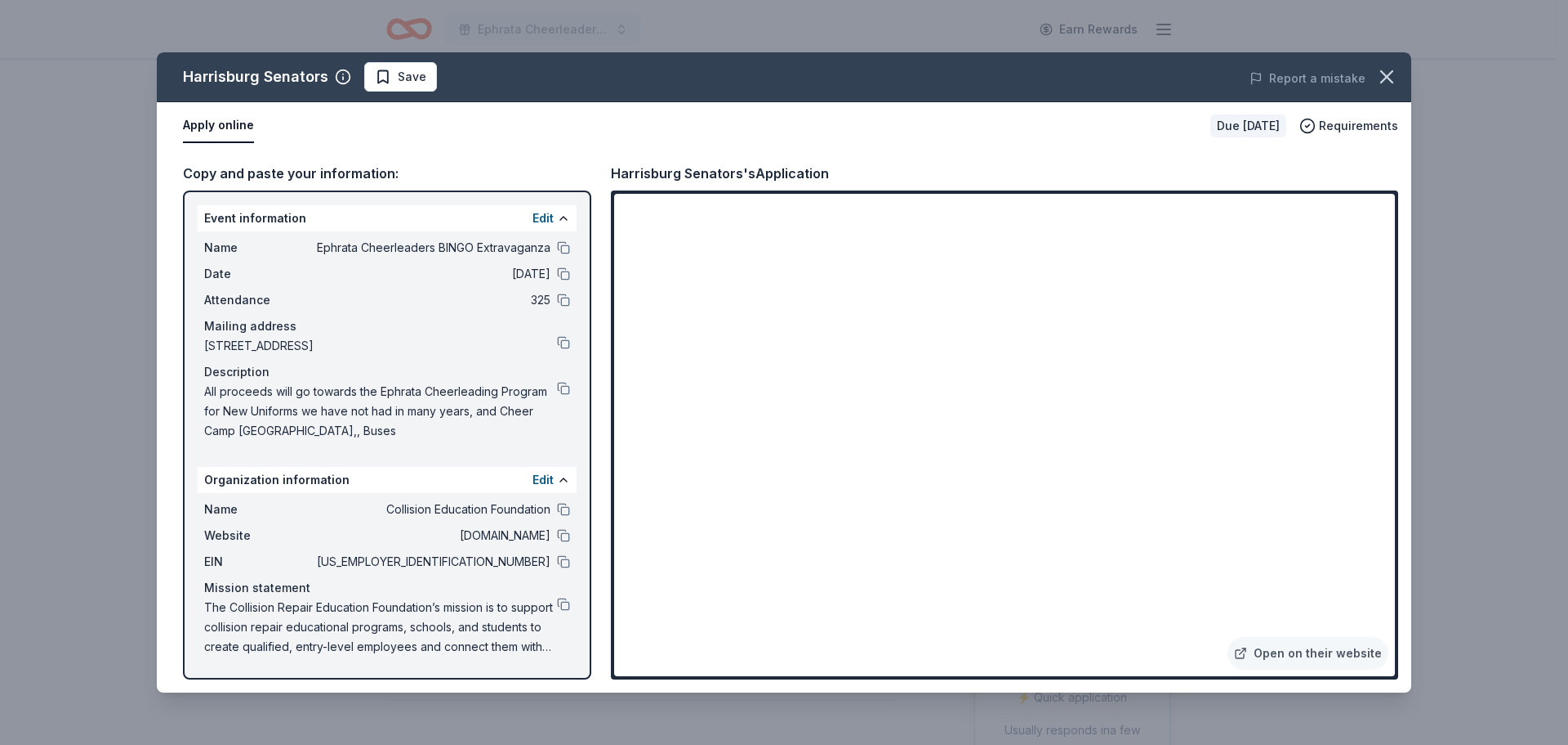
drag, startPoint x: 397, startPoint y: 77, endPoint x: 397, endPoint y: 104, distance: 27.0
click at [398, 77] on span "Save" at bounding box center [411, 76] width 28 height 20
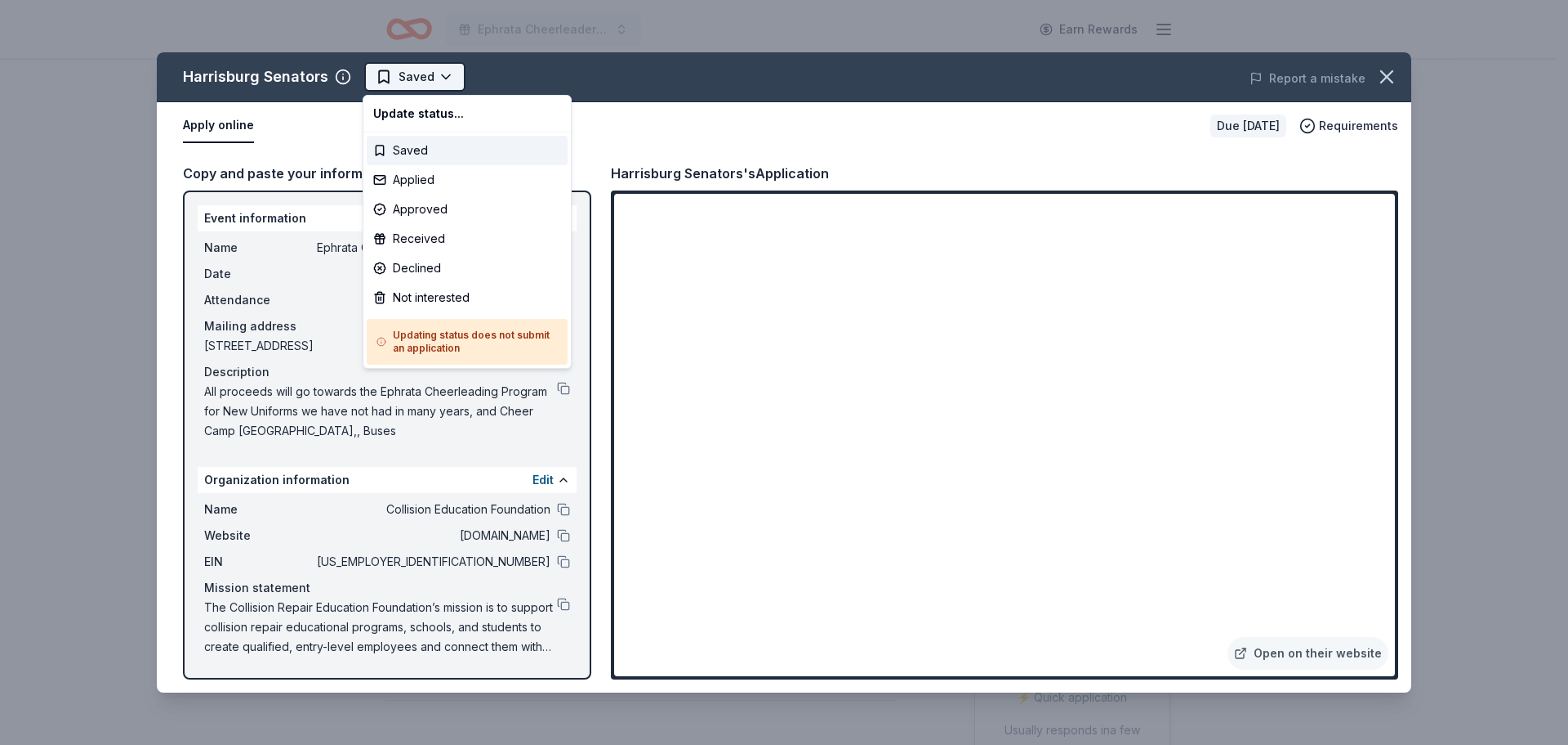
click at [421, 78] on html "Ephrata Cheerleaders BINGO Extravaganza Earn Rewards Due [DATE] Share Harrisbur…" at bounding box center [784, 372] width 1568 height 745
click at [416, 181] on div "Applied" at bounding box center [467, 180] width 201 height 29
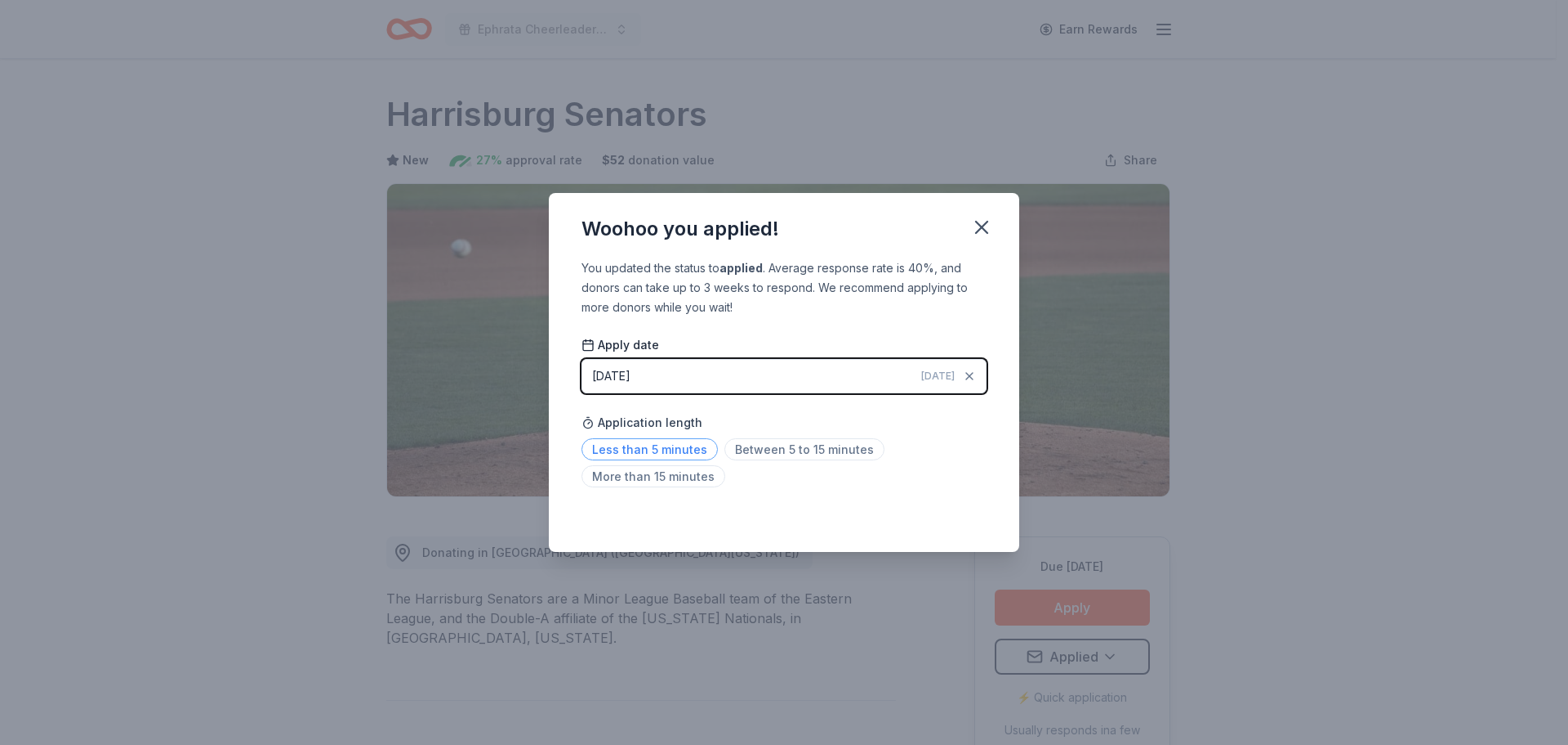
click at [662, 448] on span "Less than 5 minutes" at bounding box center [649, 449] width 136 height 22
click at [984, 219] on icon "button" at bounding box center [982, 227] width 23 height 23
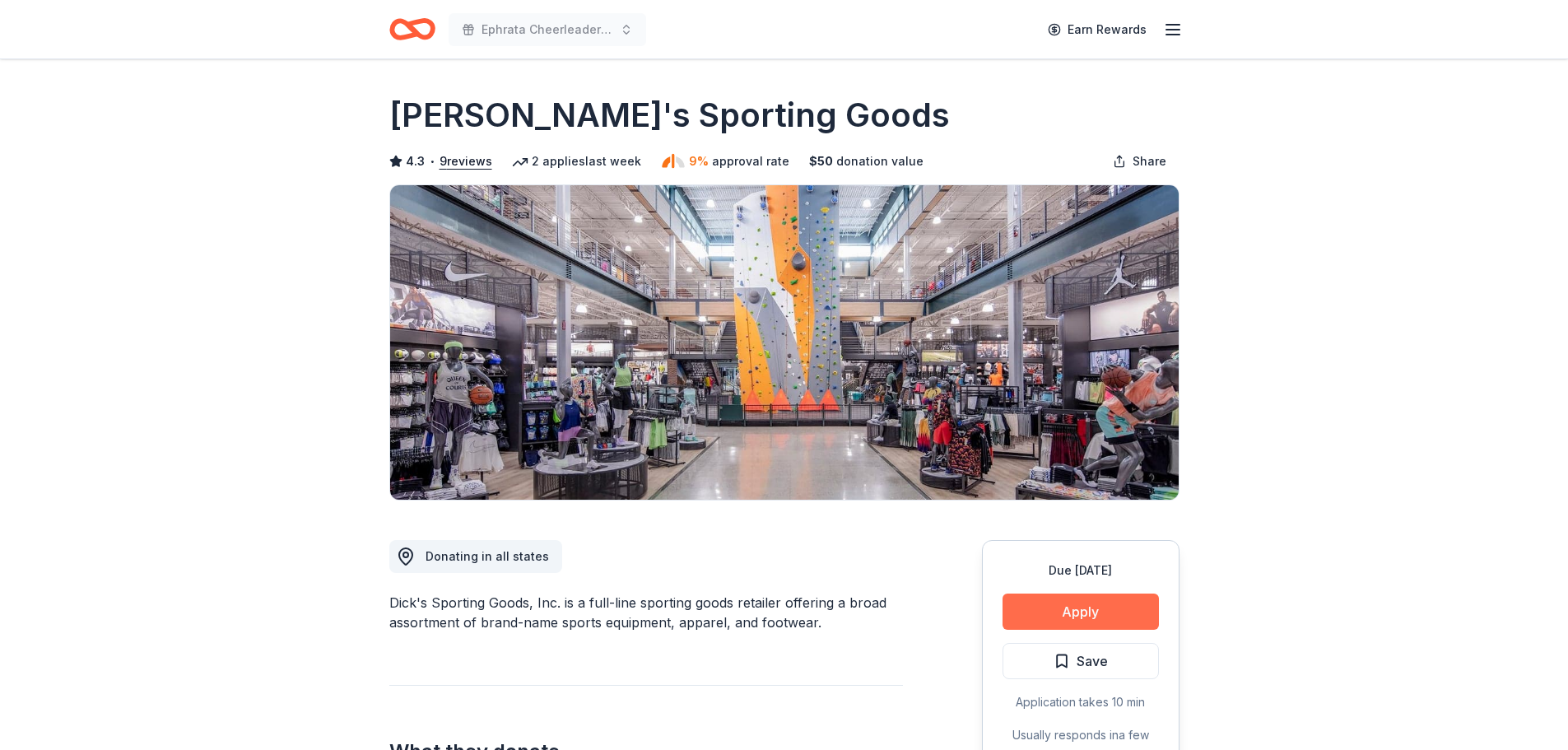
click at [1110, 606] on button "Apply" at bounding box center [1080, 611] width 156 height 36
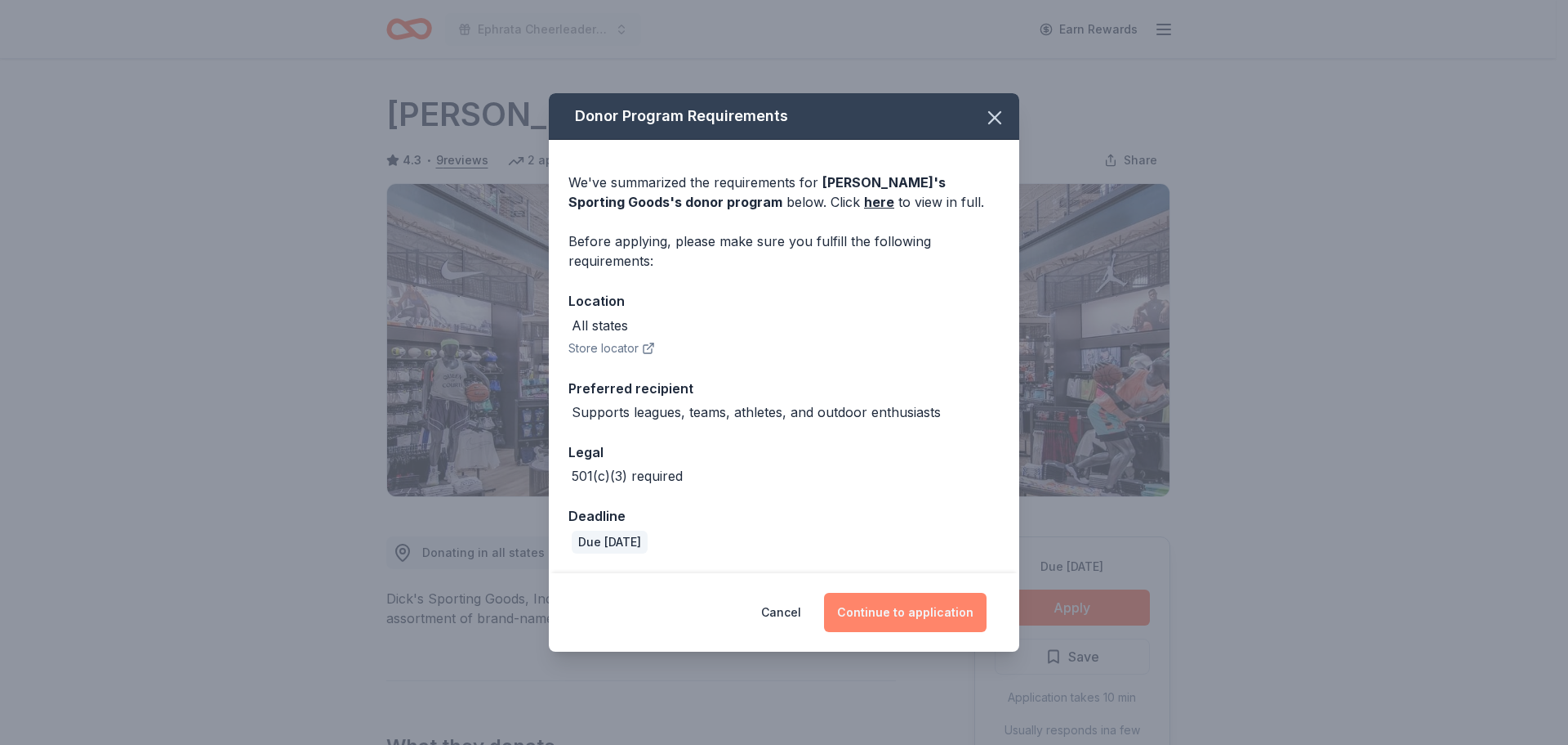
click at [902, 611] on button "Continue to application" at bounding box center [906, 612] width 163 height 39
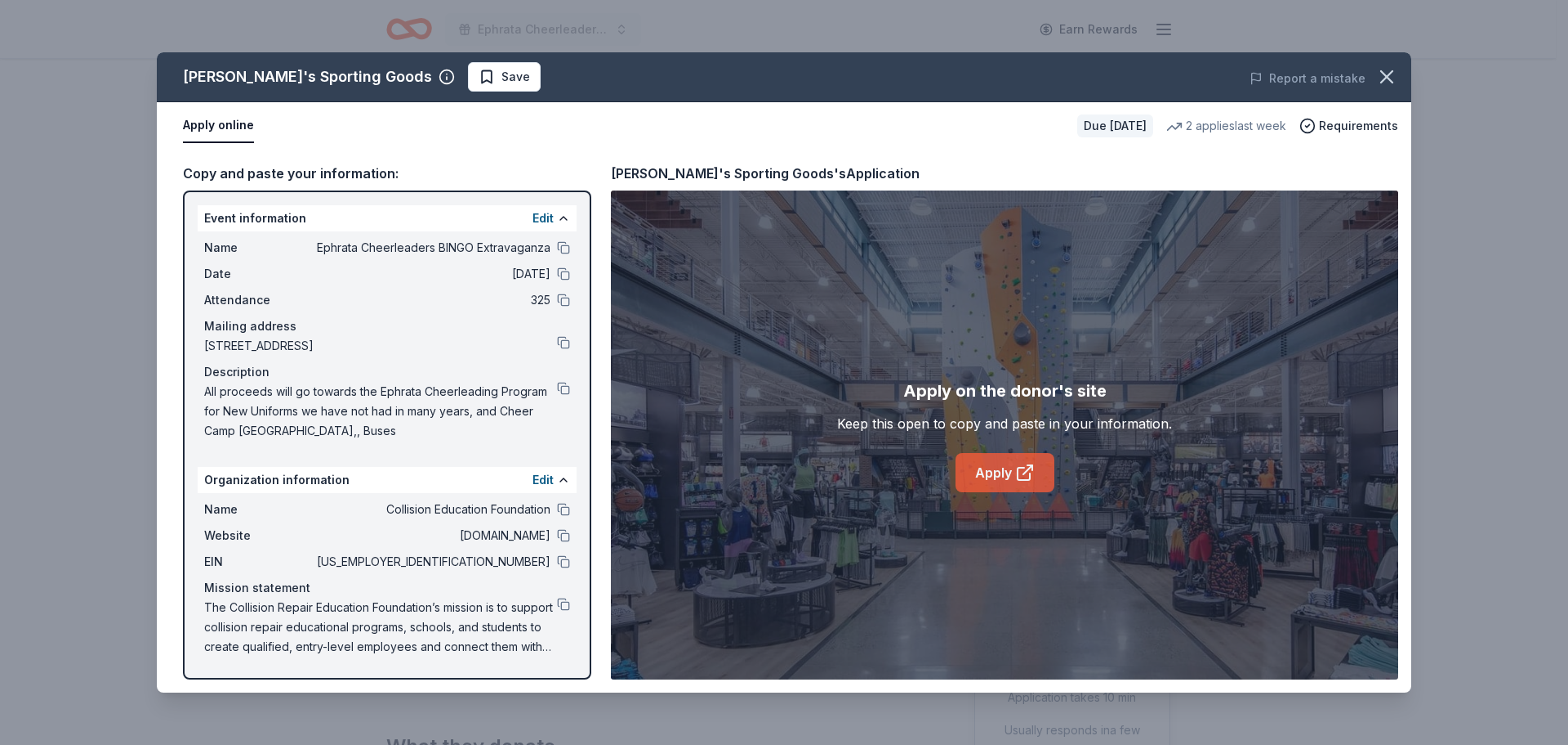
click at [989, 470] on link "Apply" at bounding box center [1004, 472] width 99 height 39
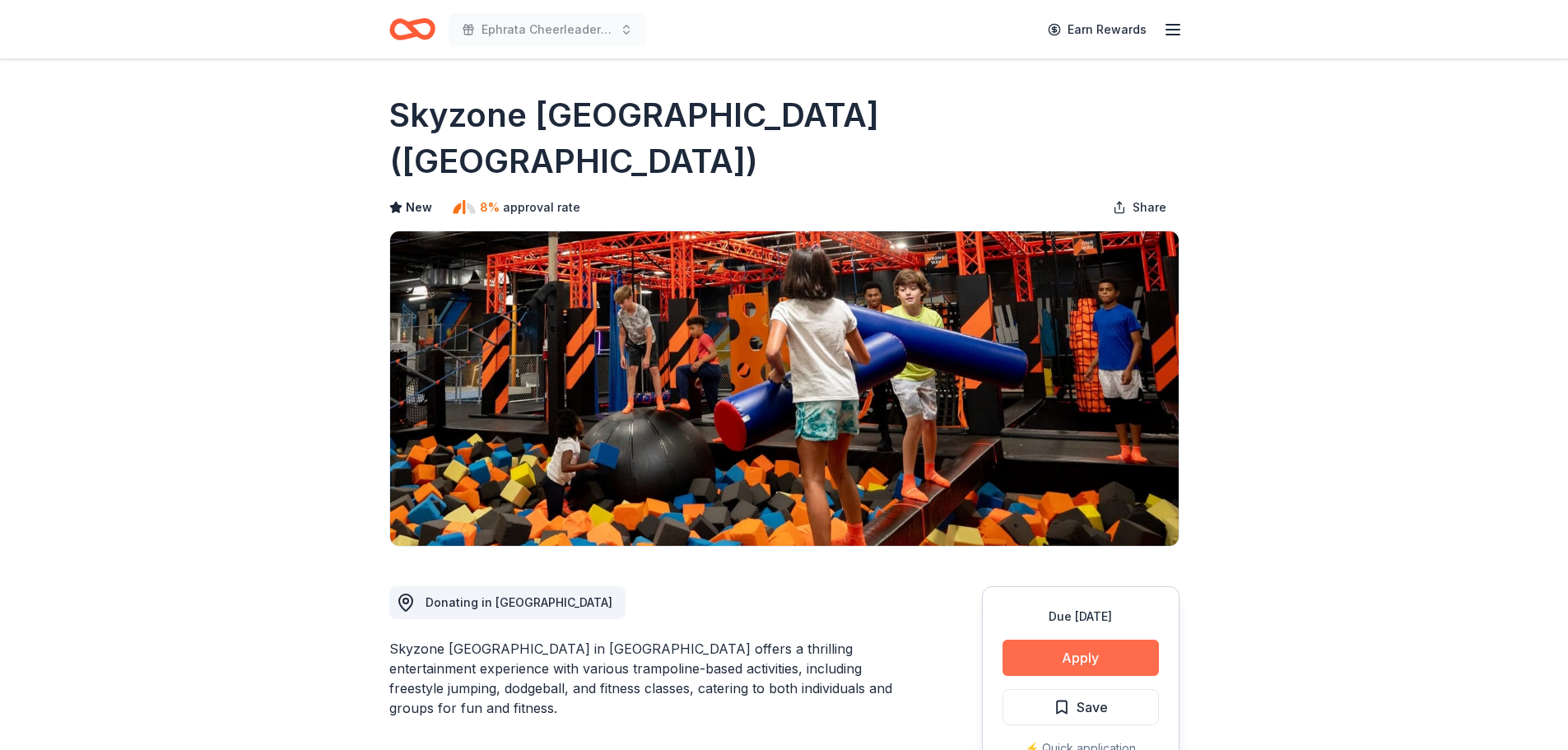
click at [1103, 640] on button "Apply" at bounding box center [1080, 658] width 156 height 36
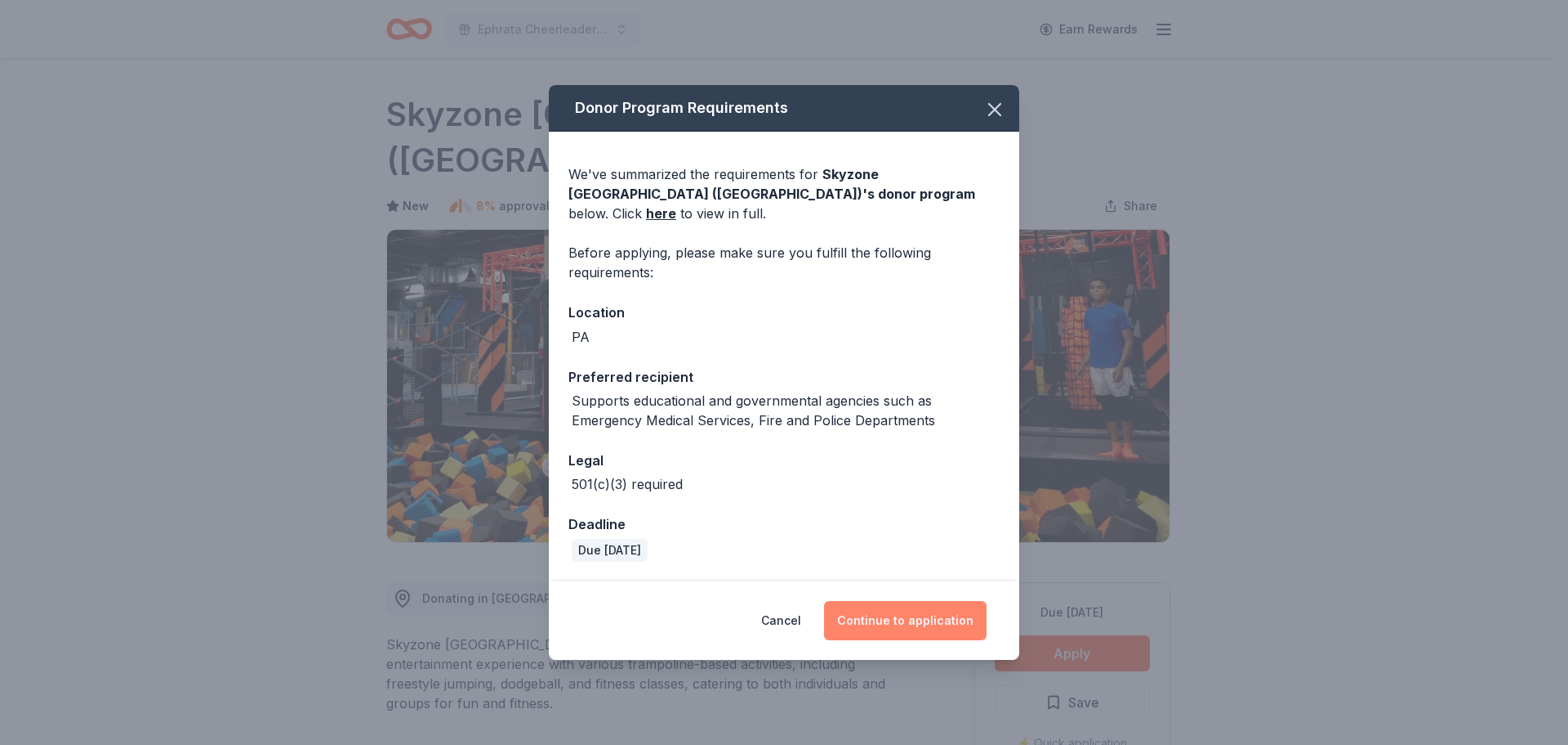
click at [891, 618] on button "Continue to application" at bounding box center [906, 621] width 163 height 39
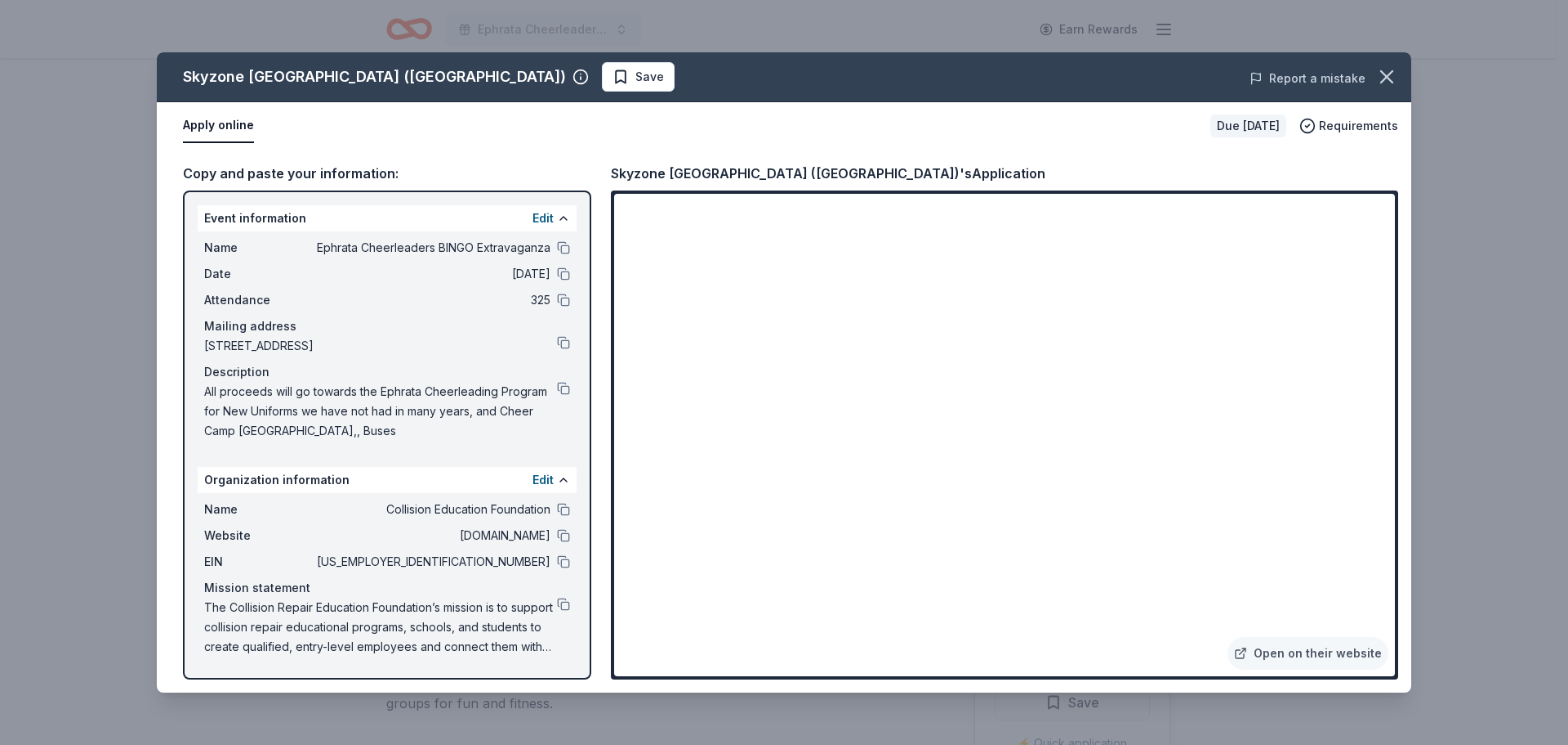
drag, startPoint x: 1391, startPoint y: 74, endPoint x: 1358, endPoint y: 74, distance: 33.0
click at [1391, 74] on icon "button" at bounding box center [1386, 76] width 11 height 11
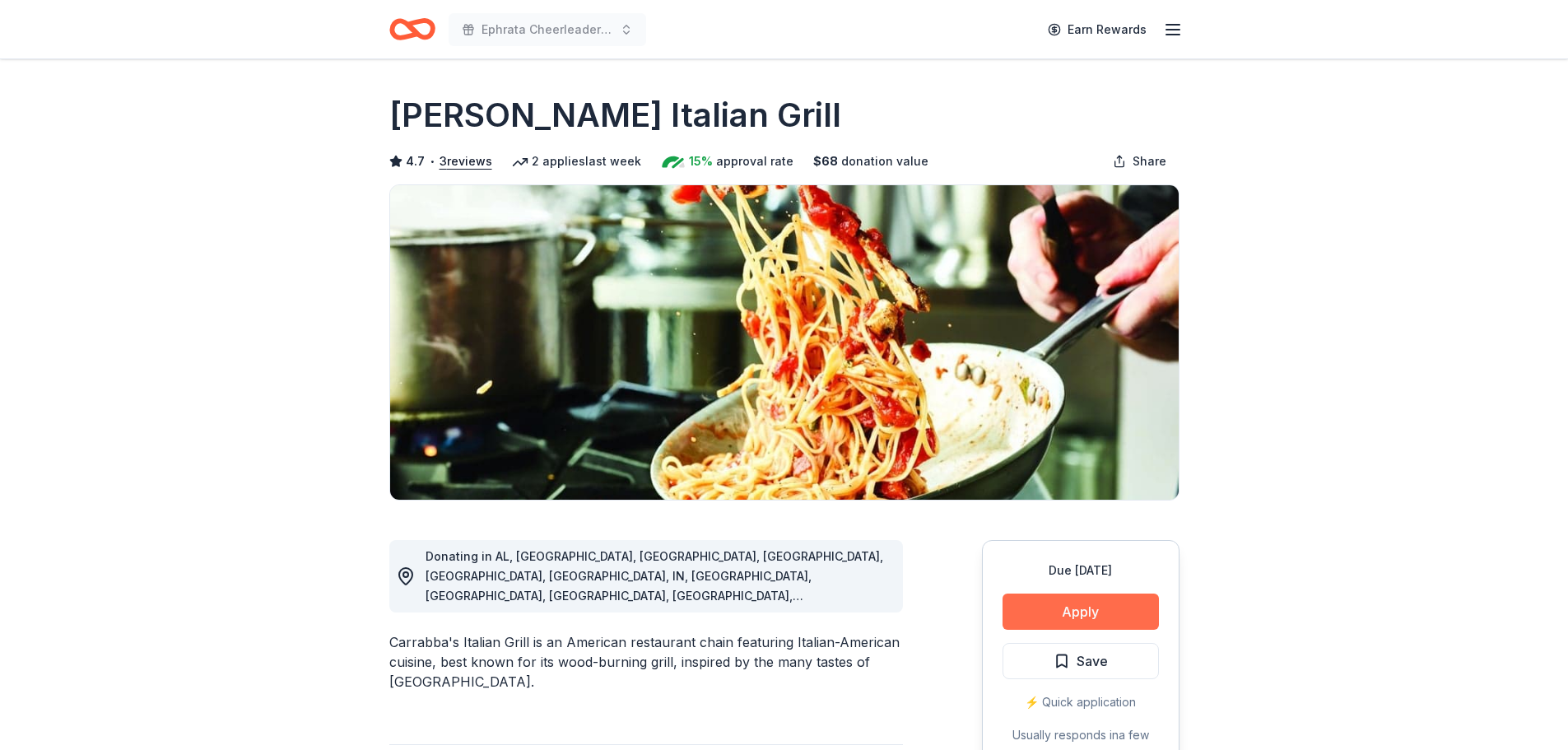
click at [1092, 619] on button "Apply" at bounding box center [1080, 611] width 156 height 36
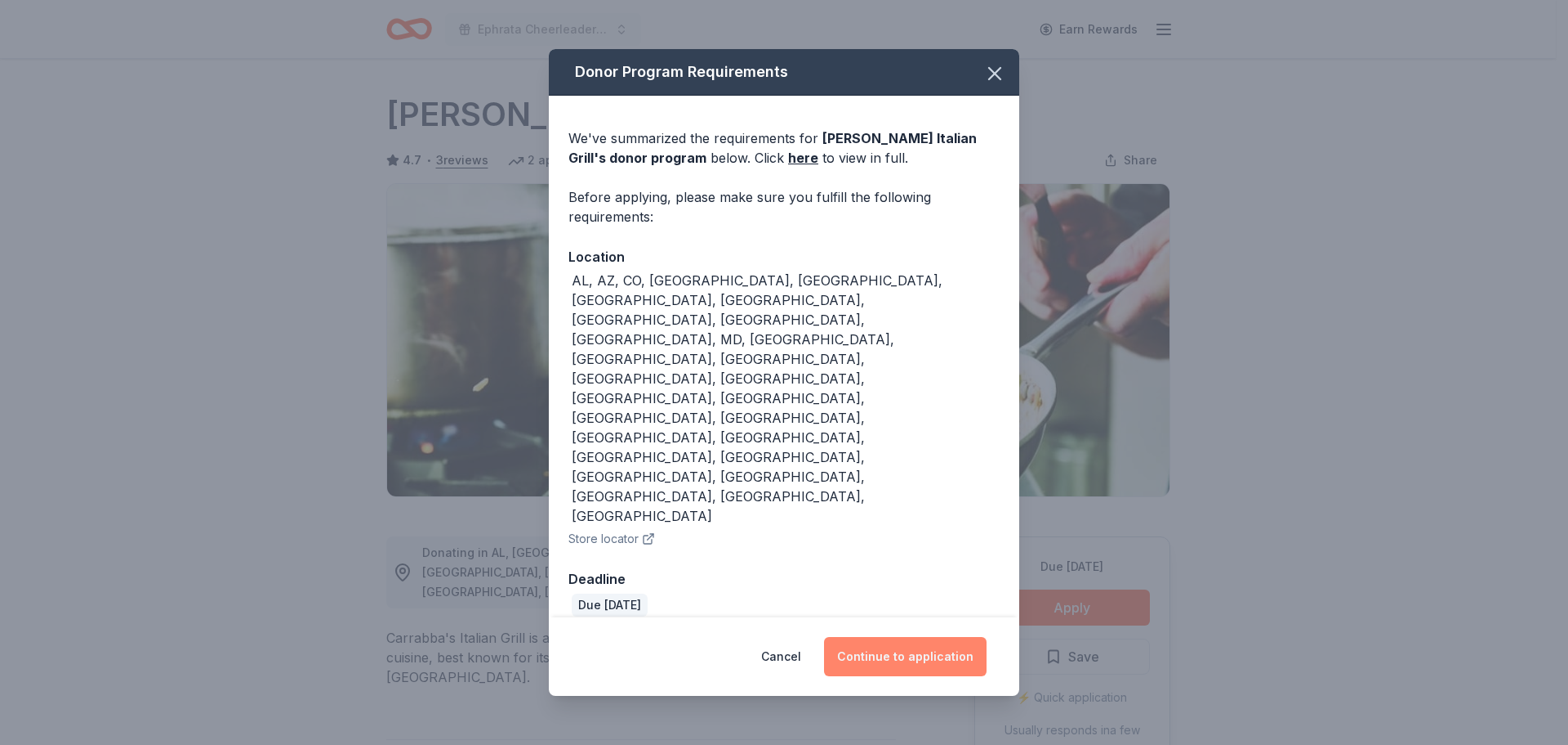
click at [907, 637] on button "Continue to application" at bounding box center [906, 657] width 163 height 39
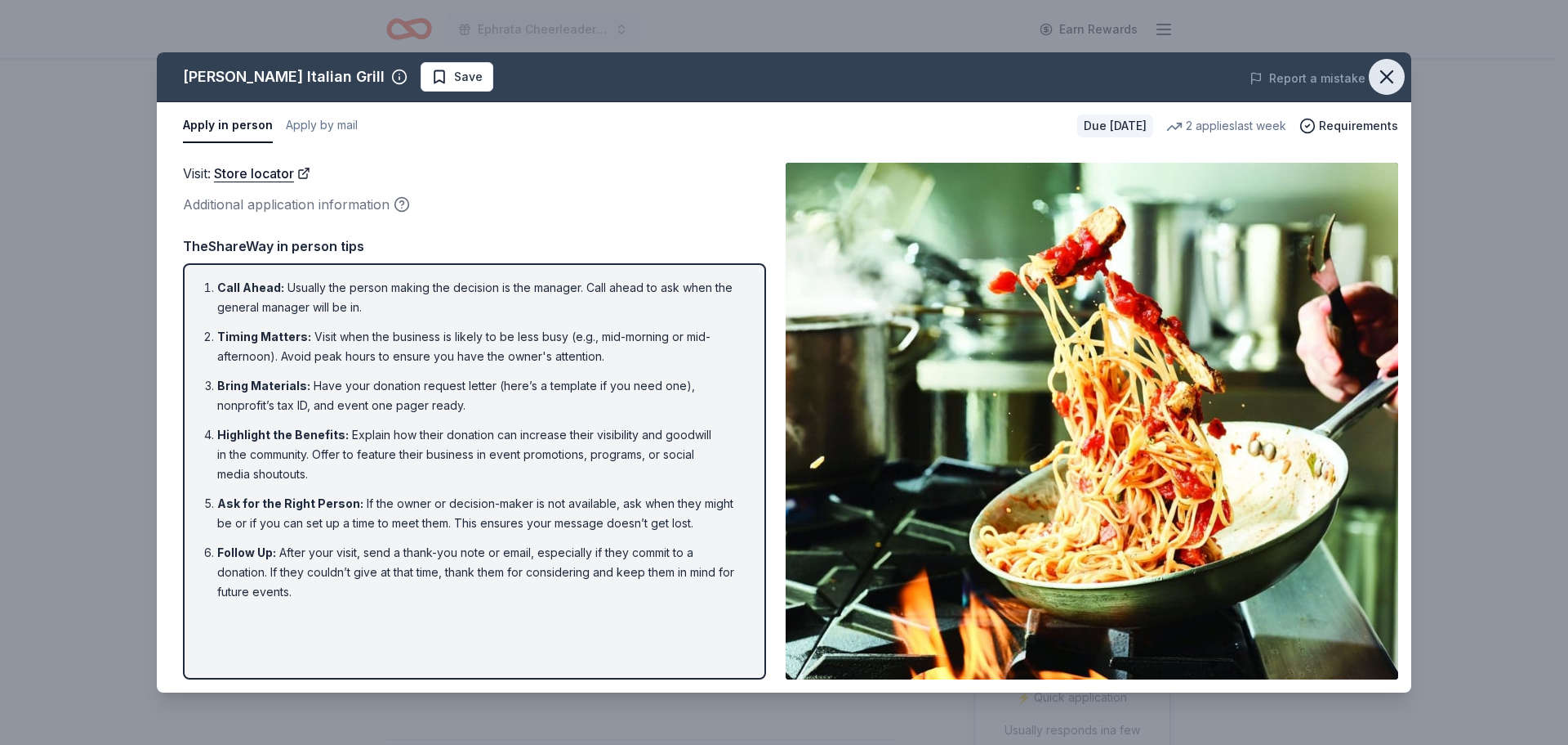
click at [1389, 79] on icon "button" at bounding box center [1386, 76] width 11 height 11
